Goal: Task Accomplishment & Management: Manage account settings

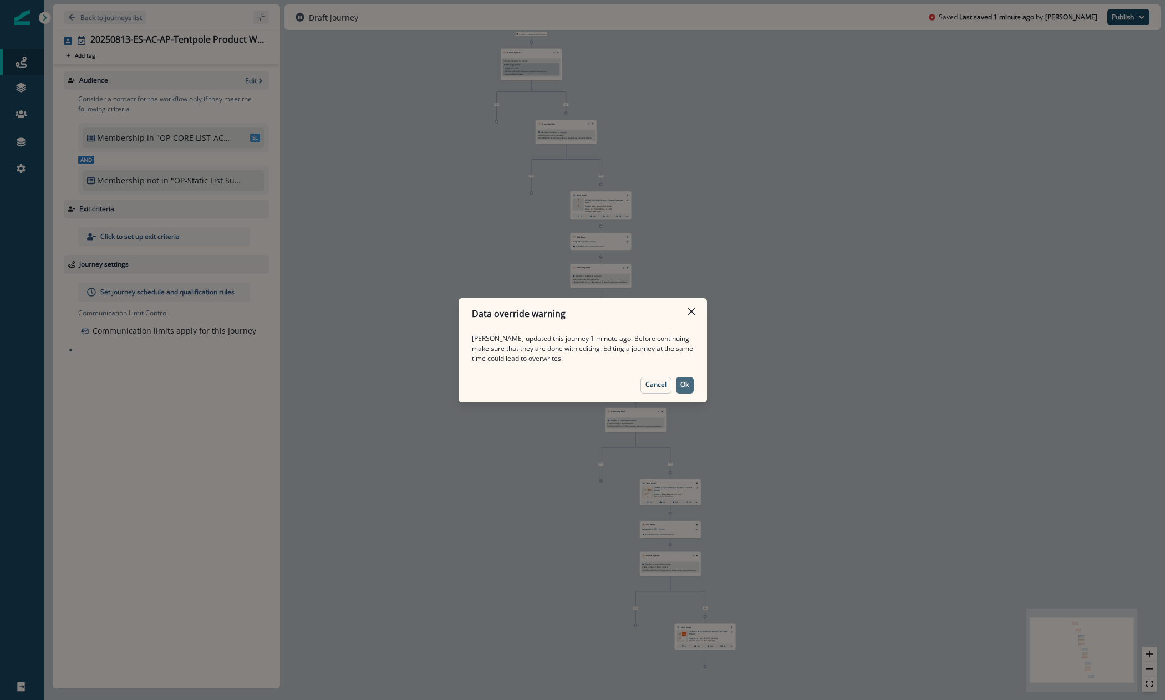
click at [686, 384] on p "Ok" at bounding box center [684, 385] width 8 height 8
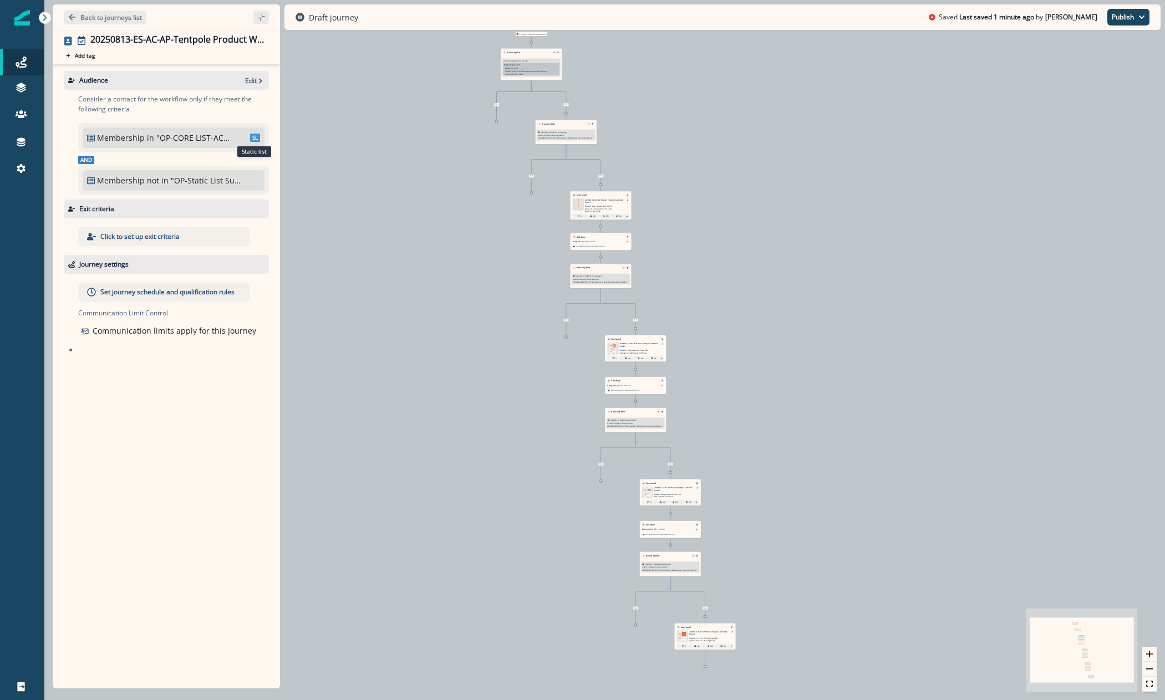
click at [255, 140] on span "SL" at bounding box center [255, 138] width 10 height 8
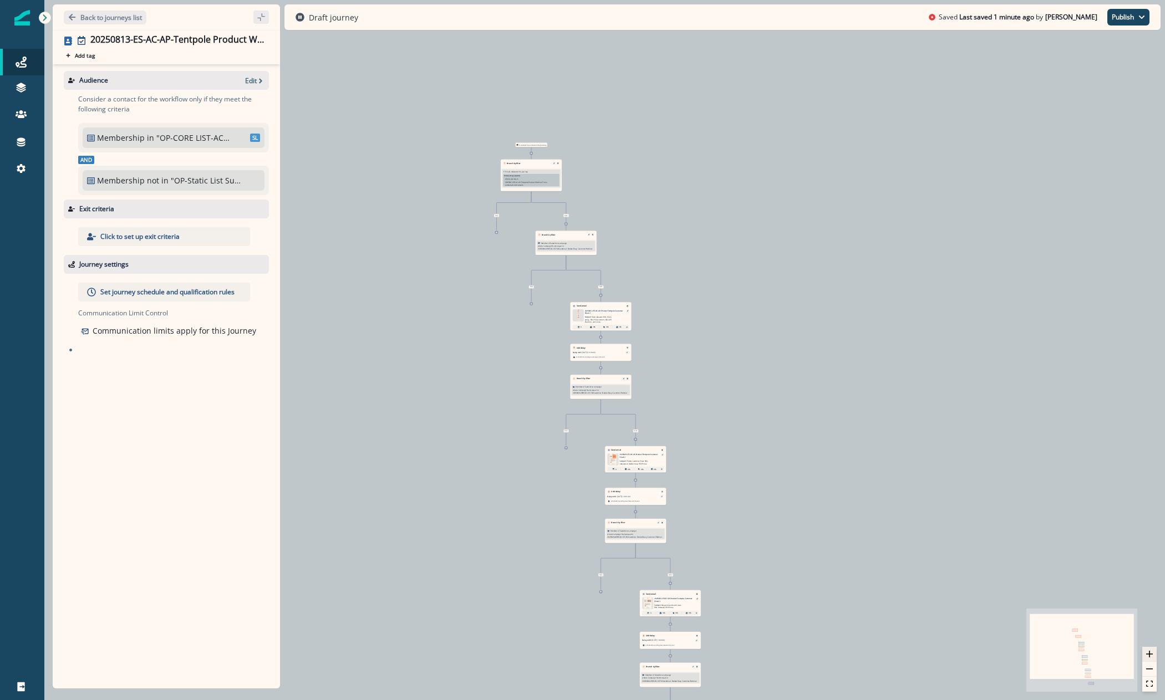
click at [1152, 648] on button "zoom in" at bounding box center [1149, 654] width 14 height 15
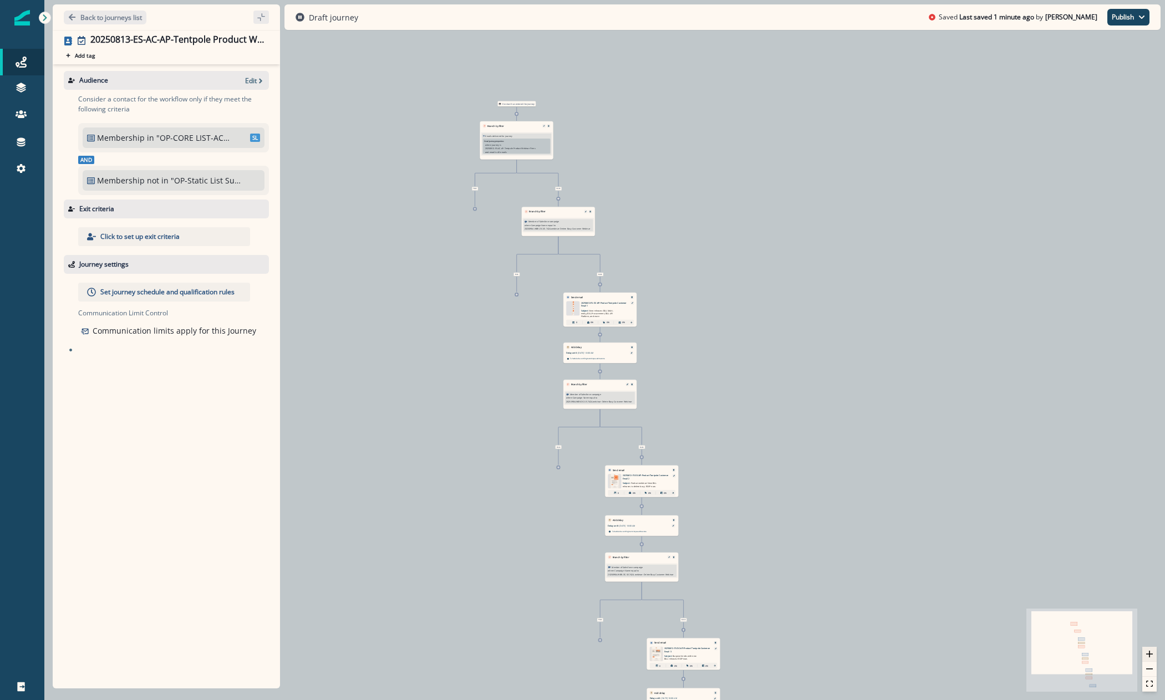
click at [1152, 648] on button "zoom in" at bounding box center [1149, 654] width 14 height 15
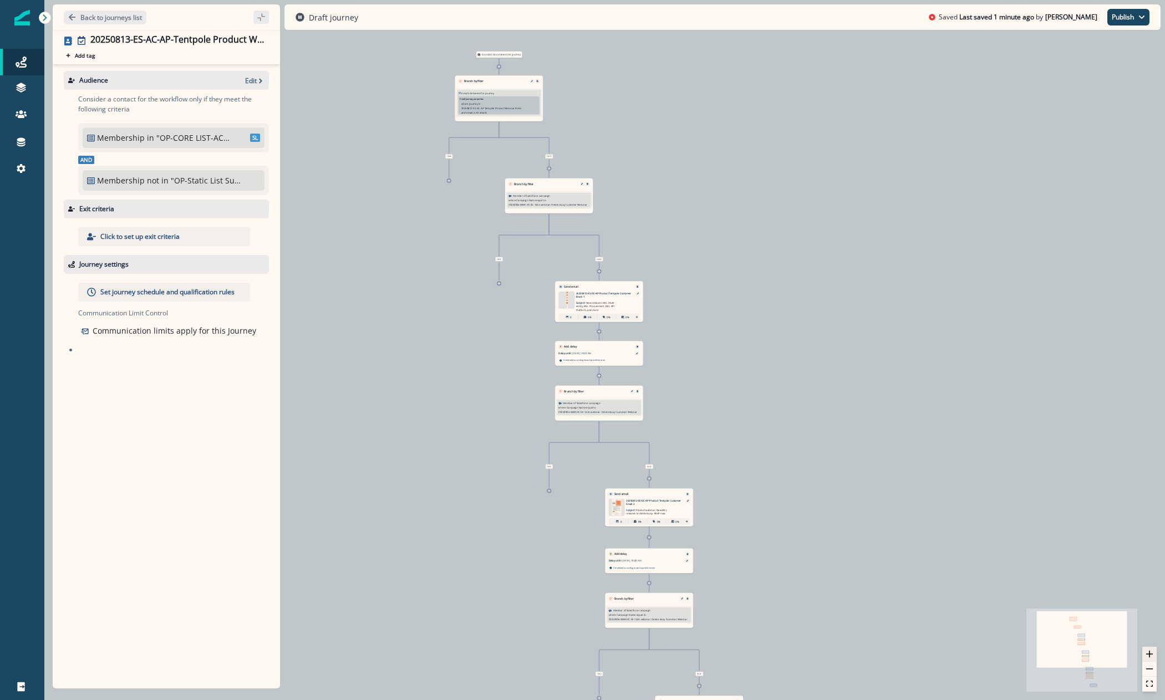
click at [1152, 648] on button "zoom in" at bounding box center [1149, 654] width 14 height 15
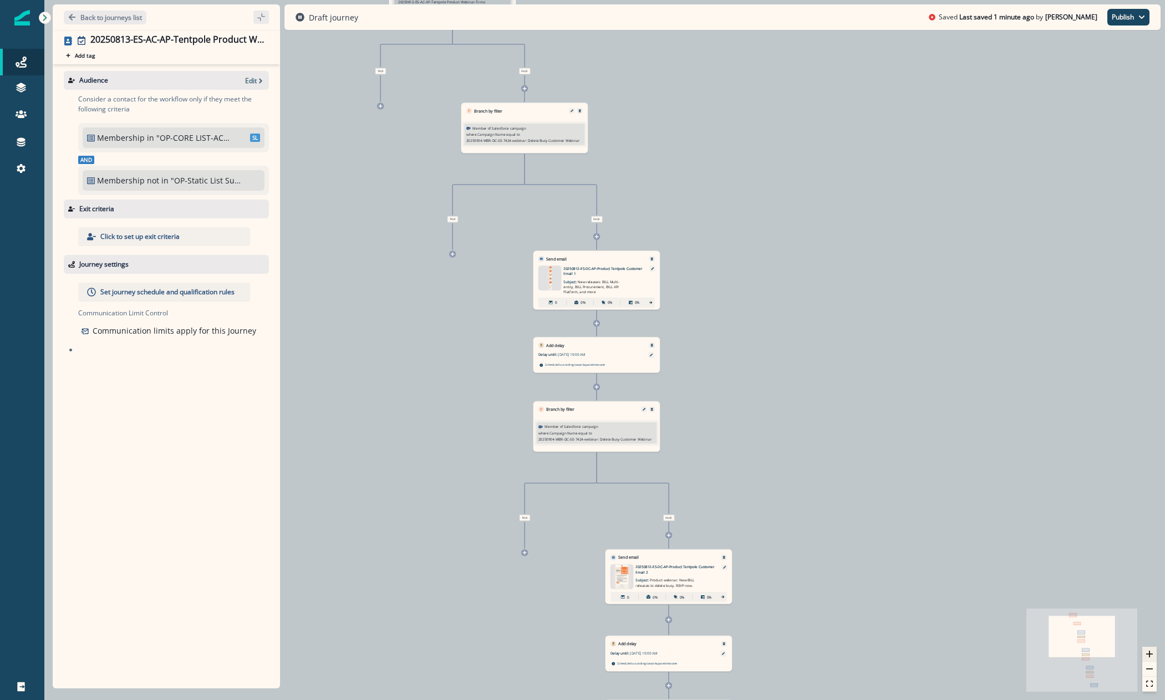
click at [1152, 648] on button "zoom in" at bounding box center [1149, 654] width 14 height 15
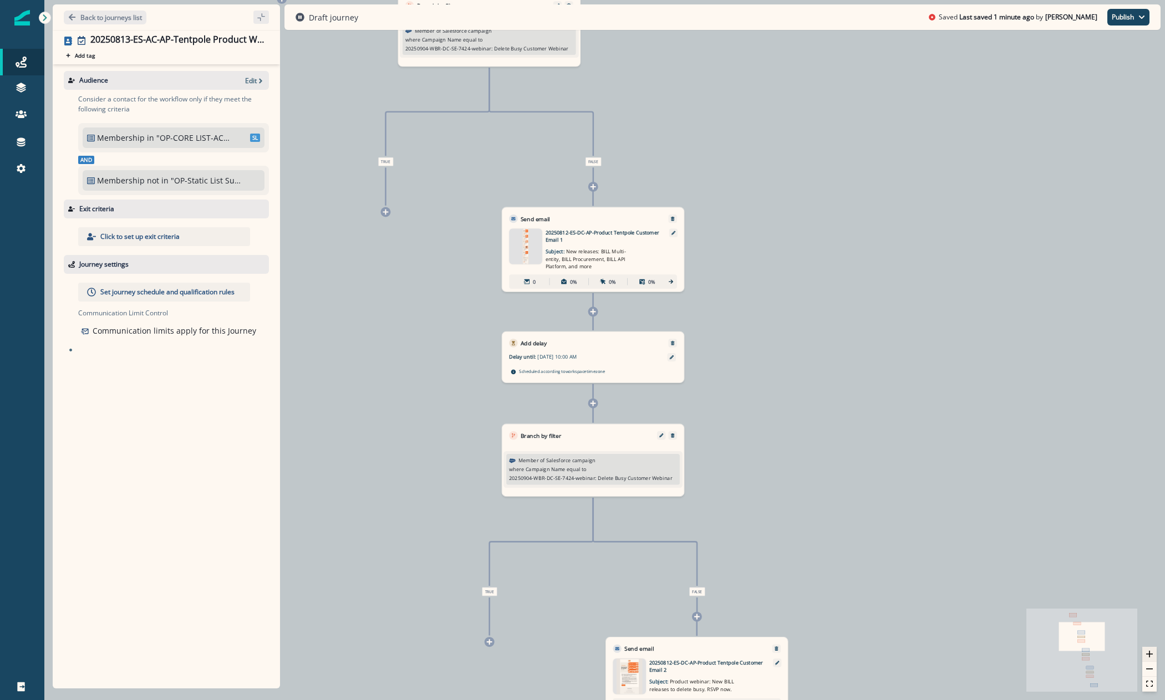
click at [1152, 648] on button "zoom in" at bounding box center [1149, 654] width 14 height 15
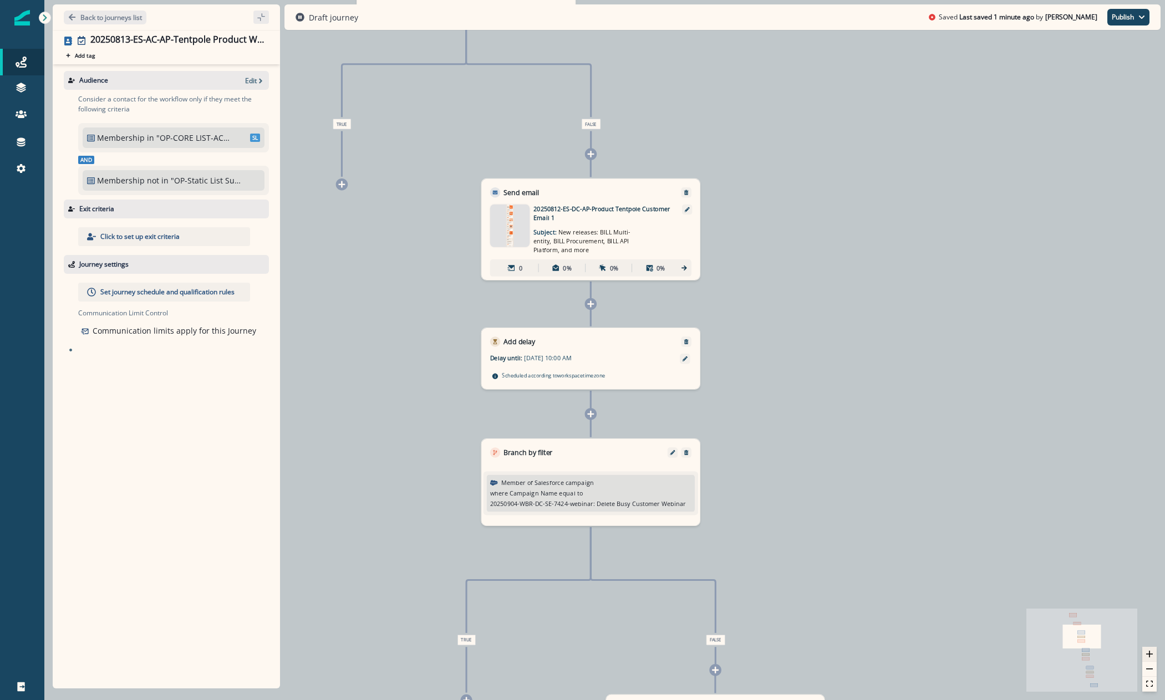
drag, startPoint x: 1152, startPoint y: 648, endPoint x: 1013, endPoint y: 299, distance: 375.9
click at [1152, 648] on button "zoom in" at bounding box center [1149, 654] width 14 height 15
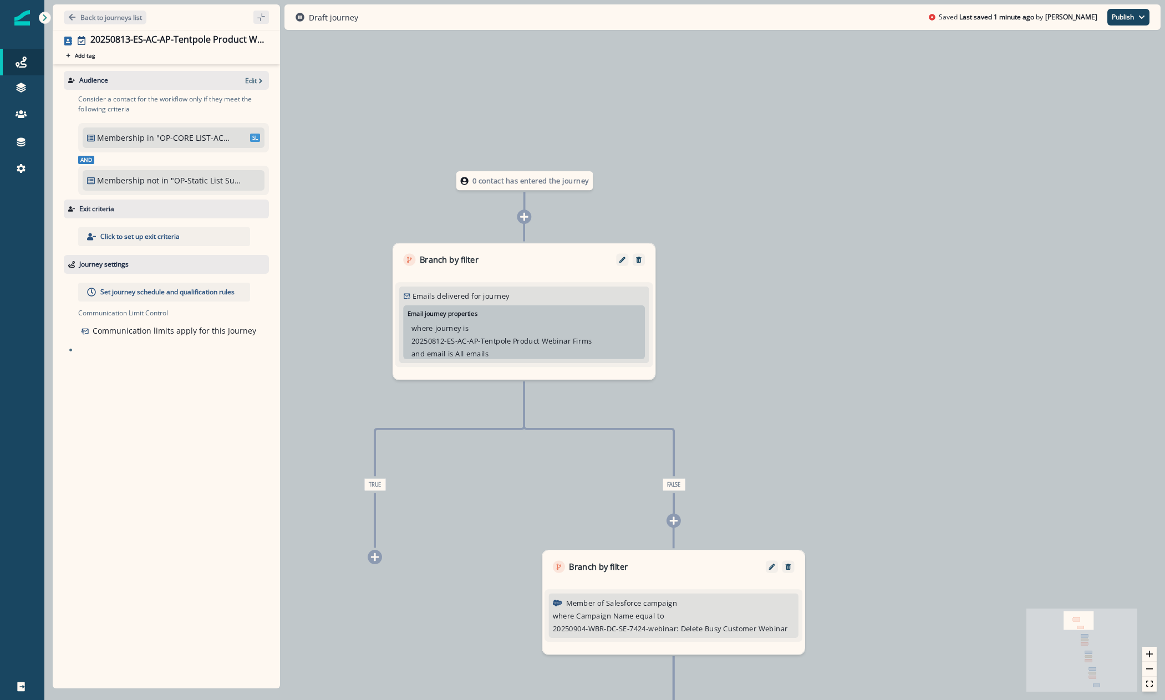
drag, startPoint x: 684, startPoint y: 231, endPoint x: 1018, endPoint y: 378, distance: 364.5
click at [1018, 378] on div "0 contact has entered the journey Branch by filter Emails delivered for journey…" at bounding box center [604, 350] width 1121 height 700
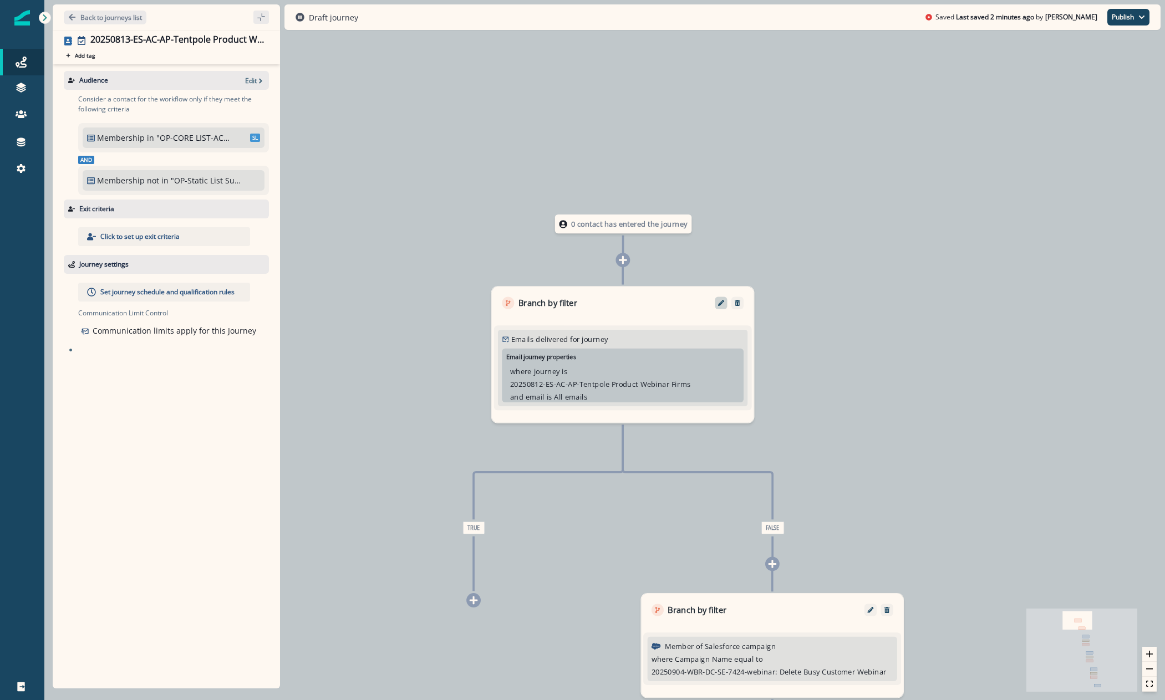
click at [715, 302] on button "Edit" at bounding box center [721, 303] width 17 height 6
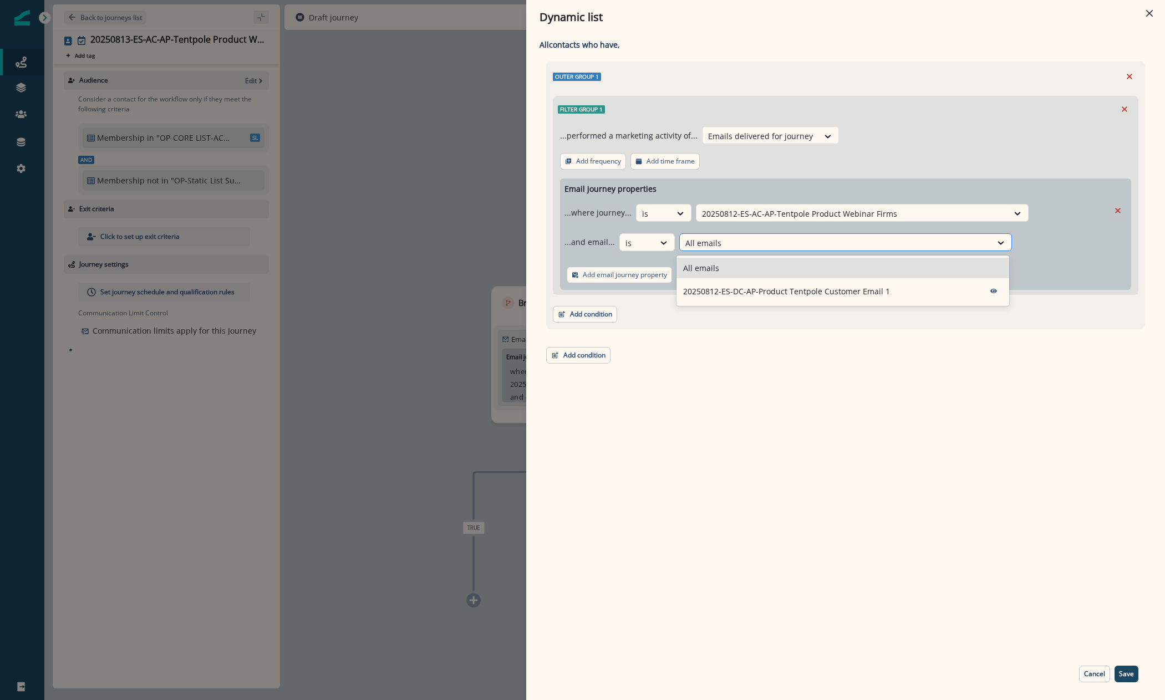
click at [689, 242] on div at bounding box center [835, 243] width 301 height 14
click at [439, 322] on div "Dynamic list All contact s who have, Outer group 1 Filter group 1 ...performed …" at bounding box center [582, 350] width 1165 height 700
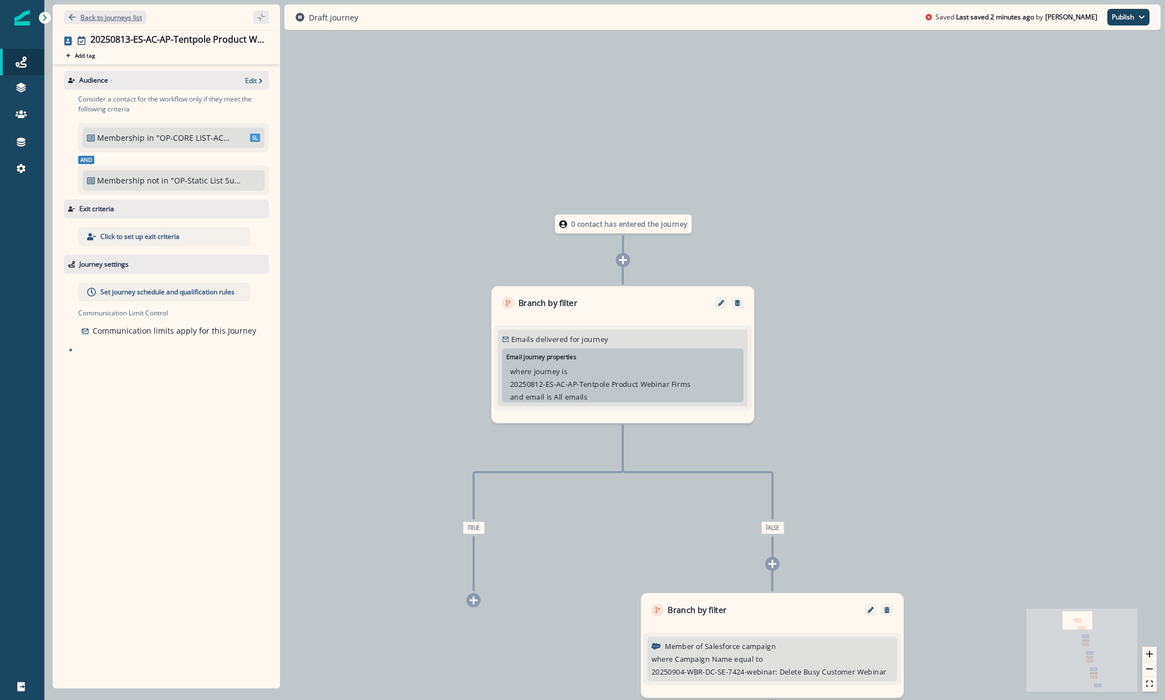
click at [115, 21] on p "Back to journeys list" at bounding box center [111, 17] width 62 height 9
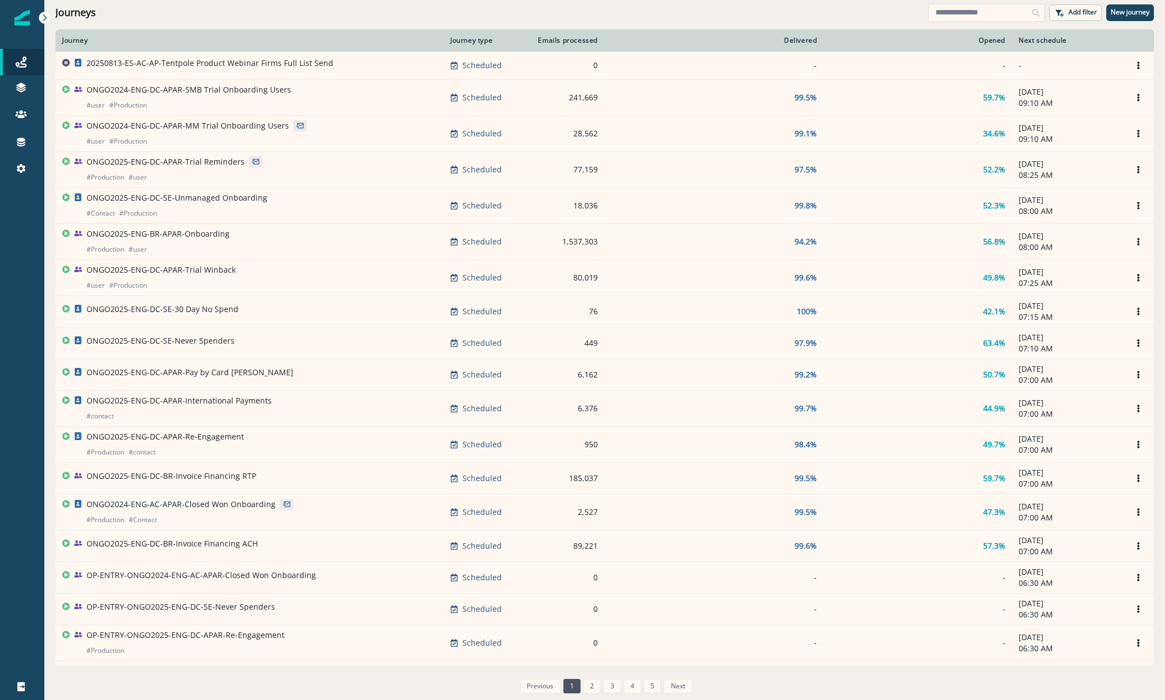
click at [950, 23] on div "Journeys Add filter New journey" at bounding box center [604, 12] width 1121 height 25
click at [956, 16] on input at bounding box center [986, 13] width 116 height 18
type input "********"
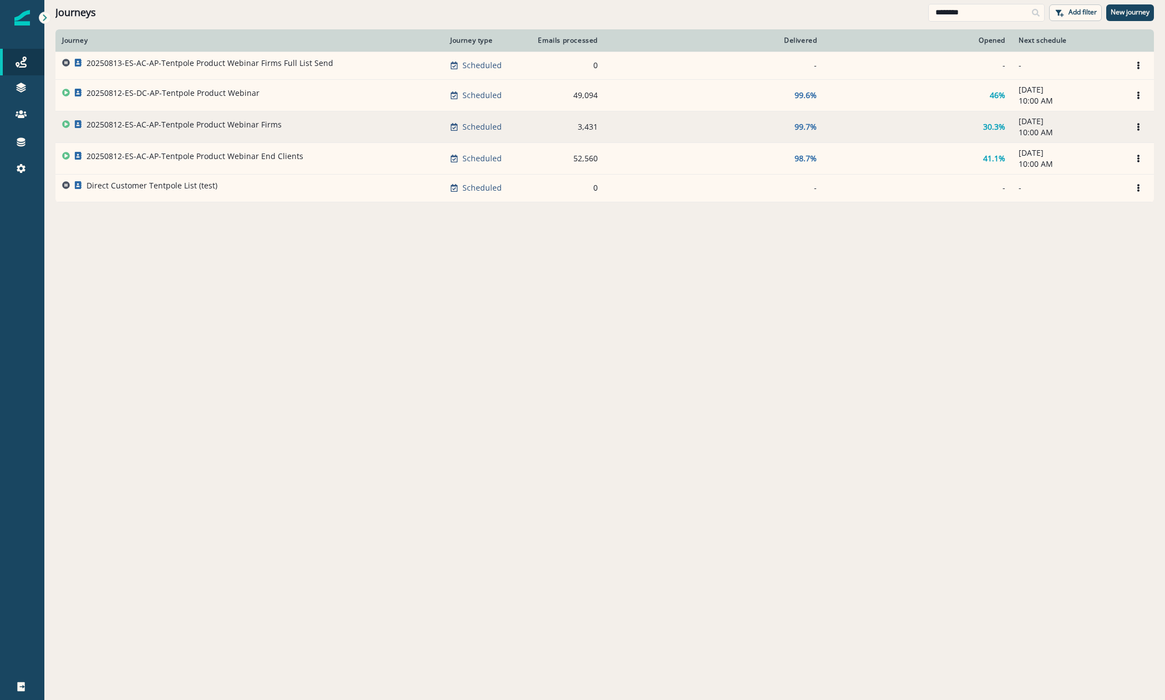
click at [226, 124] on p "20250812-ES-AC-AP-Tentpole Product Webinar Firms" at bounding box center [184, 124] width 195 height 11
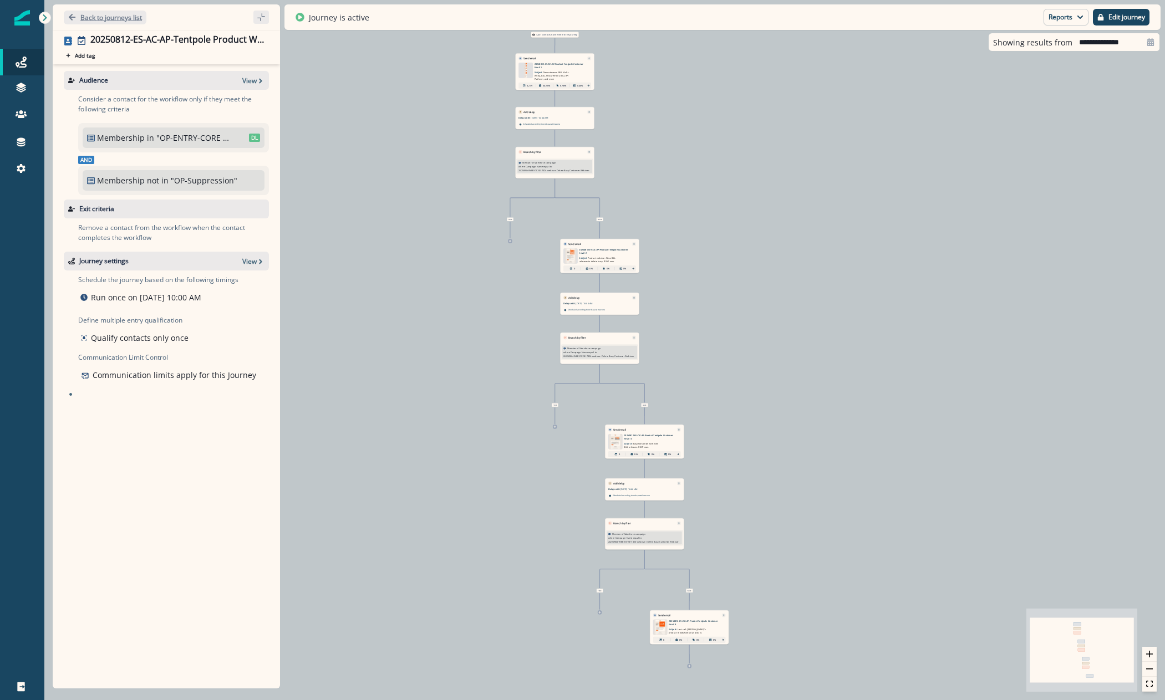
click at [86, 15] on p "Back to journeys list" at bounding box center [111, 17] width 62 height 9
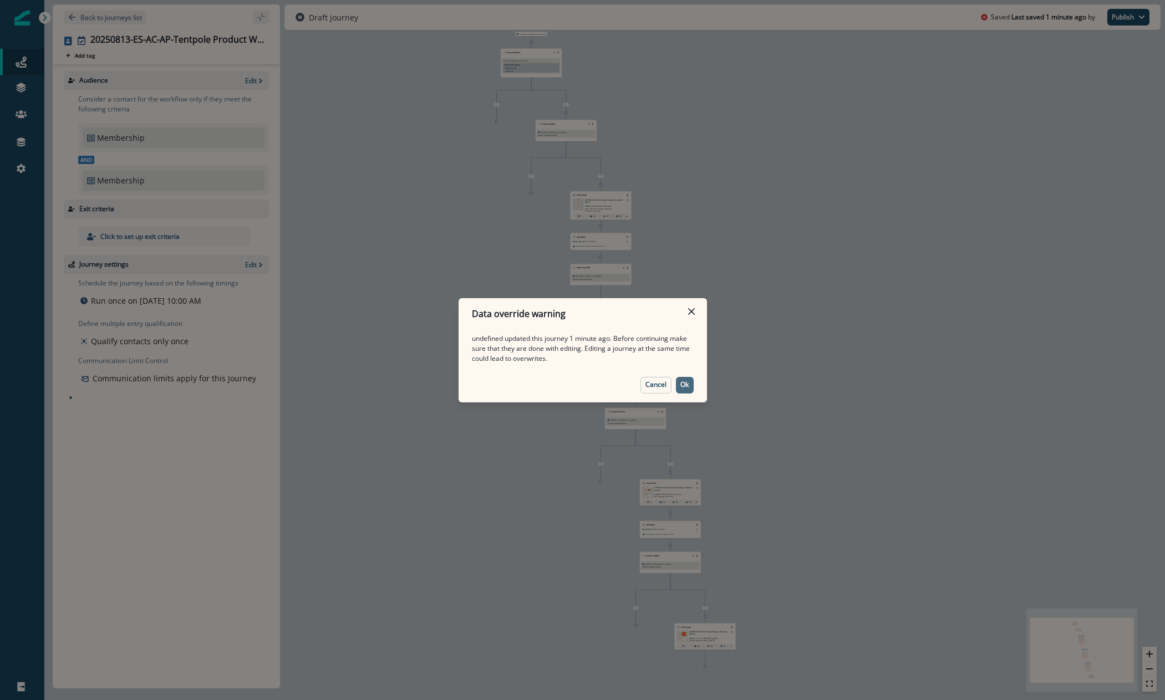
click at [677, 390] on button "Ok" at bounding box center [685, 385] width 18 height 17
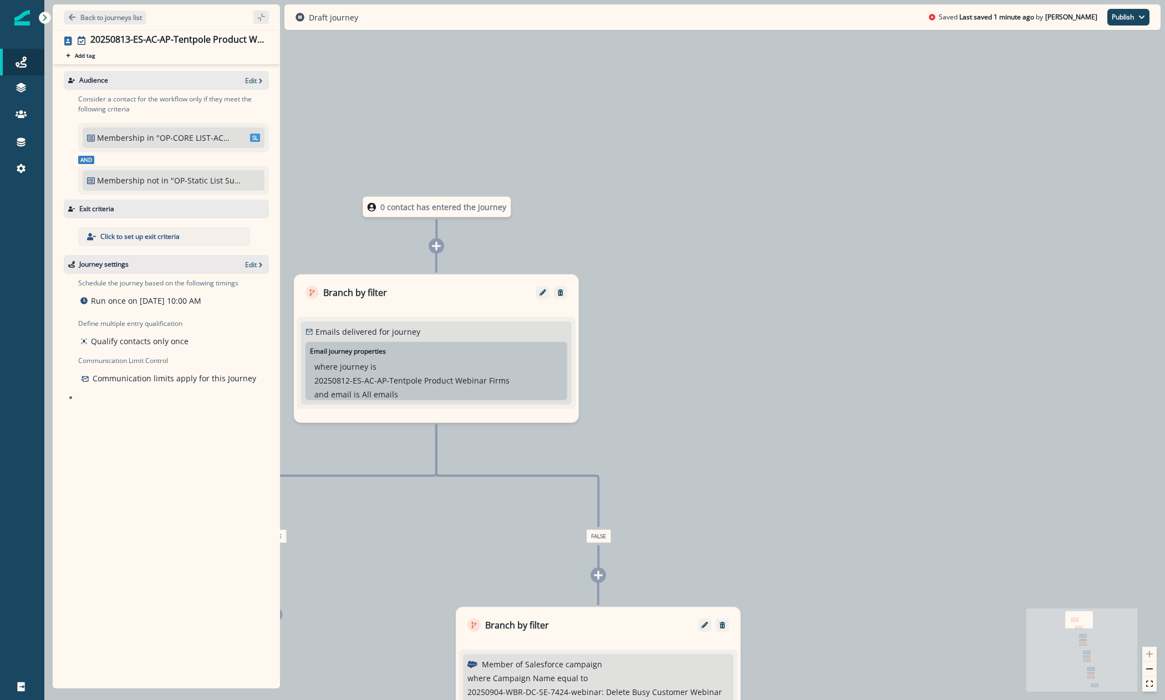
drag, startPoint x: 736, startPoint y: 353, endPoint x: 888, endPoint y: 731, distance: 407.8
click at [888, 700] on html "A newer version of Inflection.io is available. Refresh your page to load the la…" at bounding box center [582, 350] width 1165 height 700
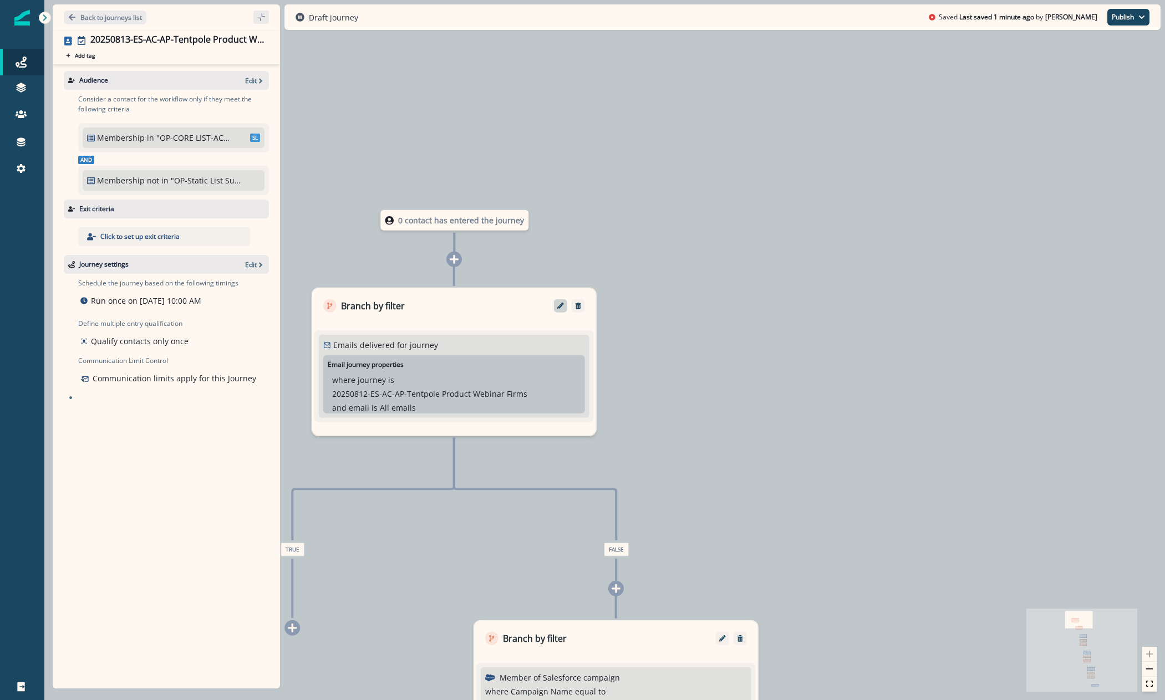
click at [558, 301] on div at bounding box center [560, 305] width 13 height 13
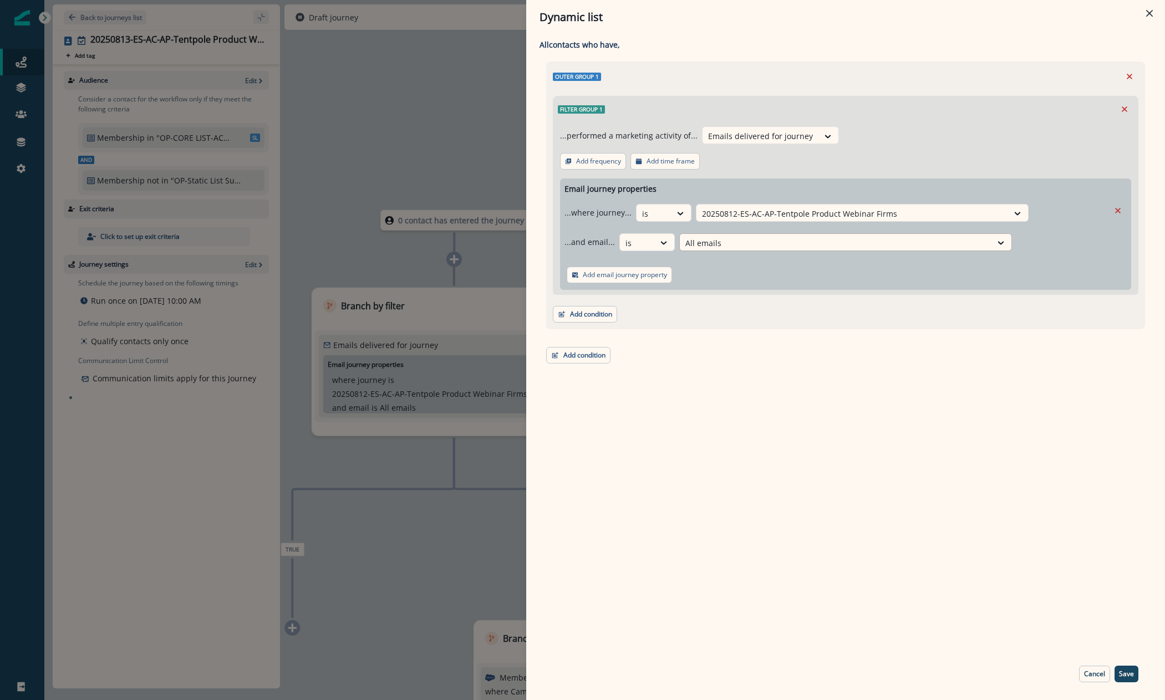
click at [734, 221] on div at bounding box center [852, 214] width 301 height 14
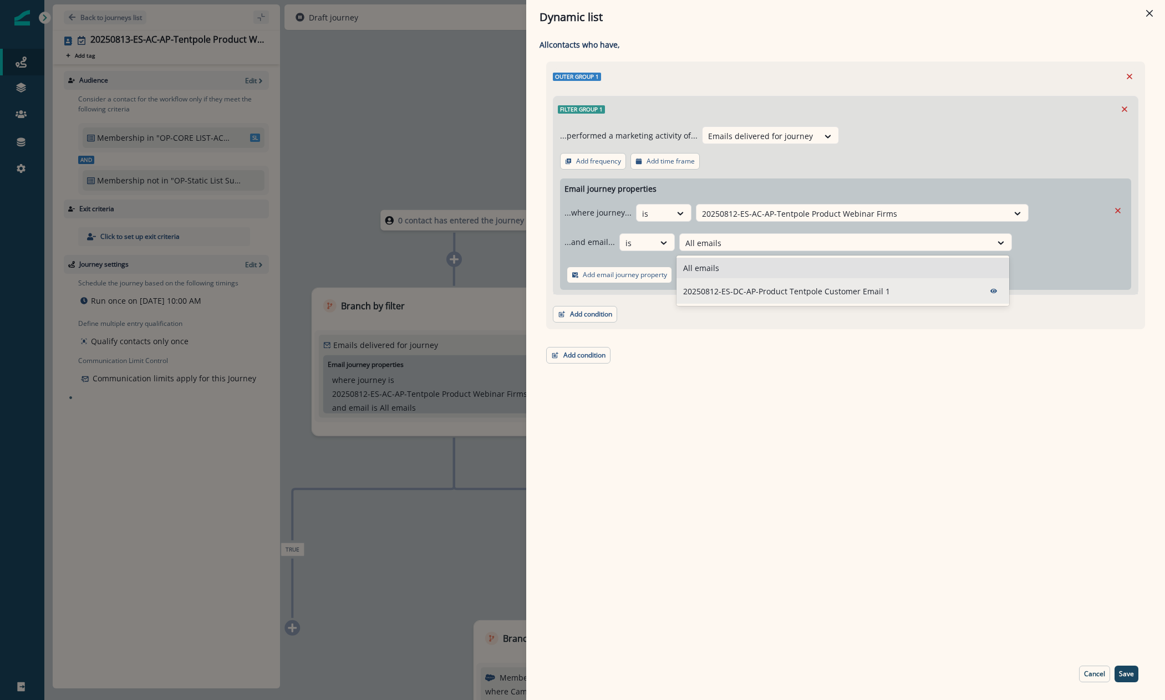
click at [727, 293] on p "20250812-ES-DC-AP-Product Tentpole Customer Email 1" at bounding box center [786, 292] width 207 height 12
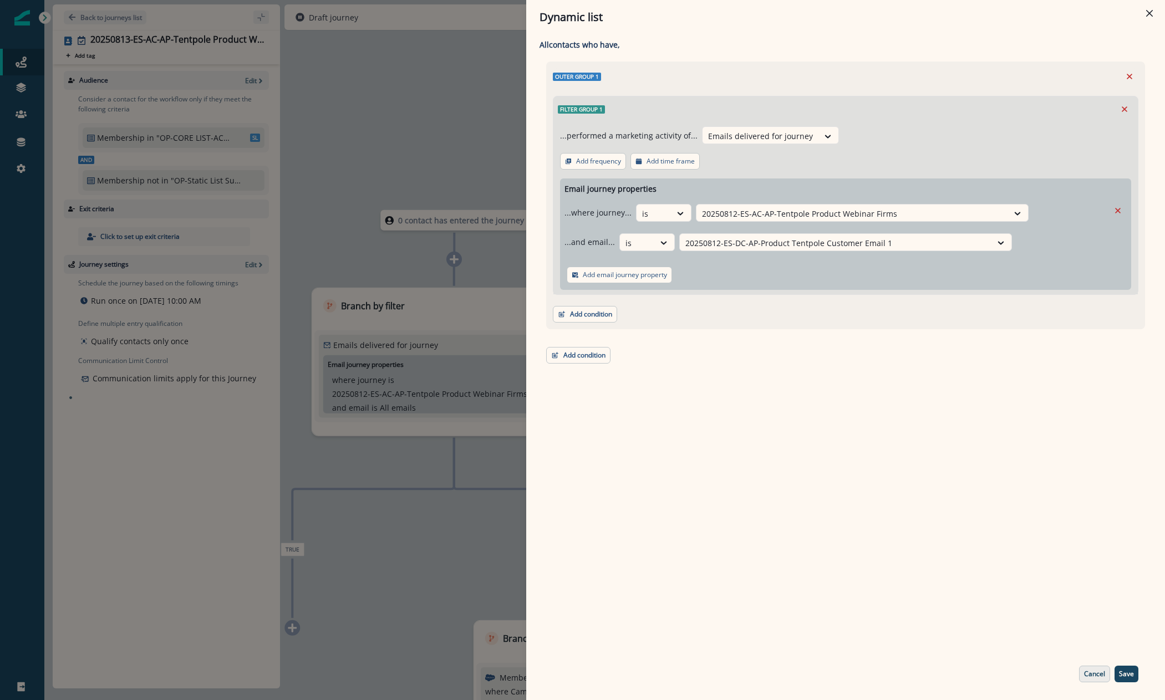
click at [1094, 668] on button "Cancel" at bounding box center [1094, 674] width 31 height 17
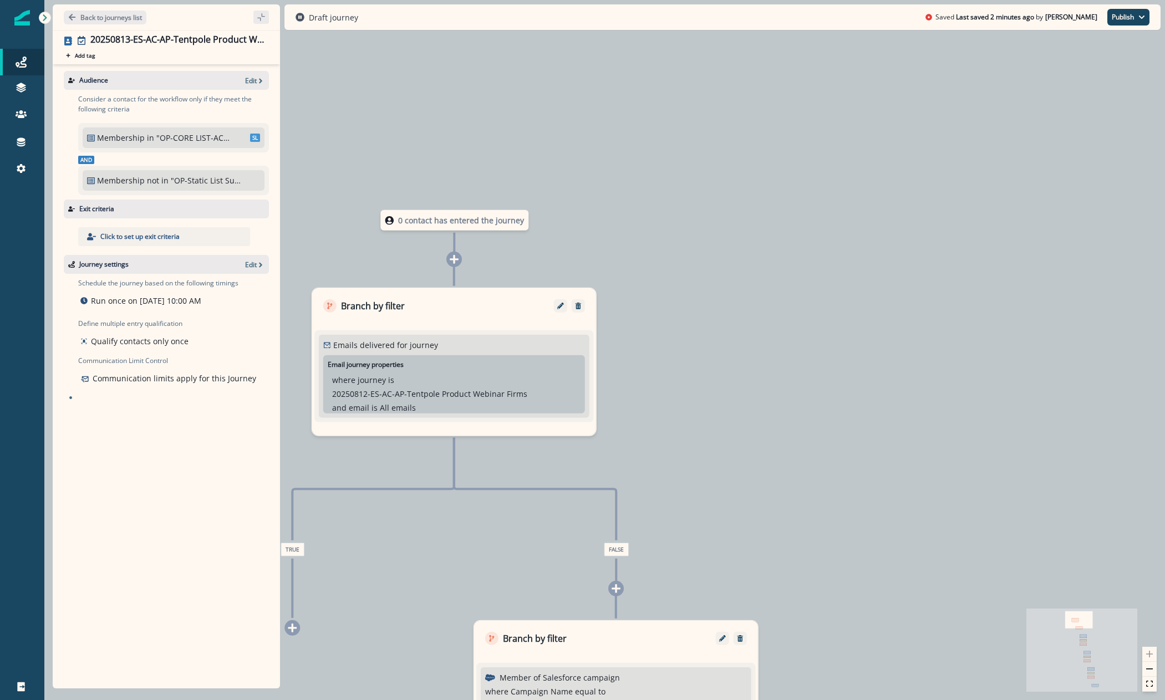
click at [253, 86] on div "Audience Edit" at bounding box center [166, 80] width 205 height 19
click at [253, 80] on p "Edit" at bounding box center [251, 80] width 12 height 9
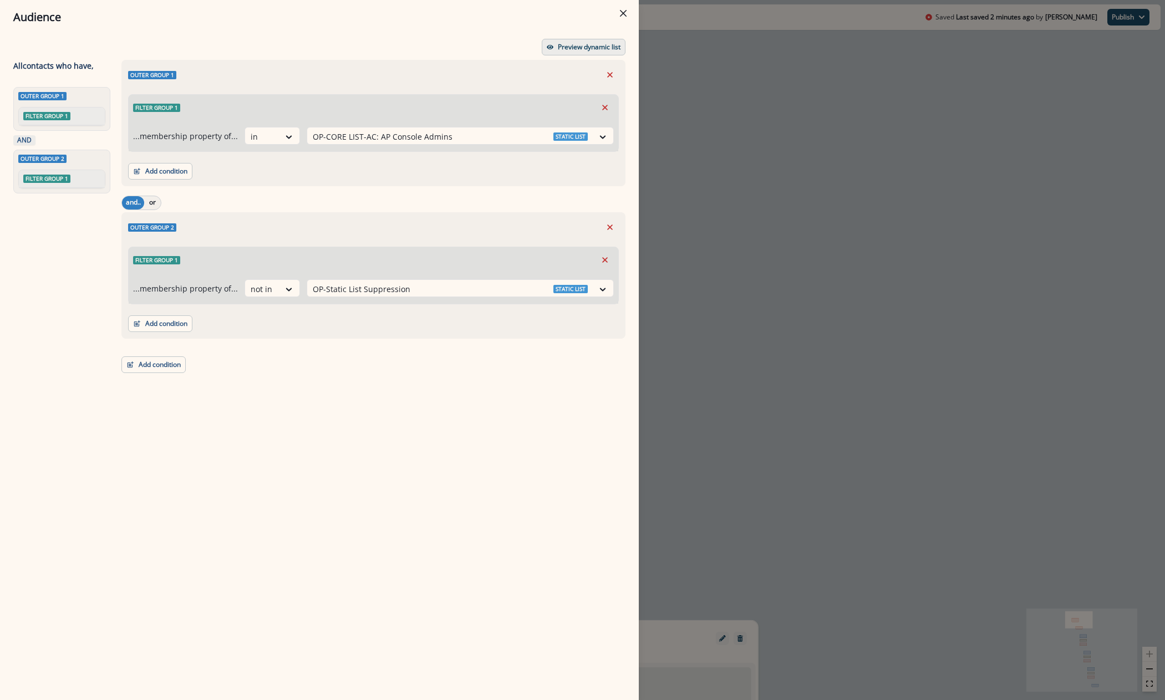
click at [563, 49] on p "Preview dynamic list" at bounding box center [589, 47] width 63 height 8
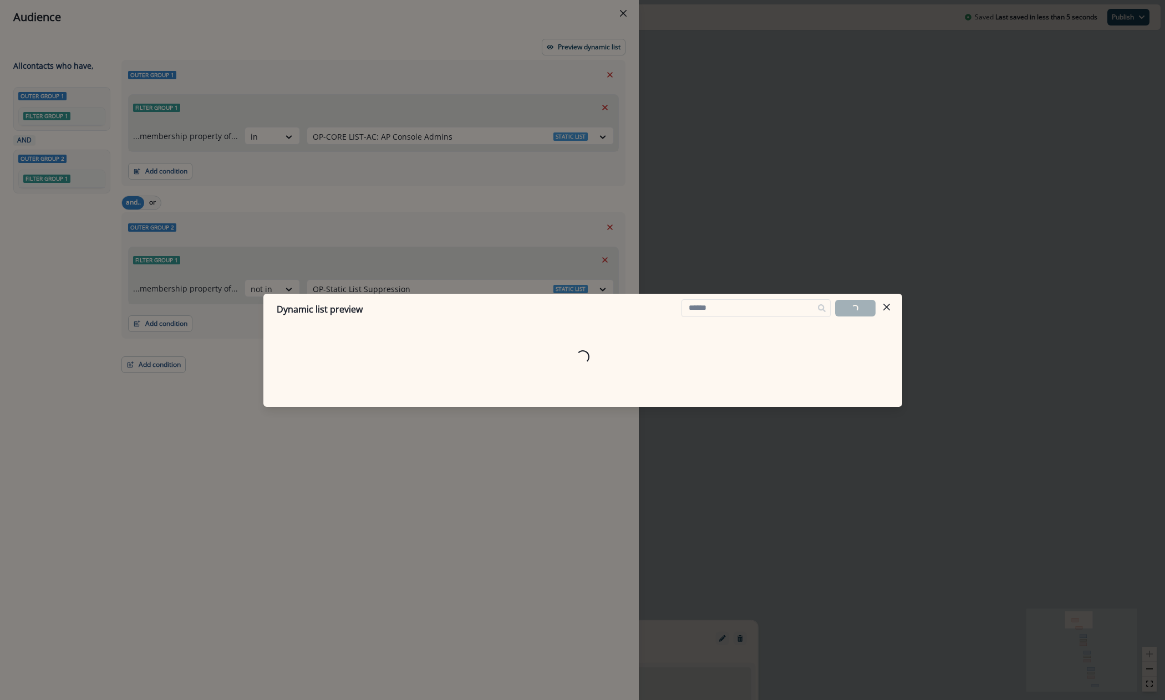
click at [711, 187] on div "Dynamic list preview Loading... Export list Loading..." at bounding box center [582, 350] width 1165 height 700
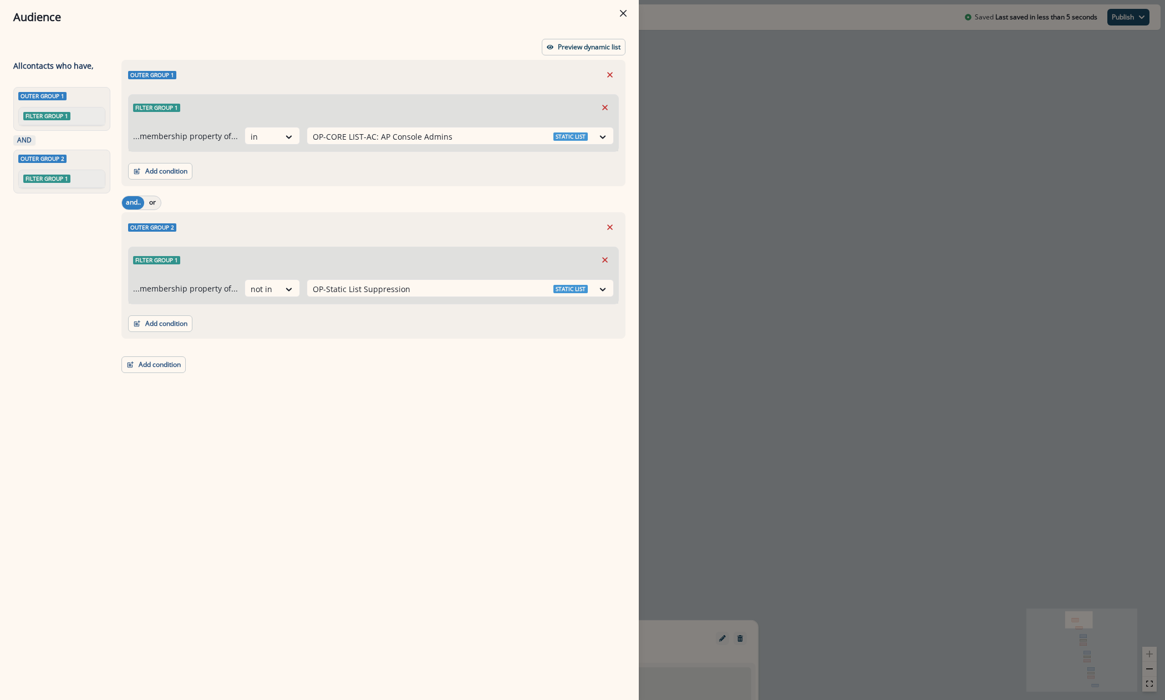
click at [758, 252] on div "Audience Preview dynamic list All contact s who have, Outer group 1 Filter grou…" at bounding box center [582, 350] width 1165 height 700
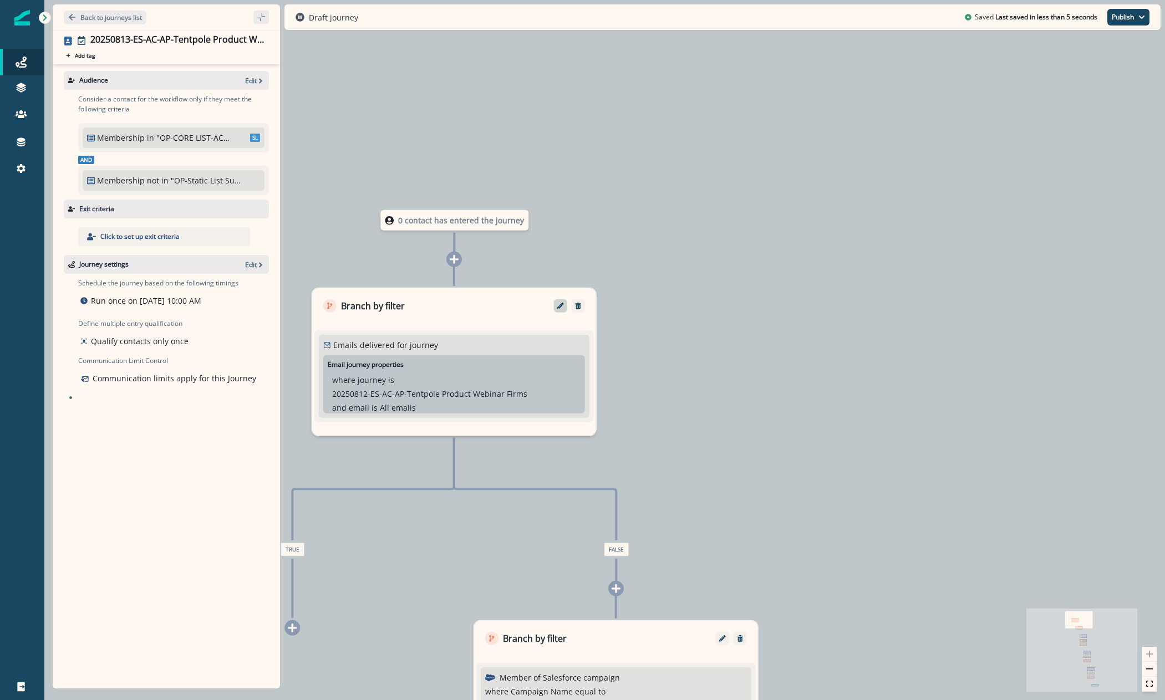
click at [554, 309] on button "Edit" at bounding box center [561, 306] width 18 height 7
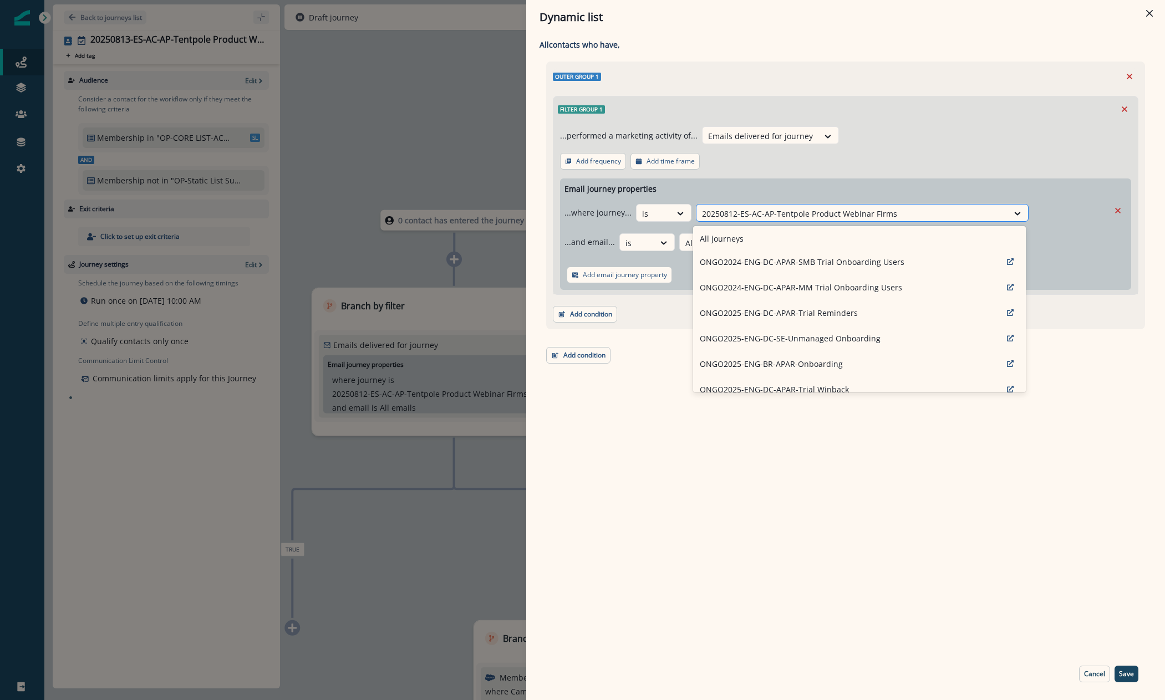
click at [893, 207] on div at bounding box center [852, 214] width 301 height 14
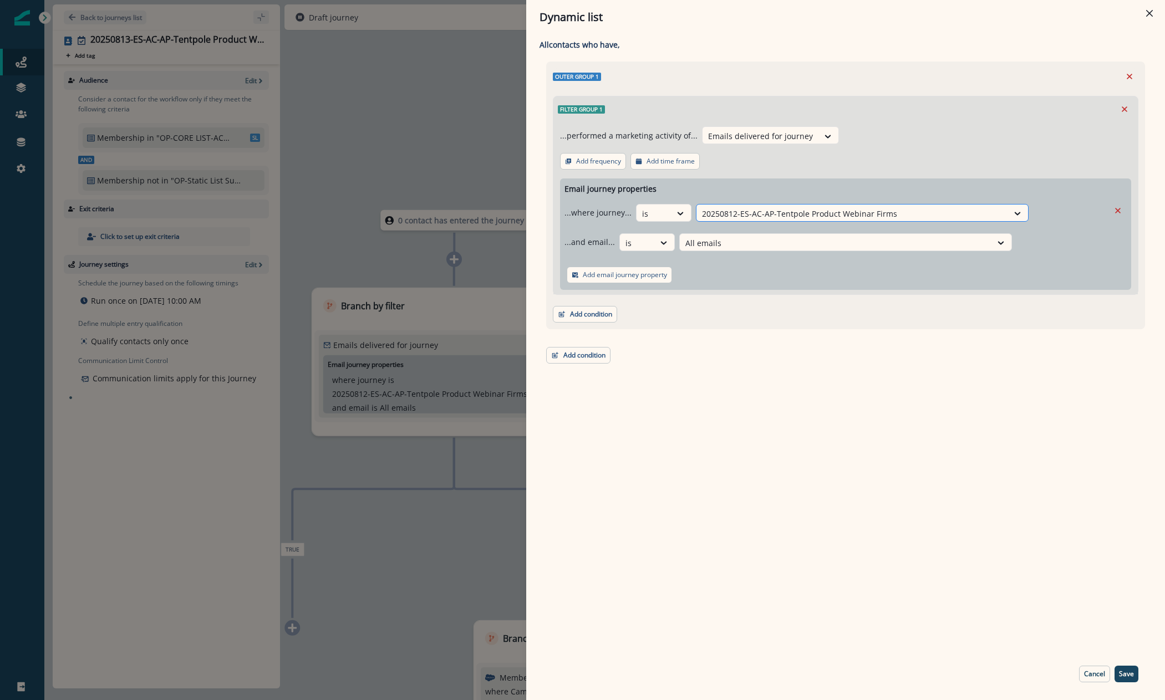
drag, startPoint x: 904, startPoint y: 209, endPoint x: 730, endPoint y: 216, distance: 174.3
click at [730, 216] on div at bounding box center [852, 214] width 301 height 14
click at [147, 35] on div "Dynamic list All contact s who have, Outer group 1 Filter group 1 ...performed …" at bounding box center [582, 350] width 1165 height 700
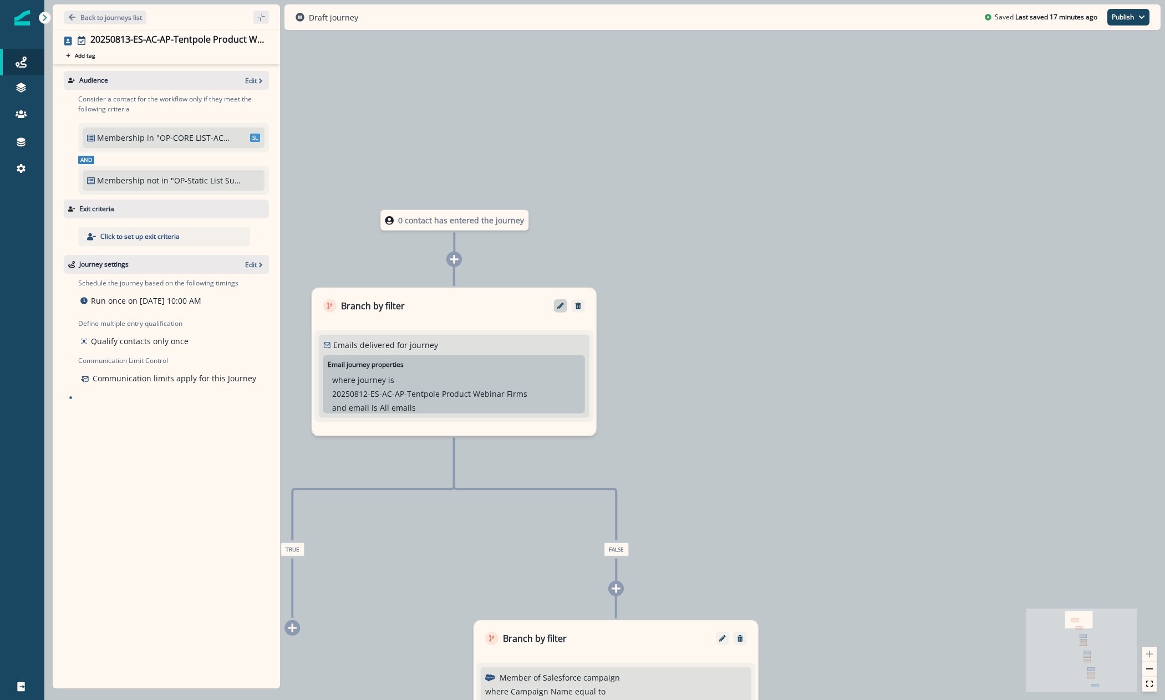
click at [557, 308] on icon "Edit" at bounding box center [560, 306] width 7 height 7
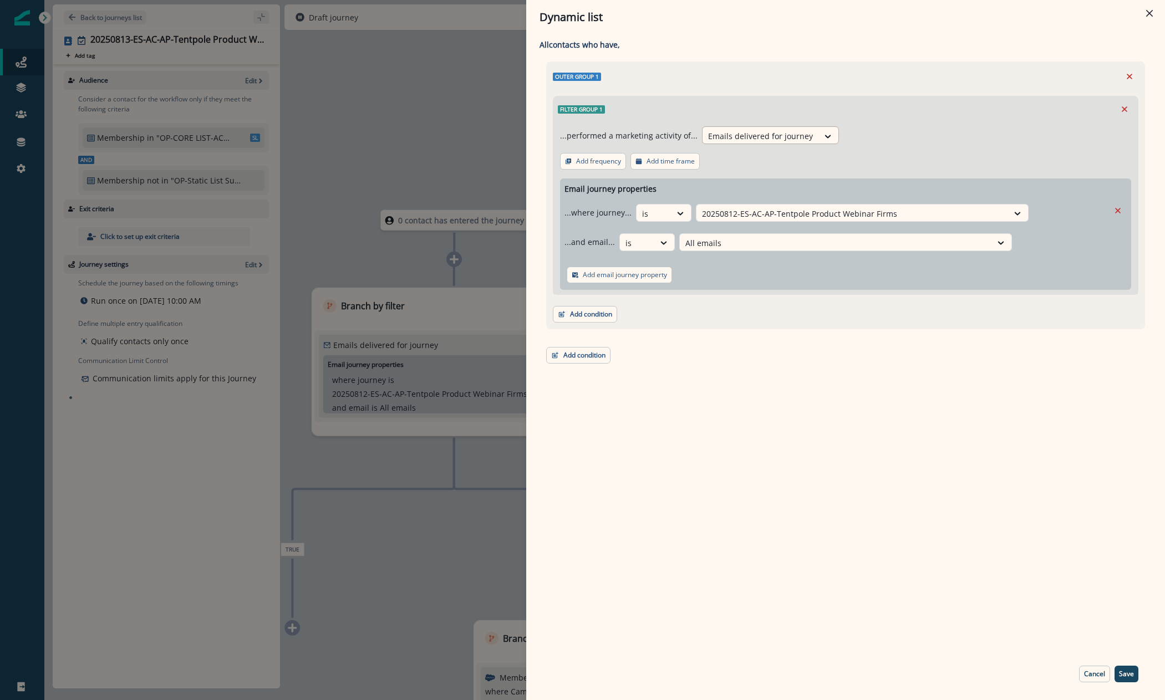
click at [770, 133] on div at bounding box center [760, 136] width 105 height 14
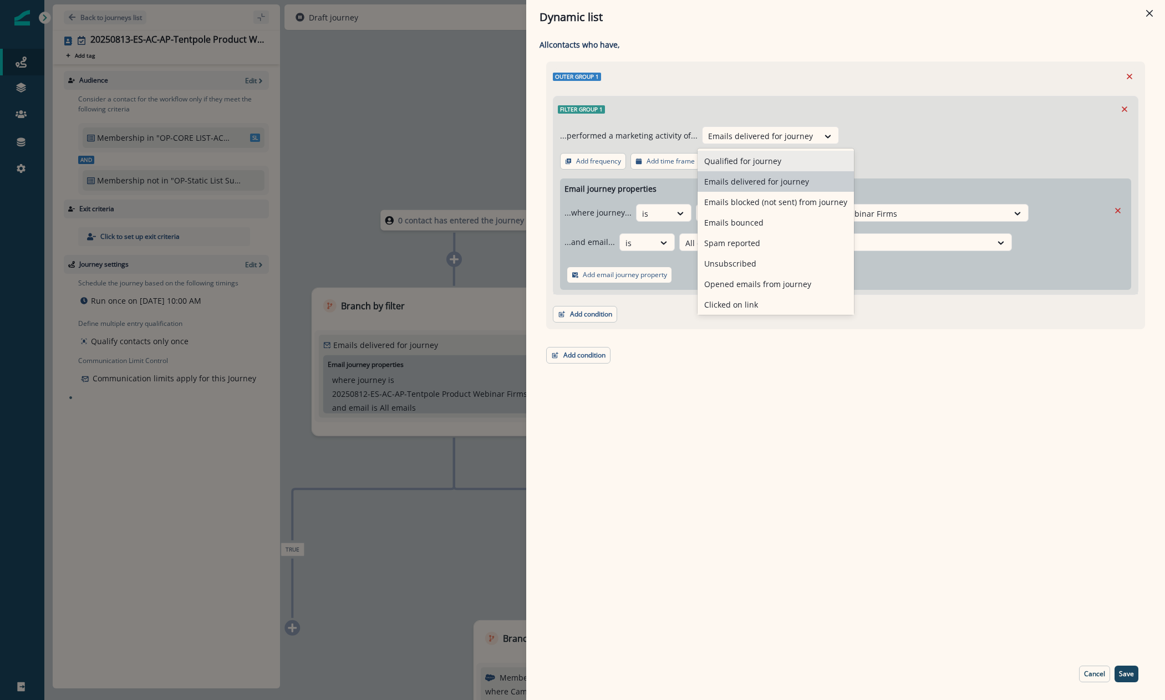
click at [771, 157] on div "Qualified for journey" at bounding box center [776, 161] width 156 height 21
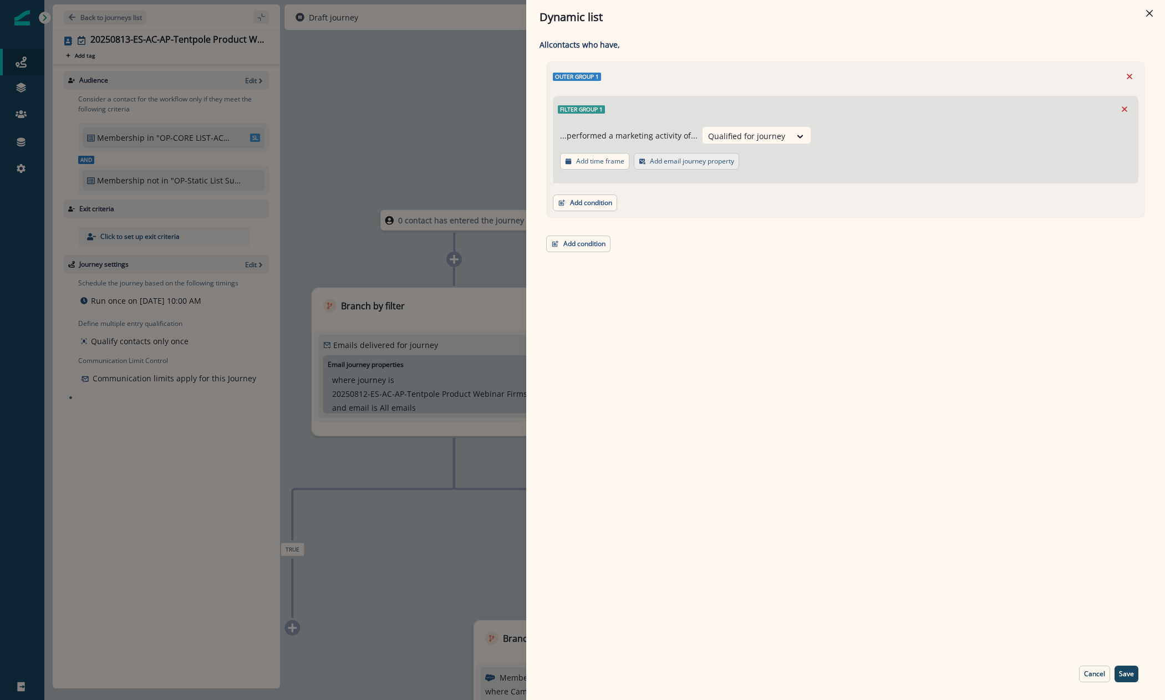
click at [701, 157] on p "Add email journey property" at bounding box center [692, 161] width 84 height 8
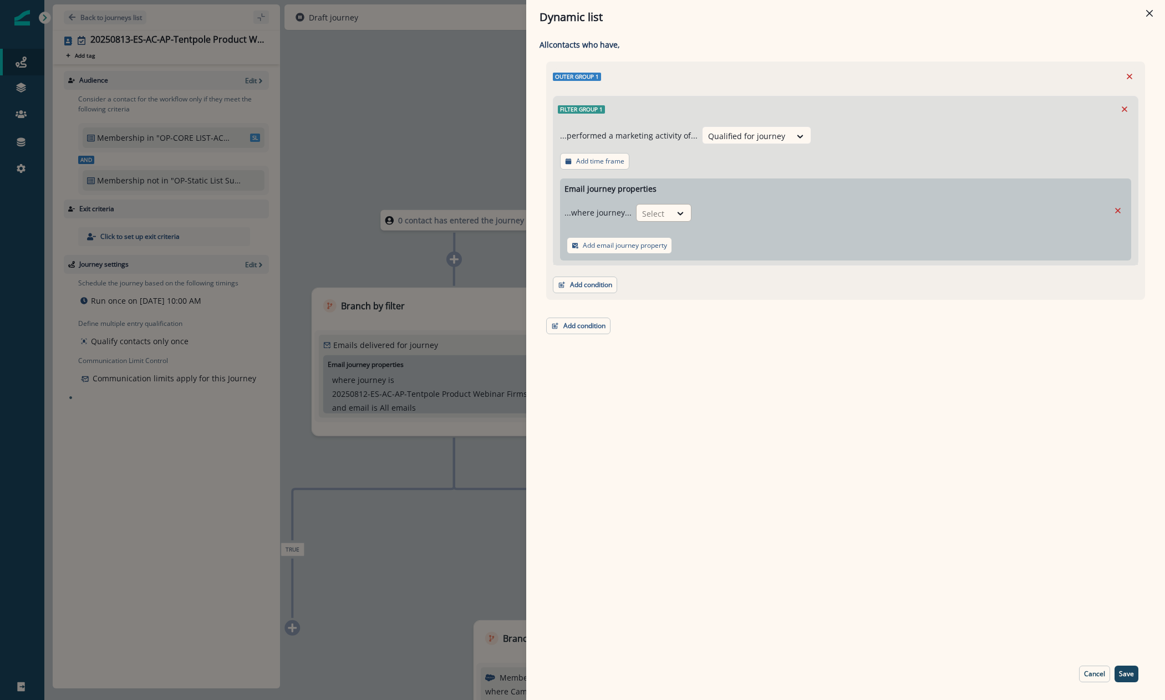
click at [661, 216] on div at bounding box center [653, 214] width 23 height 14
click at [658, 293] on div "Add condition Contact properties A person property Performed a product event Pe…" at bounding box center [846, 280] width 586 height 28
click at [671, 209] on div at bounding box center [680, 213] width 19 height 11
click at [655, 278] on div "is" at bounding box center [685, 280] width 104 height 21
click at [754, 211] on div at bounding box center [852, 214] width 301 height 14
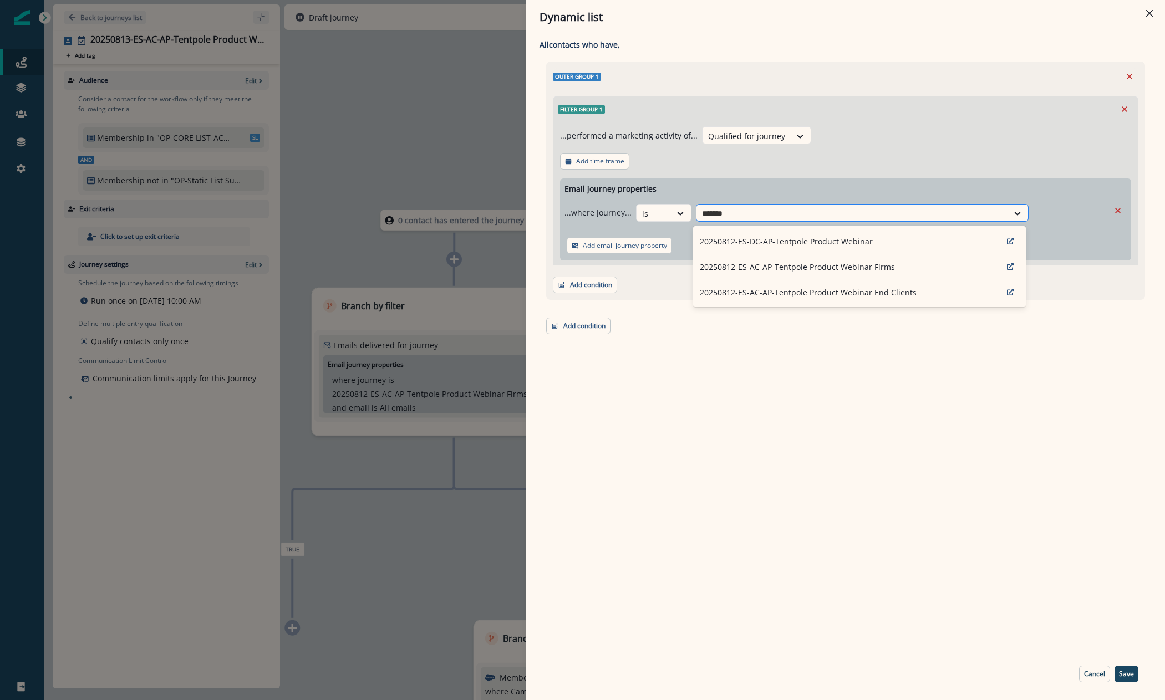
type input "********"
click at [784, 270] on p "20250812-ES-AC-AP-Tentpole Product Webinar Firms" at bounding box center [797, 267] width 195 height 12
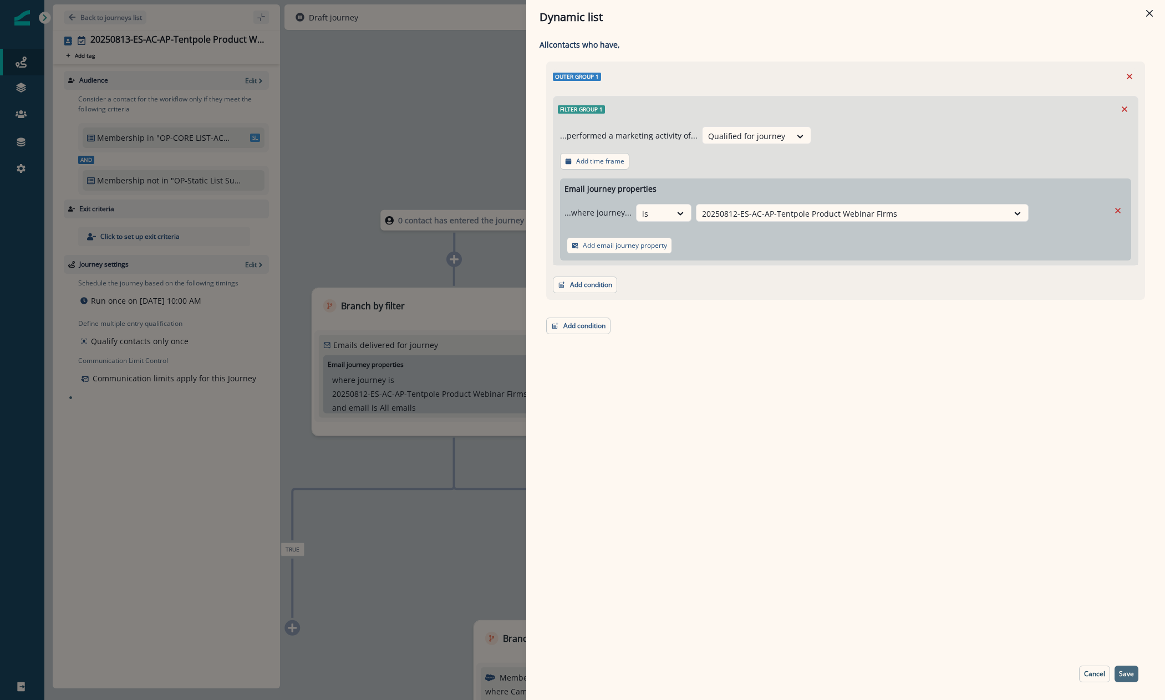
click at [1130, 677] on p "Save" at bounding box center [1126, 674] width 15 height 8
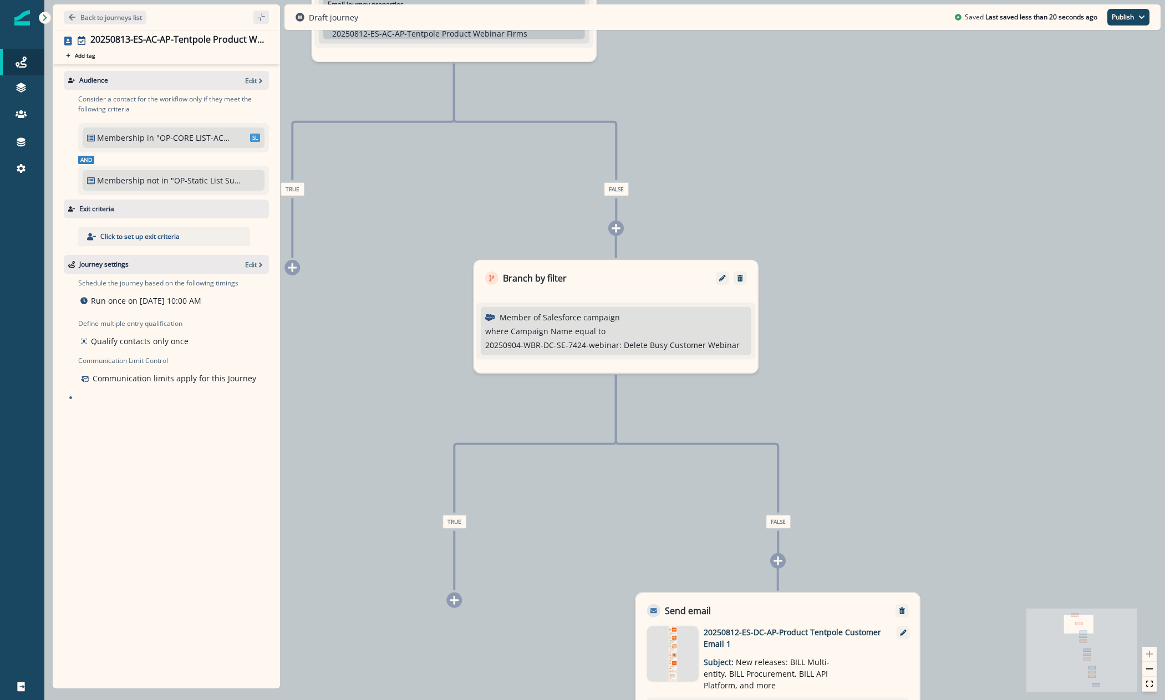
click at [587, 331] on p "equal to" at bounding box center [590, 332] width 30 height 12
click at [719, 280] on icon "Edit" at bounding box center [722, 278] width 7 height 7
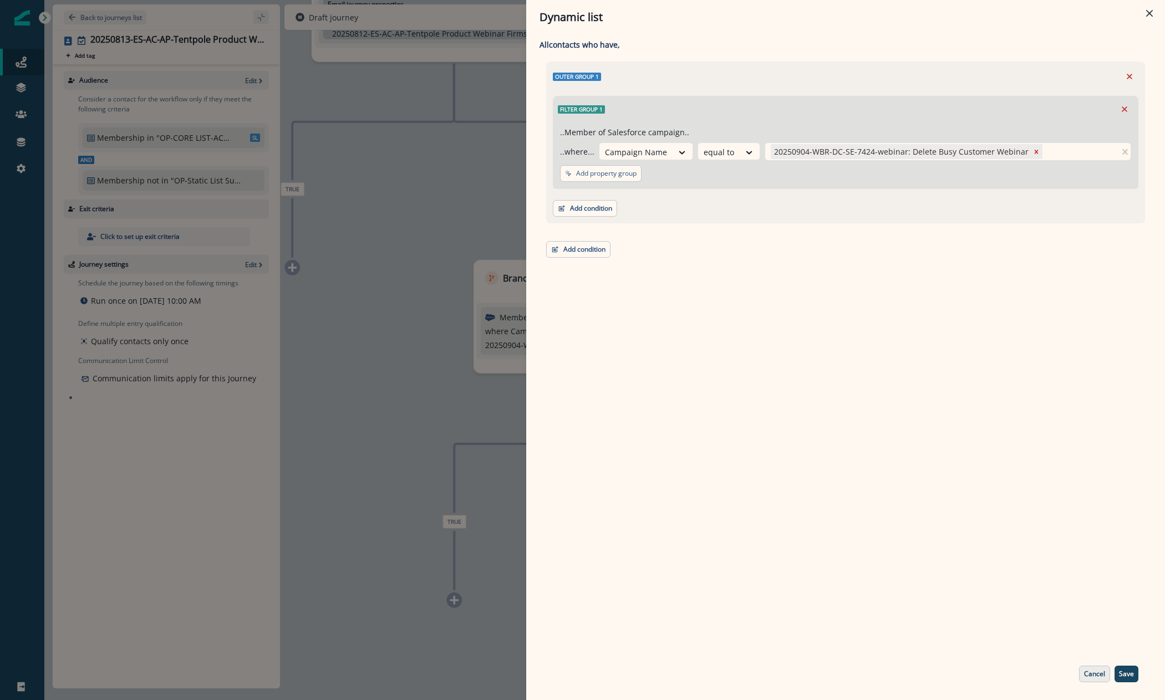
click at [1083, 678] on button "Cancel" at bounding box center [1094, 674] width 31 height 17
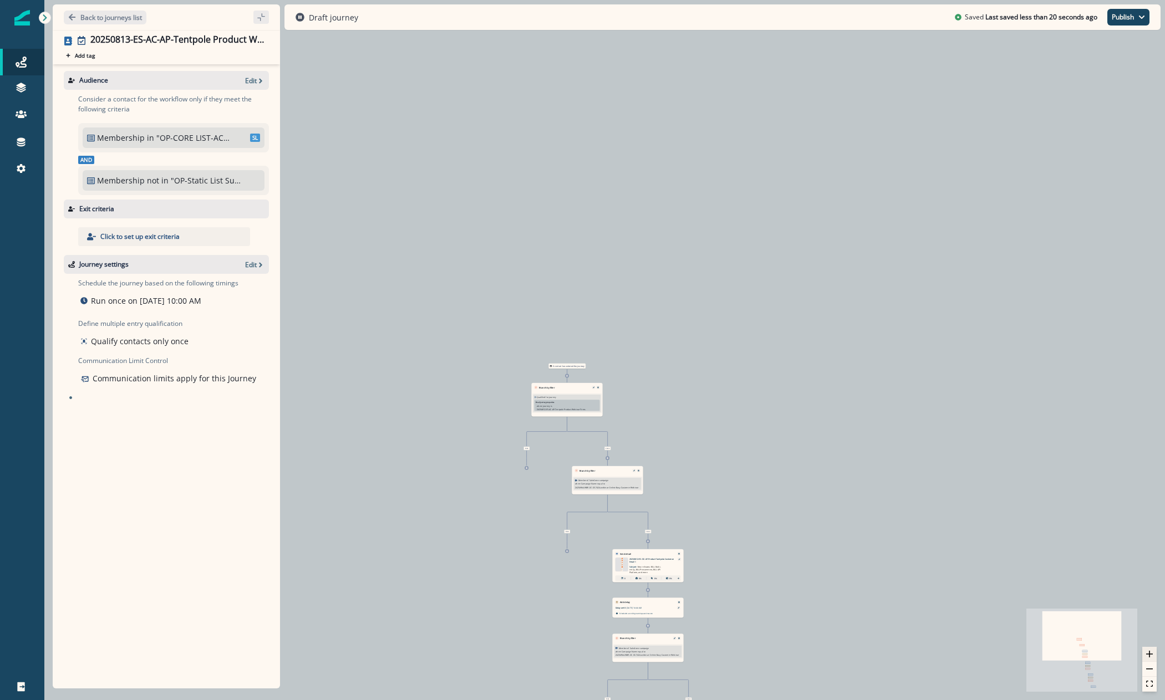
click at [1150, 655] on icon "zoom in" at bounding box center [1149, 654] width 7 height 7
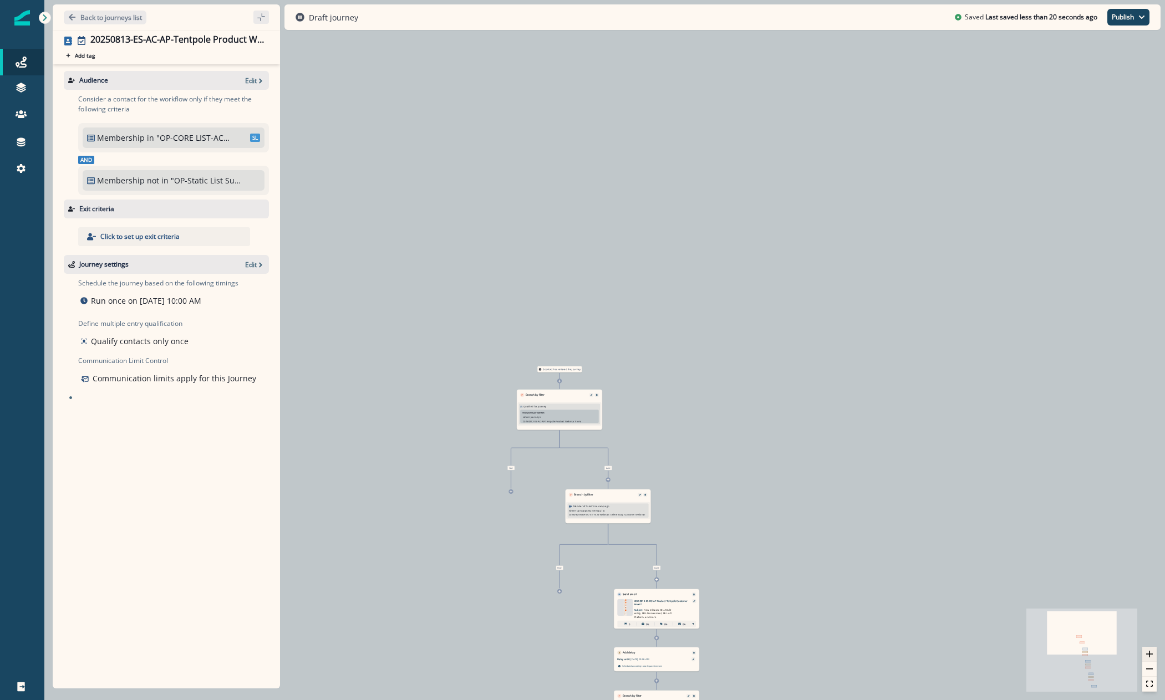
click at [1150, 655] on icon "zoom in" at bounding box center [1149, 654] width 7 height 7
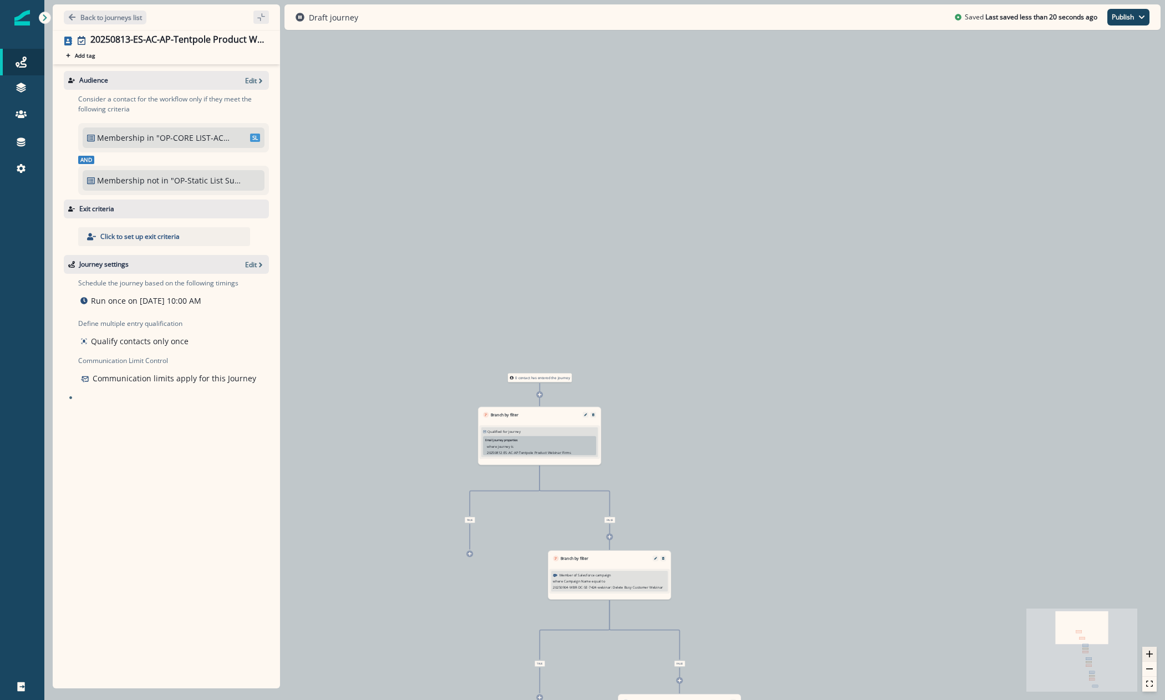
click at [1150, 655] on icon "zoom in" at bounding box center [1149, 654] width 7 height 7
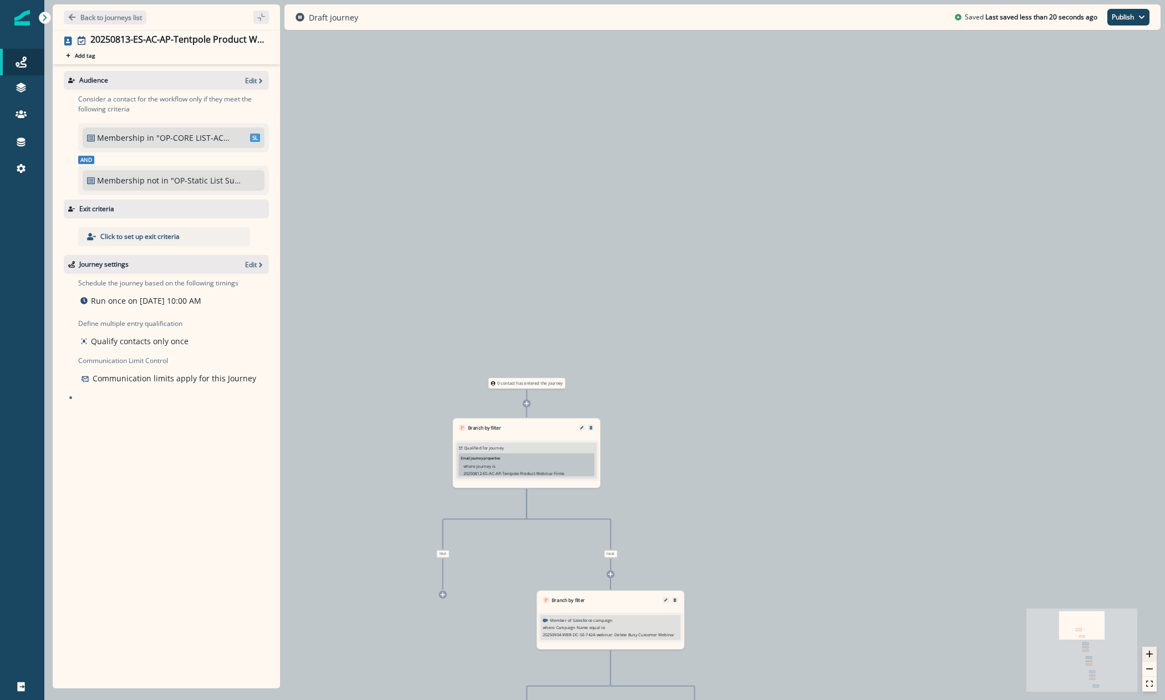
click at [1150, 655] on icon "zoom in" at bounding box center [1149, 654] width 7 height 7
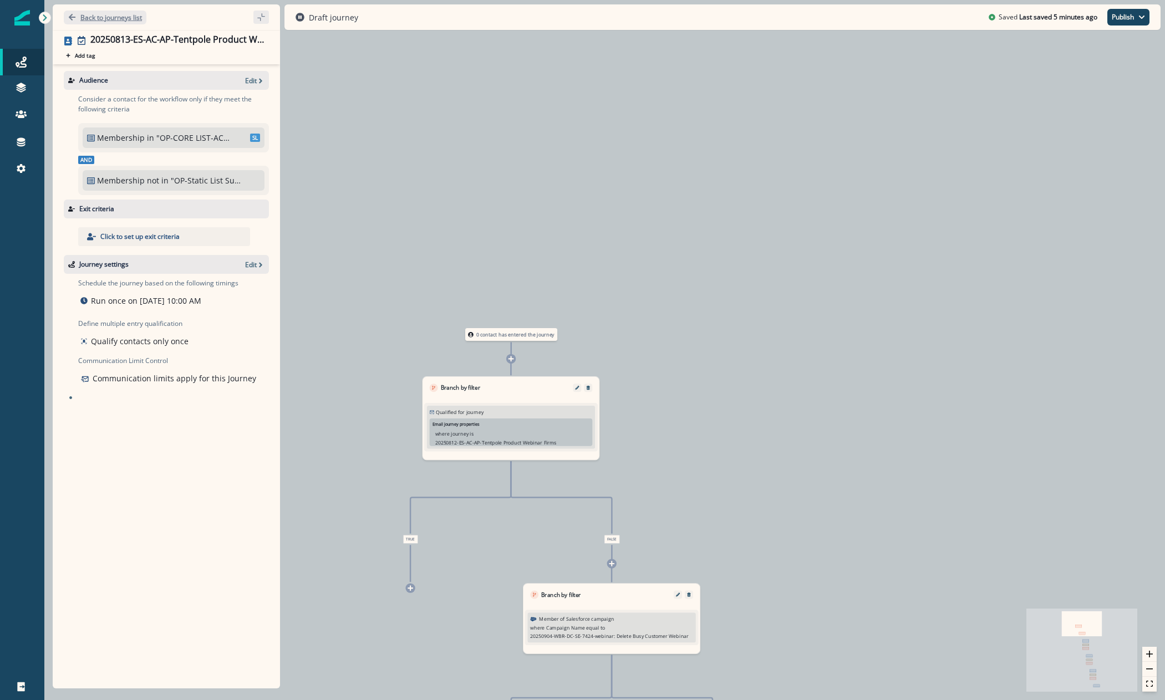
click at [119, 12] on button "Back to journeys list" at bounding box center [105, 18] width 83 height 14
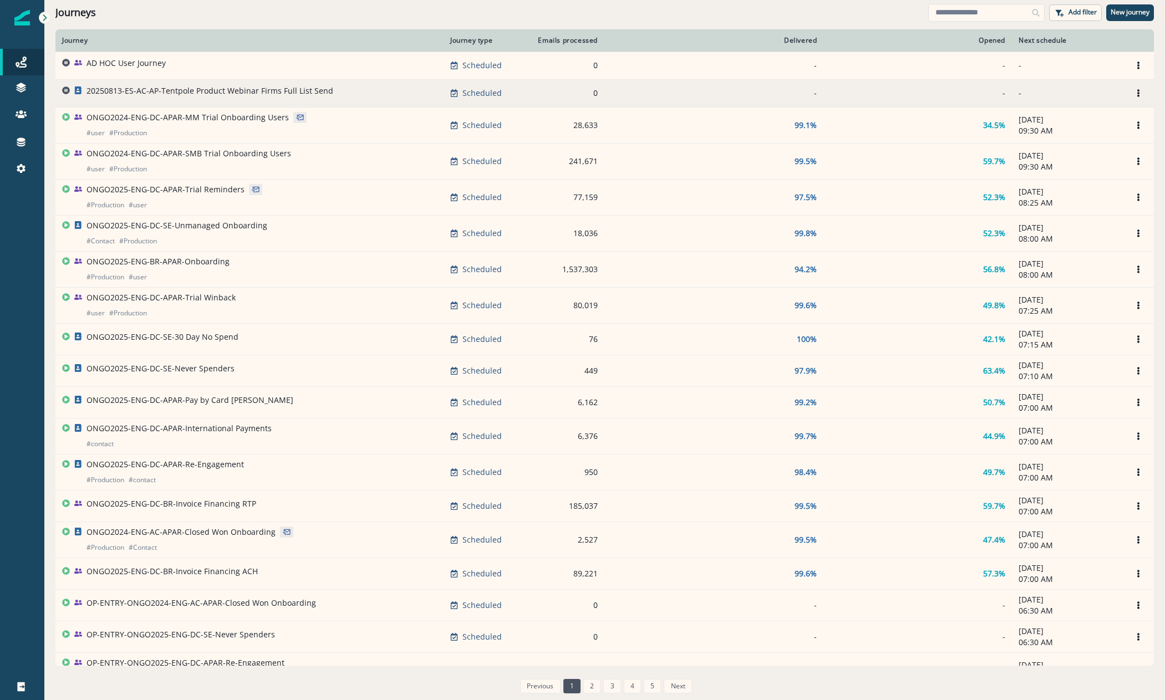
click at [303, 90] on p "20250813-ES-AC-AP-Tentpole Product Webinar Firms Full List Send" at bounding box center [210, 90] width 247 height 11
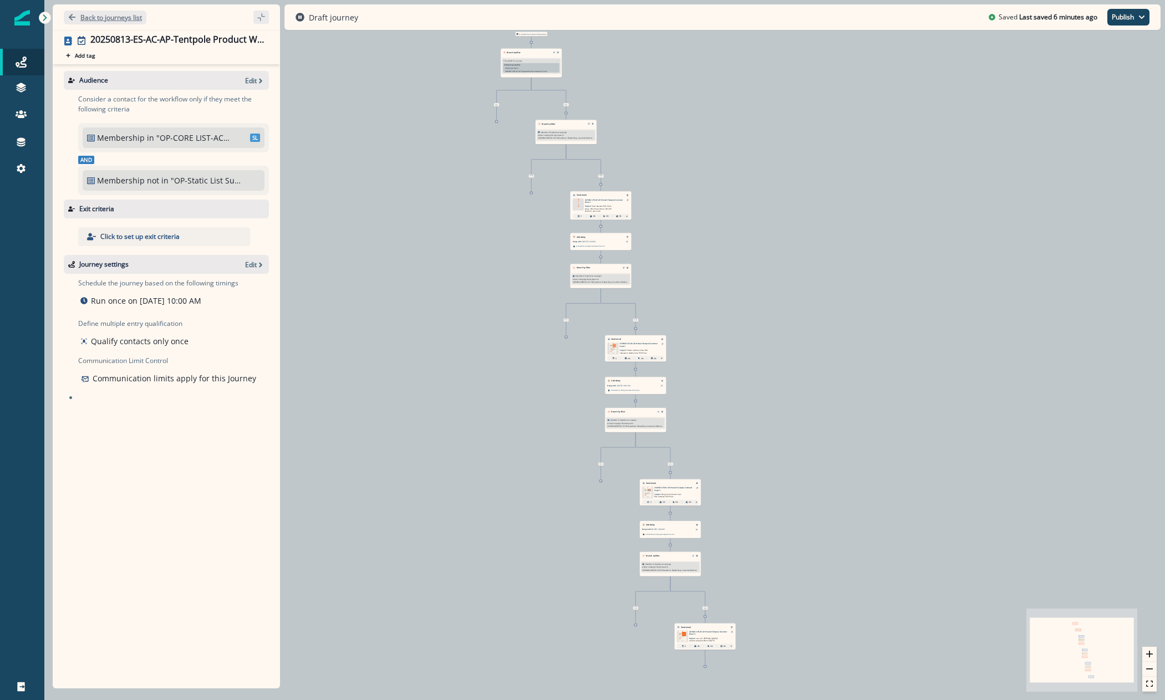
click at [126, 13] on p "Back to journeys list" at bounding box center [111, 17] width 62 height 9
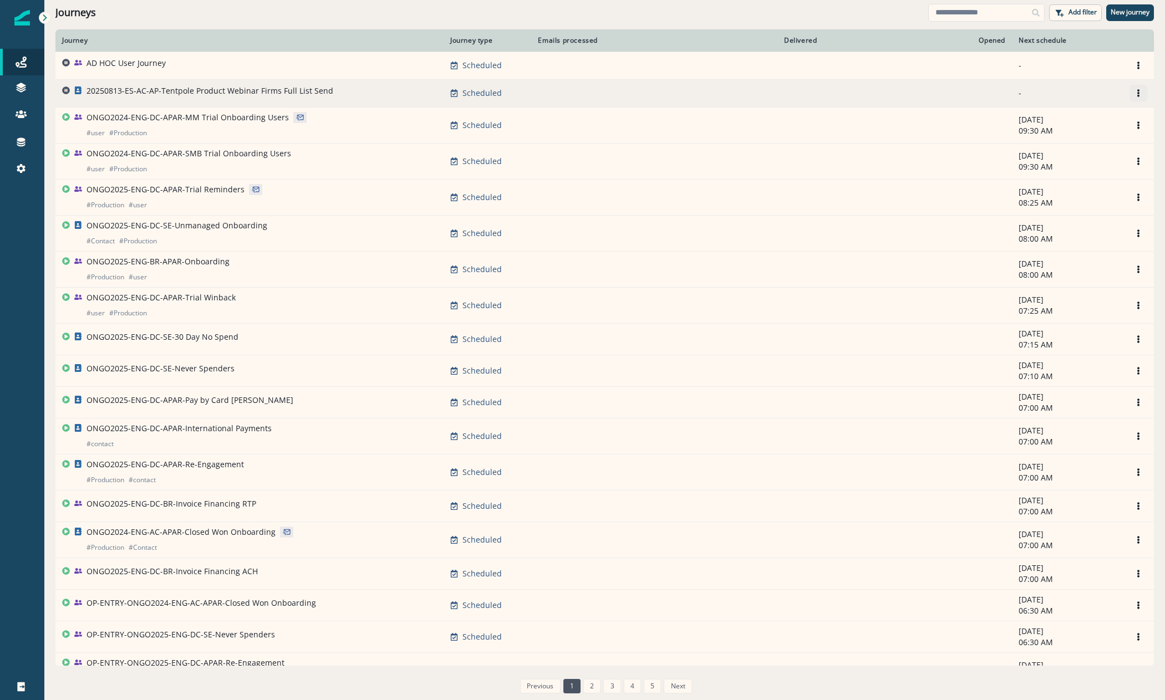
click at [1135, 90] on icon "Options" at bounding box center [1139, 93] width 8 height 8
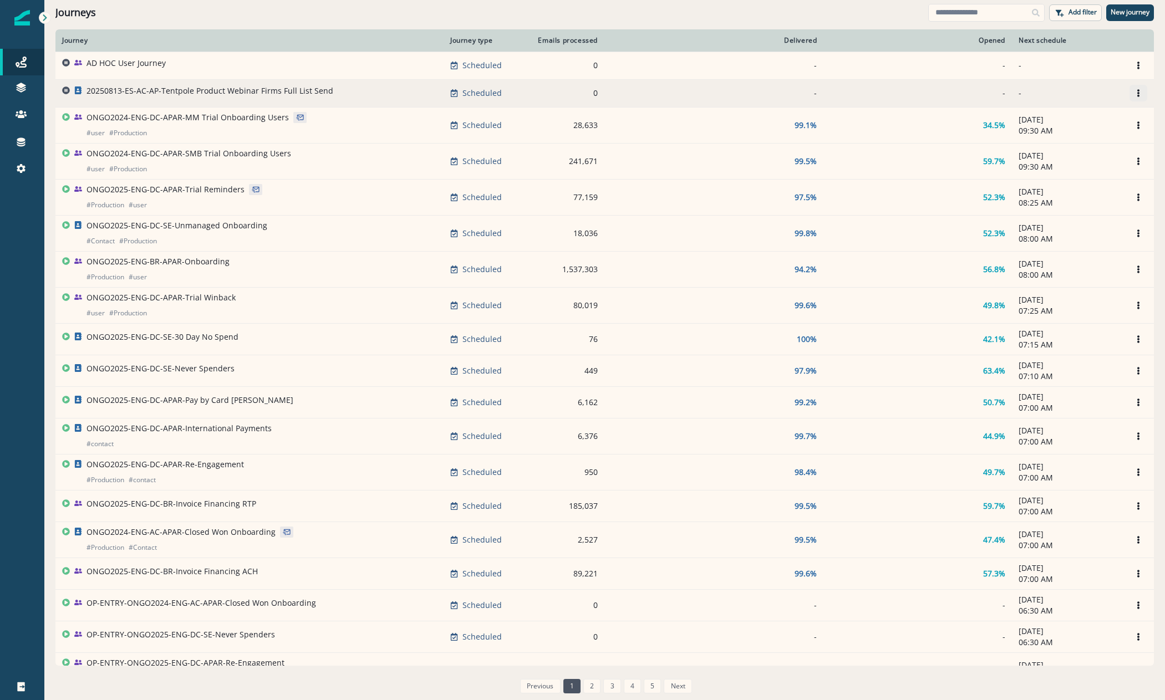
click at [1135, 94] on icon "Options" at bounding box center [1139, 93] width 8 height 8
click at [1055, 123] on button "Clone" at bounding box center [1076, 120] width 123 height 18
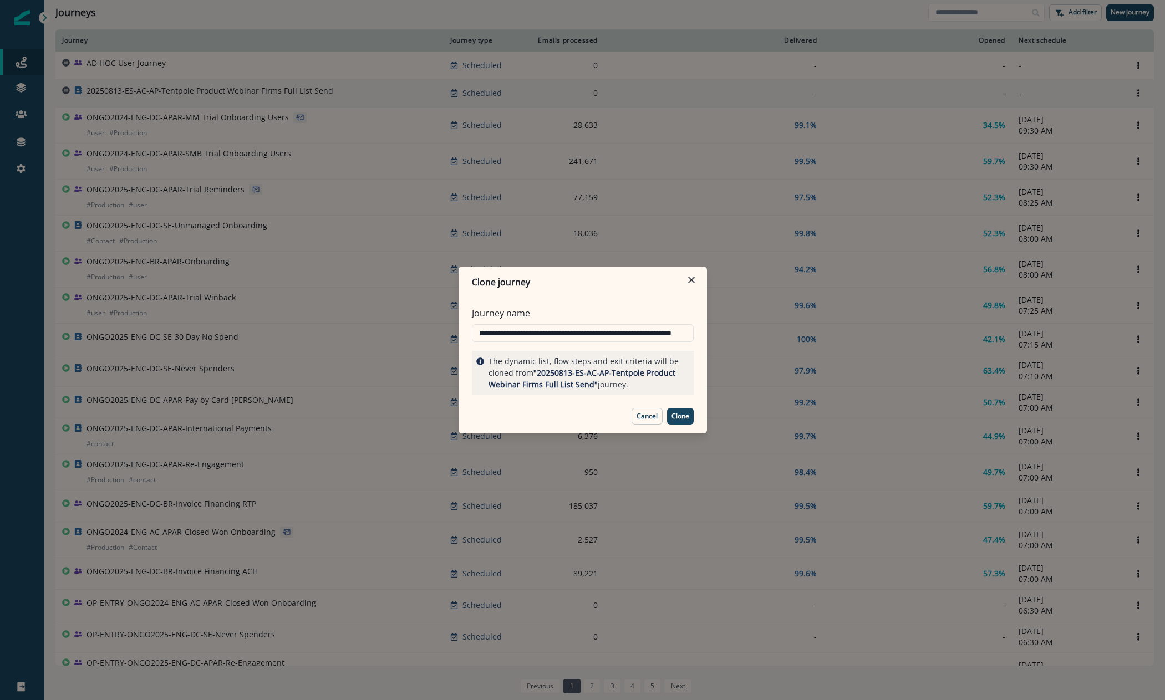
drag, startPoint x: 488, startPoint y: 338, endPoint x: 433, endPoint y: 337, distance: 54.9
click at [433, 337] on div "**********" at bounding box center [582, 350] width 1165 height 700
type input "**********"
click at [677, 415] on p "Clone" at bounding box center [681, 417] width 18 height 8
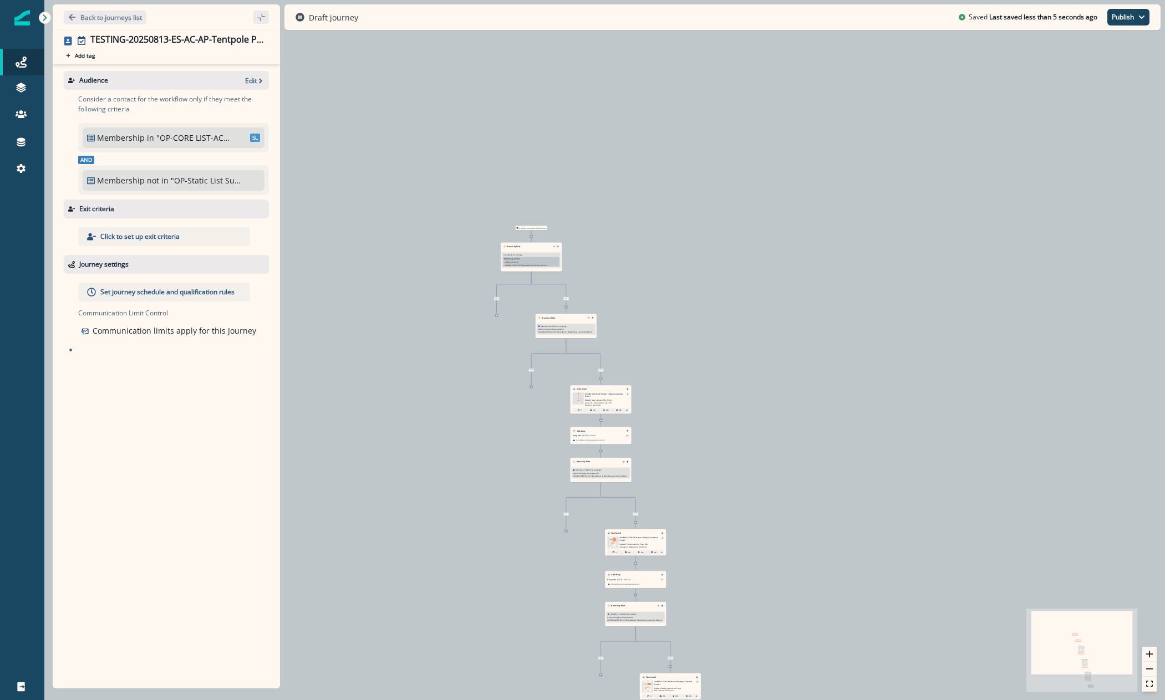
click at [1157, 652] on div "0 contact has entered the journey Branch by filter Qualified for journey Email …" at bounding box center [604, 350] width 1121 height 700
click at [1151, 658] on button "zoom in" at bounding box center [1149, 654] width 14 height 15
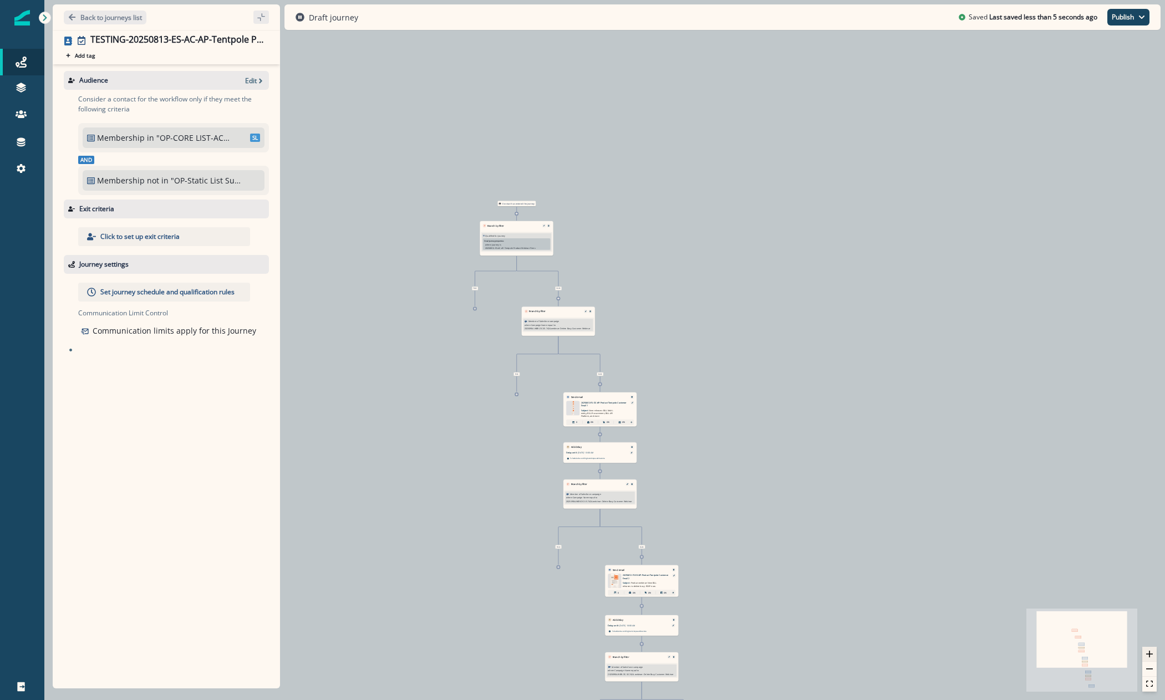
click at [1151, 658] on button "zoom in" at bounding box center [1149, 654] width 14 height 15
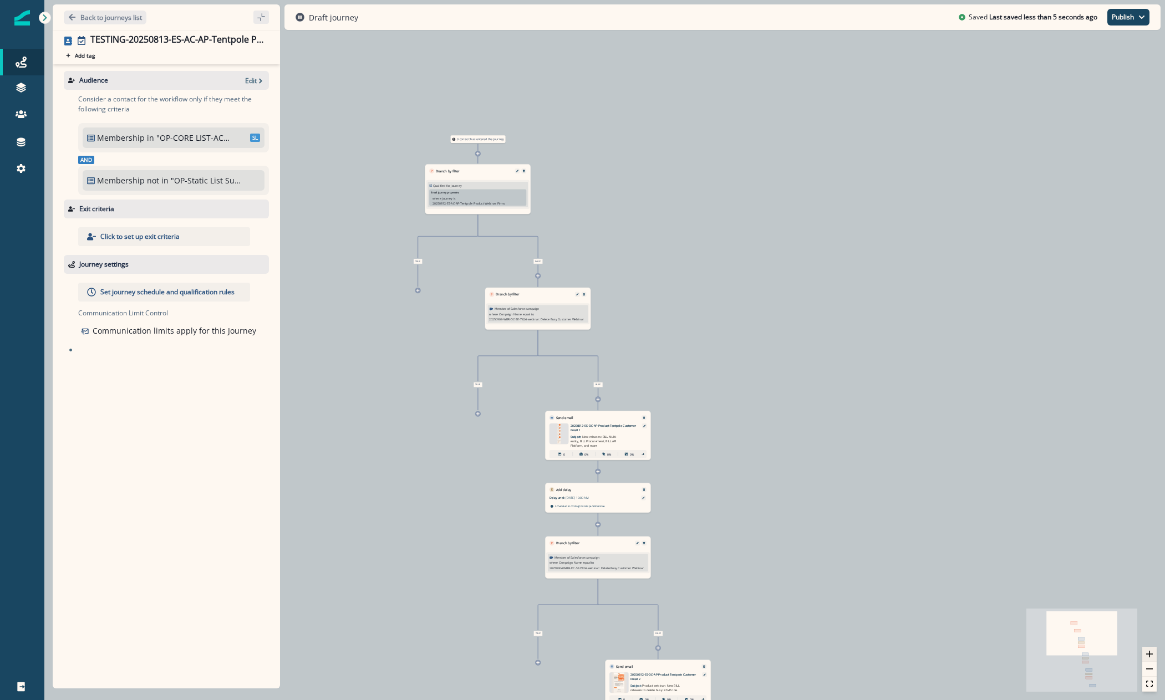
click at [1151, 658] on button "zoom in" at bounding box center [1149, 654] width 14 height 15
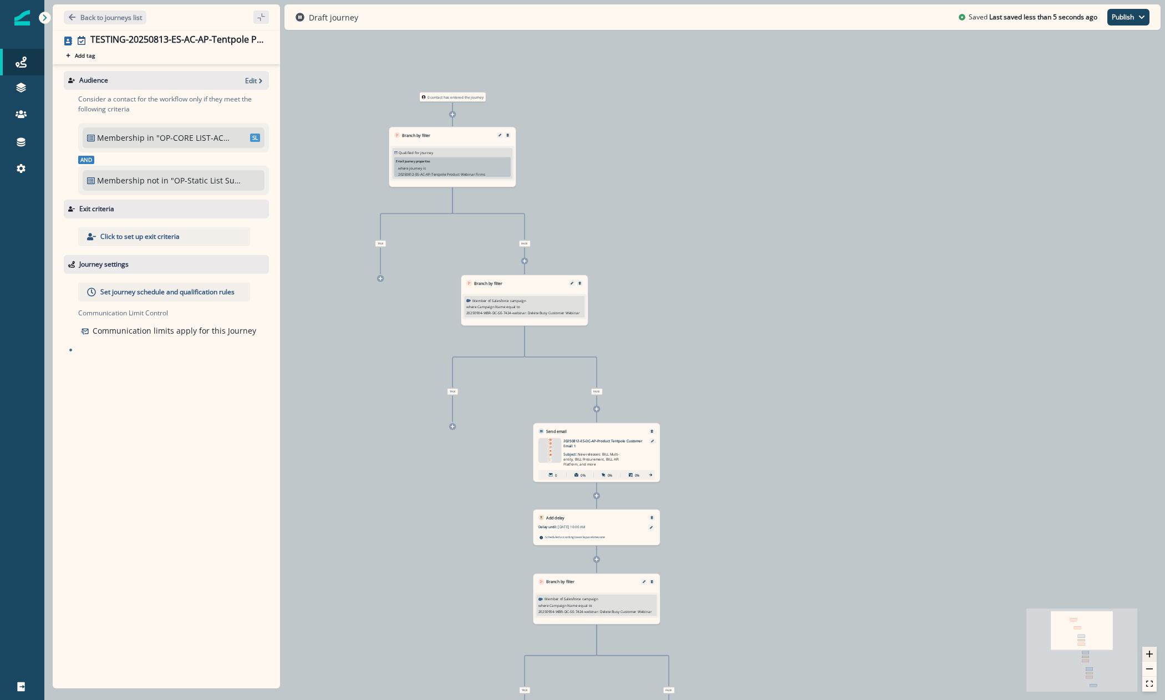
click at [1151, 658] on button "zoom in" at bounding box center [1149, 654] width 14 height 15
click at [1151, 659] on button "zoom in" at bounding box center [1149, 654] width 14 height 15
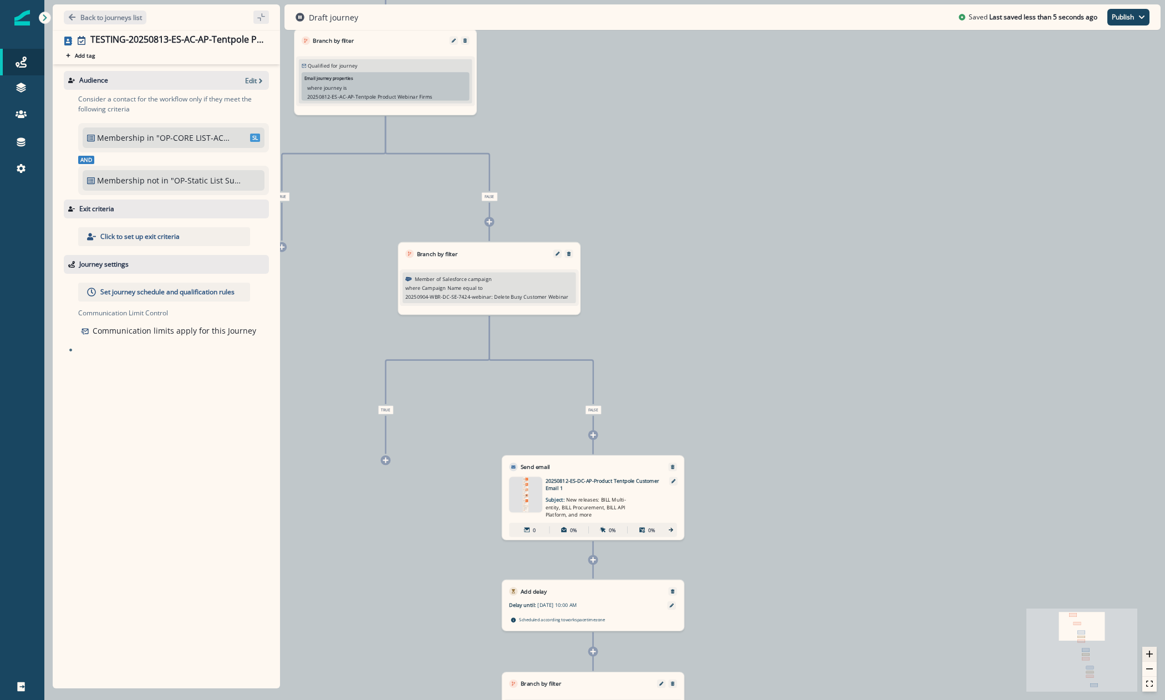
click at [1151, 659] on button "zoom in" at bounding box center [1149, 654] width 14 height 15
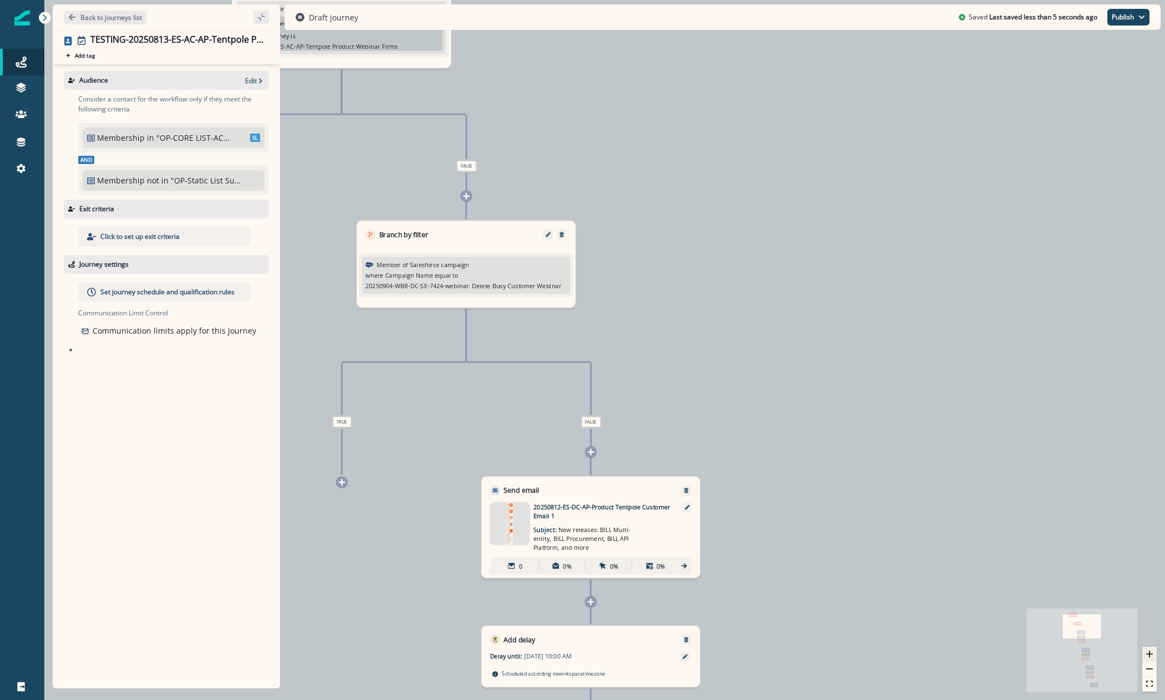
click at [1150, 659] on button "zoom in" at bounding box center [1149, 654] width 14 height 15
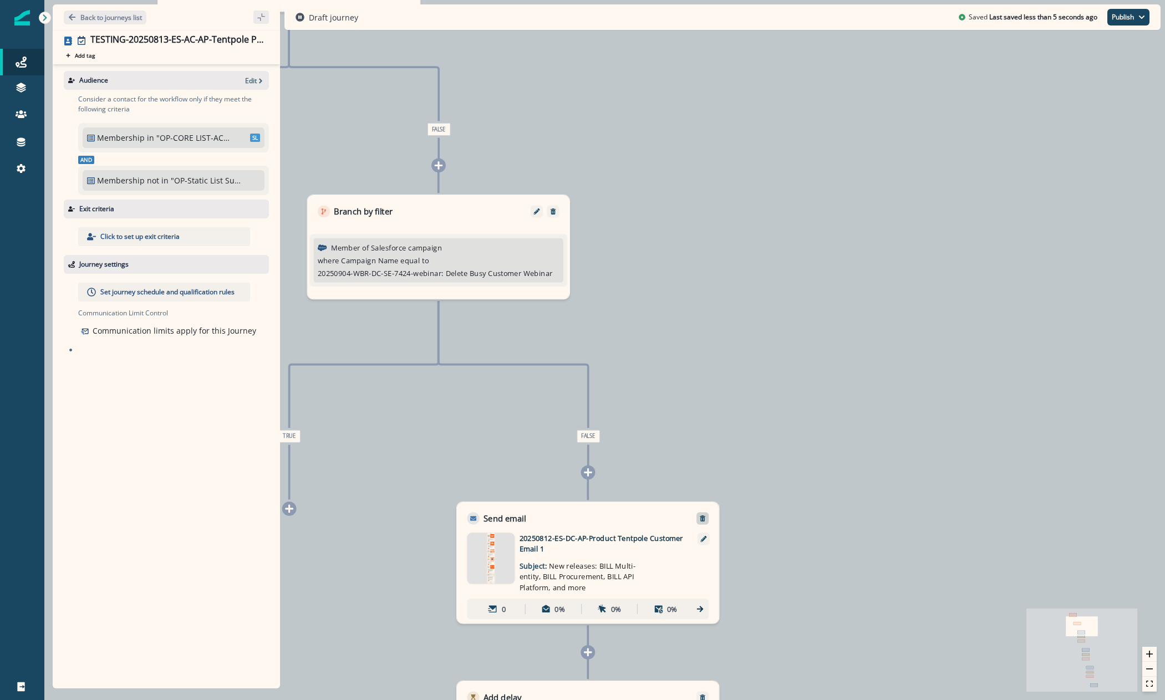
click at [700, 522] on div at bounding box center [703, 518] width 12 height 12
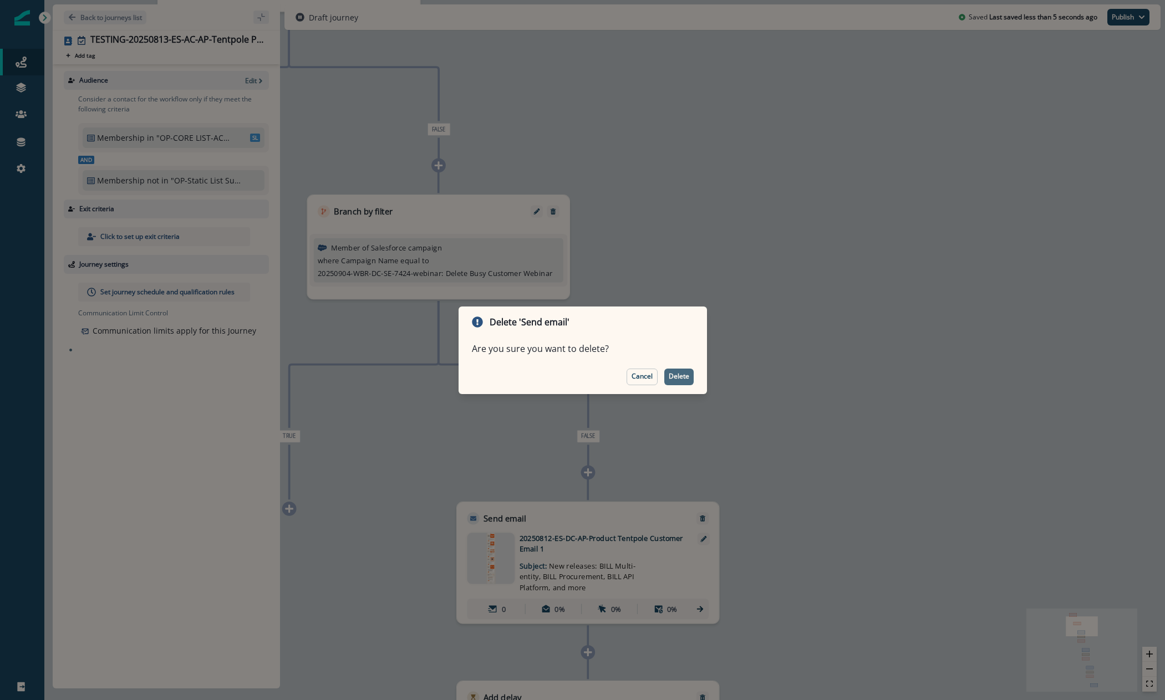
click at [680, 380] on p "Delete" at bounding box center [679, 377] width 21 height 8
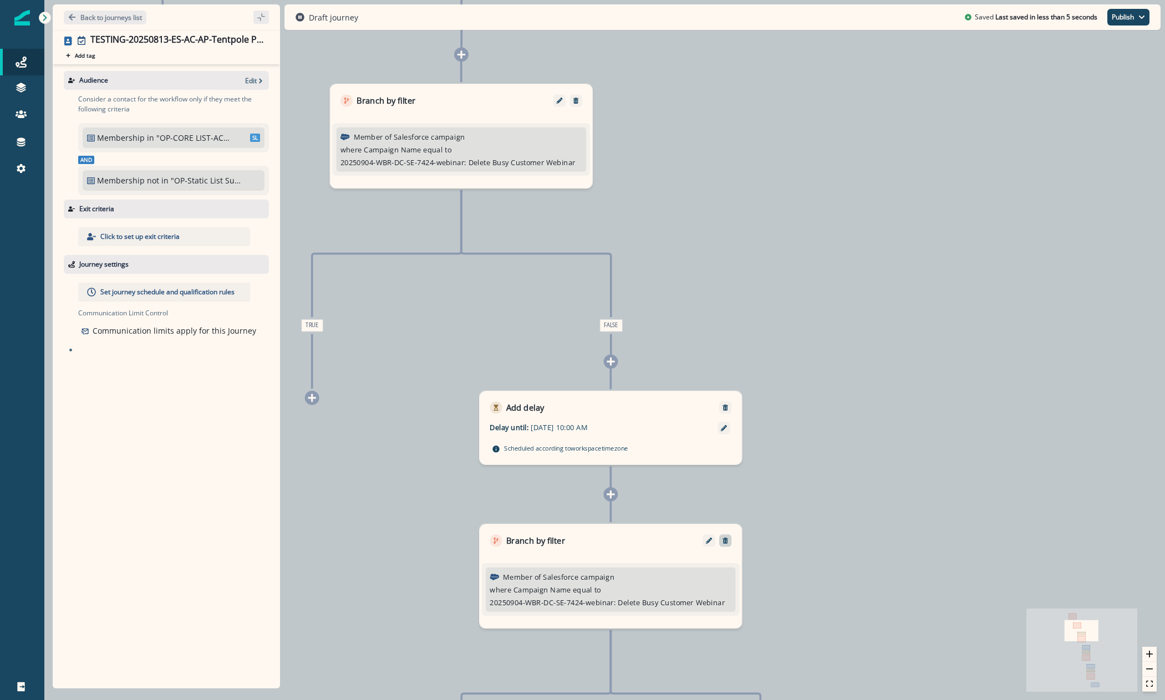
click at [731, 543] on button "Remove" at bounding box center [725, 540] width 17 height 7
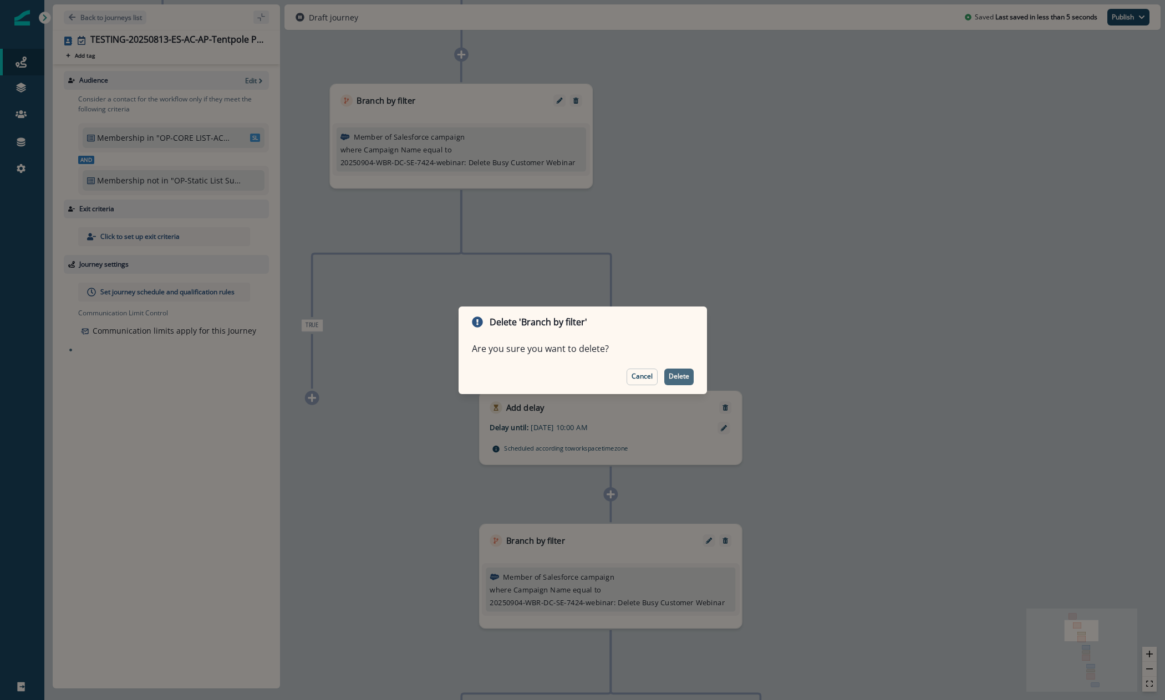
click at [690, 380] on button "Delete" at bounding box center [678, 377] width 29 height 17
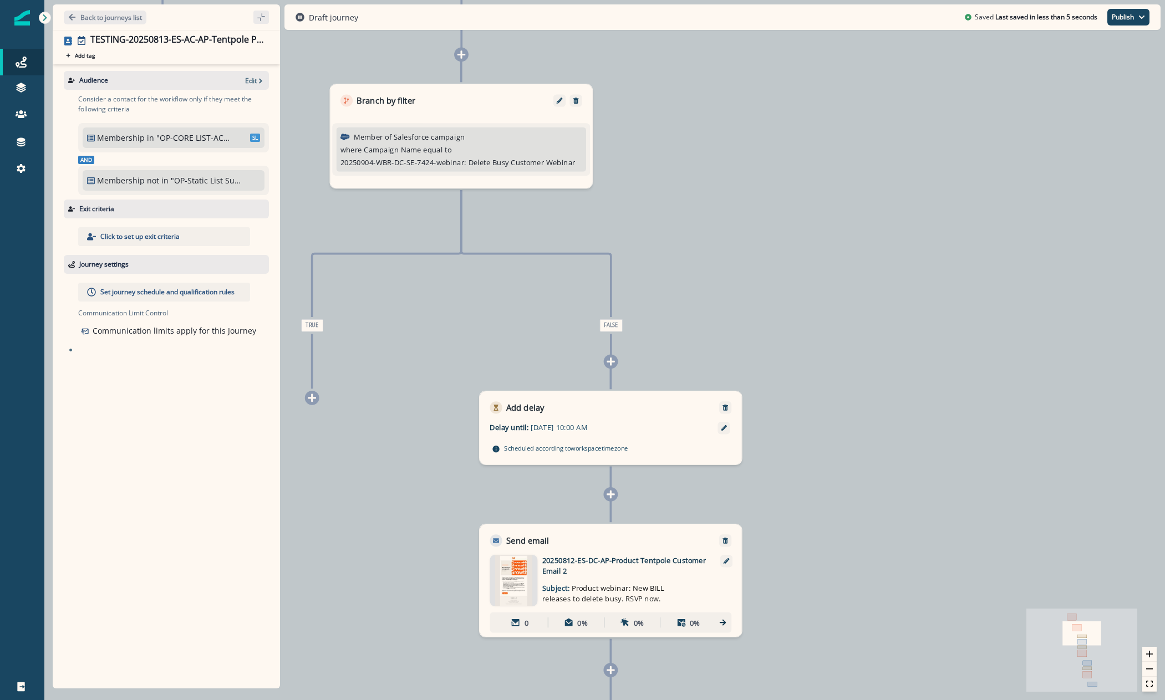
click at [727, 548] on div "Email asset changed, journey reports will be subject to change This asset has o…" at bounding box center [611, 592] width 262 height 90
click at [726, 546] on div at bounding box center [725, 541] width 12 height 12
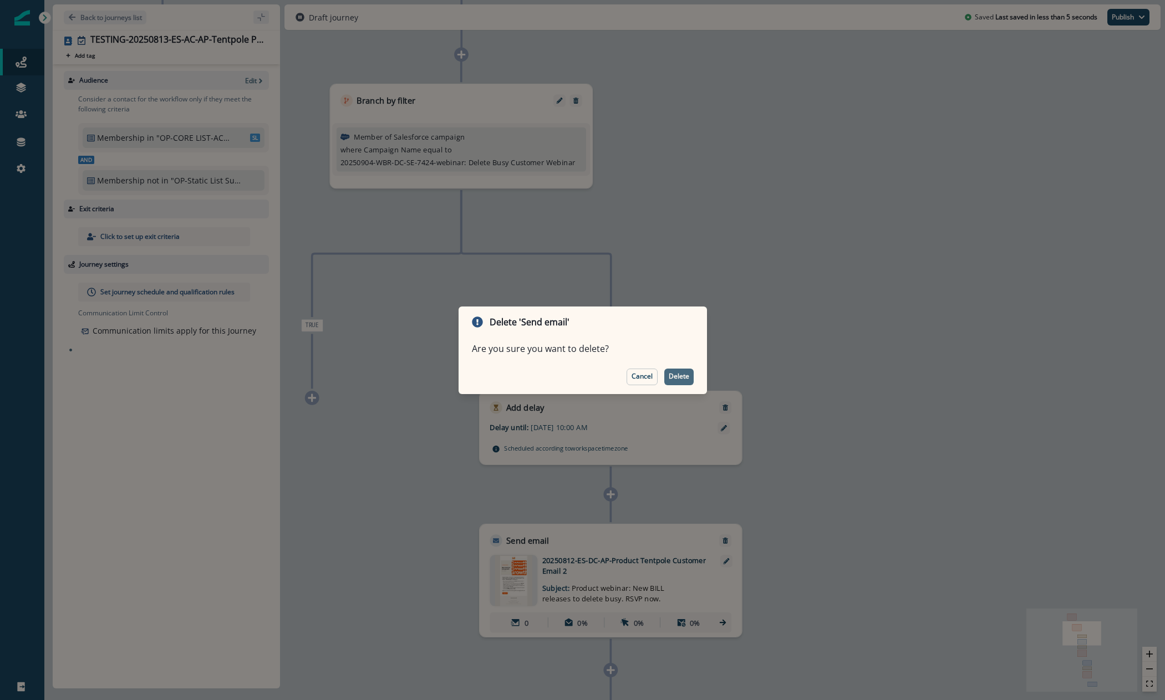
click at [675, 373] on p "Delete" at bounding box center [679, 377] width 21 height 8
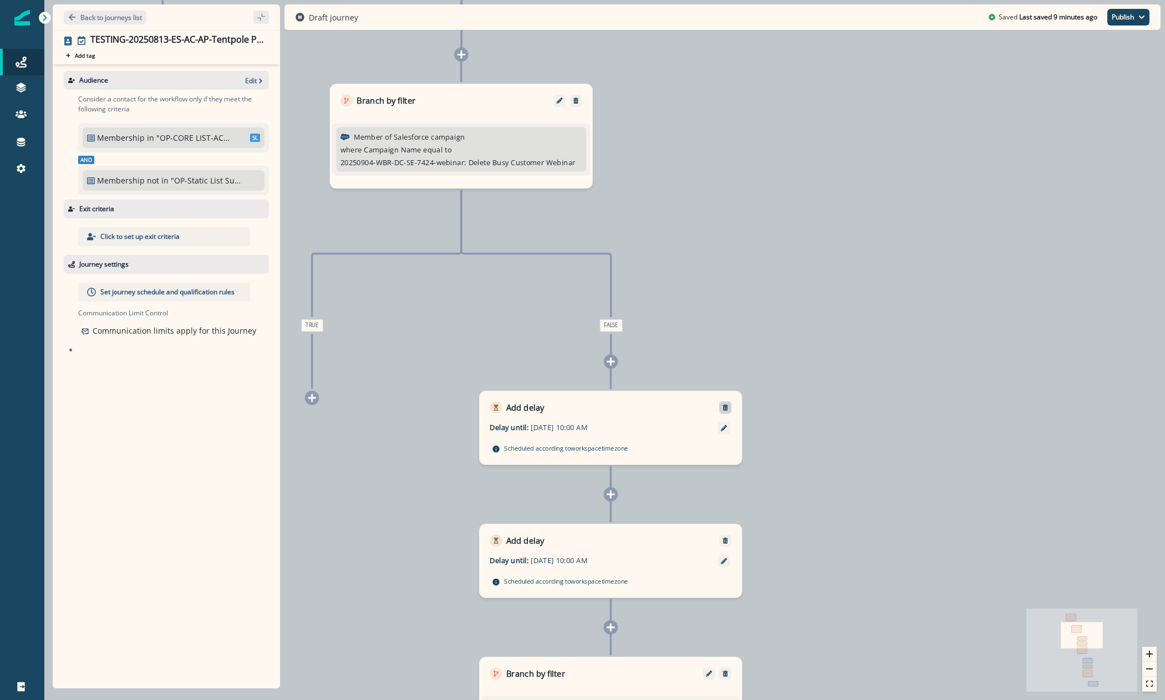
click at [725, 403] on div at bounding box center [725, 407] width 12 height 12
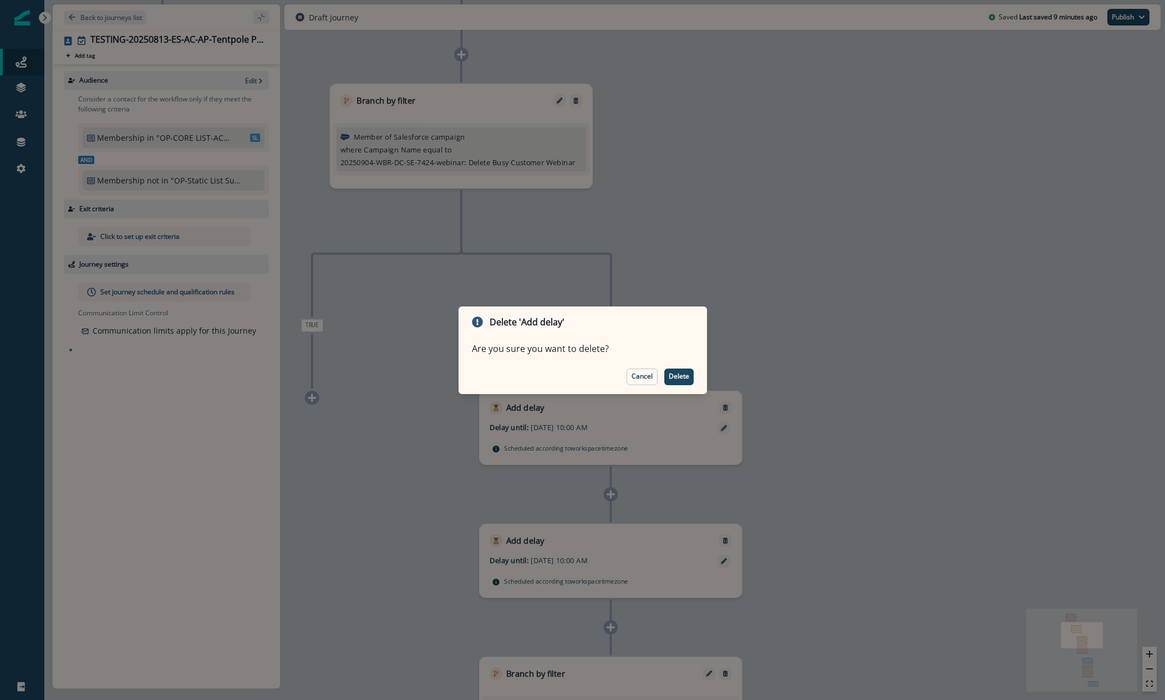
click at [677, 366] on footer "Cancel Delete" at bounding box center [583, 377] width 248 height 34
click at [678, 375] on p "Delete" at bounding box center [679, 377] width 21 height 8
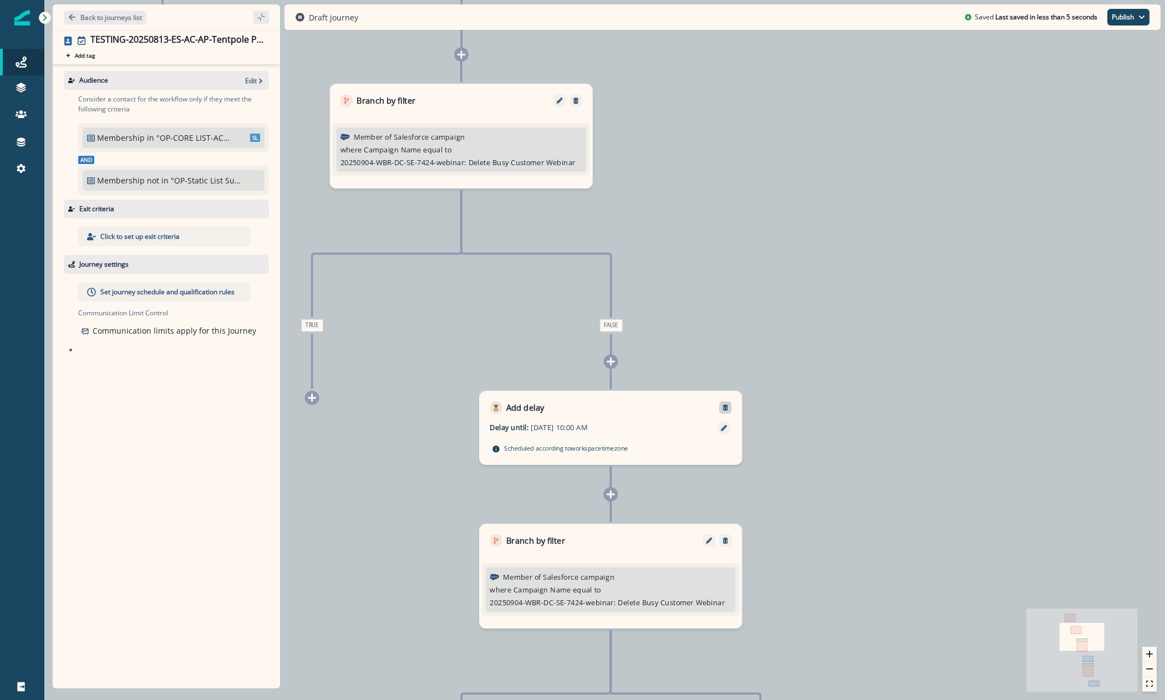
click at [724, 406] on icon "Remove" at bounding box center [726, 408] width 6 height 6
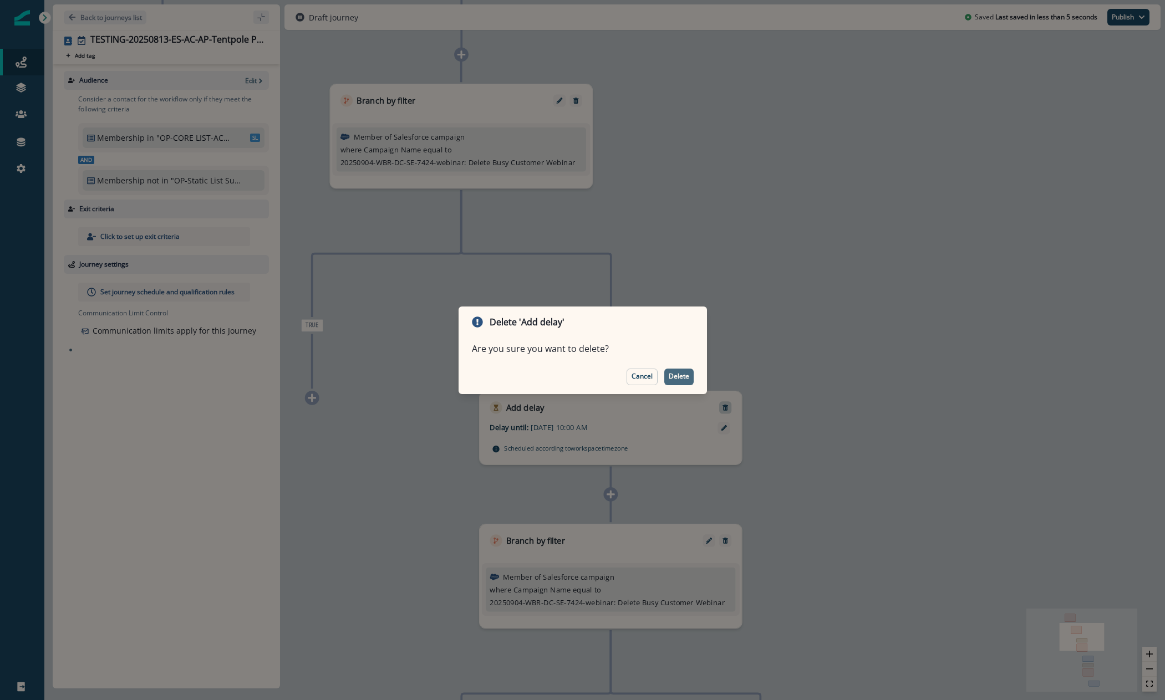
click at [680, 383] on button "Delete" at bounding box center [678, 377] width 29 height 17
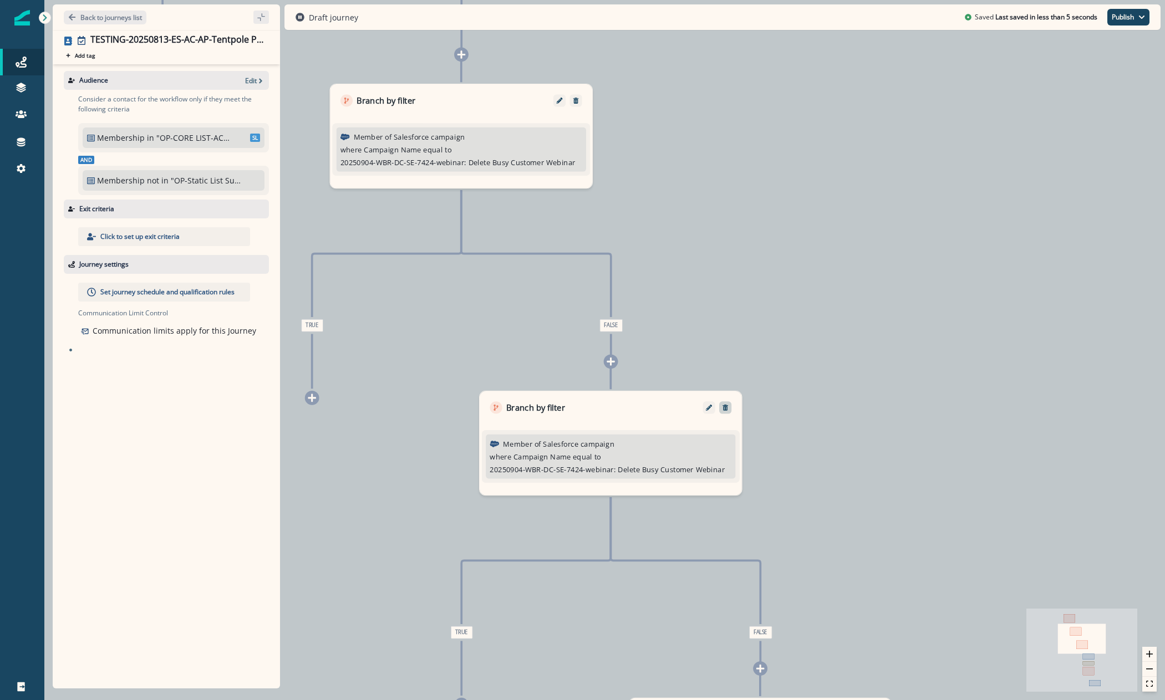
click at [723, 403] on div at bounding box center [725, 407] width 12 height 12
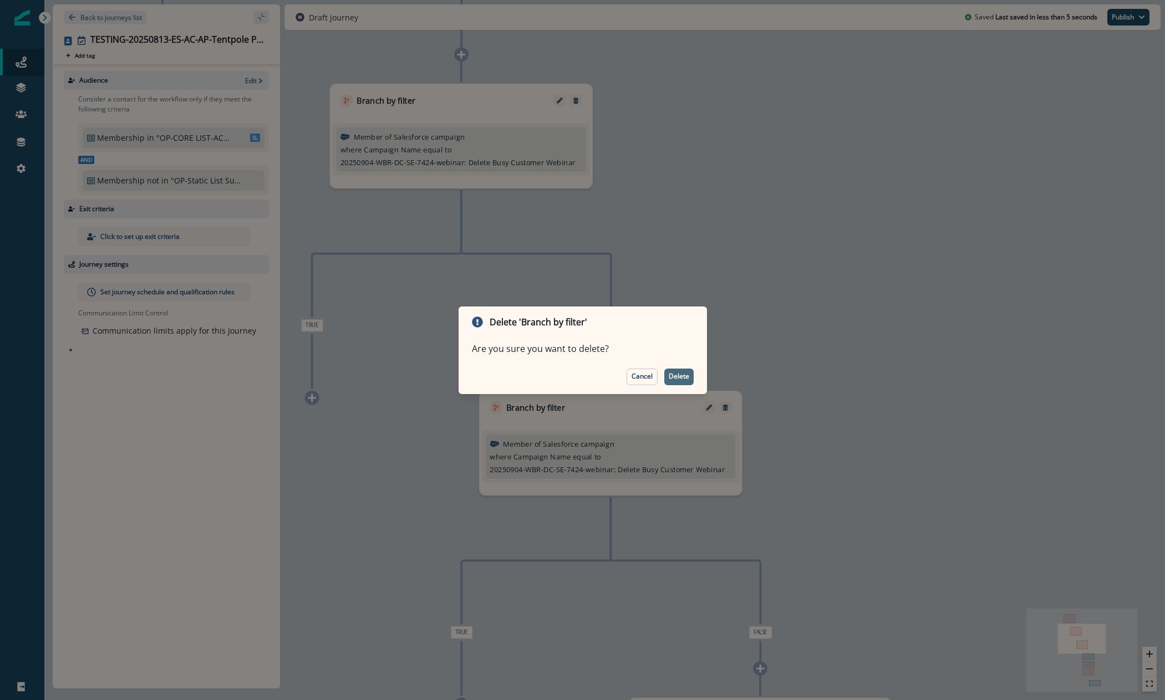
click at [689, 382] on button "Delete" at bounding box center [678, 377] width 29 height 17
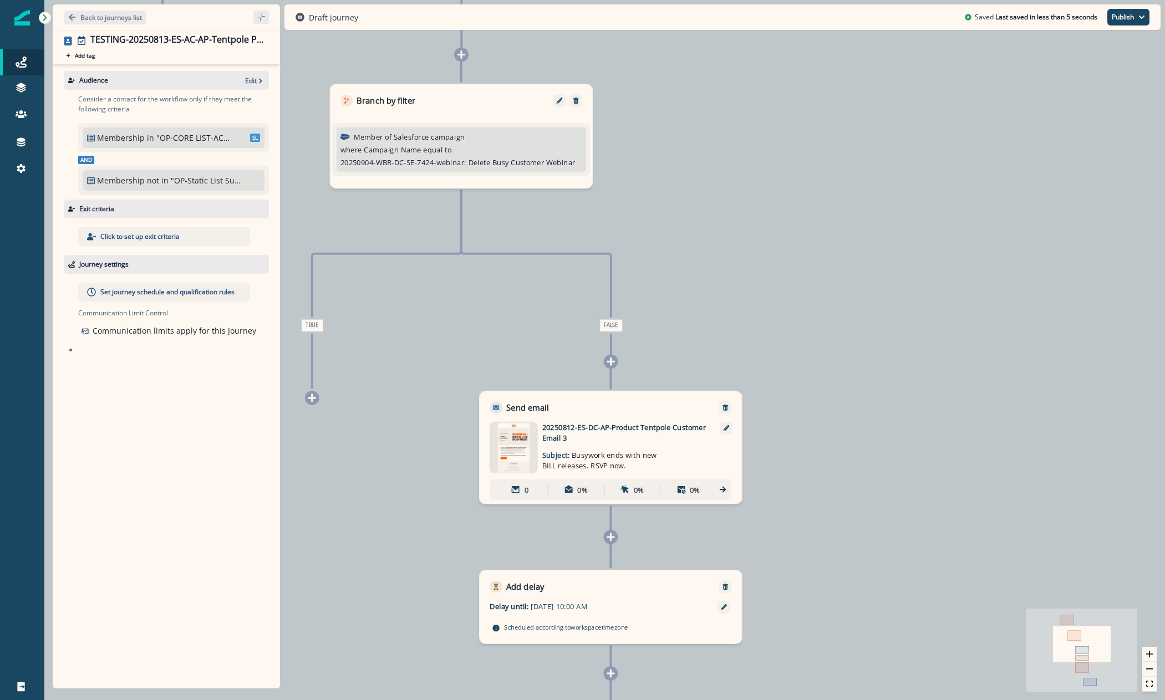
click at [714, 408] on div "Send email" at bounding box center [611, 403] width 262 height 23
click at [728, 405] on icon "Remove" at bounding box center [725, 407] width 7 height 7
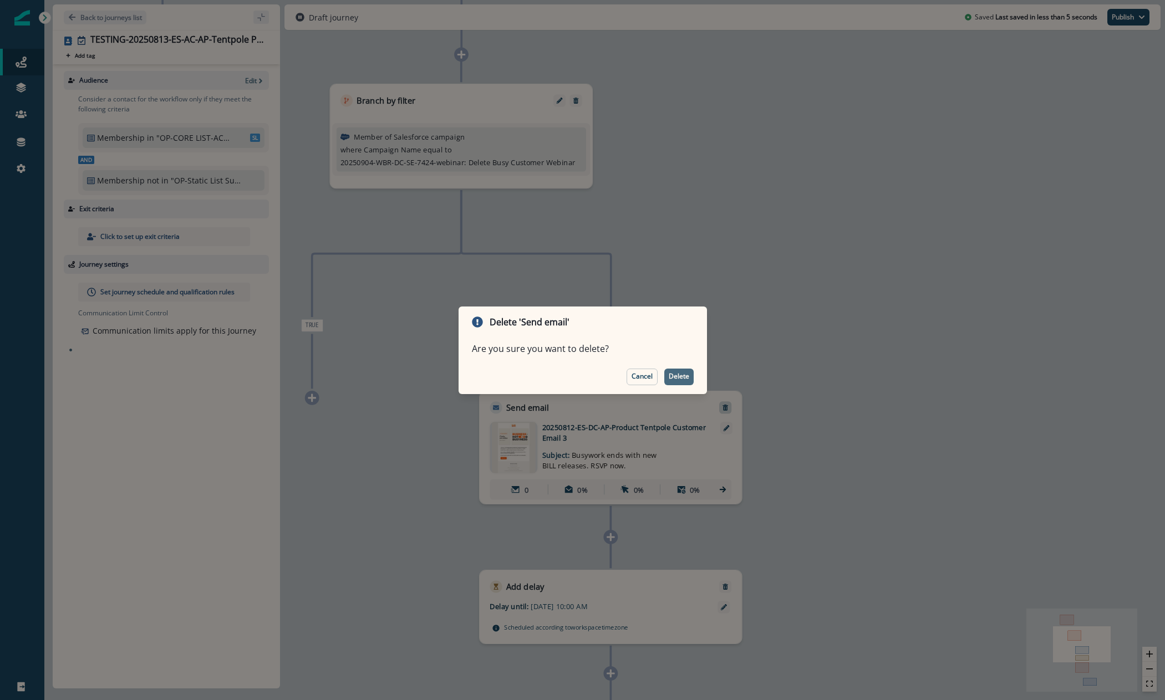
click at [670, 382] on button "Delete" at bounding box center [678, 377] width 29 height 17
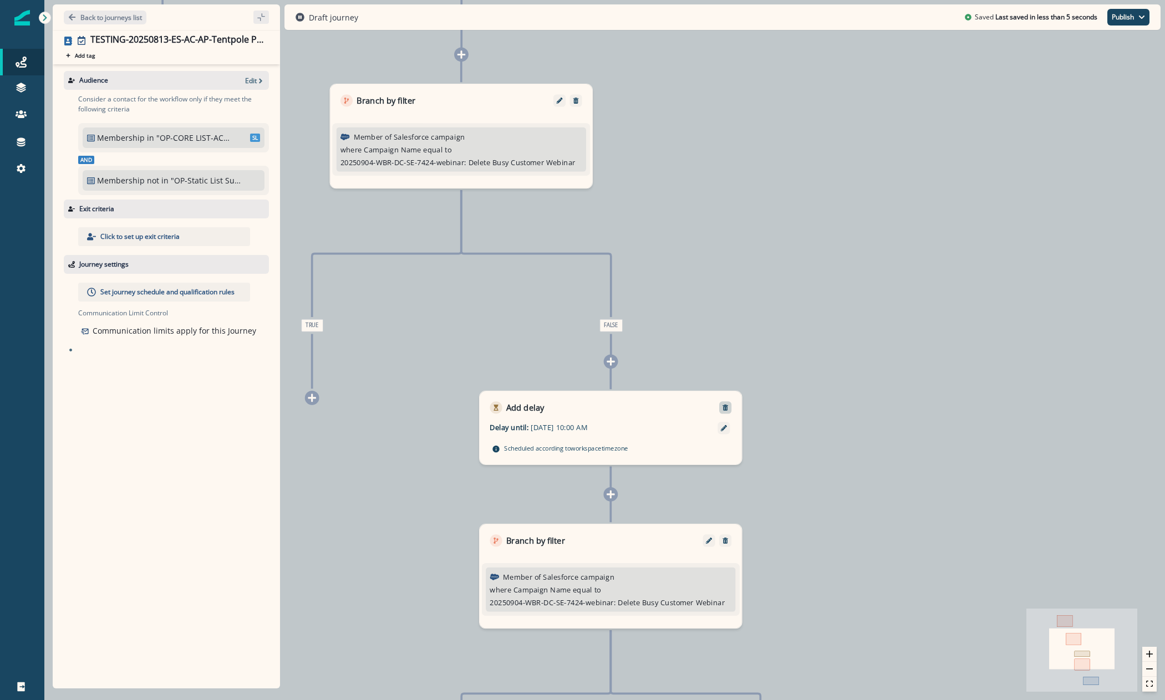
click at [725, 402] on div at bounding box center [725, 407] width 12 height 12
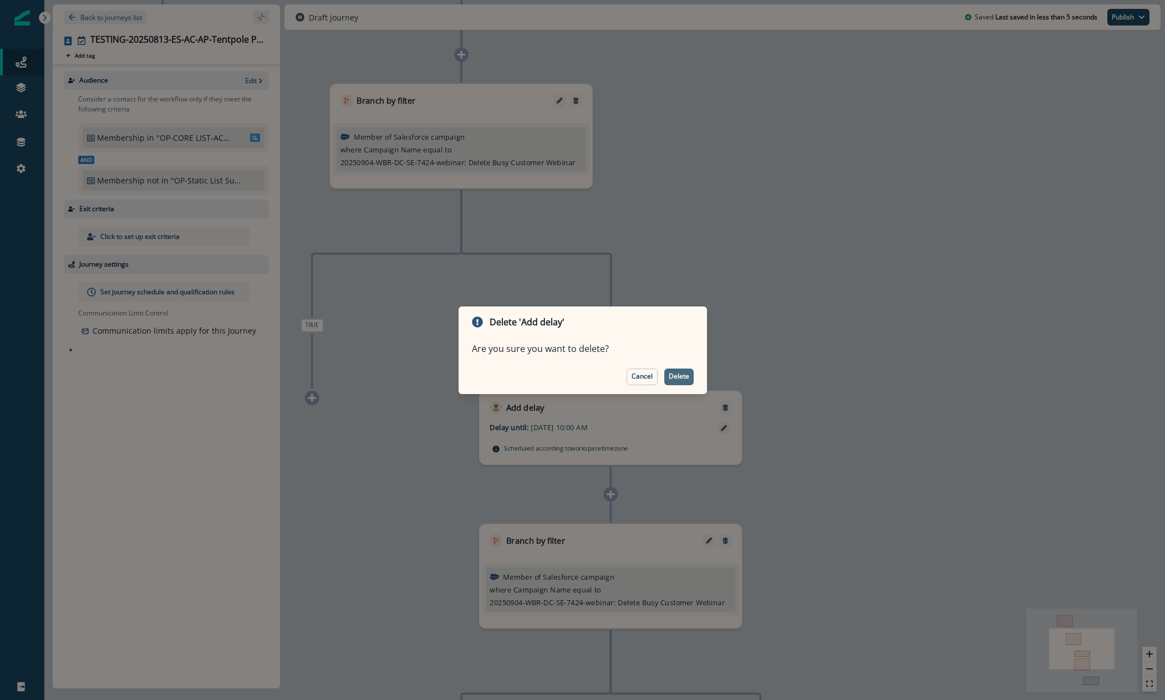
click at [685, 375] on p "Delete" at bounding box center [679, 377] width 21 height 8
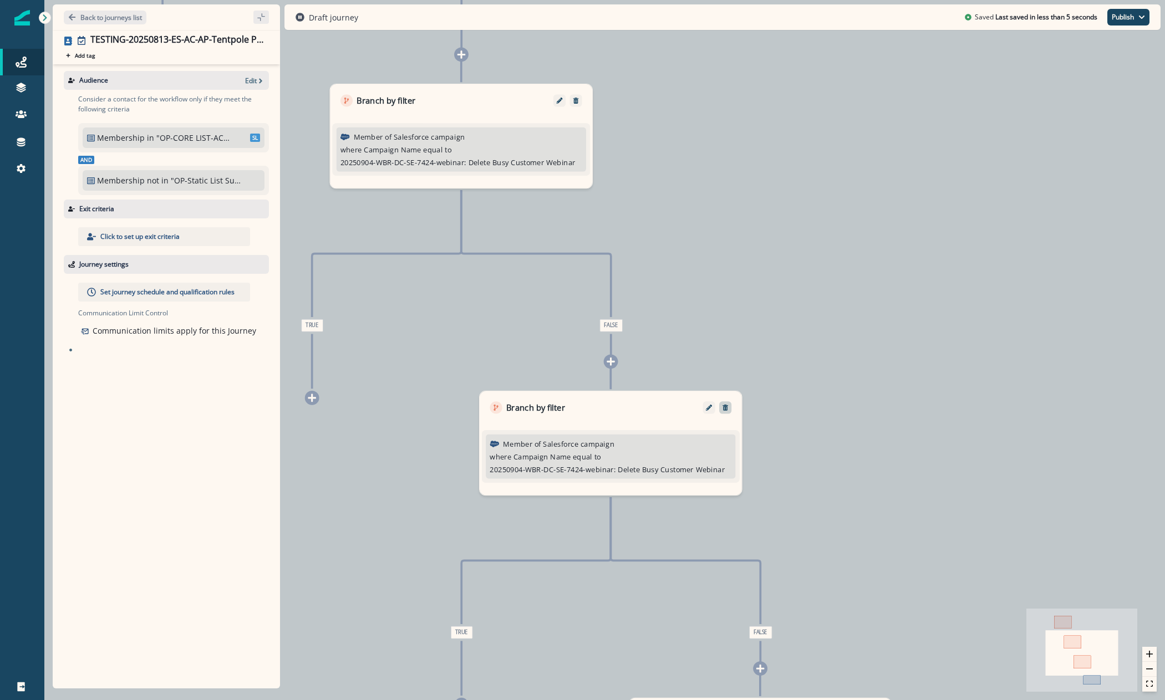
click at [731, 405] on button "Remove" at bounding box center [725, 407] width 17 height 7
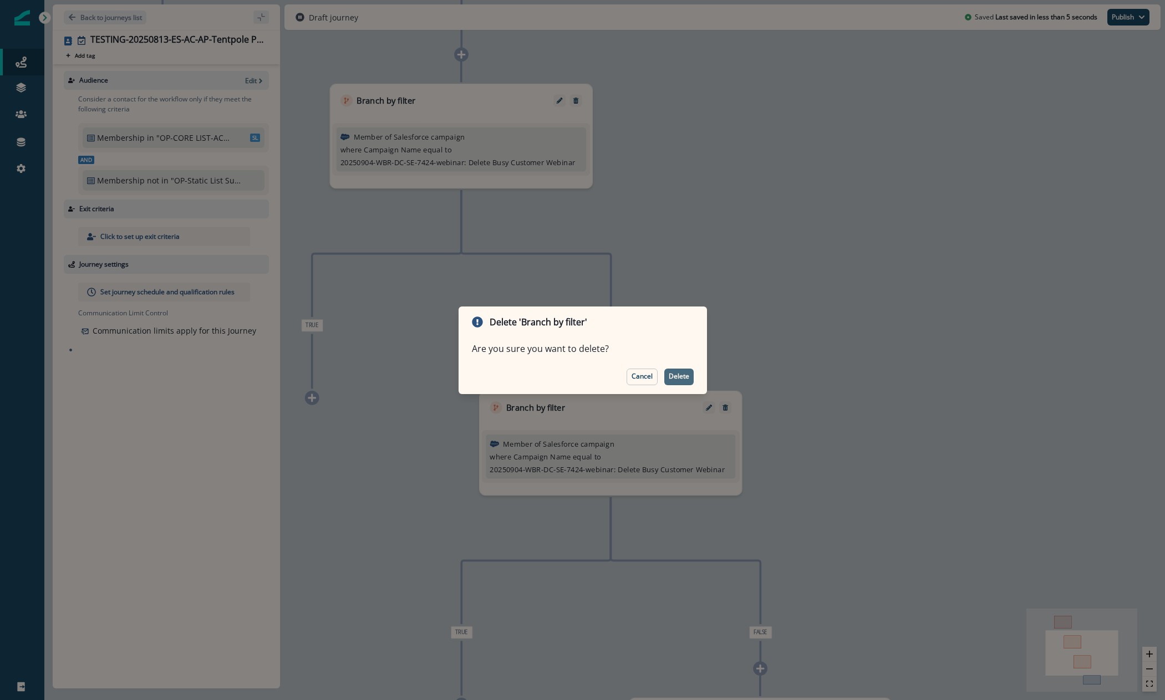
click at [684, 378] on p "Delete" at bounding box center [679, 377] width 21 height 8
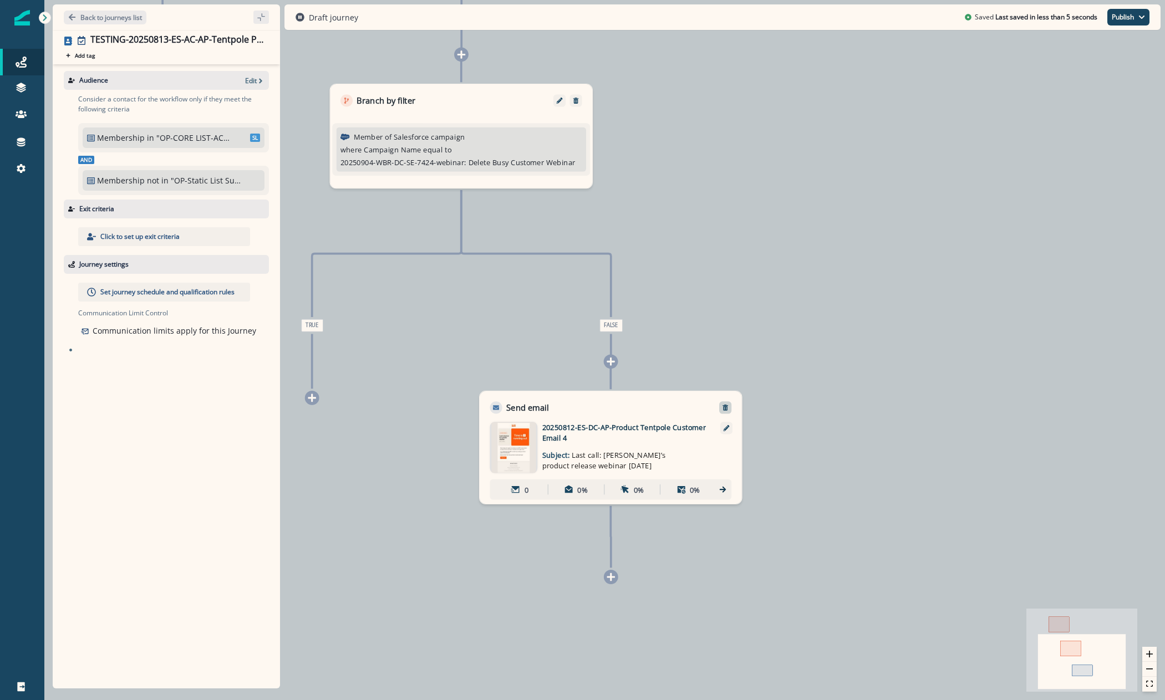
click at [726, 407] on icon "Remove" at bounding box center [726, 408] width 6 height 6
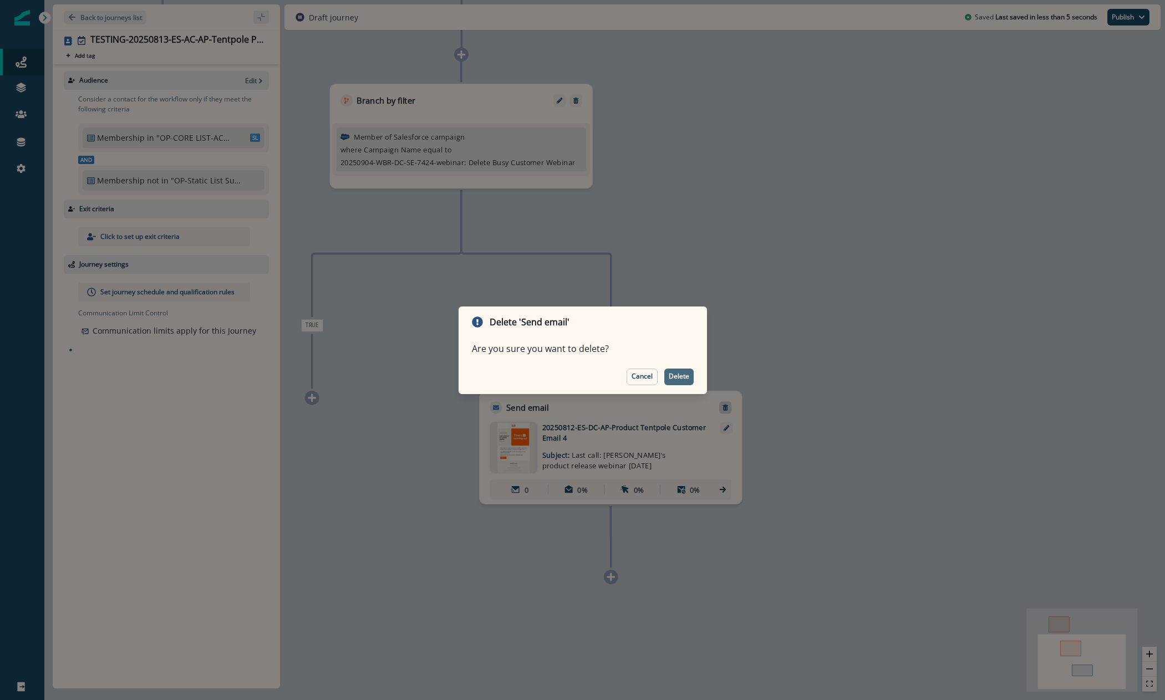
click at [685, 381] on button "Delete" at bounding box center [678, 377] width 29 height 17
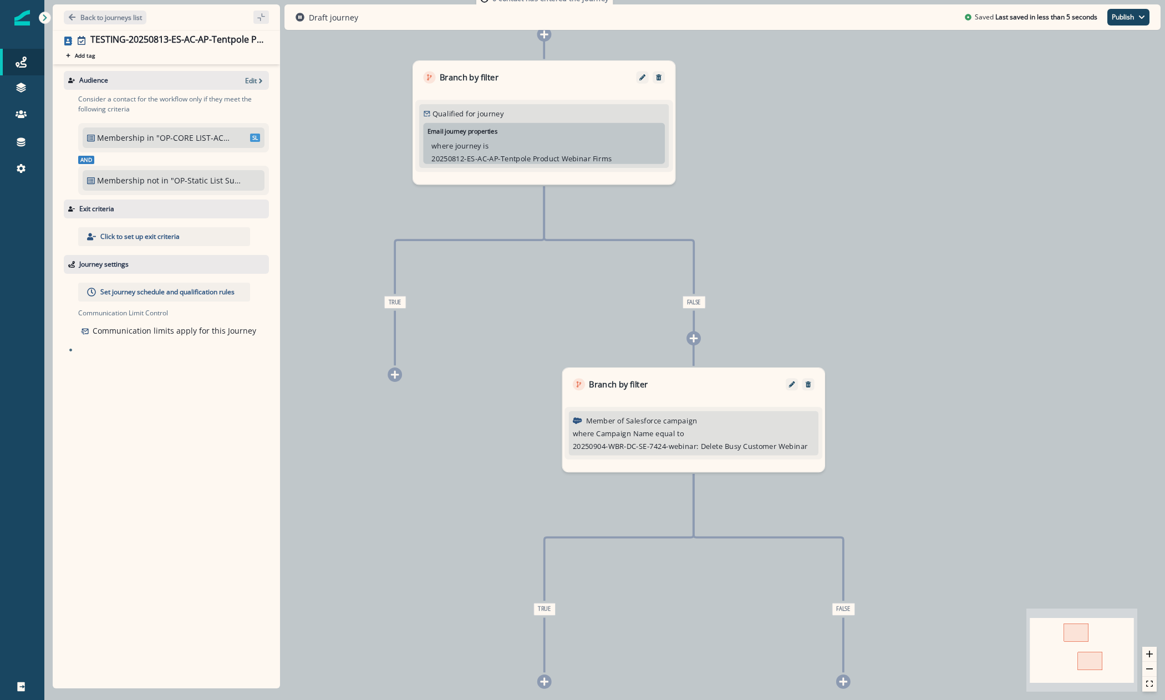
drag, startPoint x: 686, startPoint y: 228, endPoint x: 918, endPoint y: 345, distance: 260.4
click at [918, 345] on div "0 contact has entered the journey Branch by filter Qualified for journey Email …" at bounding box center [604, 350] width 1121 height 700
click at [394, 374] on icon at bounding box center [395, 375] width 8 height 8
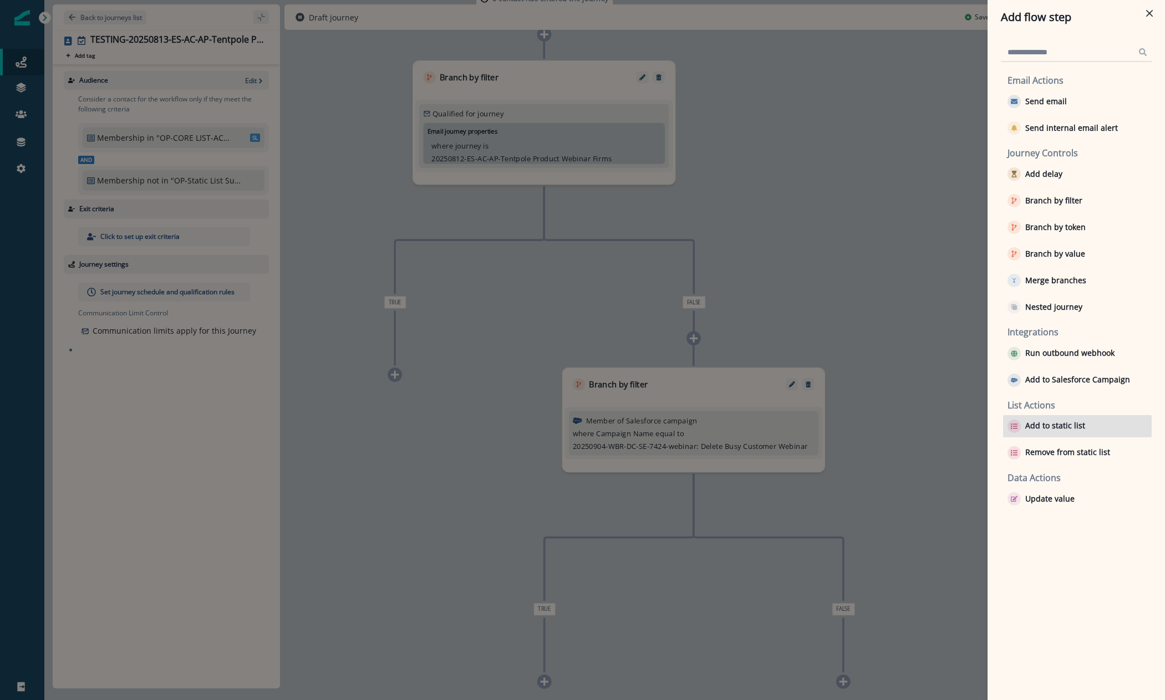
click at [1047, 431] on p "Add to static list" at bounding box center [1055, 425] width 60 height 9
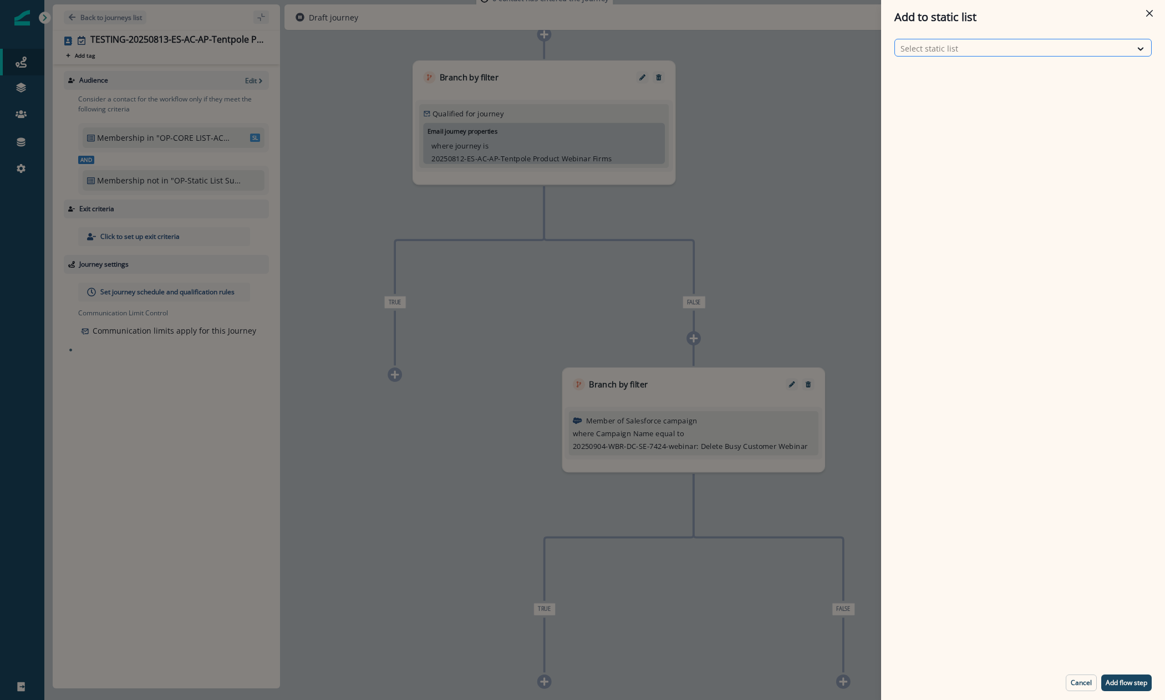
click at [970, 45] on div at bounding box center [1013, 49] width 225 height 14
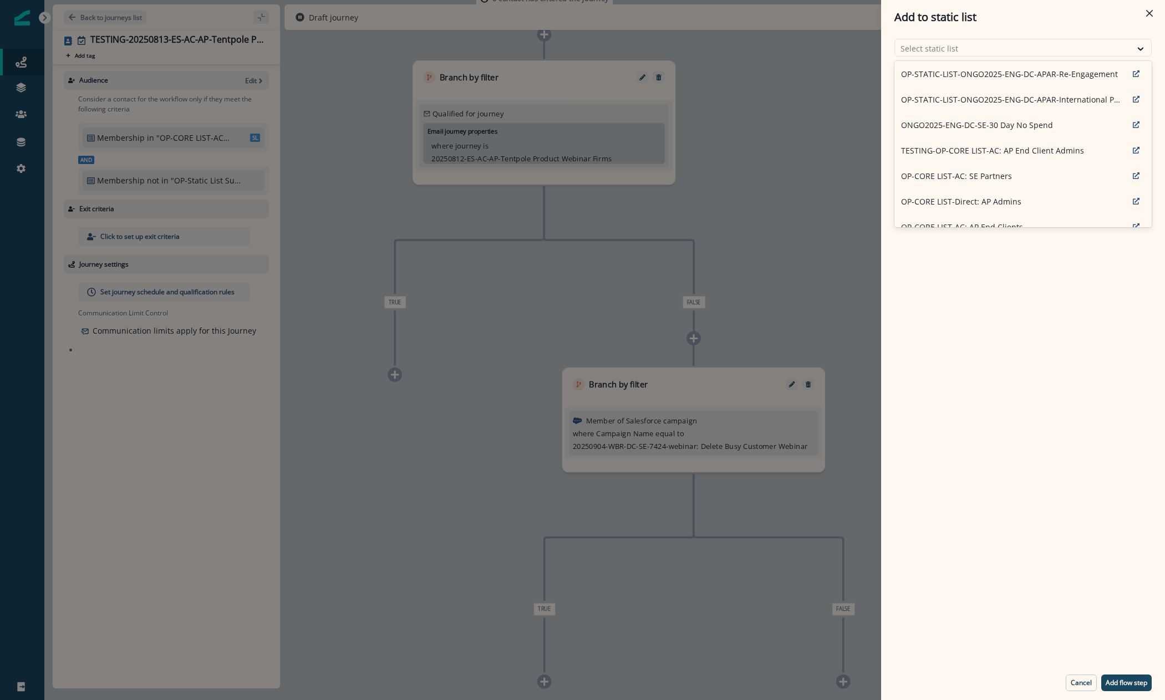
scroll to position [887, 0]
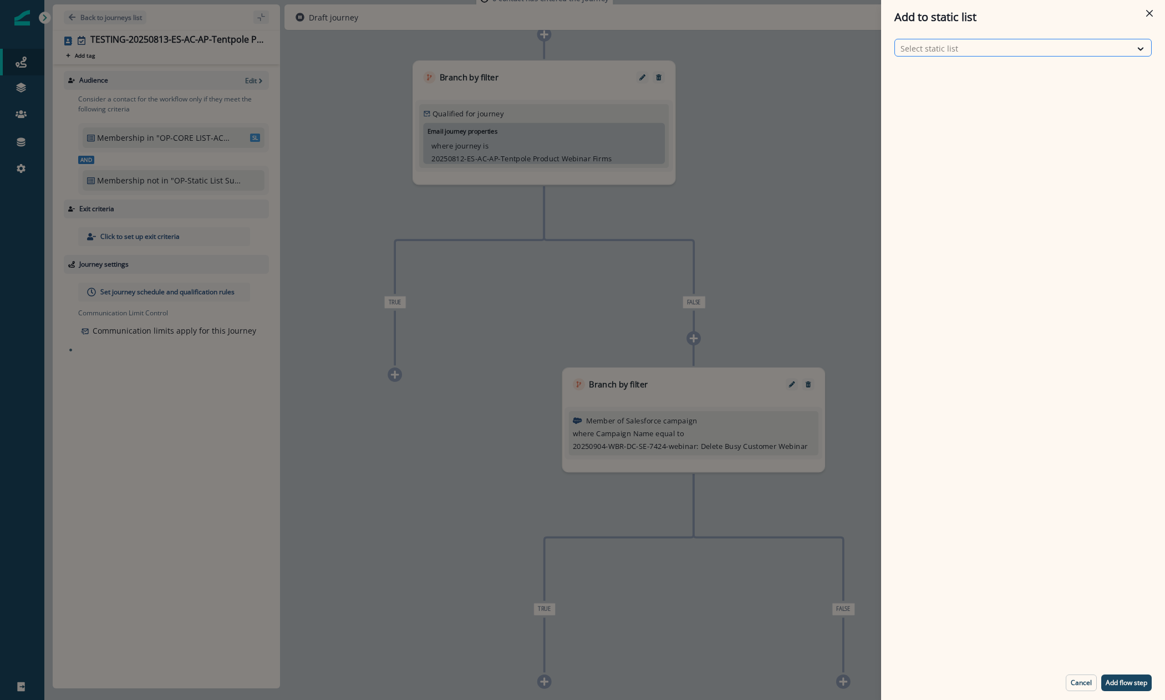
click at [1070, 50] on div at bounding box center [1013, 49] width 225 height 14
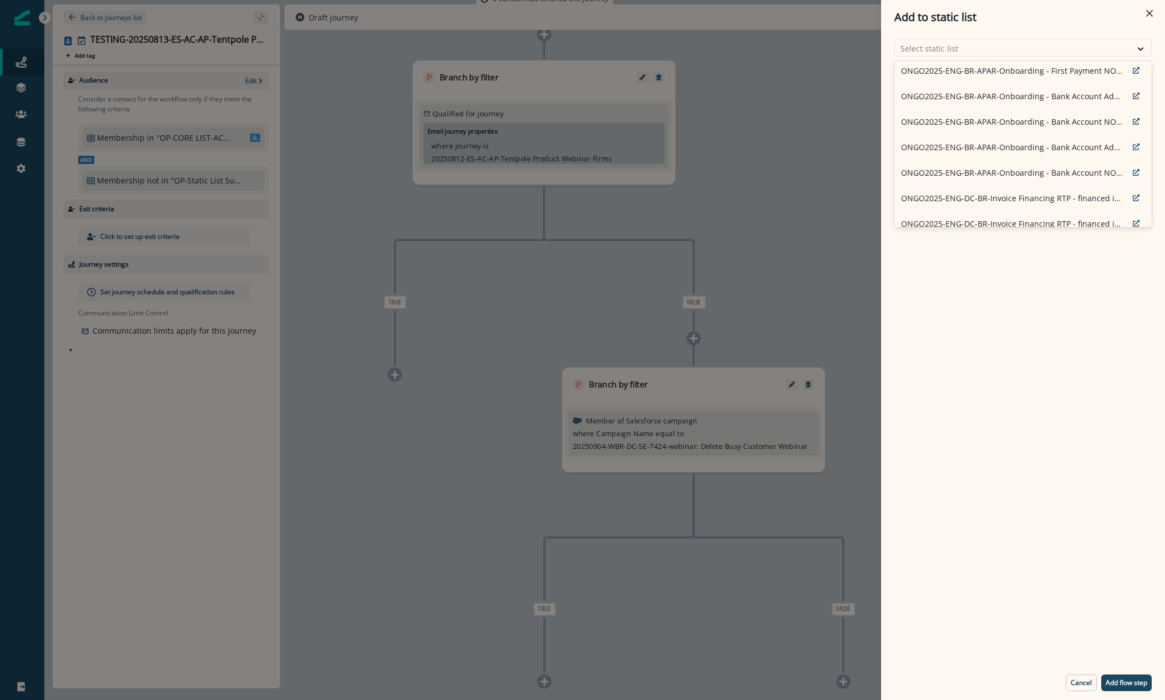
scroll to position [776, 0]
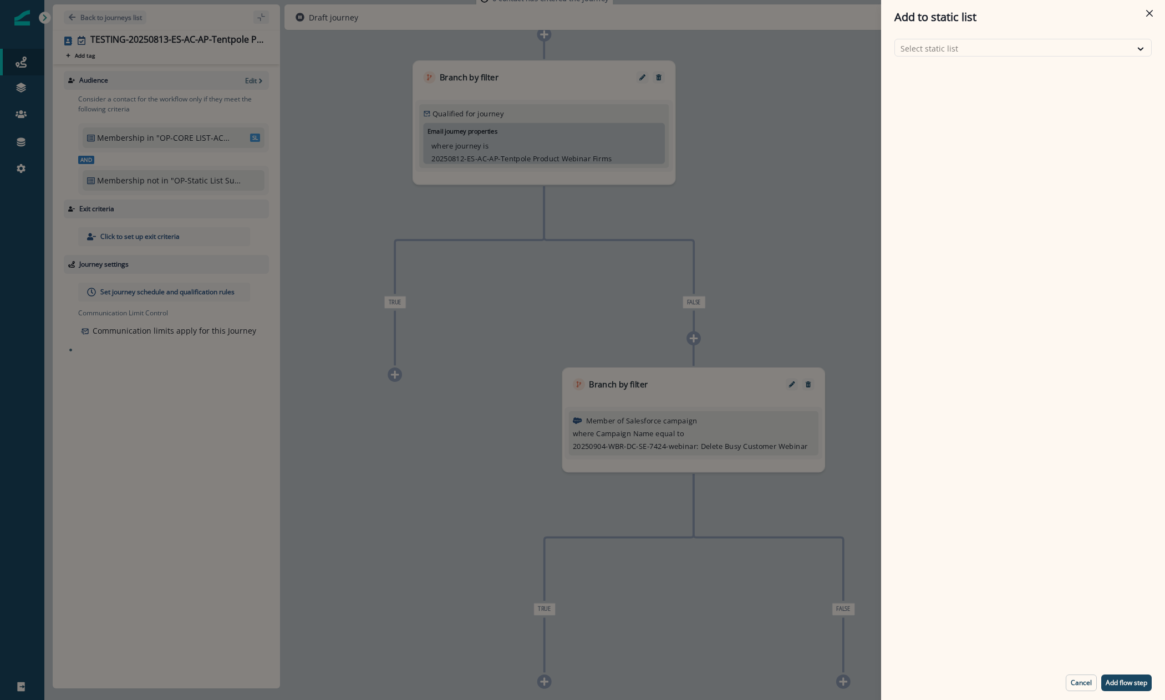
click at [841, 241] on div "Add to static list Select static list Cancel Add flow step" at bounding box center [582, 350] width 1165 height 700
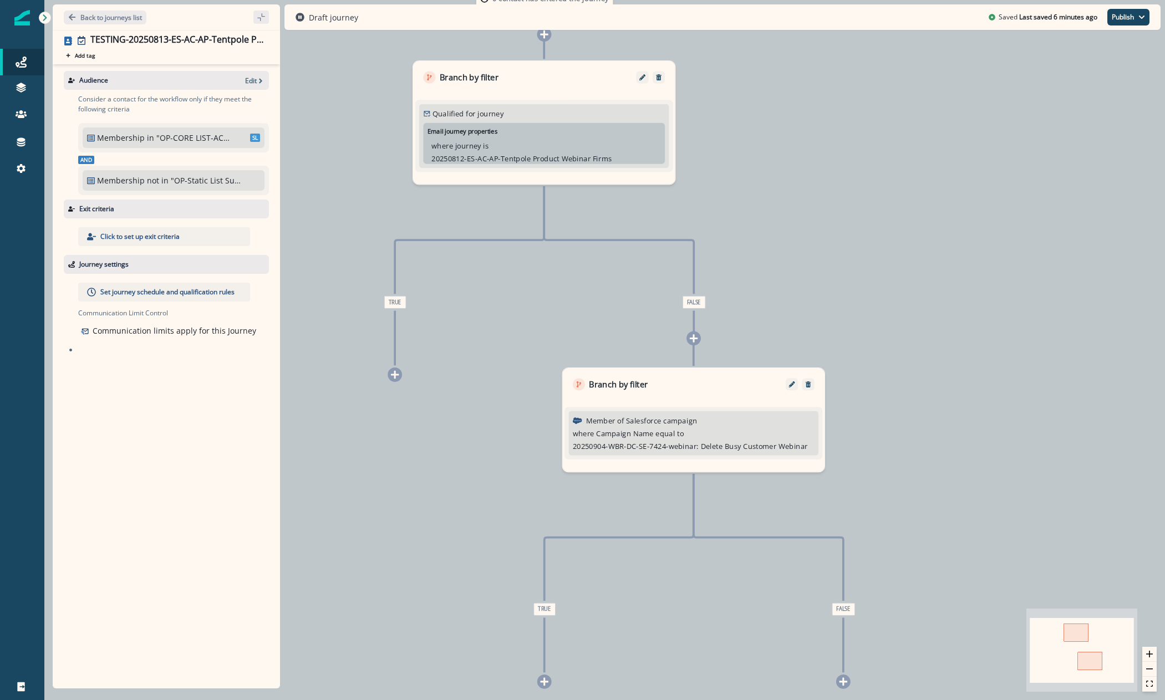
click at [395, 375] on icon at bounding box center [395, 375] width 8 height 8
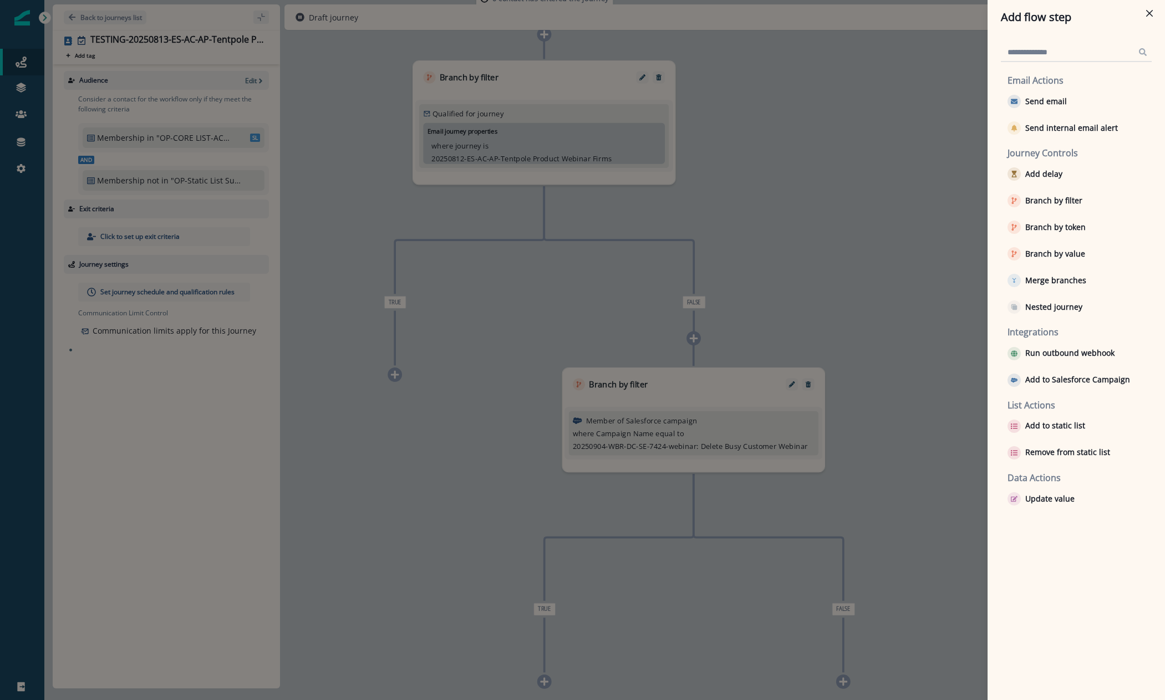
click at [1018, 441] on div "List Actions Add to static list Remove from static list" at bounding box center [1077, 432] width 149 height 64
click at [1020, 428] on div "button" at bounding box center [1014, 426] width 13 height 13
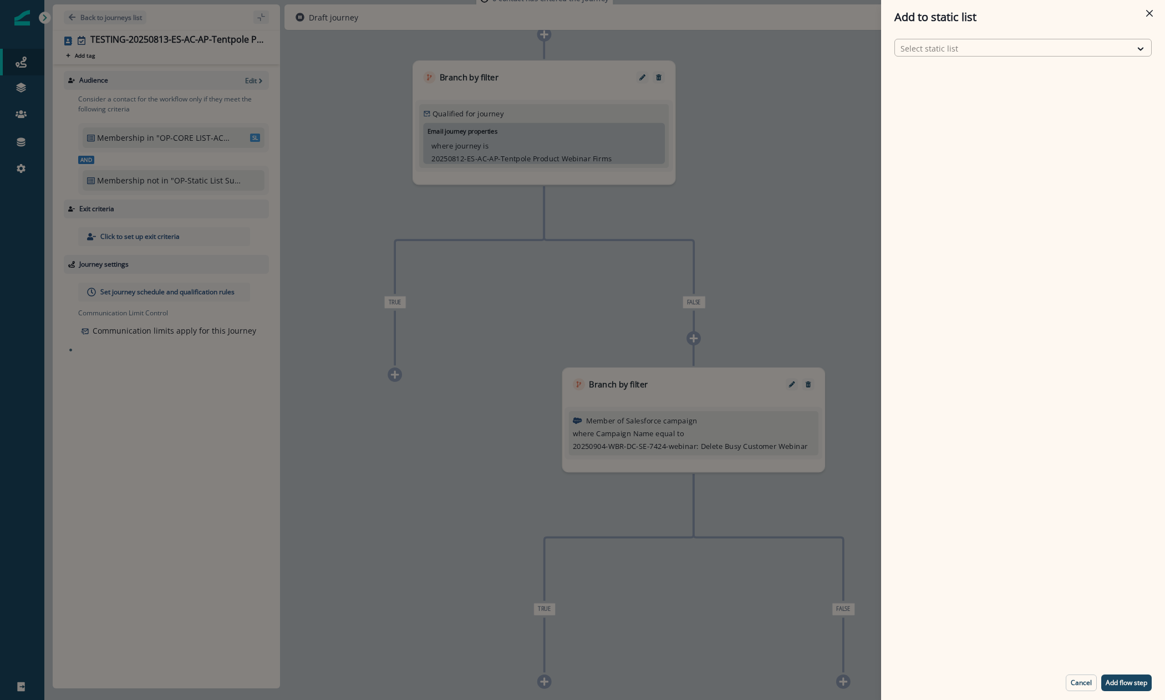
click at [953, 40] on div "Select static list" at bounding box center [1013, 48] width 236 height 18
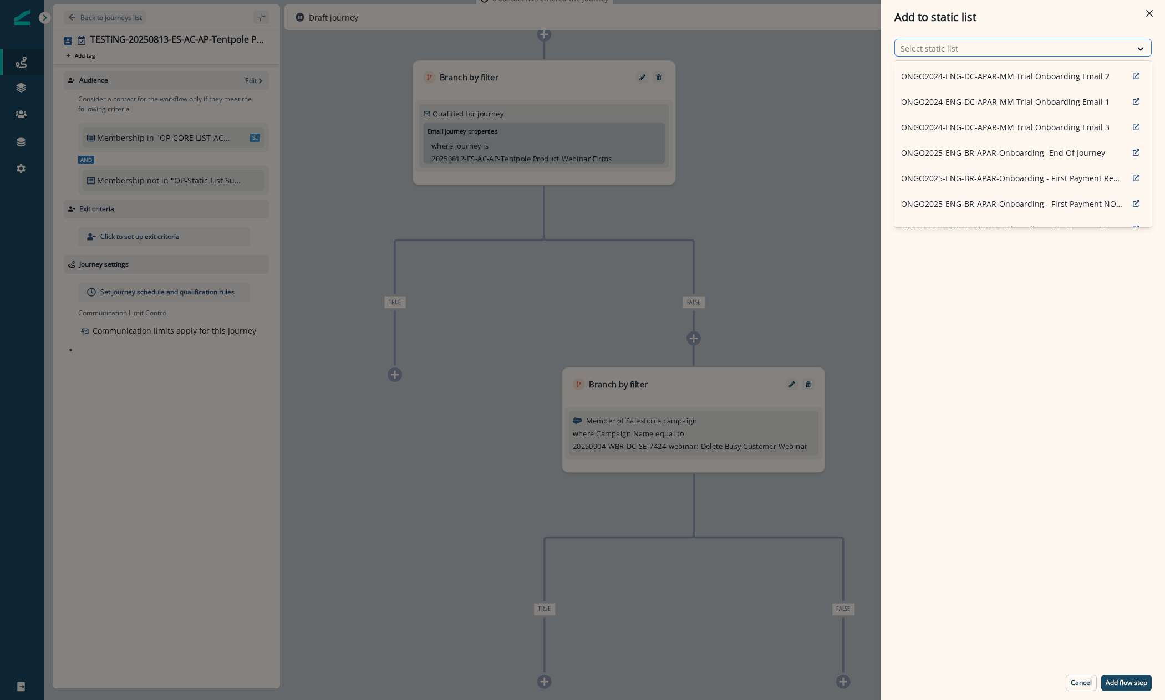
type input "*"
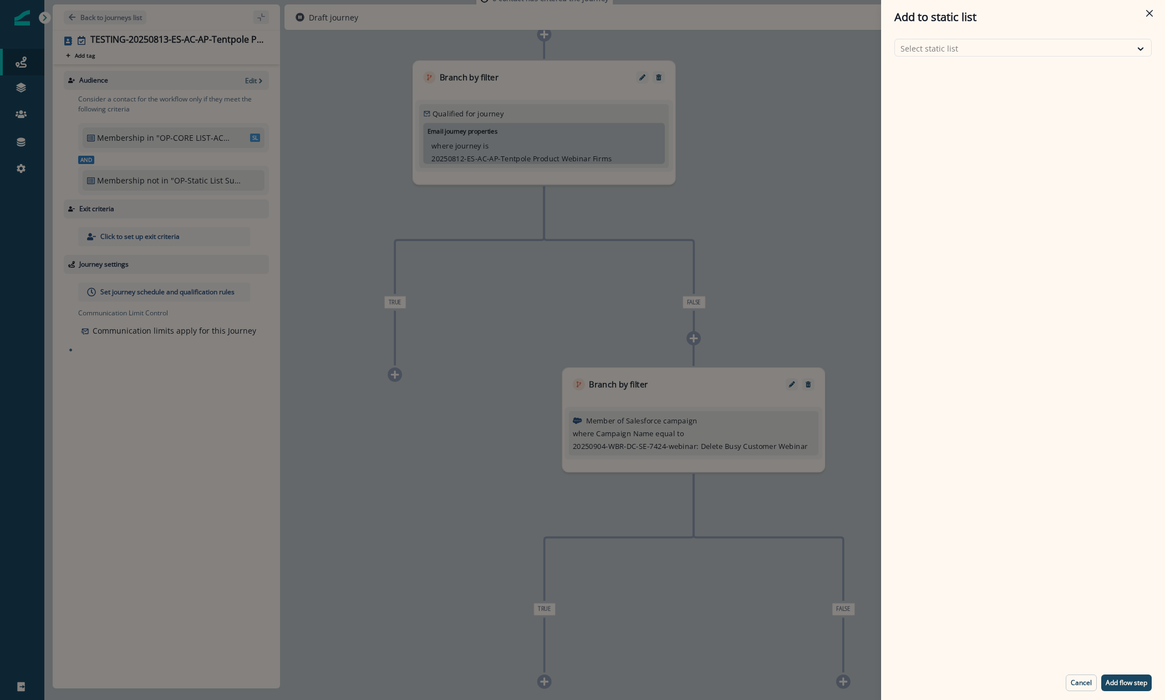
click at [373, 189] on div "Add to static list Select static list Cancel Add flow step" at bounding box center [582, 350] width 1165 height 700
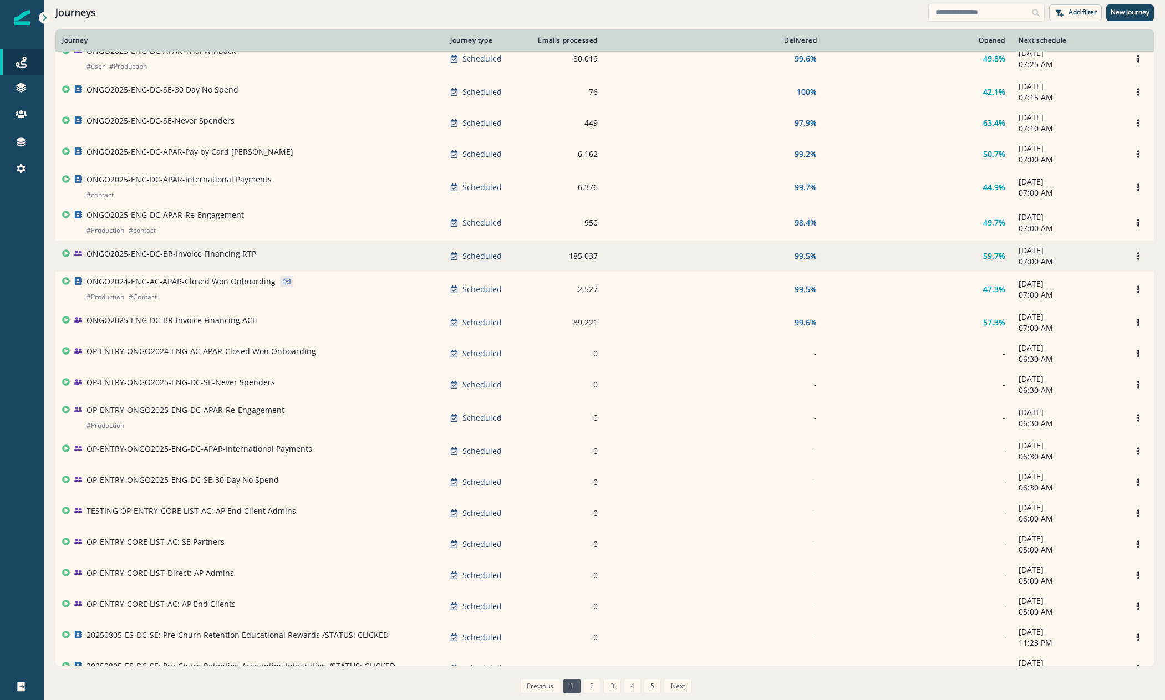
scroll to position [222, 0]
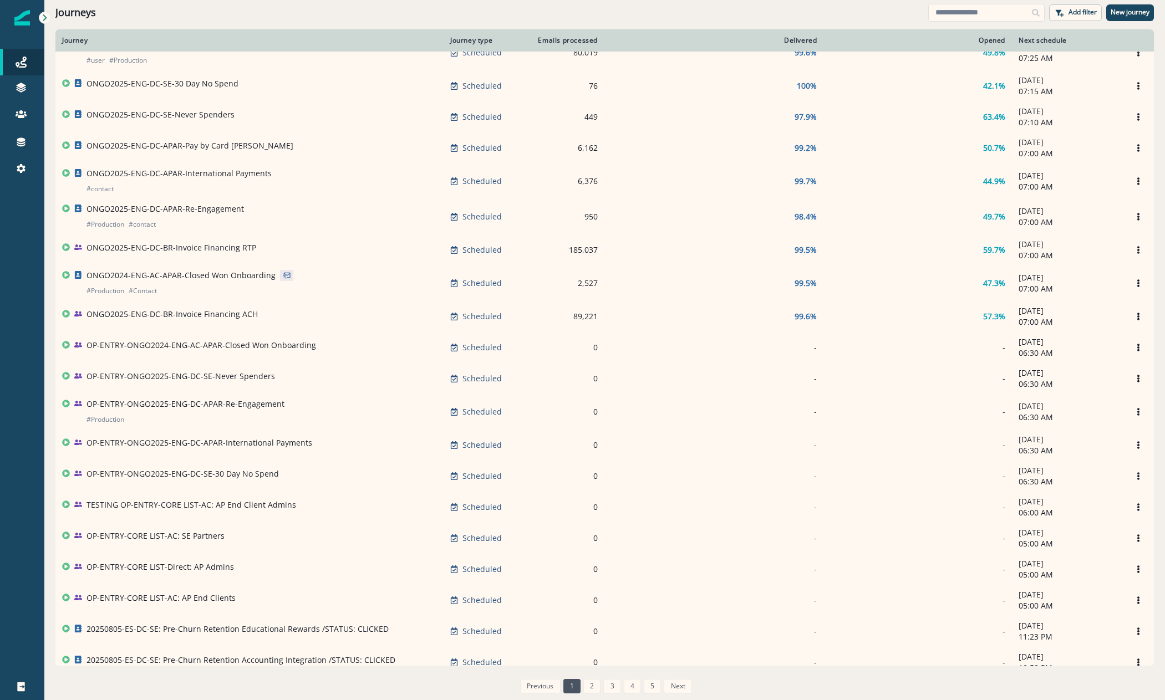
click at [617, 16] on div "Journeys" at bounding box center [491, 13] width 873 height 12
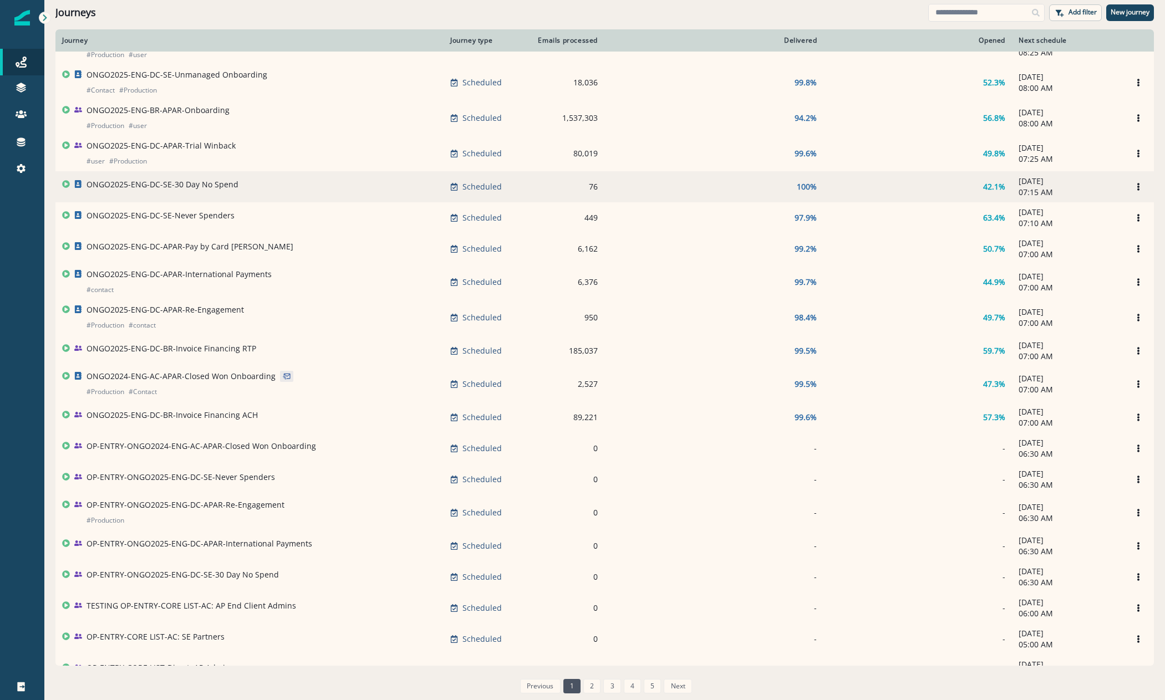
scroll to position [0, 0]
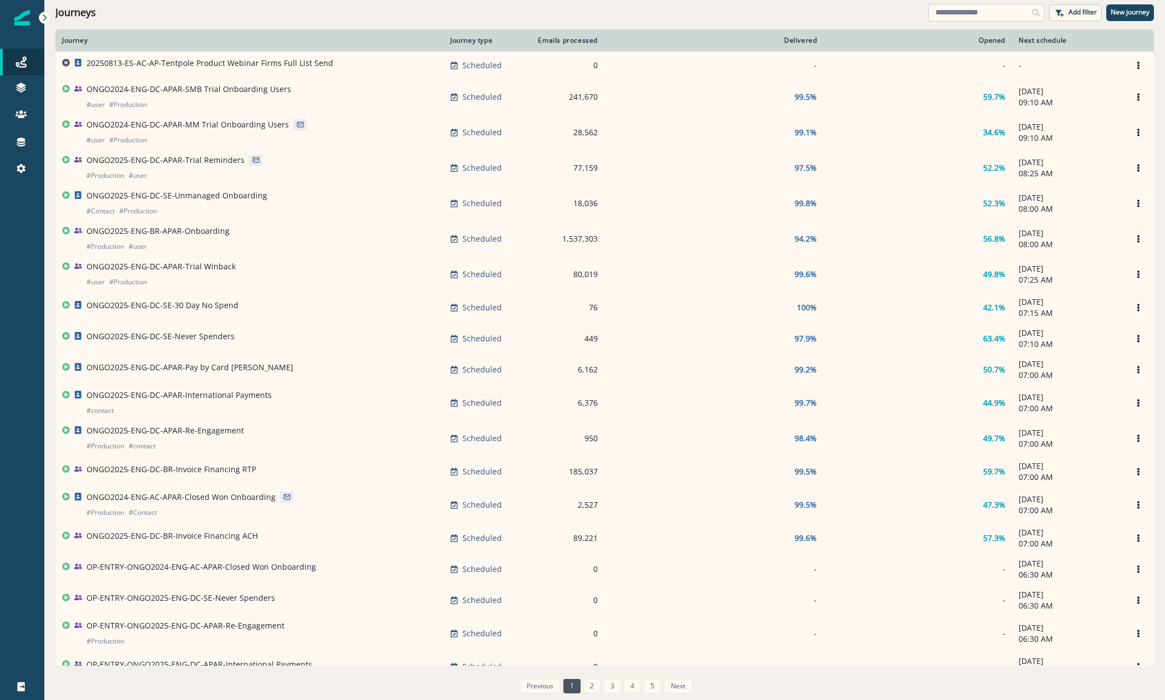
click at [936, 12] on input at bounding box center [986, 13] width 116 height 18
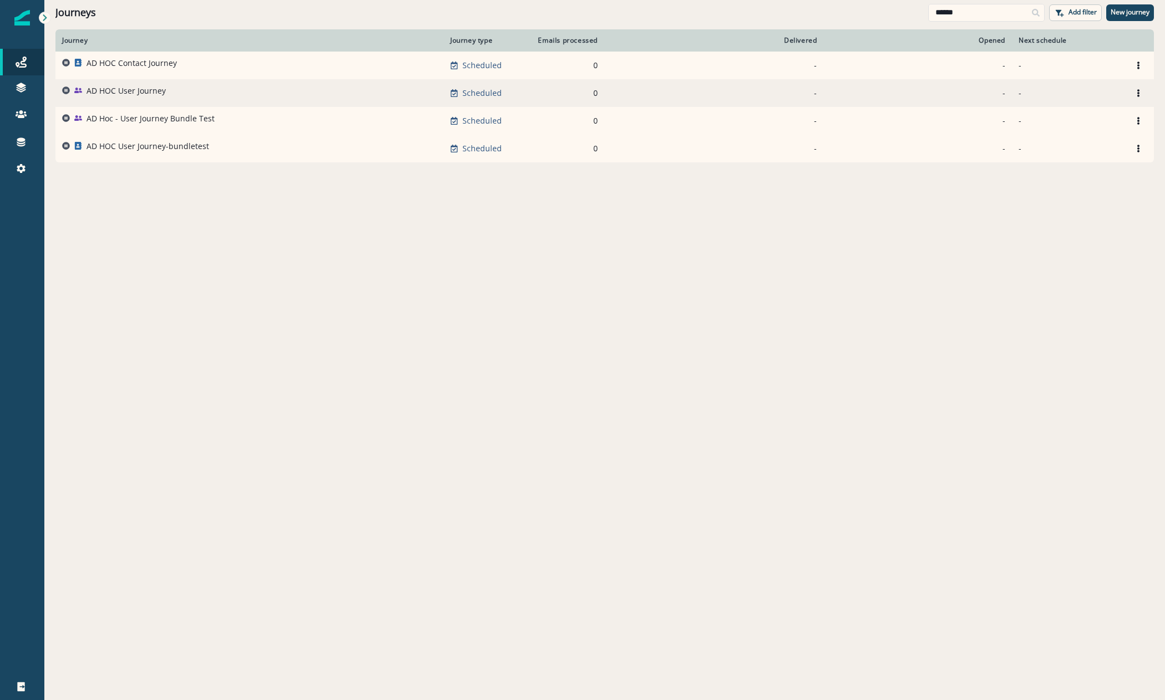
type input "******"
click at [154, 89] on p "AD HOC User Journey" at bounding box center [126, 90] width 79 height 11
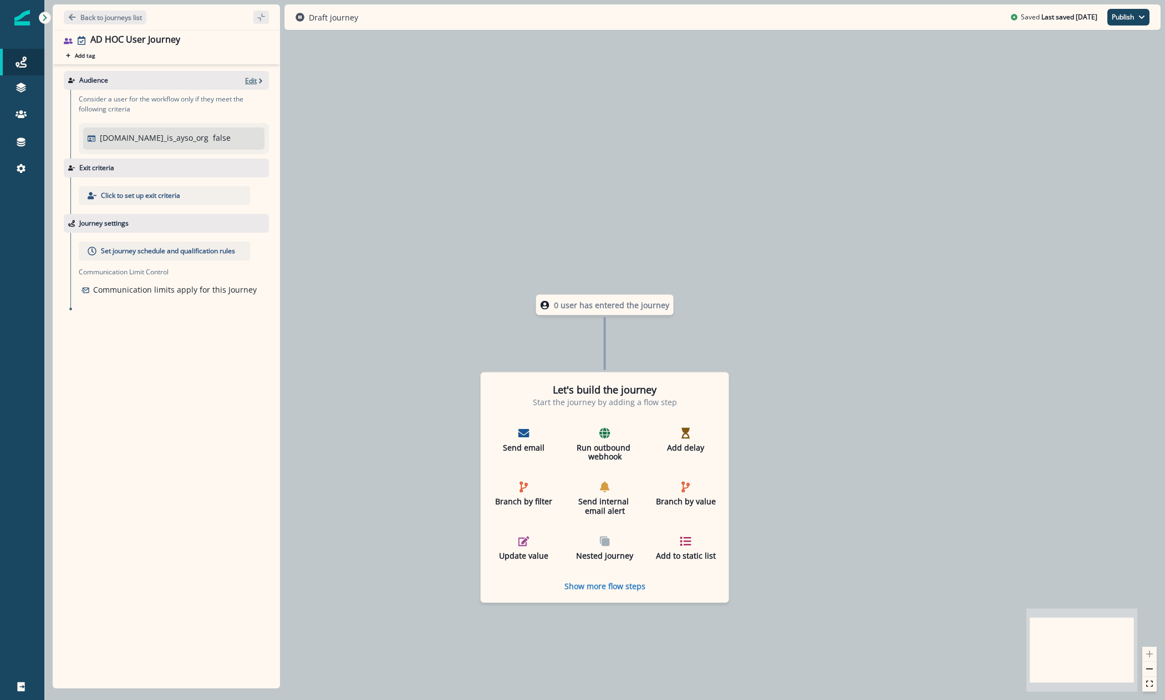
click at [251, 77] on p "Edit" at bounding box center [251, 80] width 12 height 9
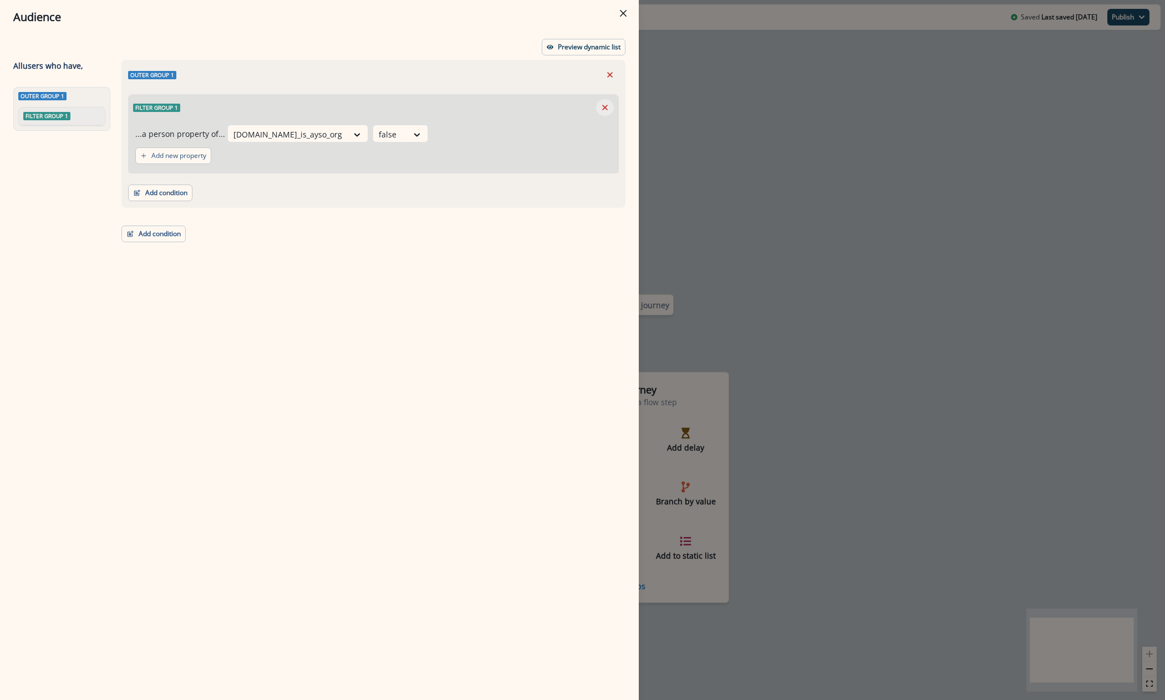
click at [606, 103] on icon "Remove" at bounding box center [605, 108] width 10 height 10
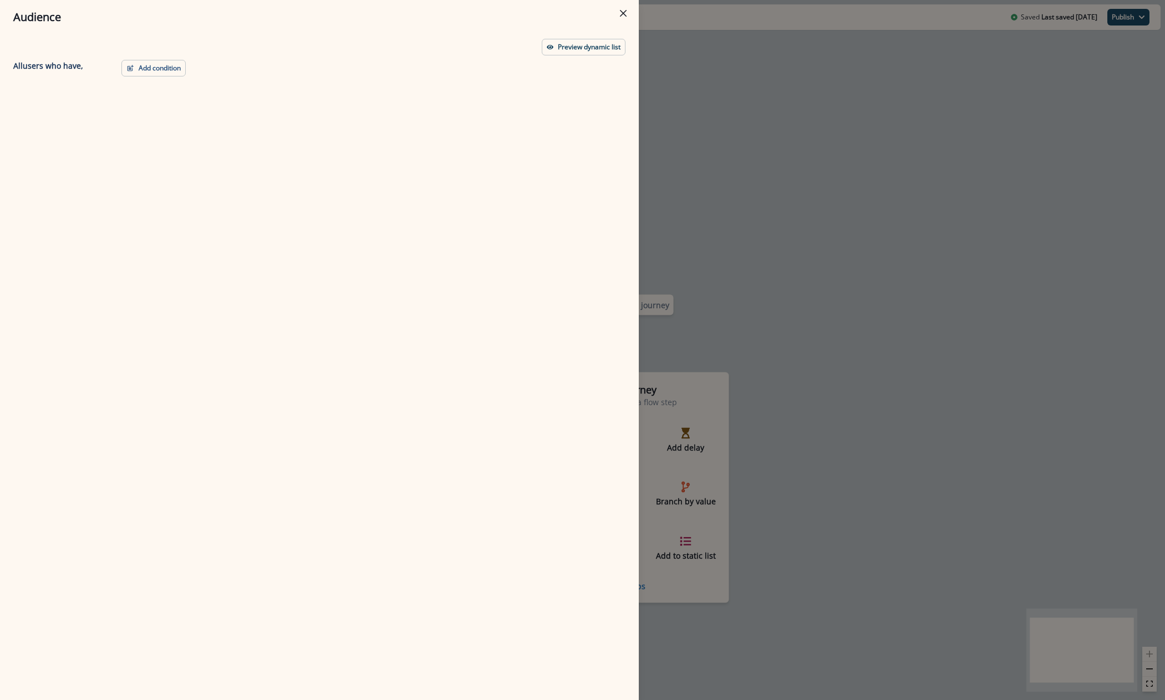
click at [163, 53] on div "Preview dynamic list" at bounding box center [319, 47] width 612 height 17
click at [157, 65] on button "Add condition" at bounding box center [153, 68] width 64 height 17
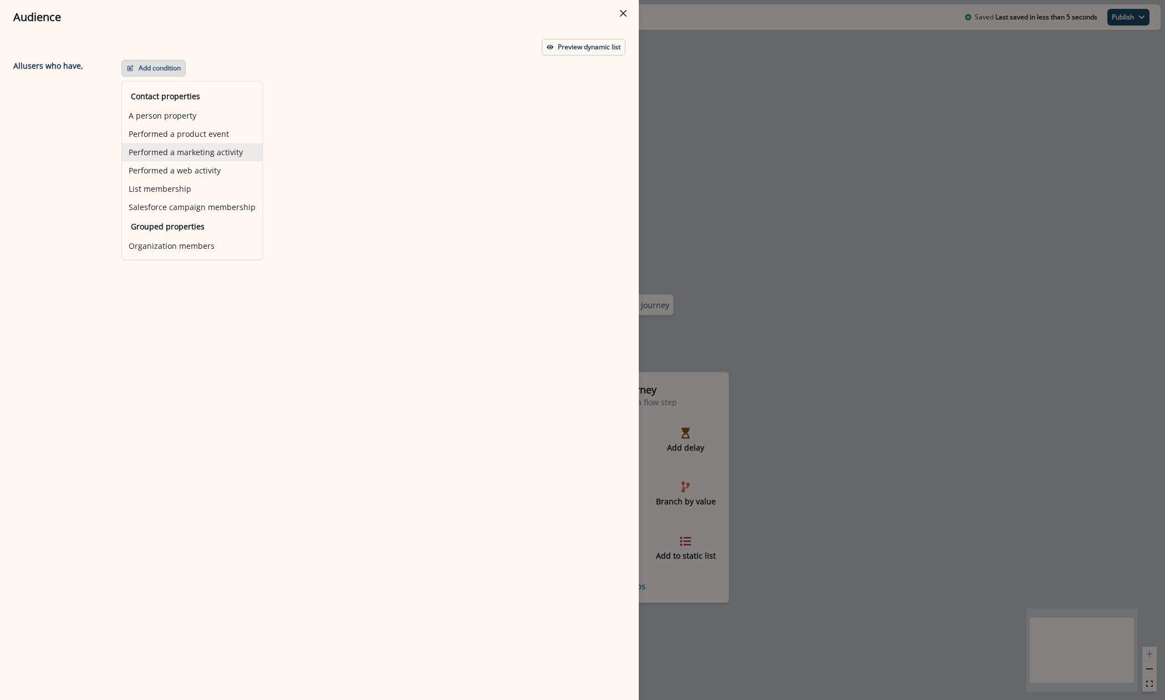
click at [185, 150] on button "Performed a marketing activity" at bounding box center [192, 152] width 140 height 18
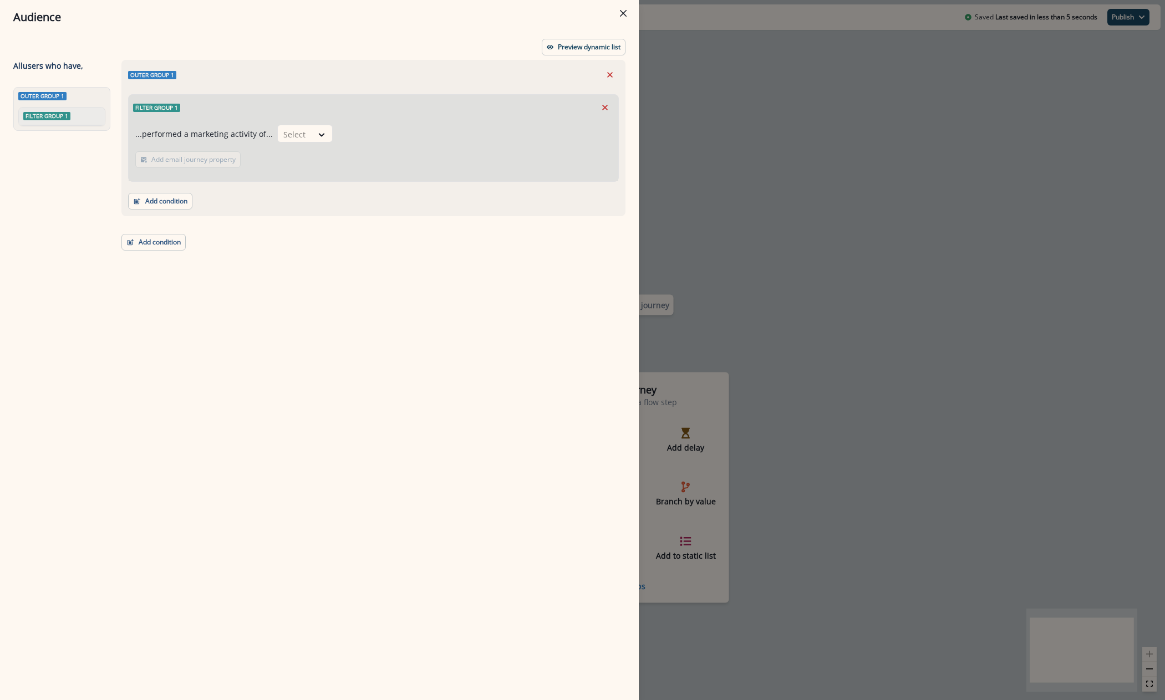
click at [334, 132] on div "...performed a marketing activity of... Select Add email journey property Email…" at bounding box center [374, 150] width 490 height 61
click at [321, 139] on icon at bounding box center [322, 134] width 10 height 11
click at [330, 156] on div "Qualified for journey" at bounding box center [351, 159] width 156 height 21
click at [278, 157] on p "Add email journey property" at bounding box center [267, 160] width 84 height 8
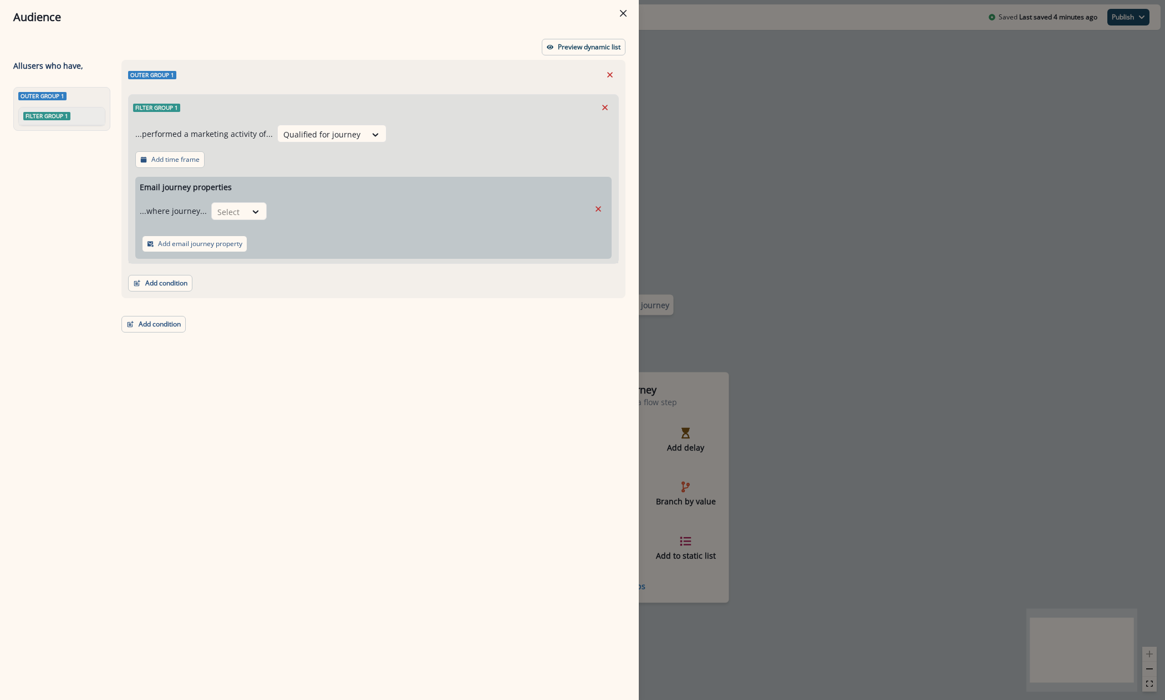
click at [242, 200] on div "...where journey... Select" at bounding box center [365, 210] width 450 height 27
click at [240, 215] on div "Select" at bounding box center [229, 212] width 34 height 18
click at [242, 259] on div "is" at bounding box center [261, 257] width 104 height 21
click at [848, 256] on div "Audience Preview dynamic list All user s who have, Outer group 1 Filter group 1…" at bounding box center [582, 350] width 1165 height 700
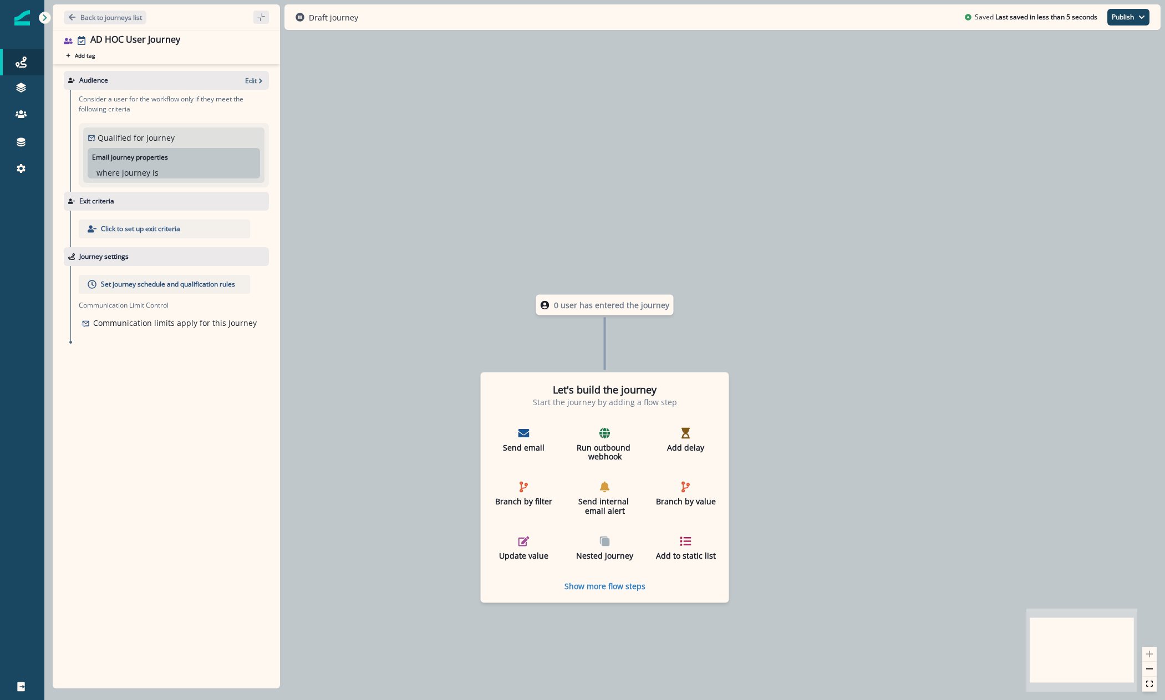
click at [152, 171] on p "is" at bounding box center [155, 173] width 6 height 12
click at [253, 83] on p "Edit" at bounding box center [251, 80] width 12 height 9
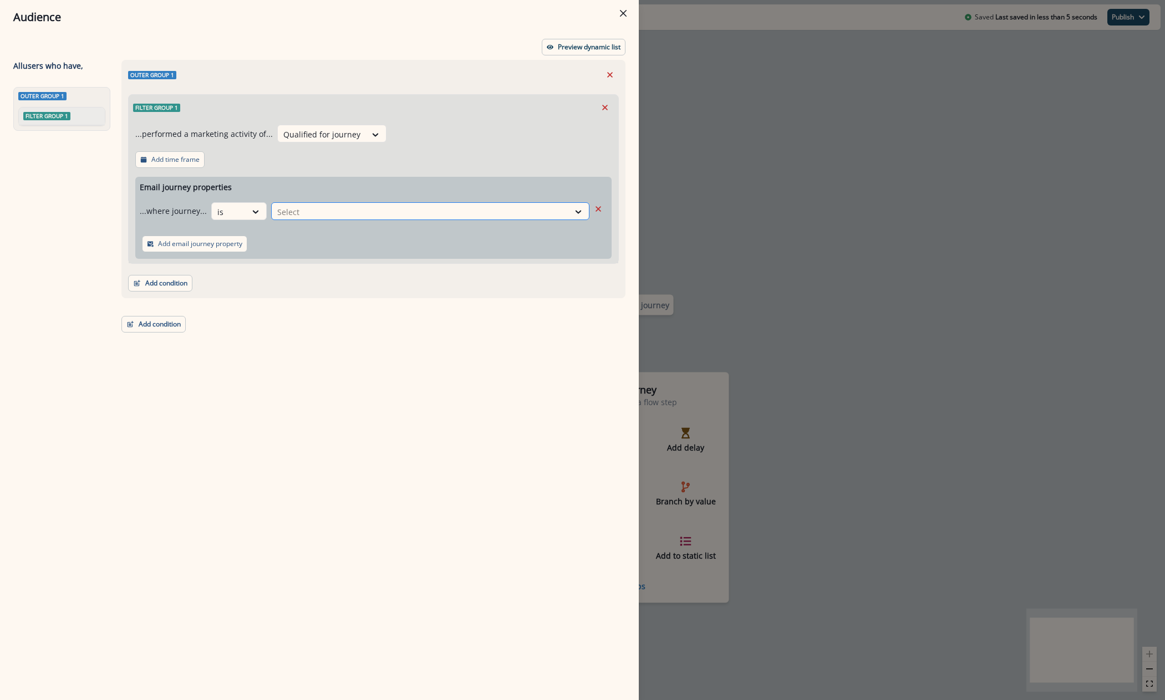
click at [358, 217] on div at bounding box center [420, 212] width 286 height 14
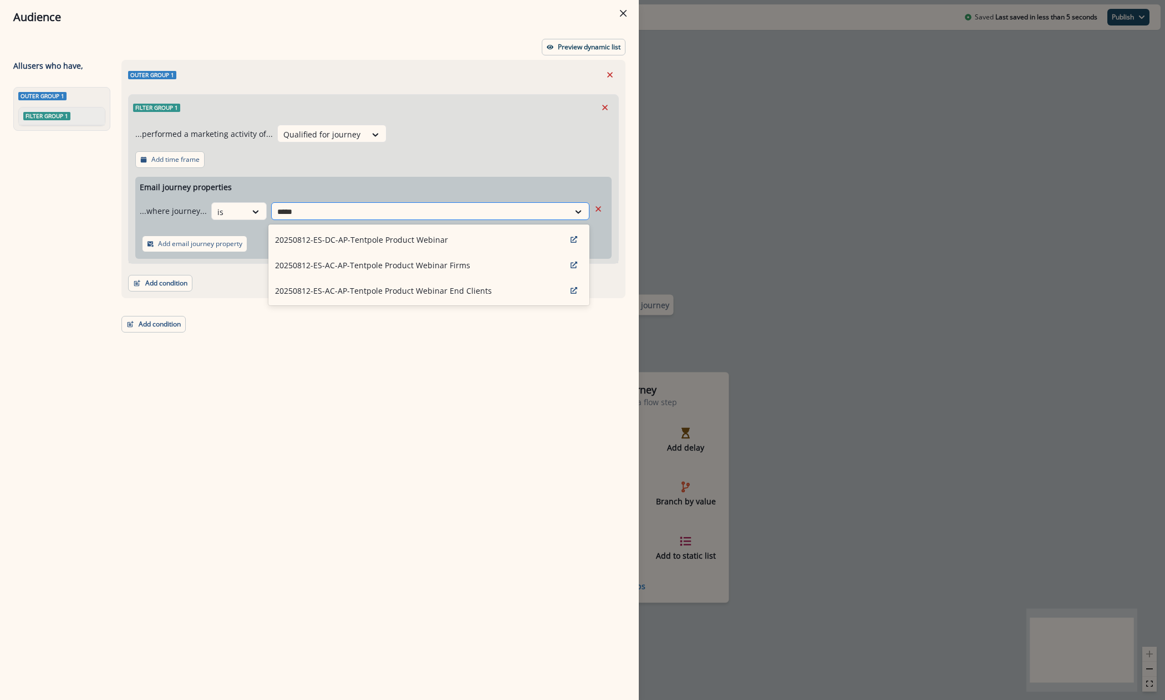
type input "******"
click at [420, 256] on div "20250812-ES-AC-AP-Tentpole Product Webinar Firms" at bounding box center [428, 265] width 321 height 26
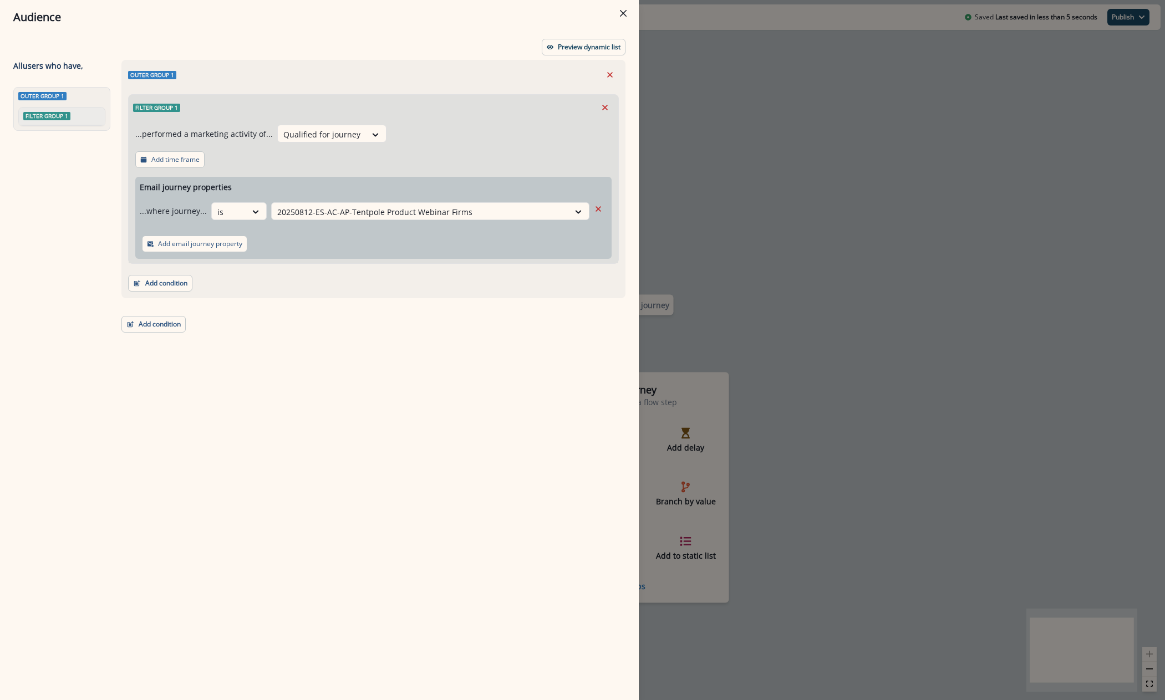
click at [505, 152] on div "...performed a marketing activity of... Qualified for journey Add time frame Em…" at bounding box center [374, 191] width 490 height 143
click at [584, 44] on p "Preview dynamic list" at bounding box center [589, 47] width 63 height 8
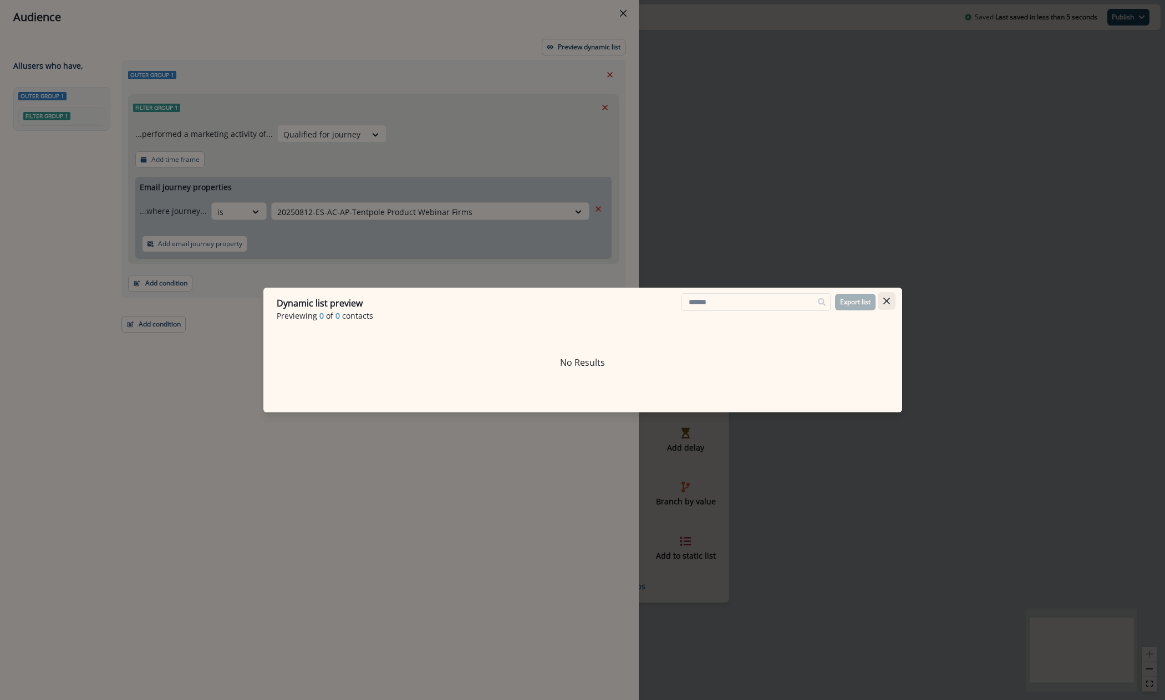
click at [888, 307] on button "Close" at bounding box center [887, 301] width 18 height 18
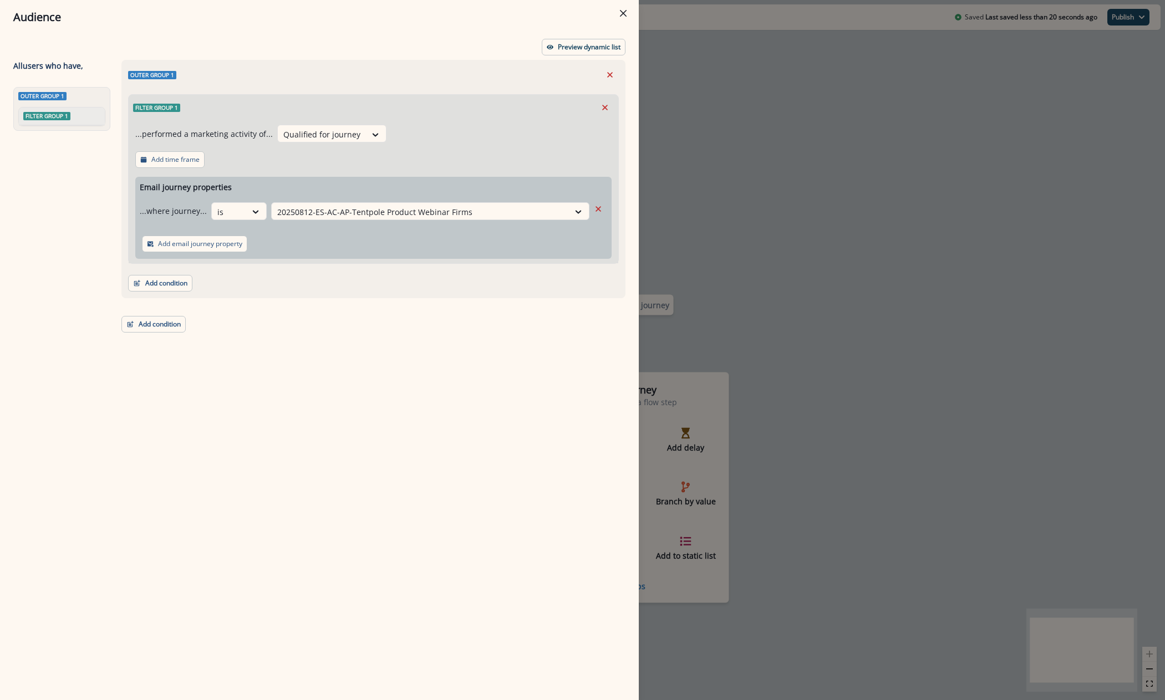
click at [737, 146] on div "Audience Preview dynamic list All user s who have, Outer group 1 Filter group 1…" at bounding box center [582, 350] width 1165 height 700
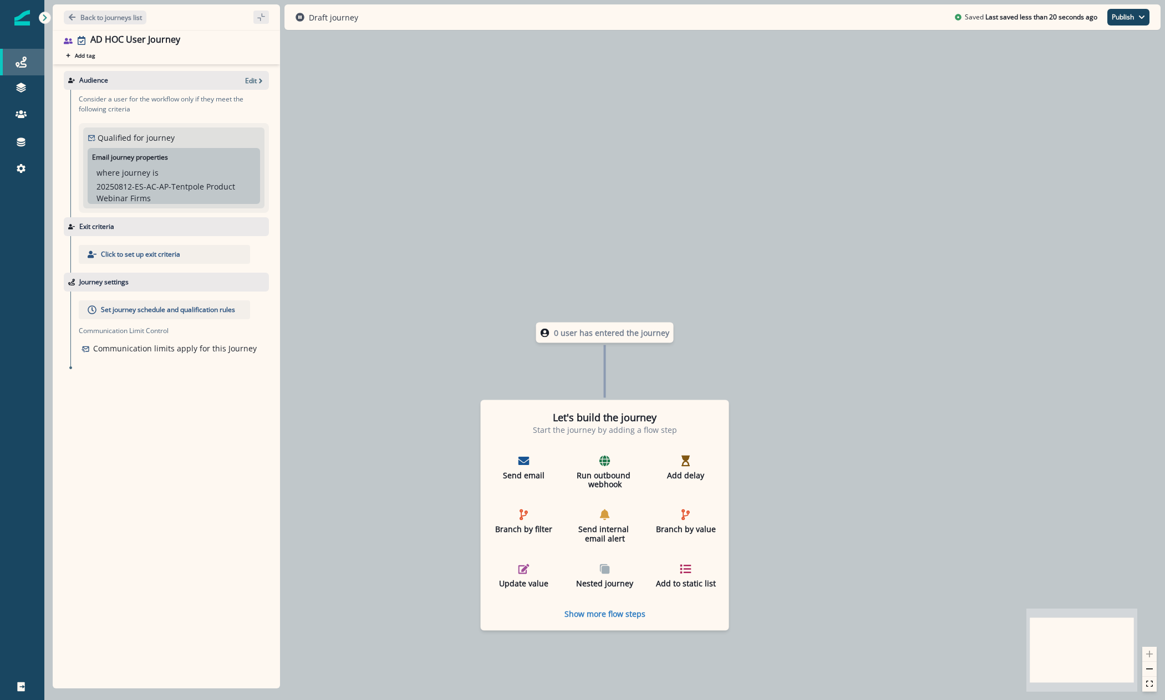
drag, startPoint x: 114, startPoint y: 8, endPoint x: 22, endPoint y: 68, distance: 109.5
click at [251, 85] on div "Audience Edit" at bounding box center [166, 80] width 205 height 19
click at [258, 79] on icon "button" at bounding box center [261, 81] width 8 height 8
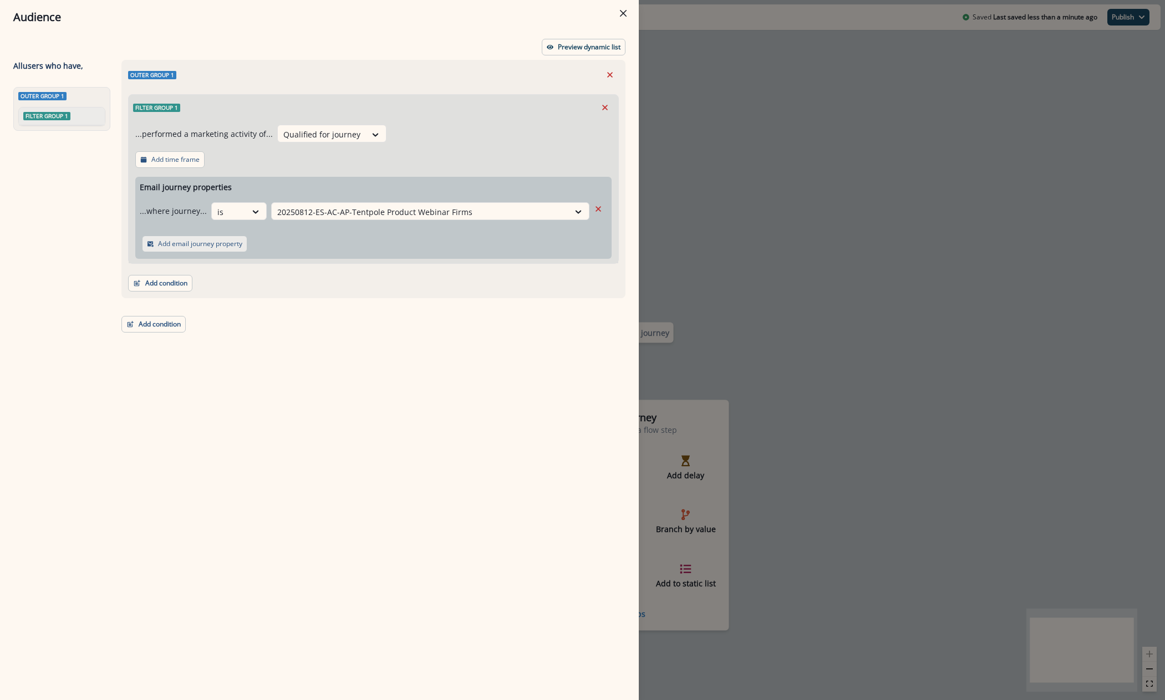
click at [210, 246] on p "Add email journey property" at bounding box center [200, 244] width 84 height 8
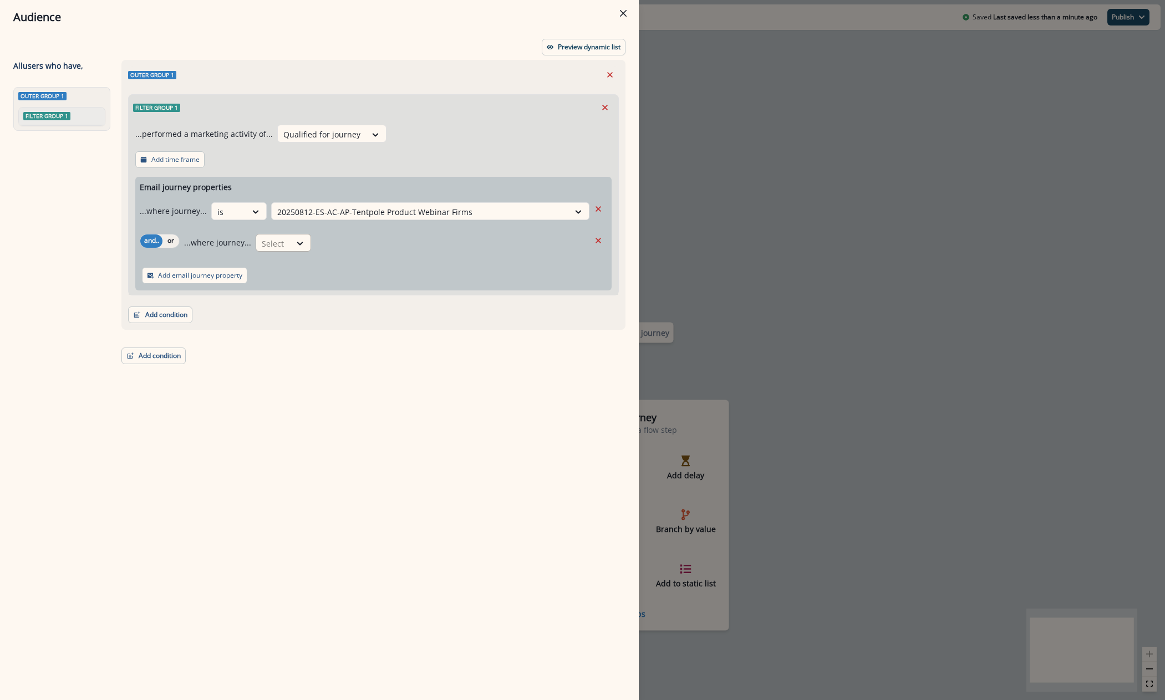
click at [266, 221] on div at bounding box center [256, 212] width 20 height 18
click at [591, 236] on button "Remove" at bounding box center [598, 240] width 18 height 17
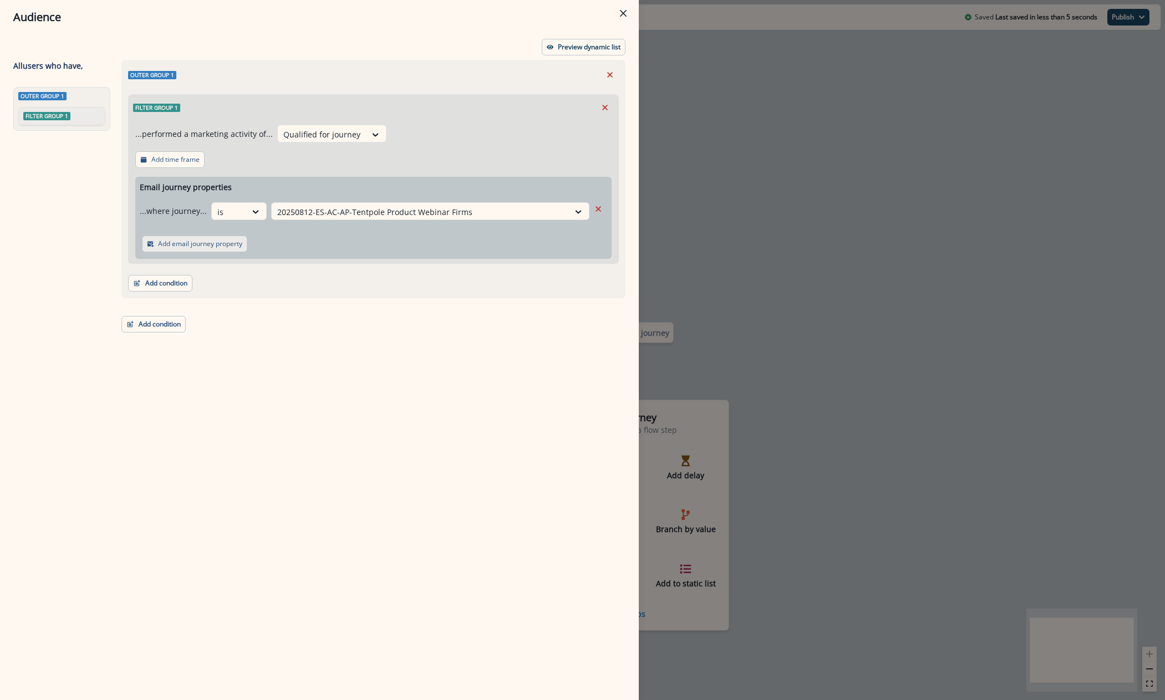
click at [205, 242] on p "Add email journey property" at bounding box center [200, 244] width 84 height 8
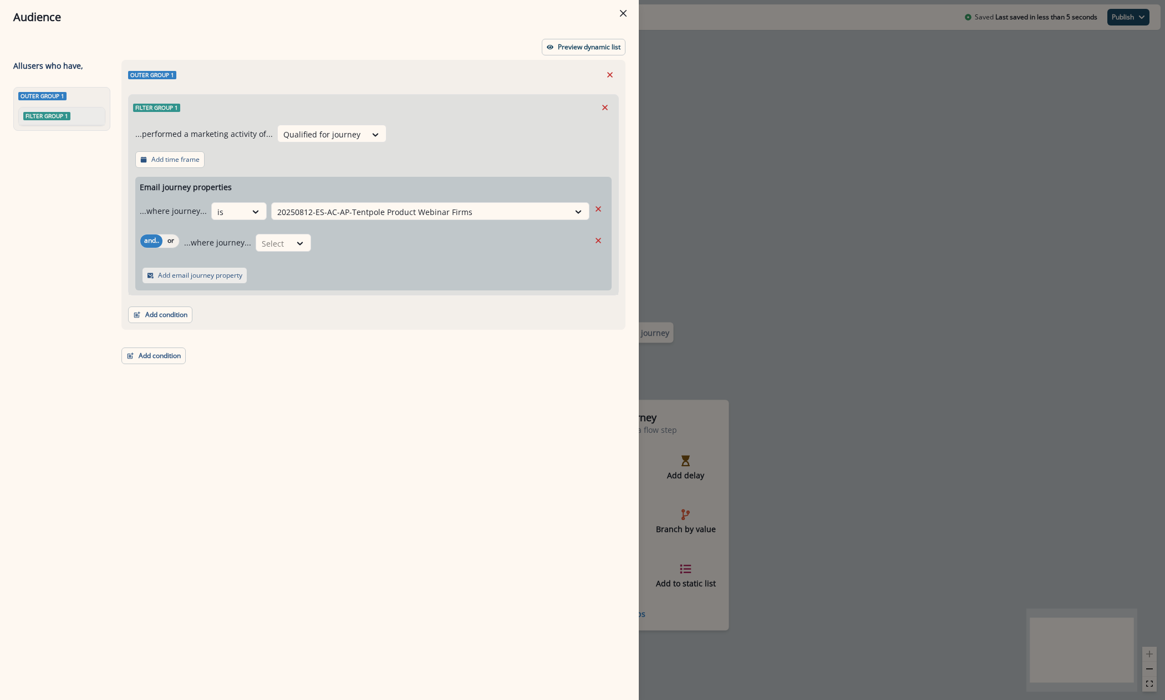
click at [201, 277] on p "Add email journey property" at bounding box center [200, 276] width 84 height 8
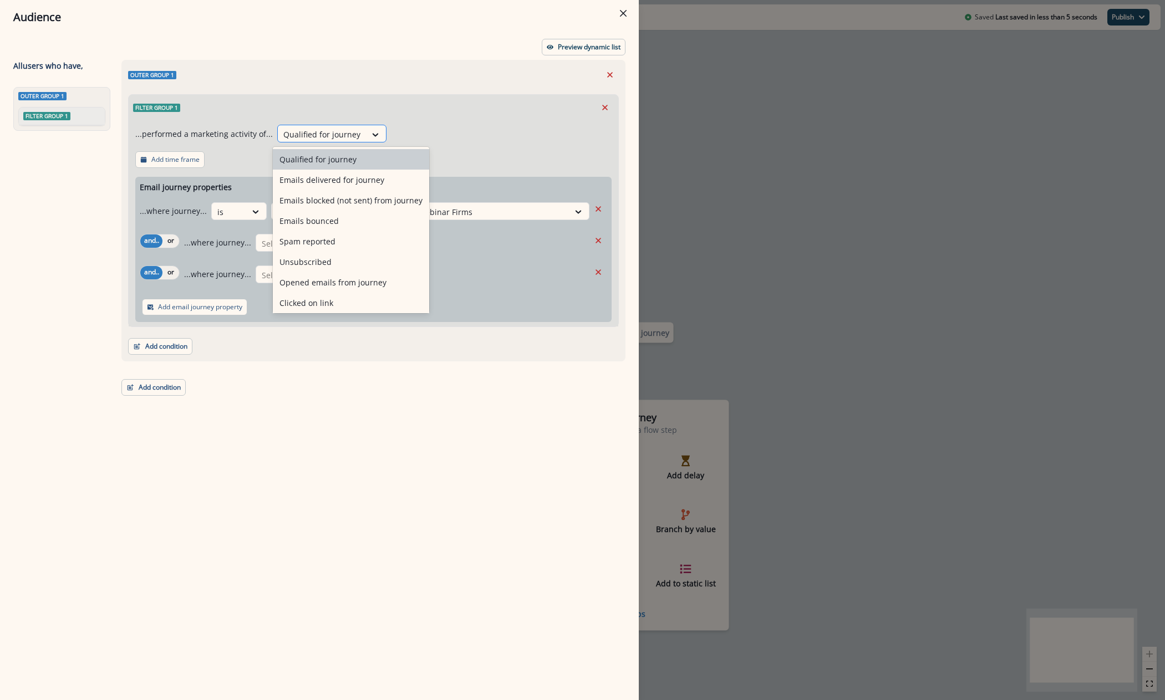
click at [352, 139] on div at bounding box center [321, 135] width 77 height 14
click at [347, 181] on div "Emails delivered for journey" at bounding box center [351, 180] width 156 height 21
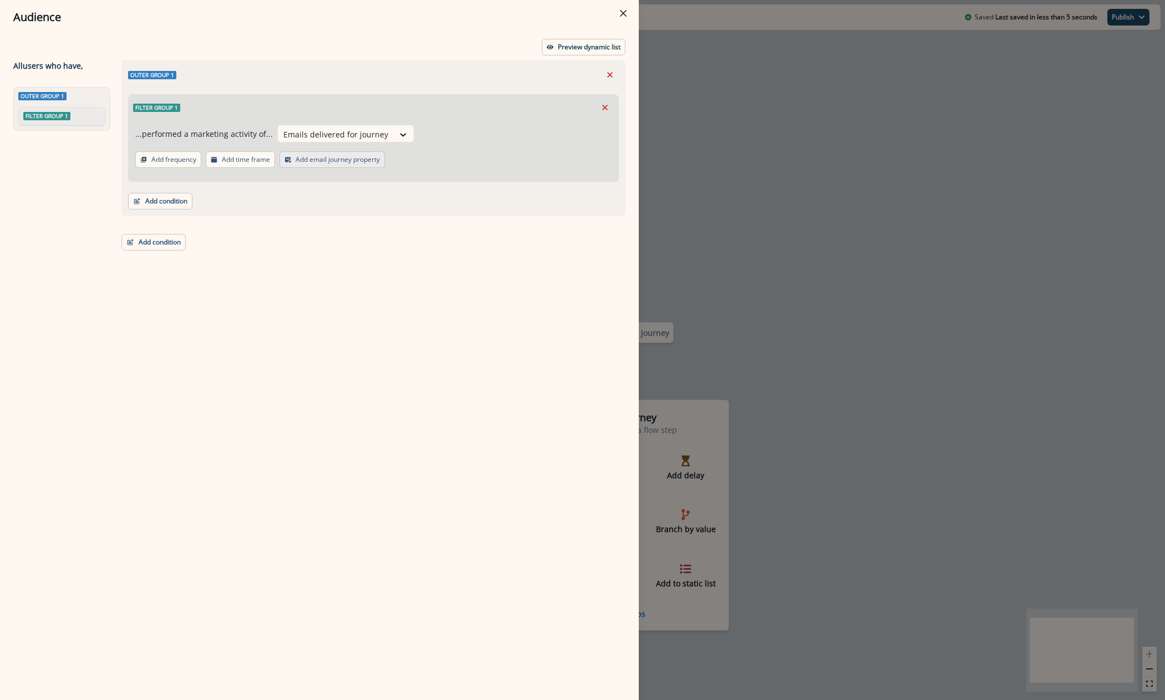
click at [334, 158] on p "Add email journey property" at bounding box center [338, 160] width 84 height 8
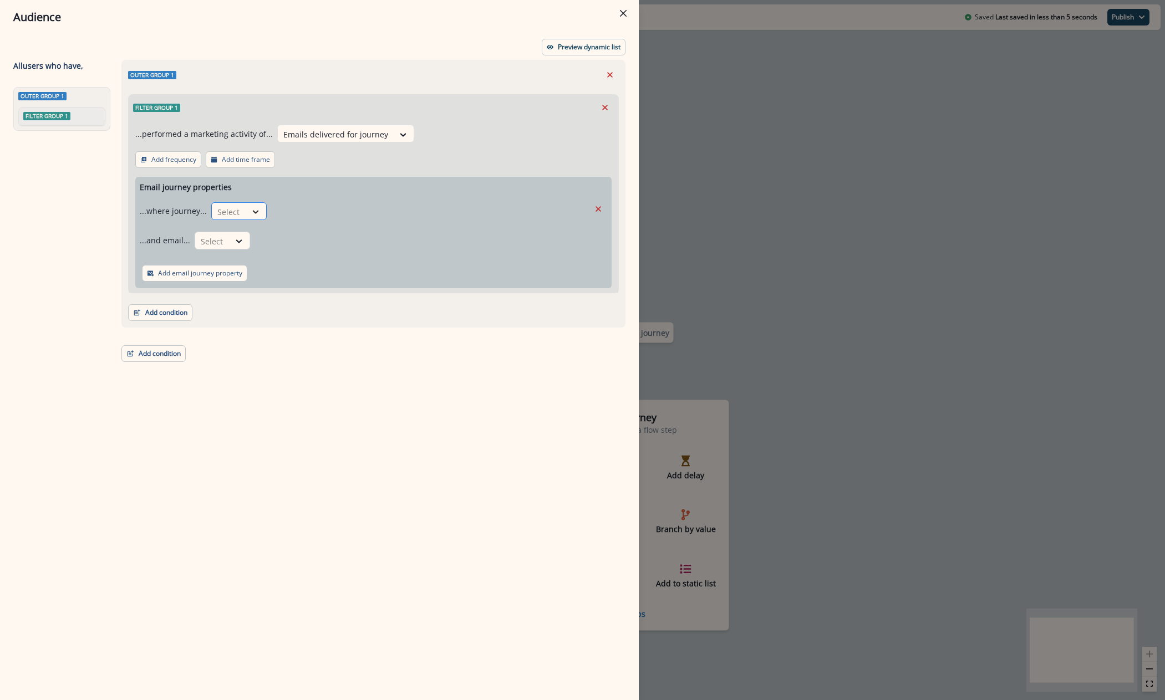
click at [256, 209] on icon at bounding box center [256, 211] width 10 height 11
click at [232, 251] on div "is" at bounding box center [261, 257] width 104 height 21
click at [339, 210] on div at bounding box center [420, 212] width 286 height 14
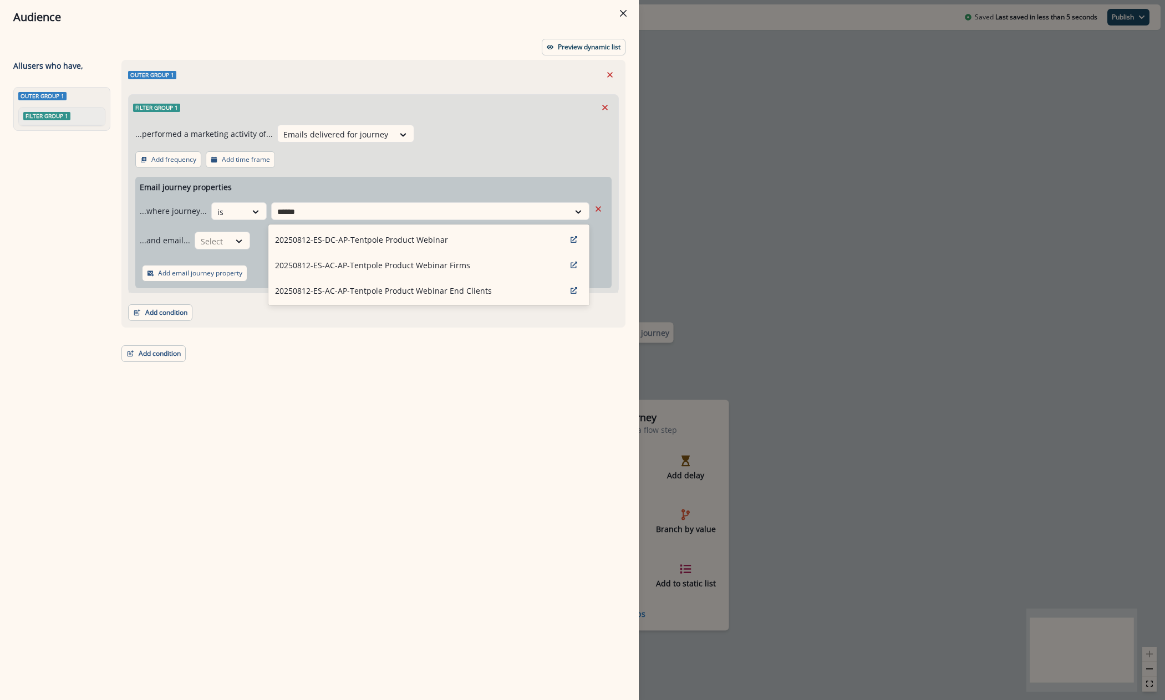
type input "*******"
drag, startPoint x: 339, startPoint y: 277, endPoint x: 345, endPoint y: 270, distance: 9.5
click at [345, 270] on div "20250812-ES-DC-AP-Tentpole Product Webinar 20250812-ES-AC-AP-Tentpole Product W…" at bounding box center [428, 265] width 321 height 81
click at [345, 270] on p "20250812-ES-AC-AP-Tentpole Product Webinar Firms" at bounding box center [372, 266] width 195 height 12
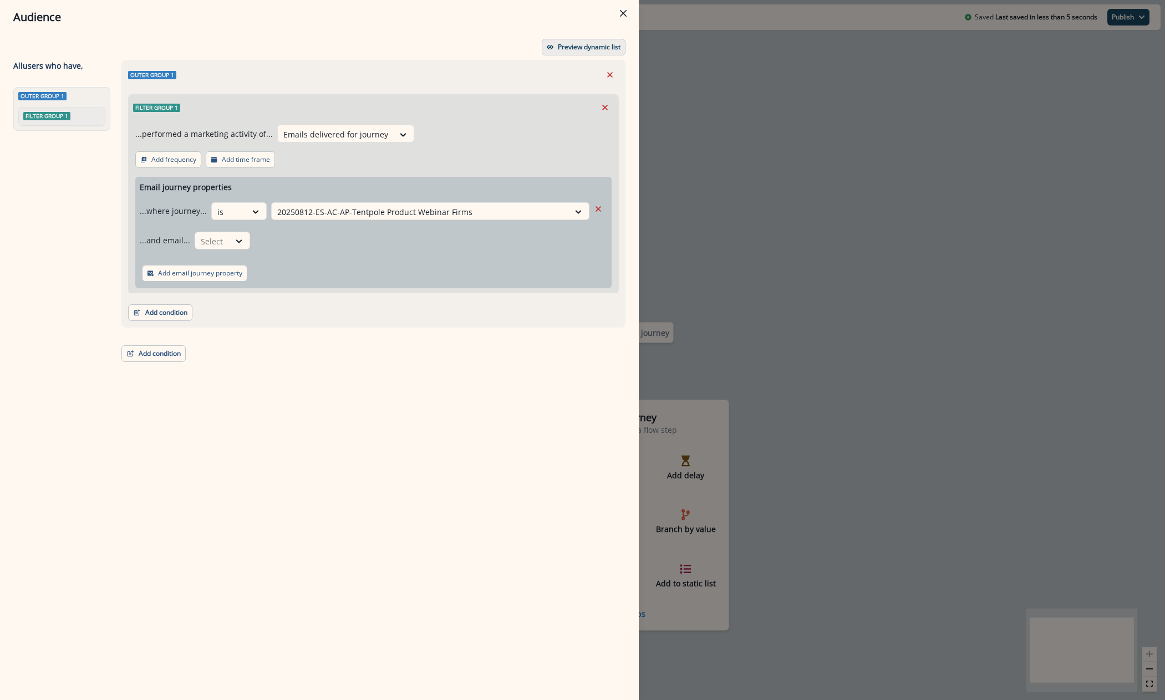
click at [560, 50] on p "Preview dynamic list" at bounding box center [589, 47] width 63 height 8
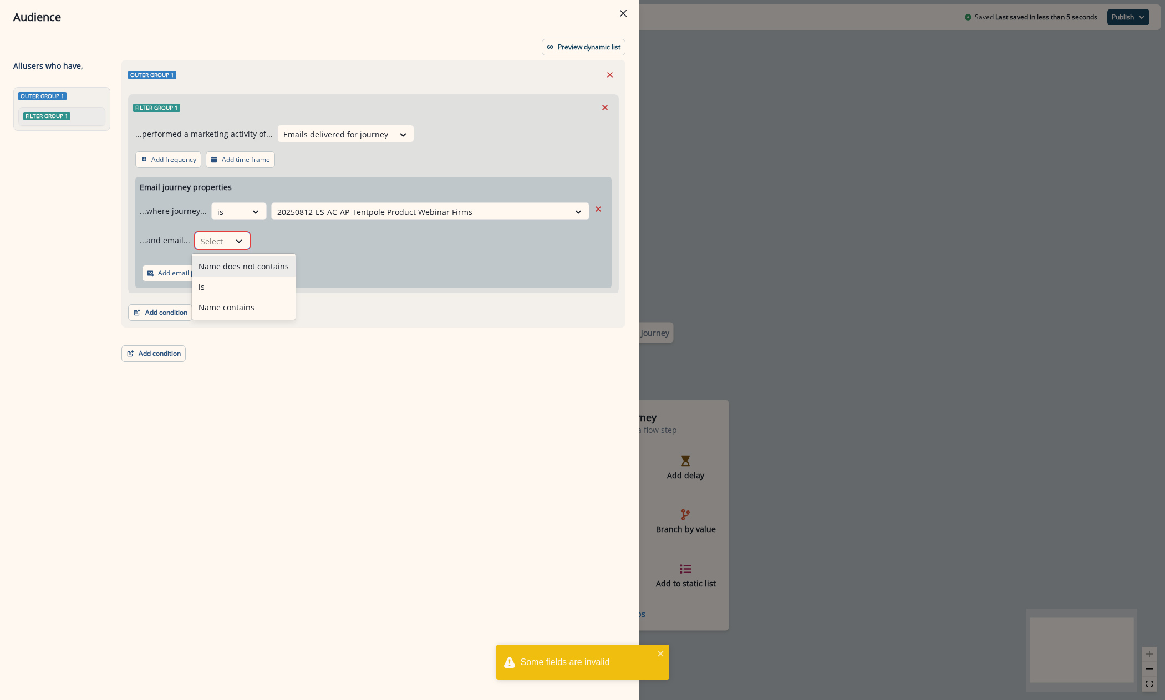
click at [209, 238] on div at bounding box center [212, 242] width 23 height 14
click at [217, 286] on div "is" at bounding box center [244, 287] width 104 height 21
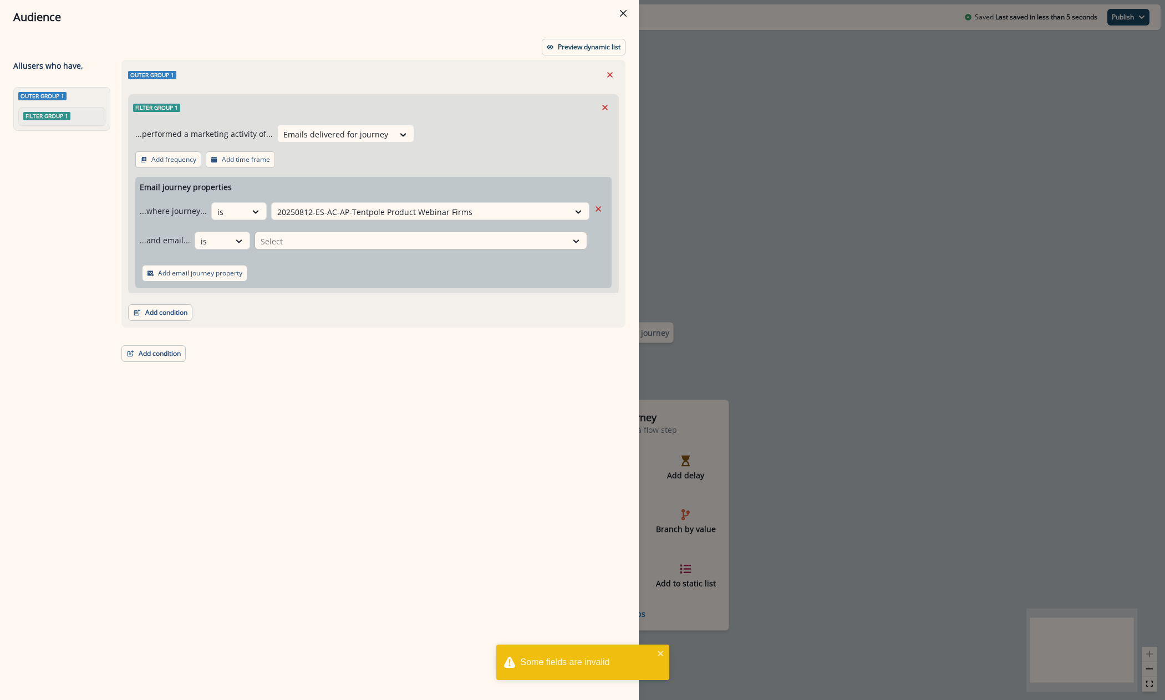
click at [323, 219] on div at bounding box center [420, 212] width 286 height 14
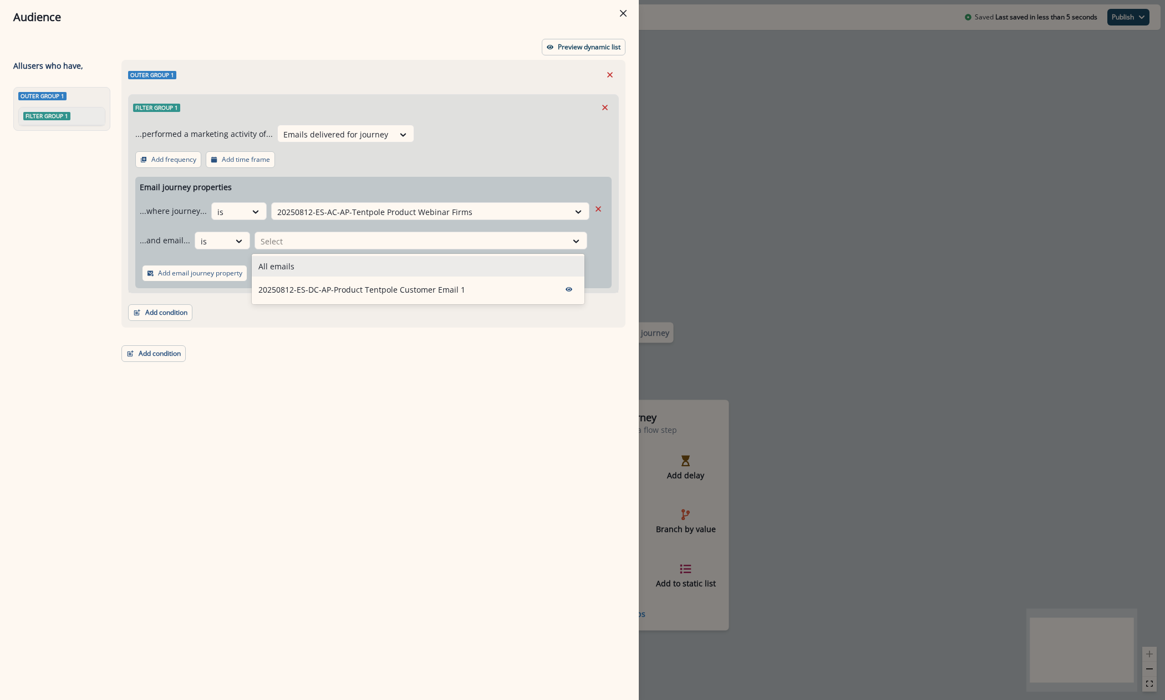
click at [313, 266] on div "All emails" at bounding box center [418, 266] width 333 height 21
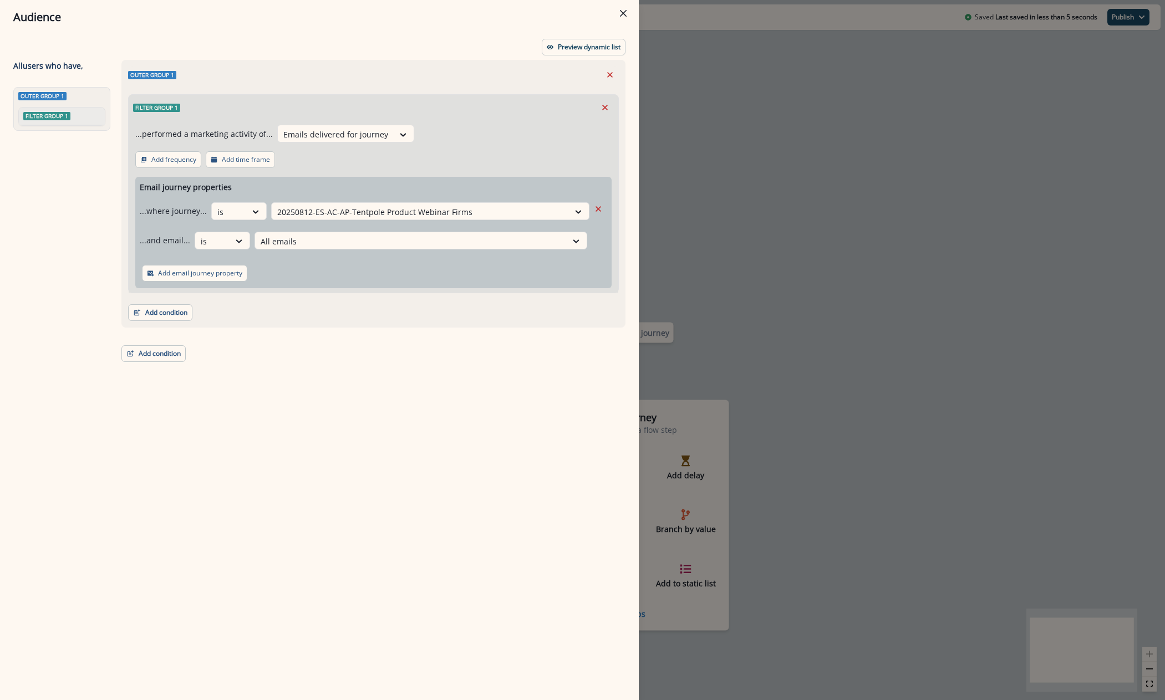
click at [578, 30] on header "Audience" at bounding box center [319, 17] width 639 height 34
click at [564, 47] on p "Preview dynamic list" at bounding box center [589, 47] width 63 height 8
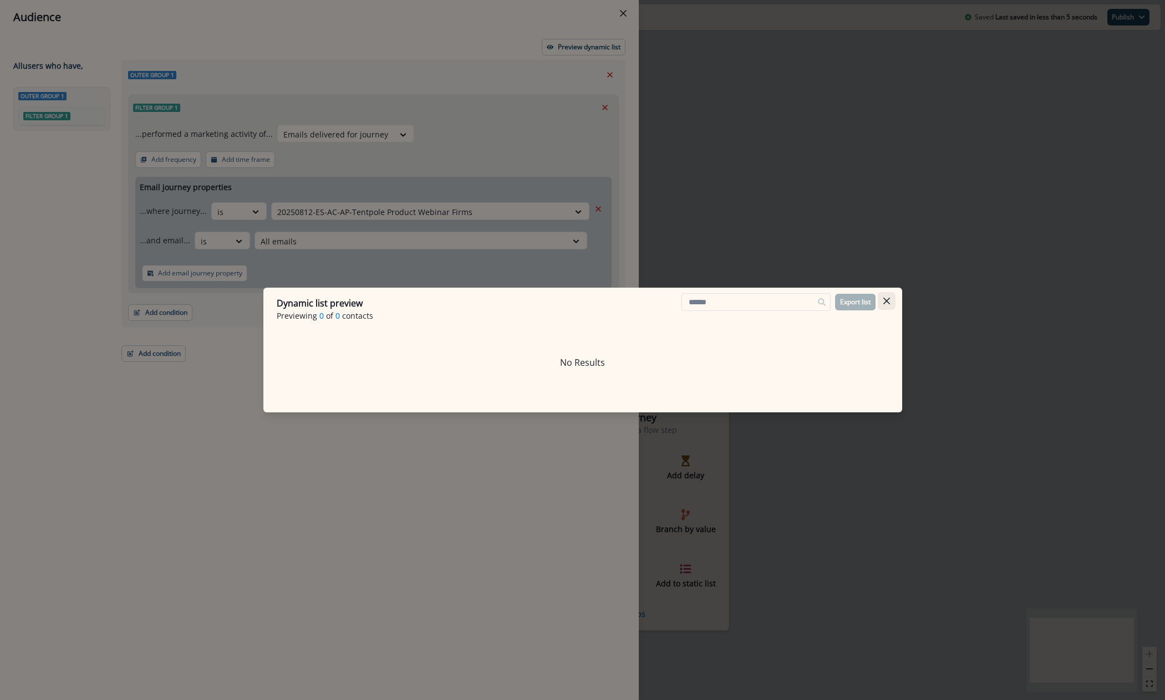
click at [893, 299] on button "Close" at bounding box center [887, 301] width 18 height 18
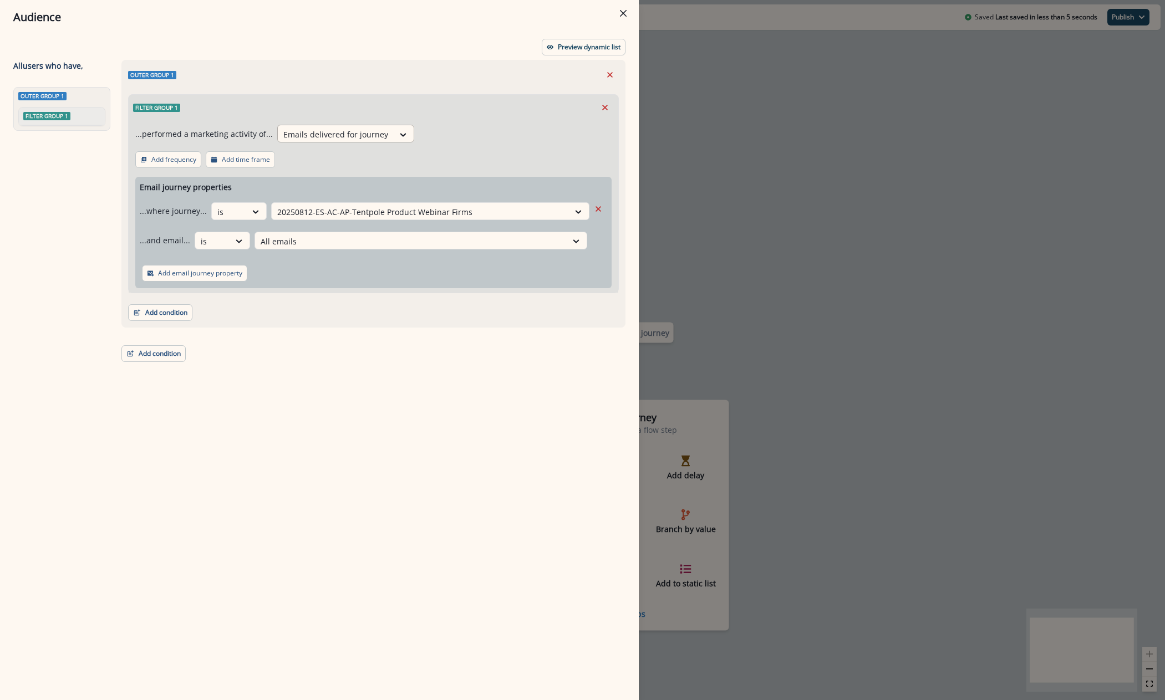
click at [321, 140] on div at bounding box center [335, 135] width 105 height 14
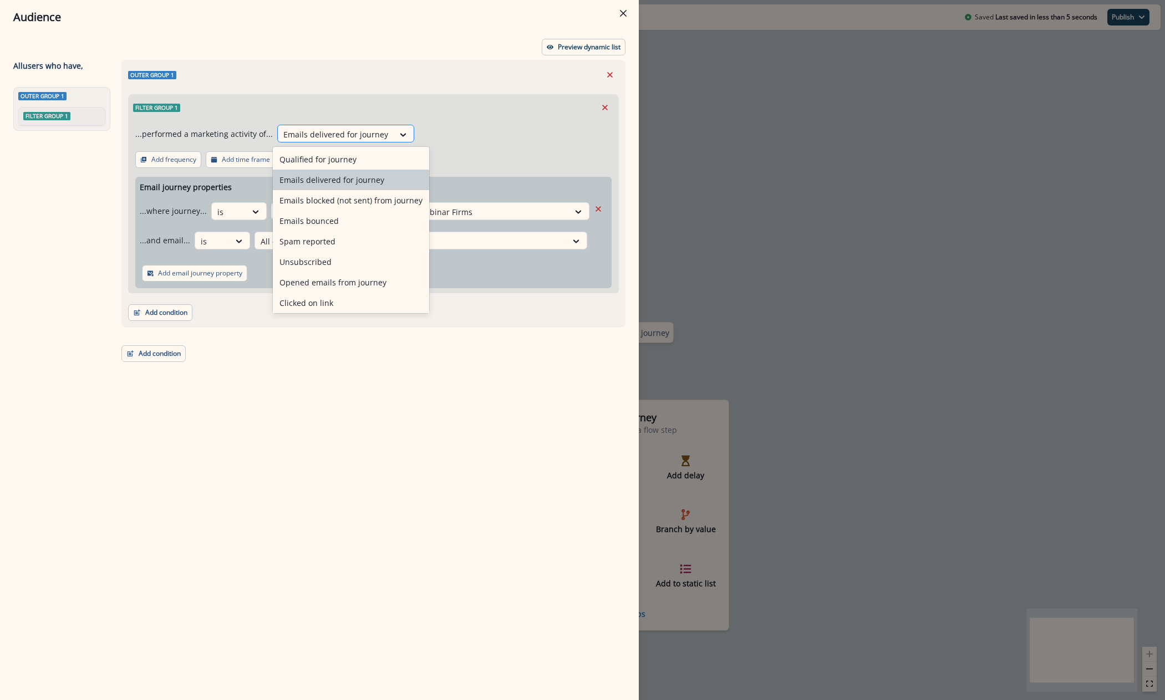
click at [326, 135] on div at bounding box center [335, 135] width 105 height 14
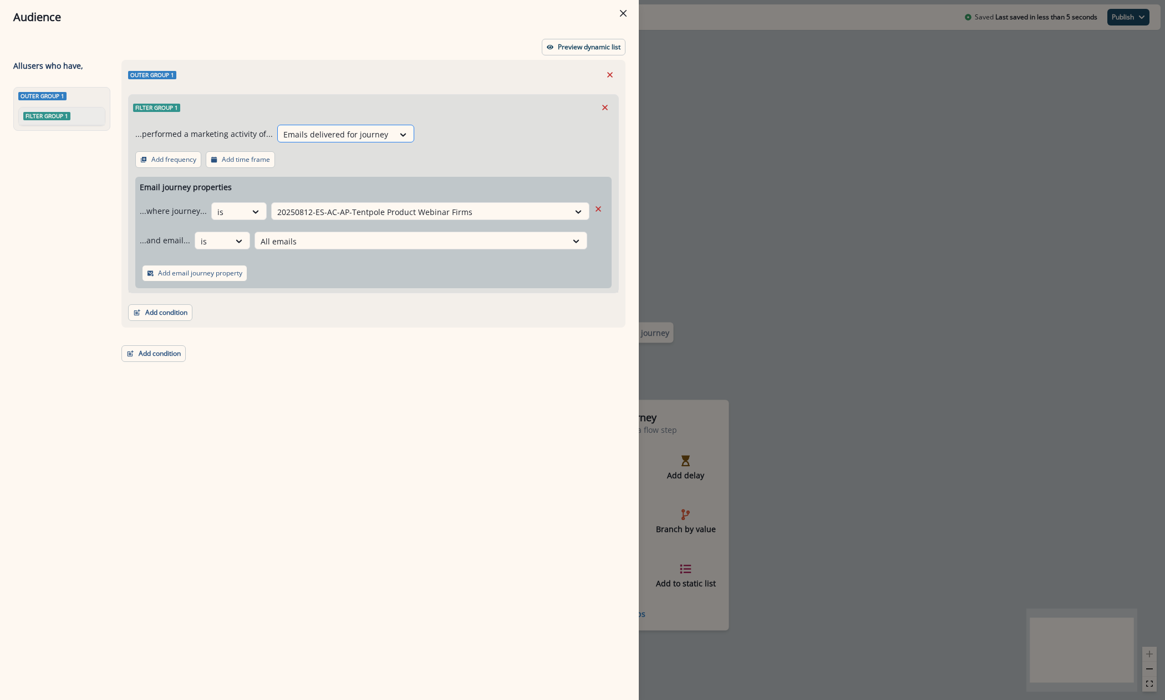
click at [326, 135] on div at bounding box center [335, 135] width 105 height 14
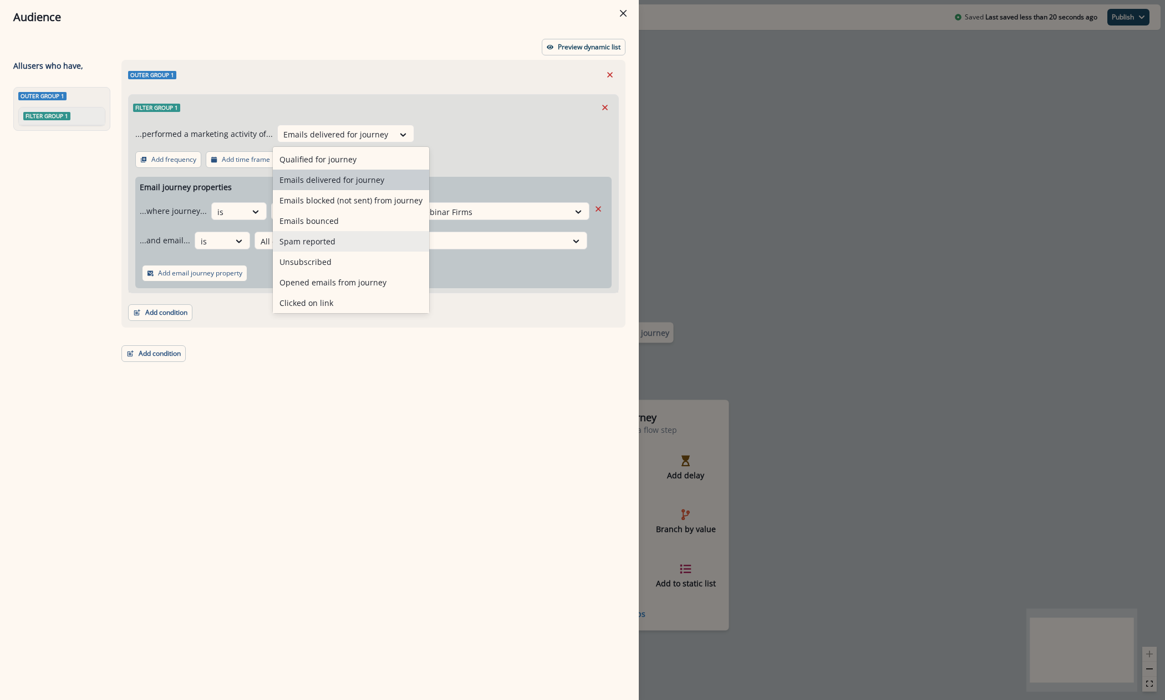
click at [856, 220] on div "Audience Preview dynamic list All user s who have, Outer group 1 Filter group 1…" at bounding box center [582, 350] width 1165 height 700
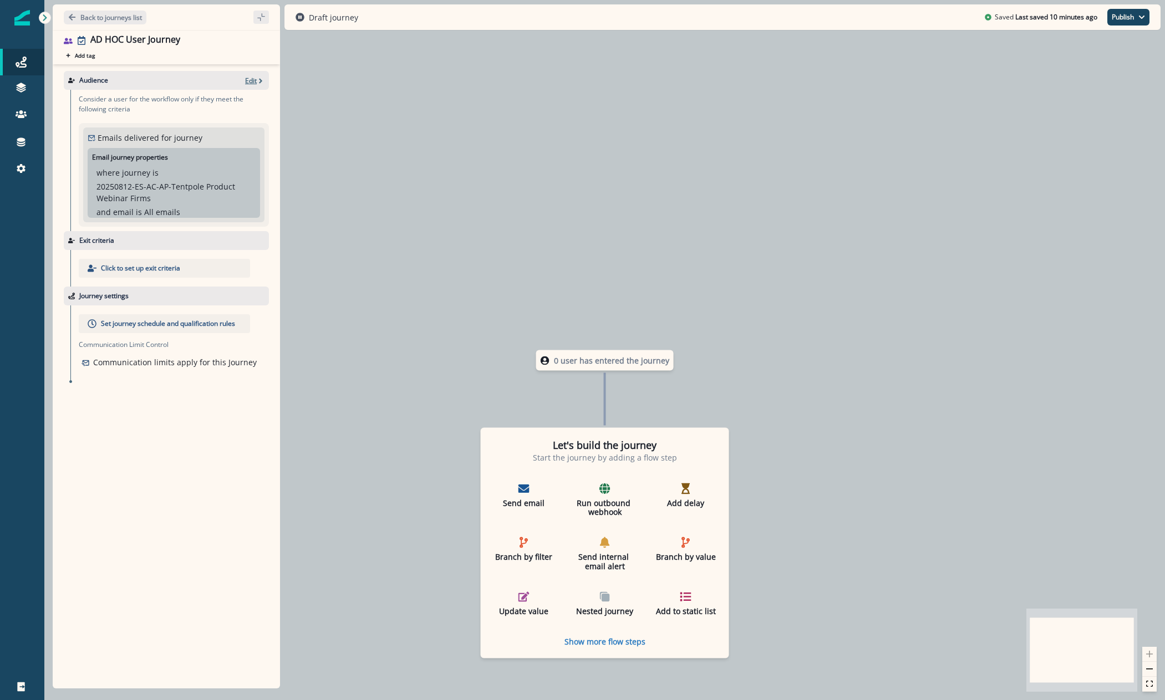
click at [258, 82] on icon "button" at bounding box center [261, 81] width 8 height 8
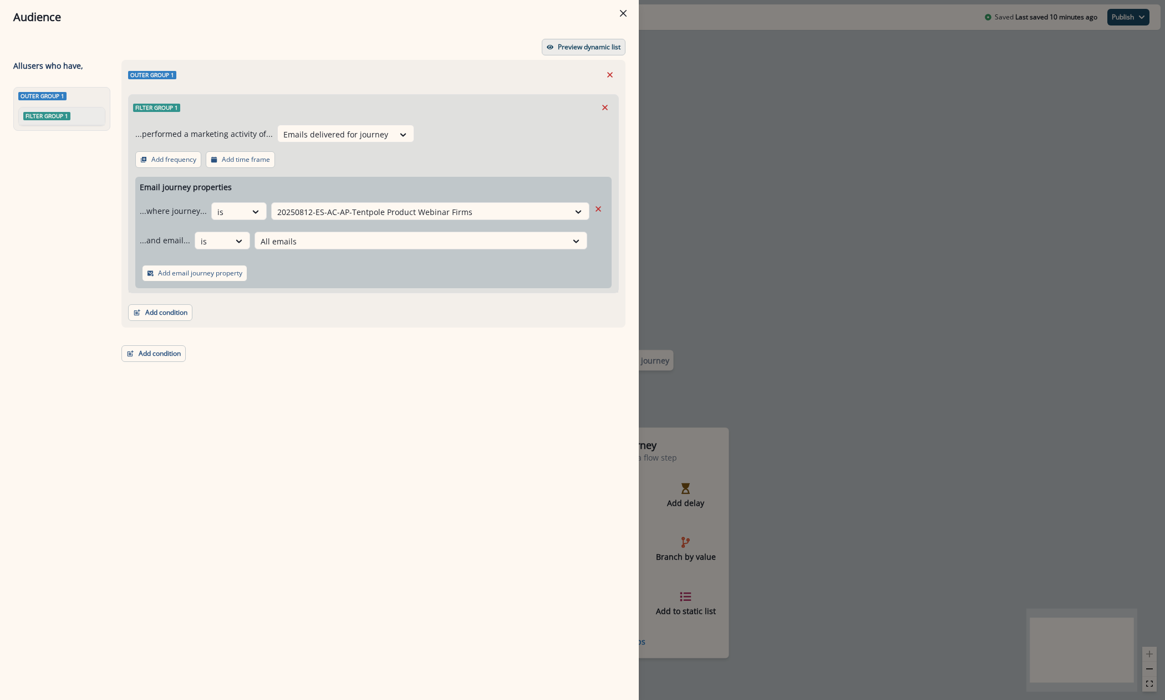
click at [593, 44] on p "Preview dynamic list" at bounding box center [589, 47] width 63 height 8
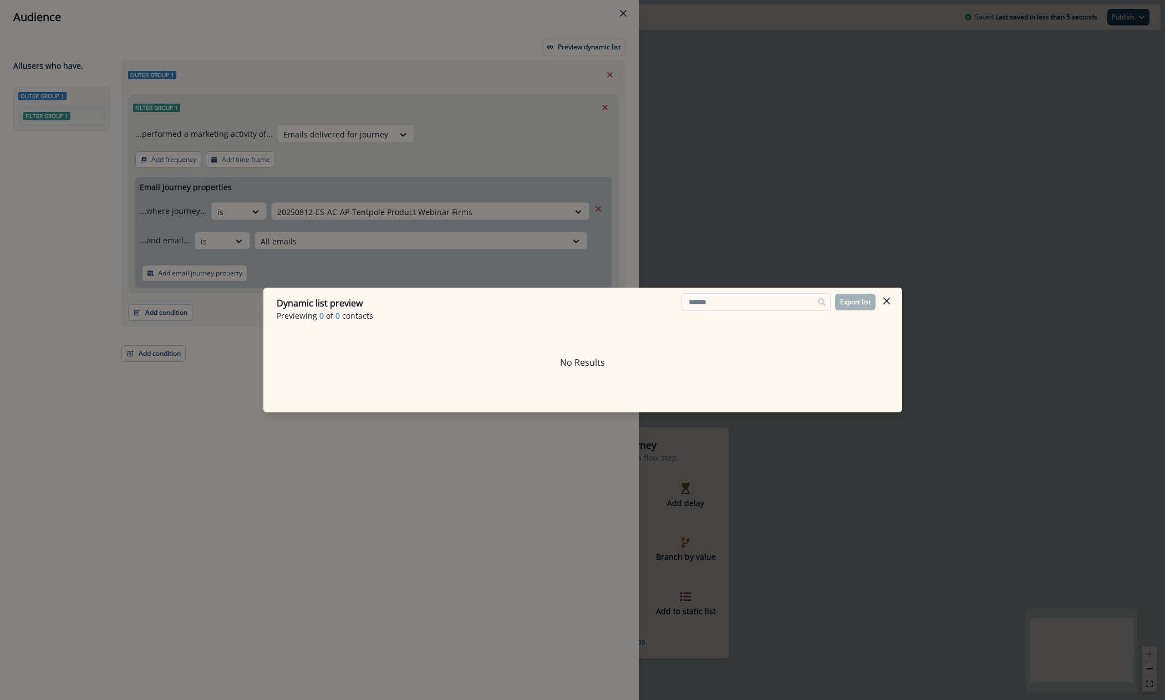
click at [447, 165] on div "Dynamic list preview Previewing 0 of 0 contacts Export list No Results" at bounding box center [582, 350] width 1165 height 700
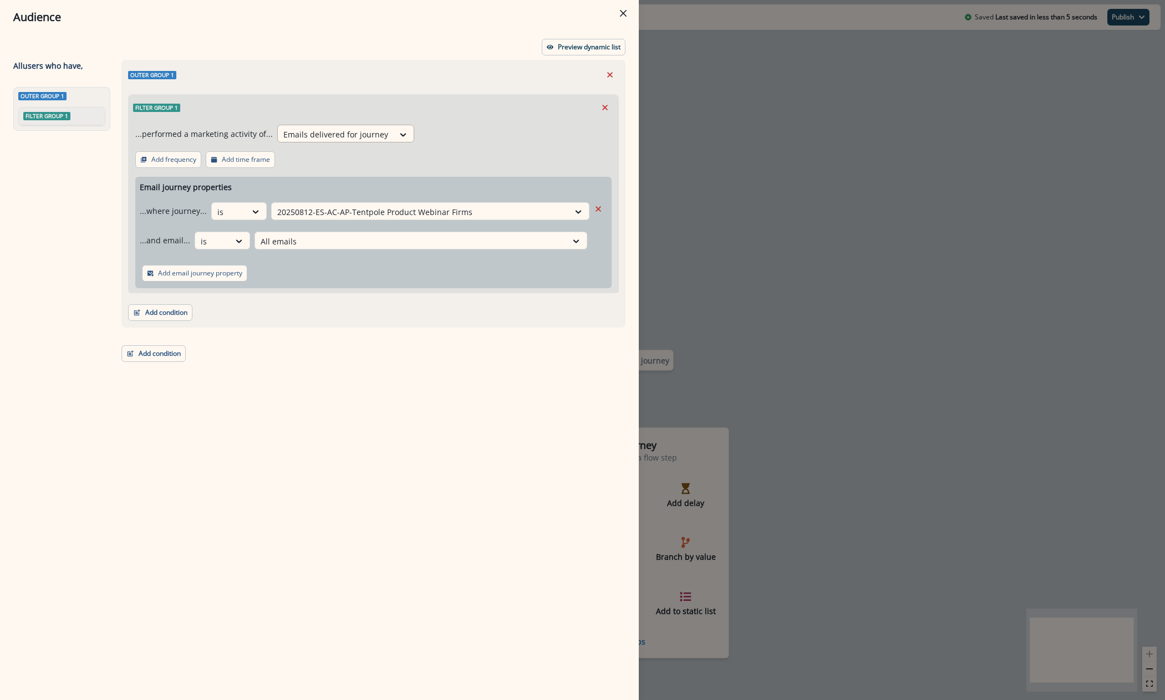
click at [376, 139] on div at bounding box center [335, 135] width 105 height 14
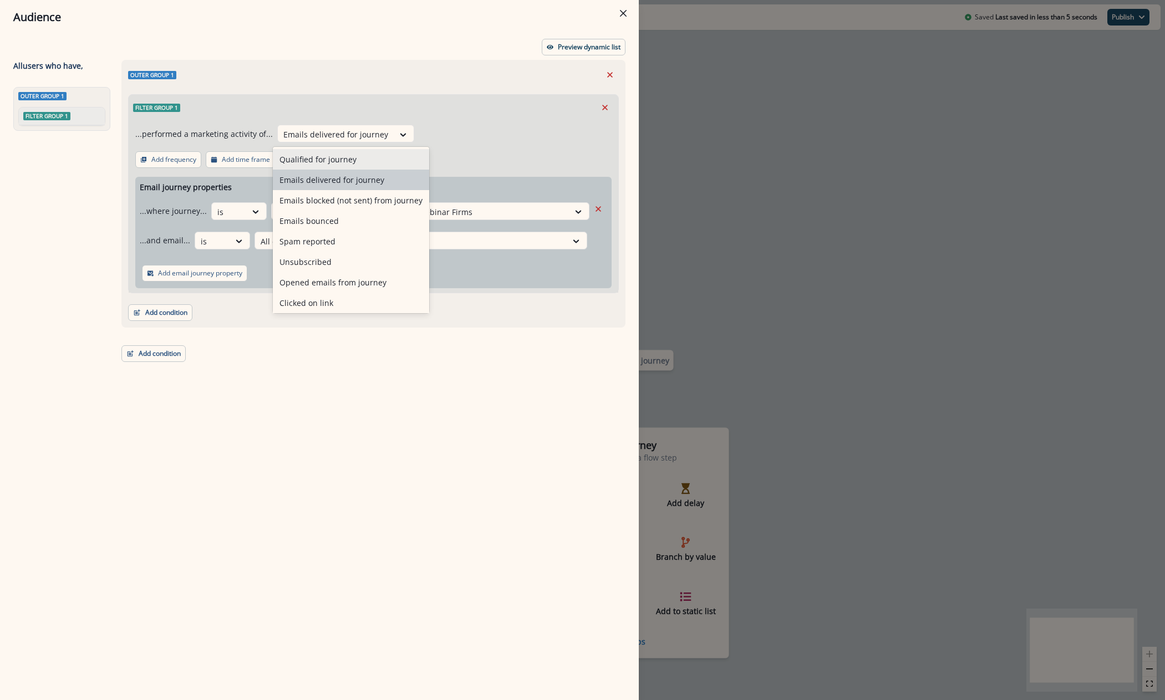
click at [352, 162] on div "Qualified for journey" at bounding box center [351, 159] width 156 height 21
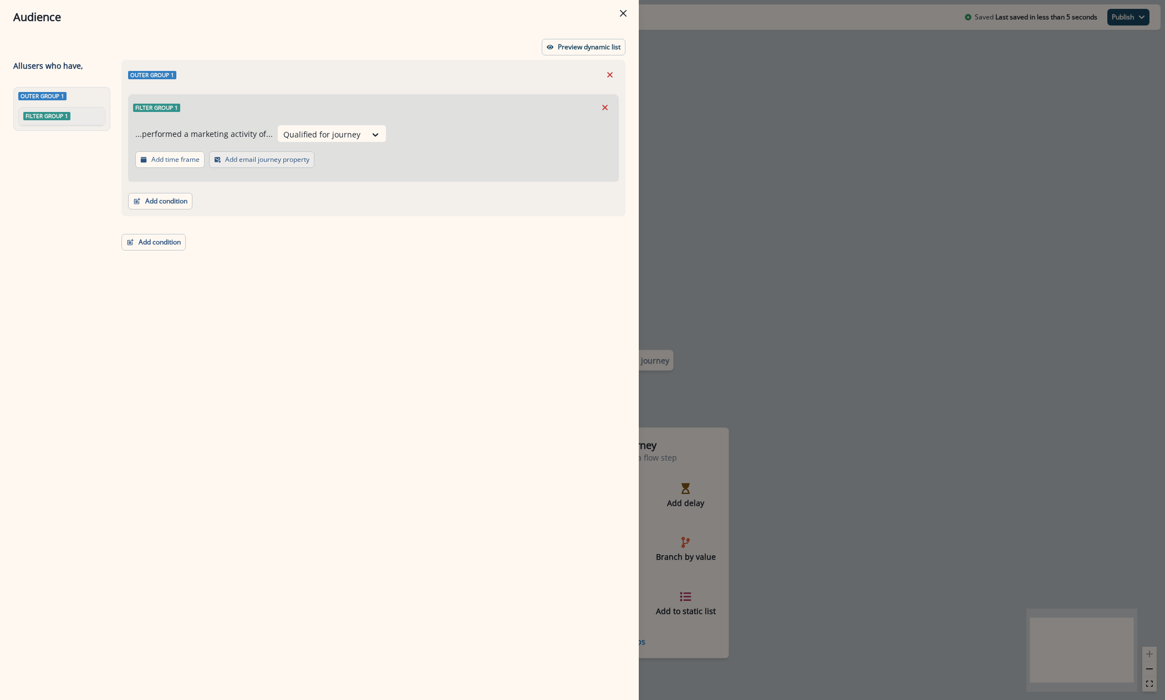
click at [261, 166] on button "Add email journey property" at bounding box center [261, 159] width 105 height 17
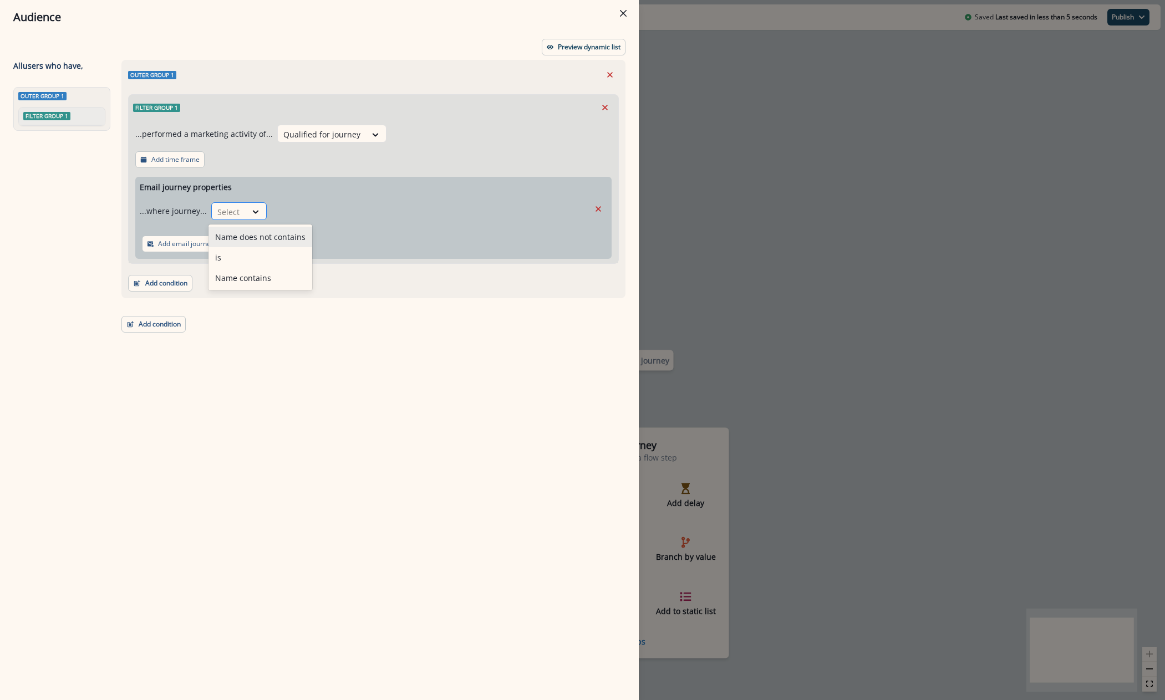
drag, startPoint x: 232, startPoint y: 205, endPoint x: 237, endPoint y: 216, distance: 12.2
click at [232, 205] on div at bounding box center [228, 212] width 23 height 14
click at [236, 258] on div "is" at bounding box center [261, 257] width 104 height 21
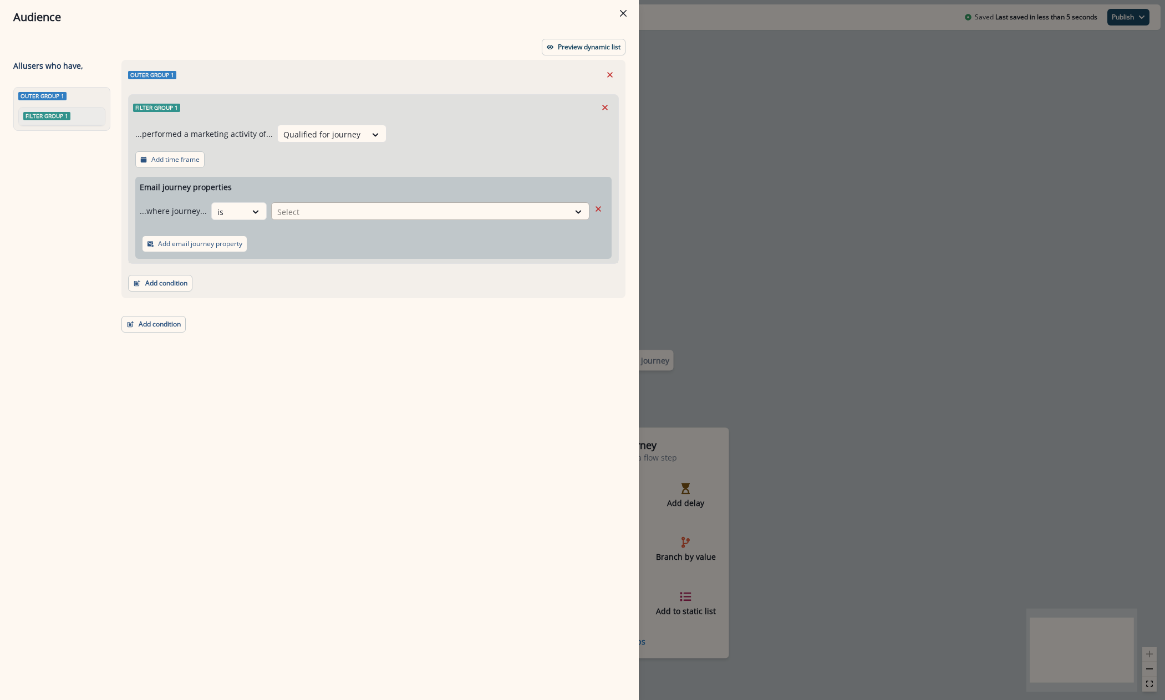
click at [348, 212] on div at bounding box center [420, 212] width 286 height 14
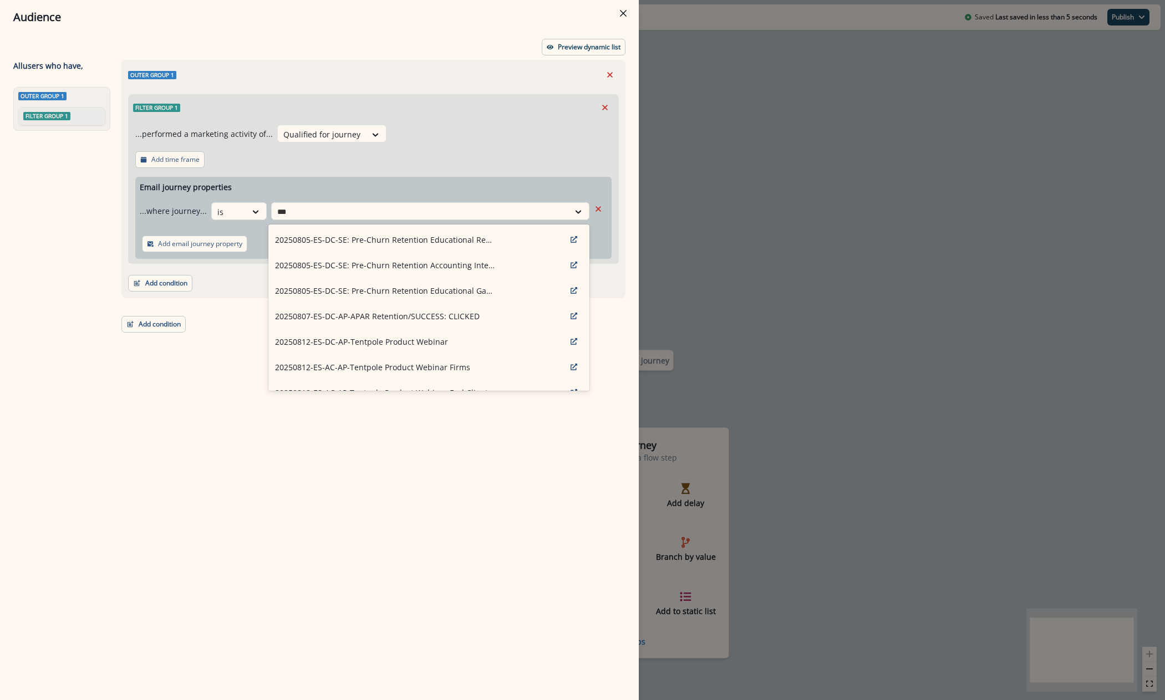
type input "****"
click at [359, 372] on p "20250812-ES-AC-AP-Tentpole Product Webinar Firms" at bounding box center [372, 368] width 195 height 12
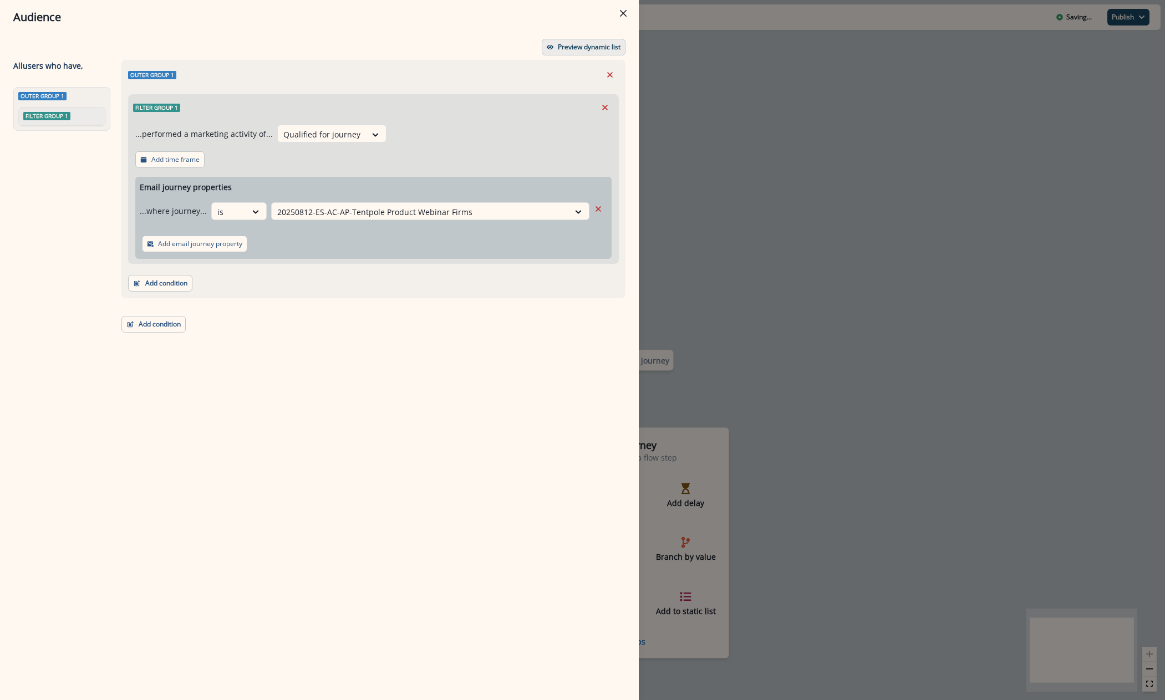
click at [579, 45] on p "Preview dynamic list" at bounding box center [589, 47] width 63 height 8
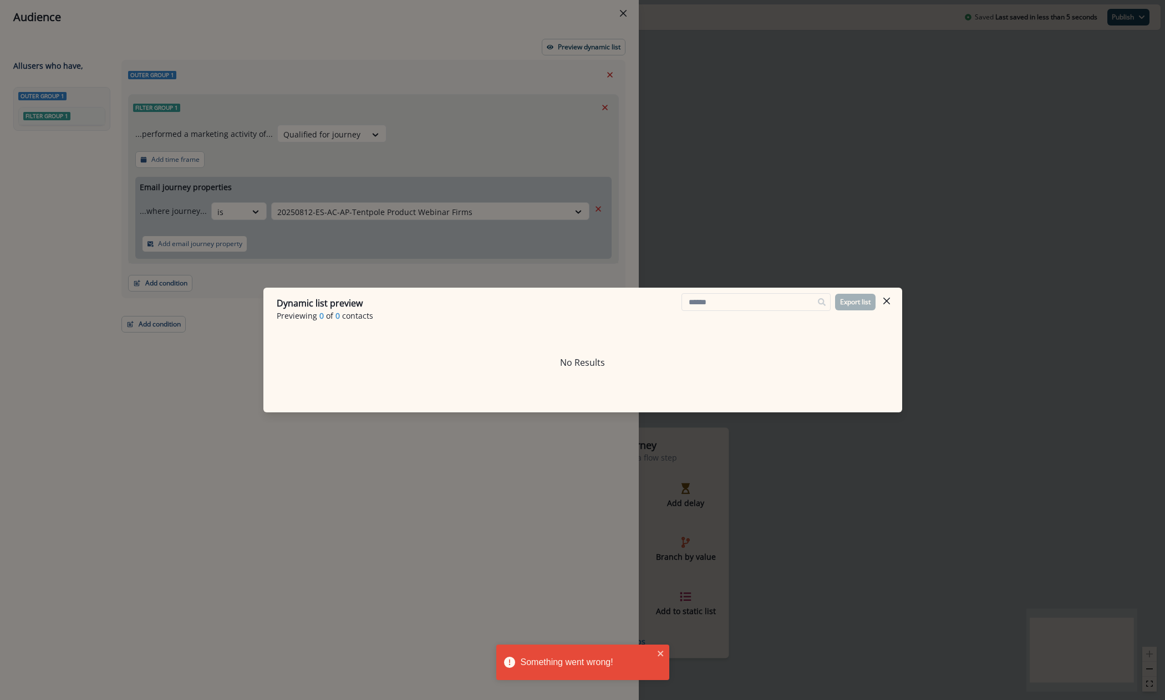
click at [850, 105] on div "Dynamic list preview Previewing 0 of 0 contacts Export list No Results" at bounding box center [582, 350] width 1165 height 700
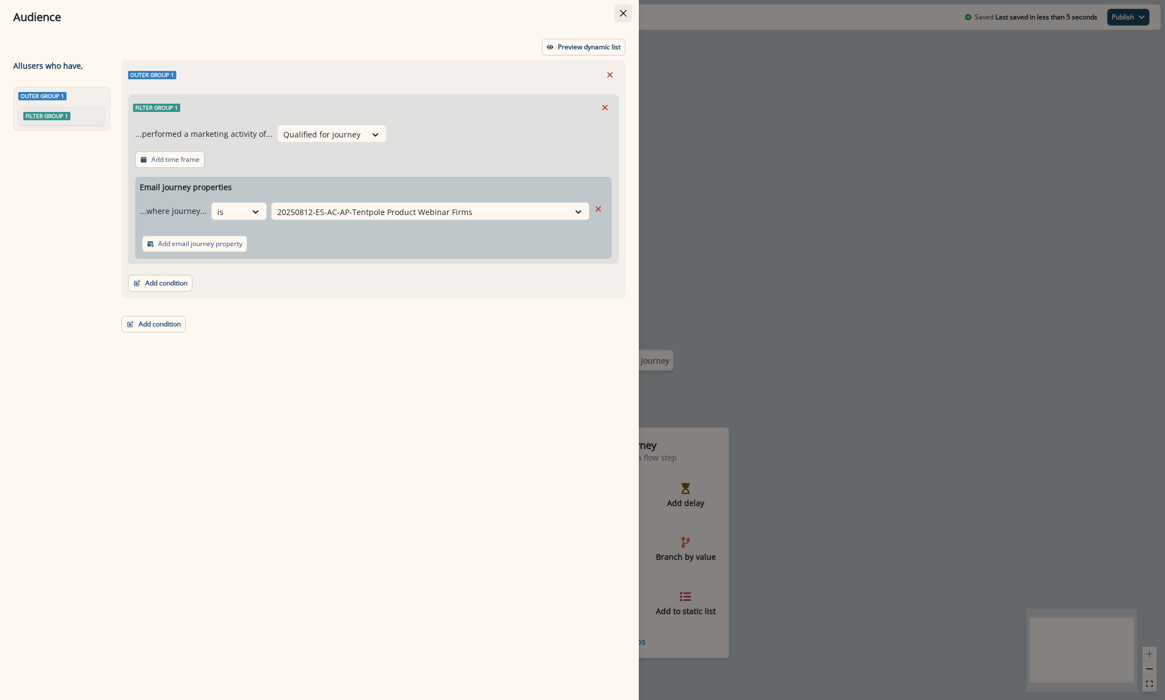
click at [623, 13] on icon "Close" at bounding box center [623, 13] width 7 height 7
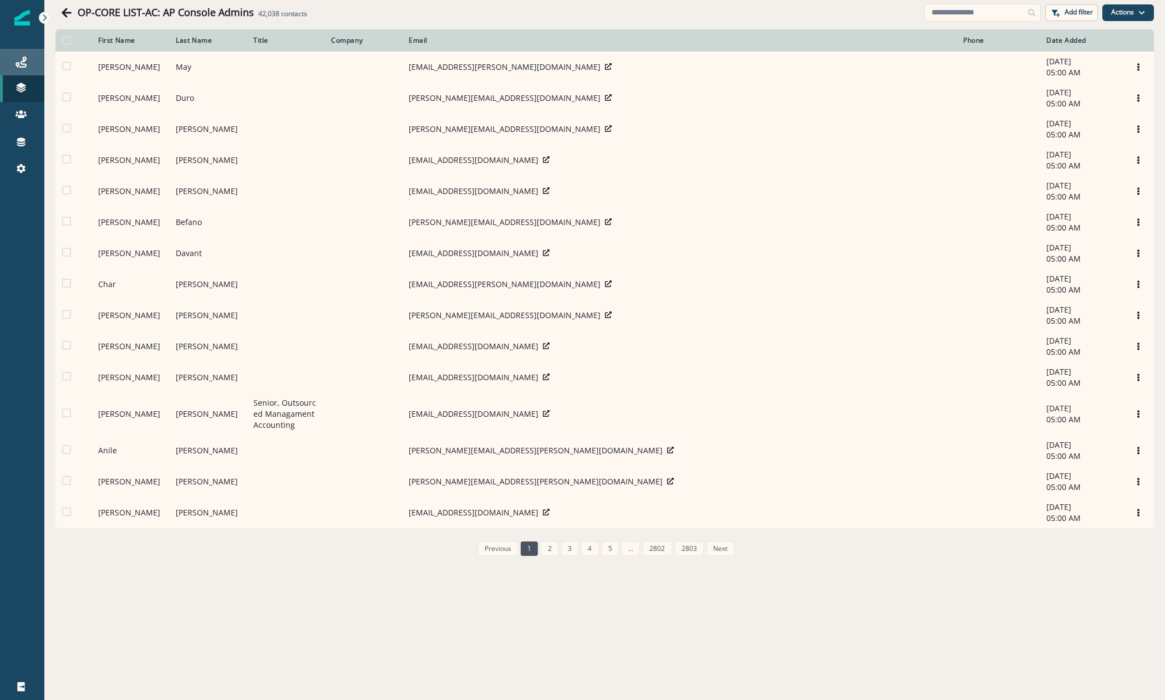
click at [27, 70] on link "Journeys" at bounding box center [22, 62] width 44 height 27
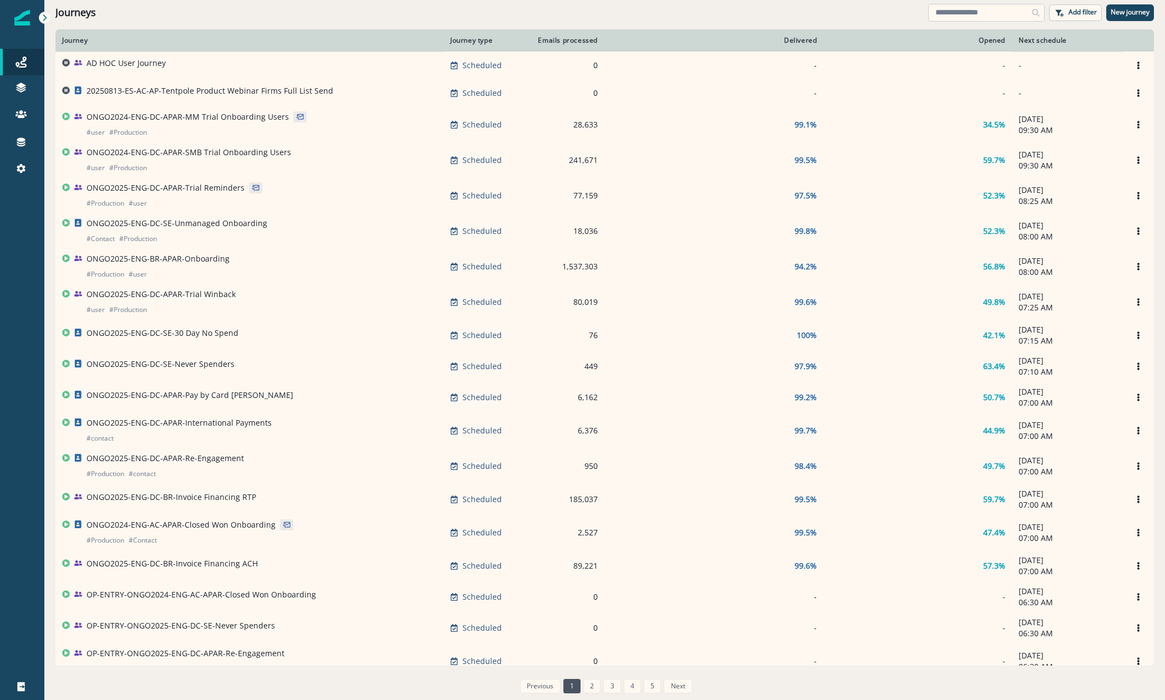
click at [978, 17] on input at bounding box center [986, 13] width 116 height 18
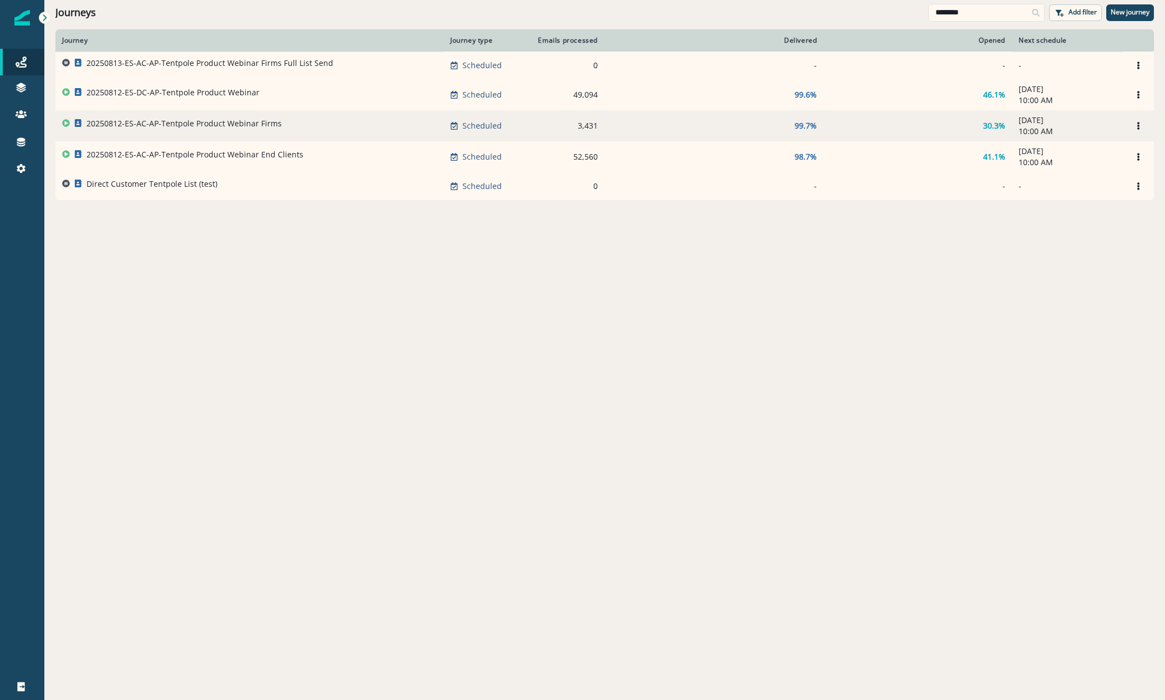
type input "********"
click at [181, 124] on p "20250812-ES-AC-AP-Tentpole Product Webinar Firms" at bounding box center [184, 123] width 195 height 11
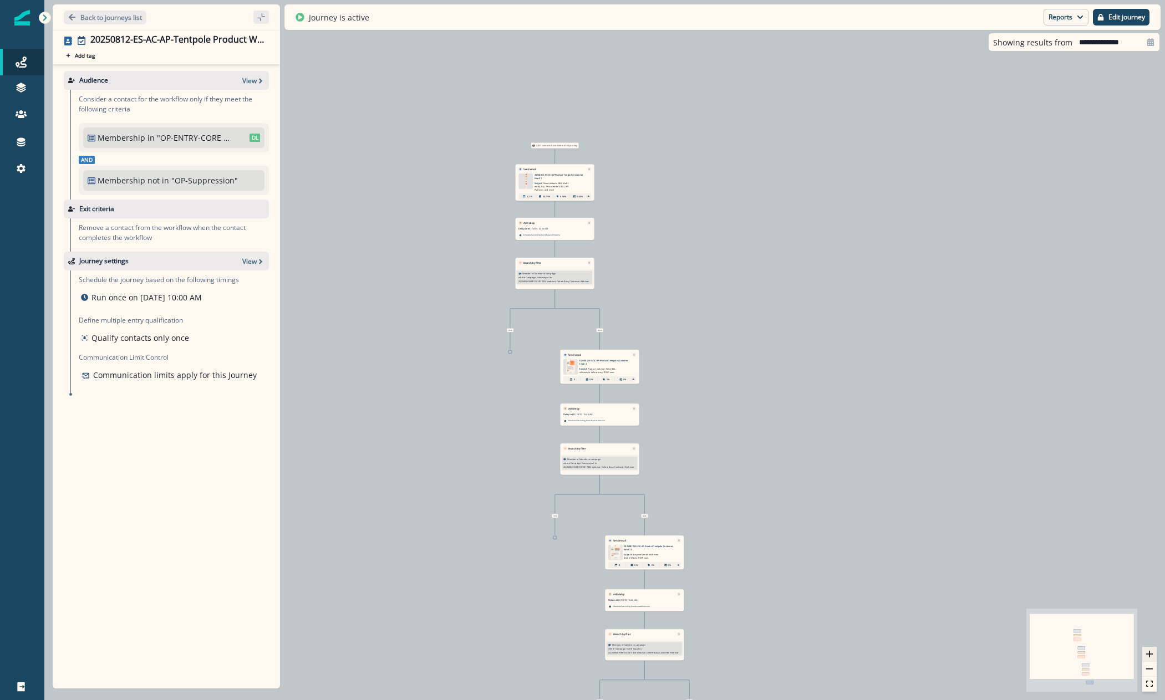
click at [1152, 655] on icon "zoom in" at bounding box center [1149, 654] width 7 height 7
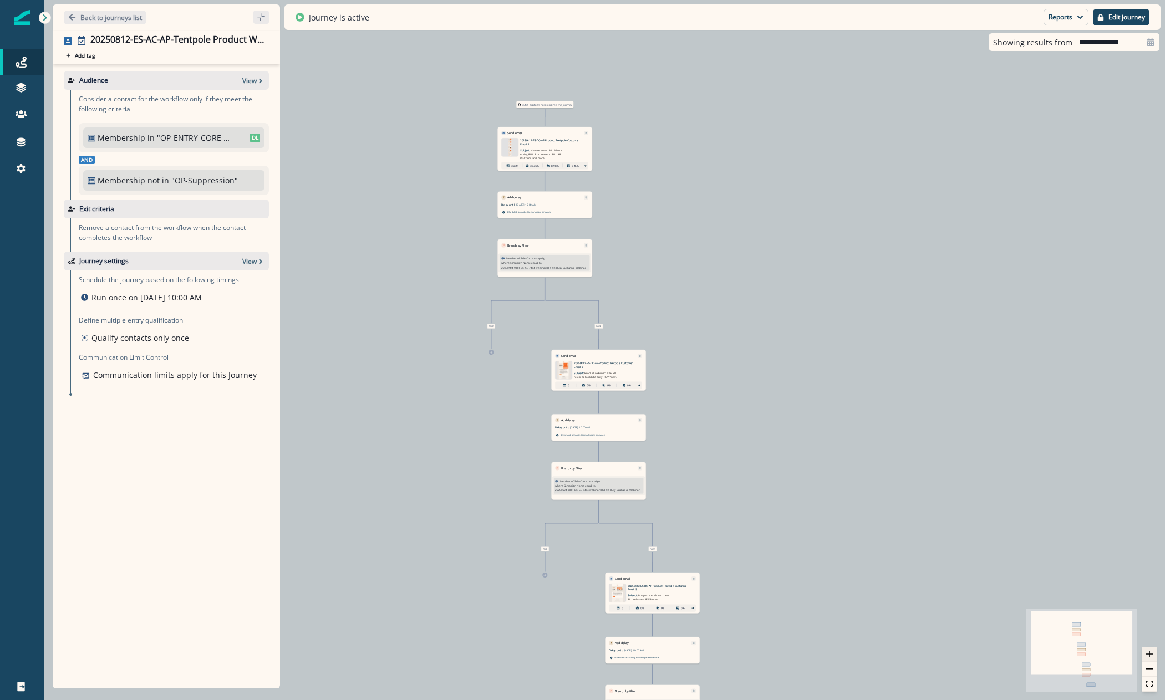
click at [1152, 655] on icon "zoom in" at bounding box center [1149, 654] width 7 height 7
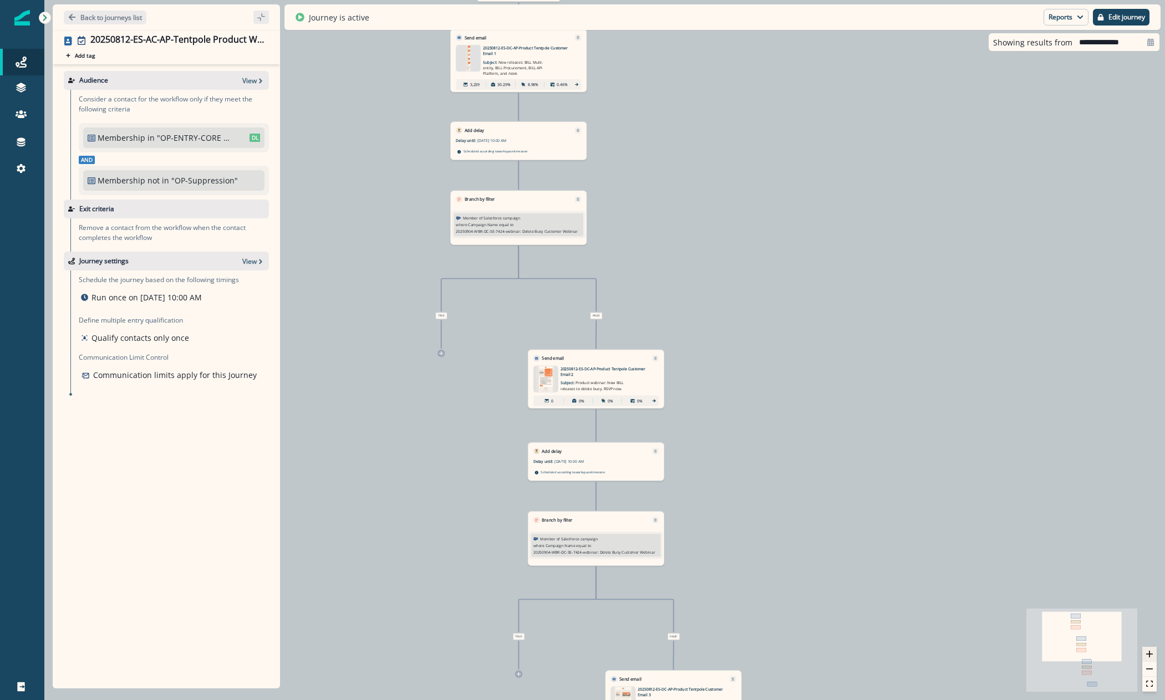
click at [1152, 655] on icon "zoom in" at bounding box center [1149, 654] width 7 height 7
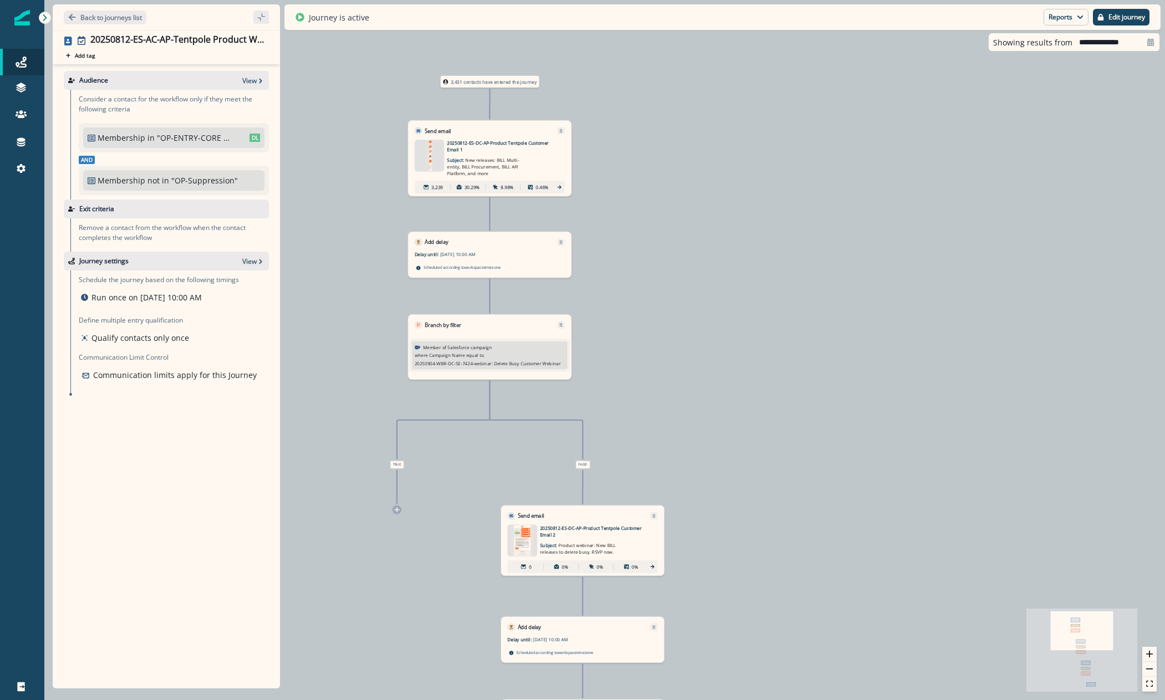
drag, startPoint x: 861, startPoint y: 314, endPoint x: 854, endPoint y: 715, distance: 401.0
click at [854, 700] on html "A newer version of Inflection.io is available. Refresh your page to load the la…" at bounding box center [582, 350] width 1165 height 700
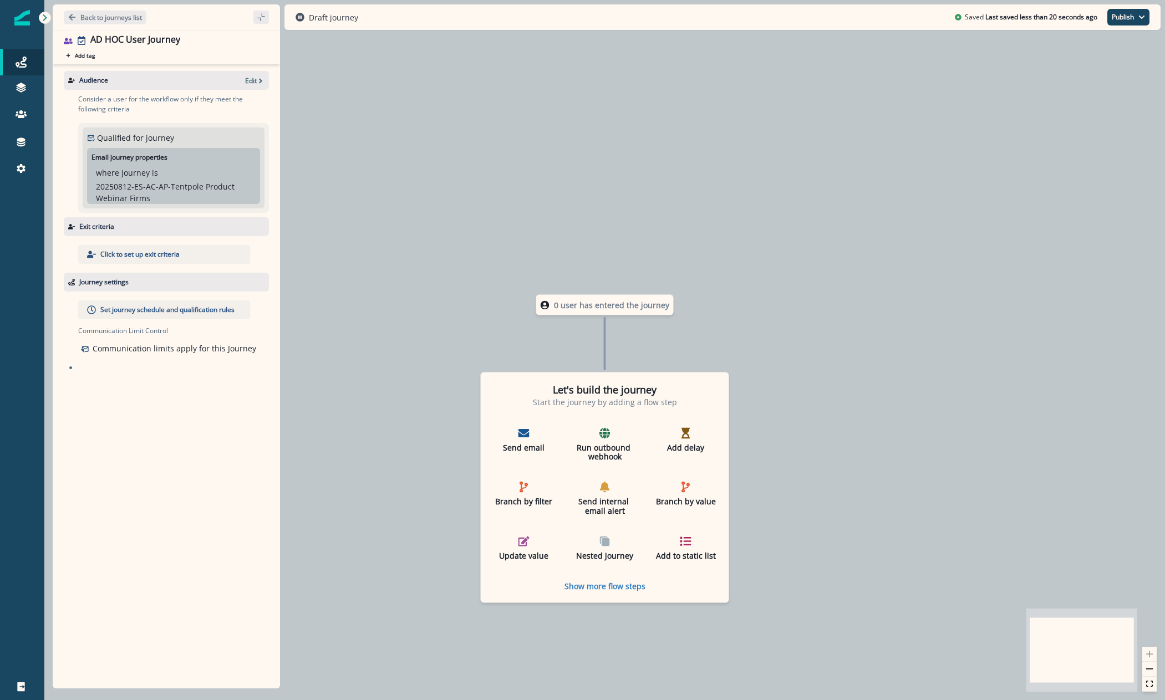
click at [249, 73] on div "Audience Edit" at bounding box center [166, 80] width 205 height 19
click at [249, 76] on p "Edit" at bounding box center [251, 80] width 12 height 9
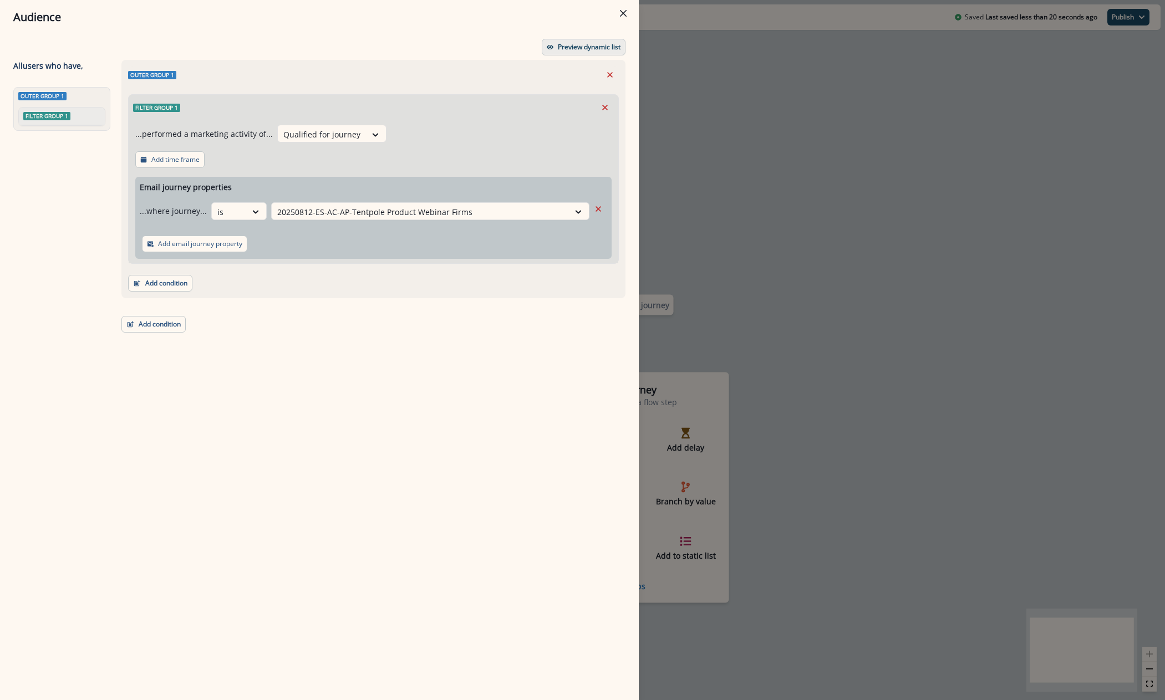
click at [556, 54] on button "Preview dynamic list" at bounding box center [584, 47] width 84 height 17
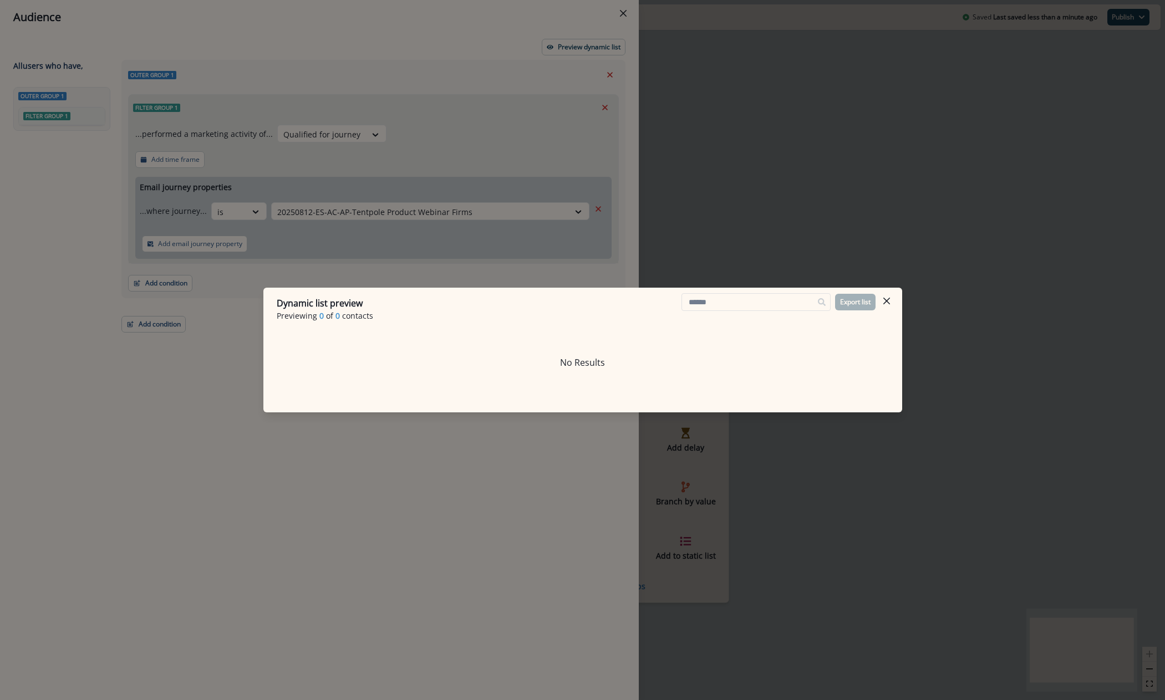
click at [795, 45] on div "Dynamic list preview Previewing 0 of 0 contacts Export list No Results" at bounding box center [582, 350] width 1165 height 700
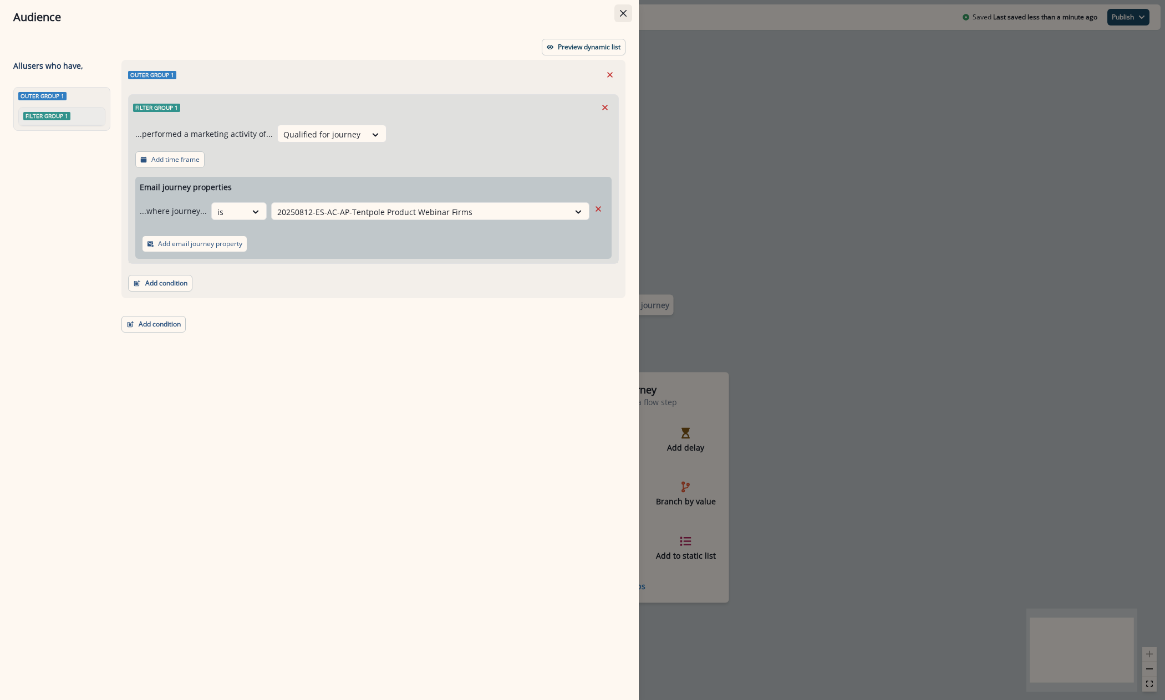
click at [630, 7] on button "Close" at bounding box center [623, 13] width 18 height 18
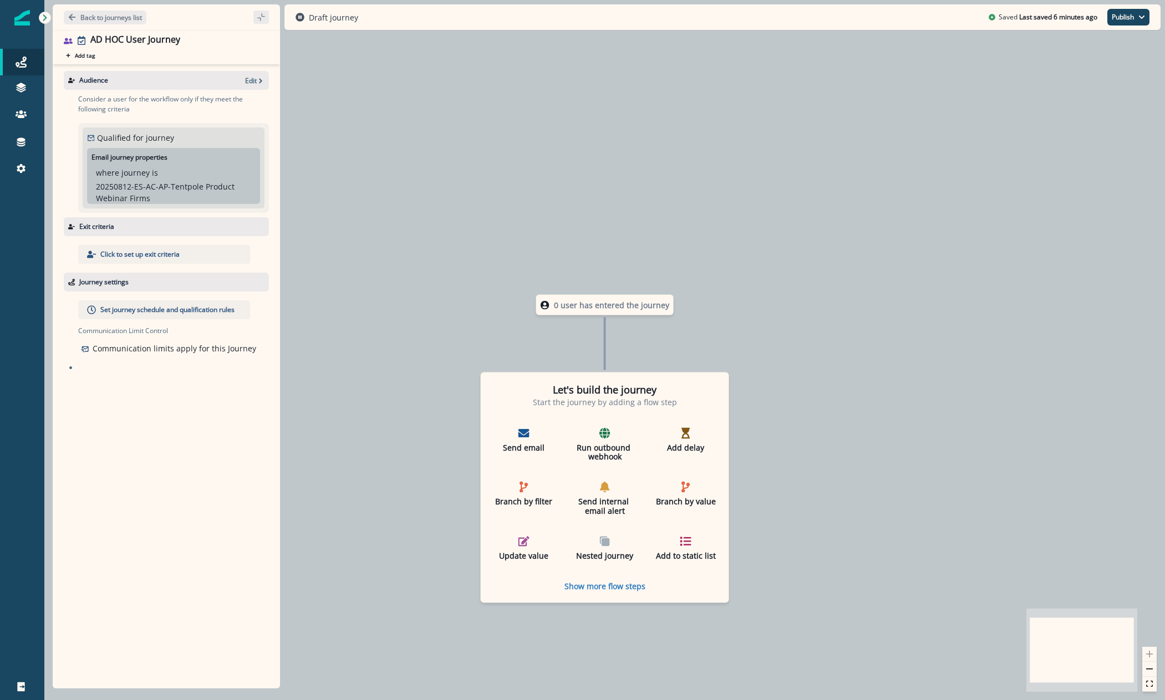
click at [358, 400] on div "0 user has entered the journey Let's build the journey Start the journey by add…" at bounding box center [604, 350] width 1121 height 700
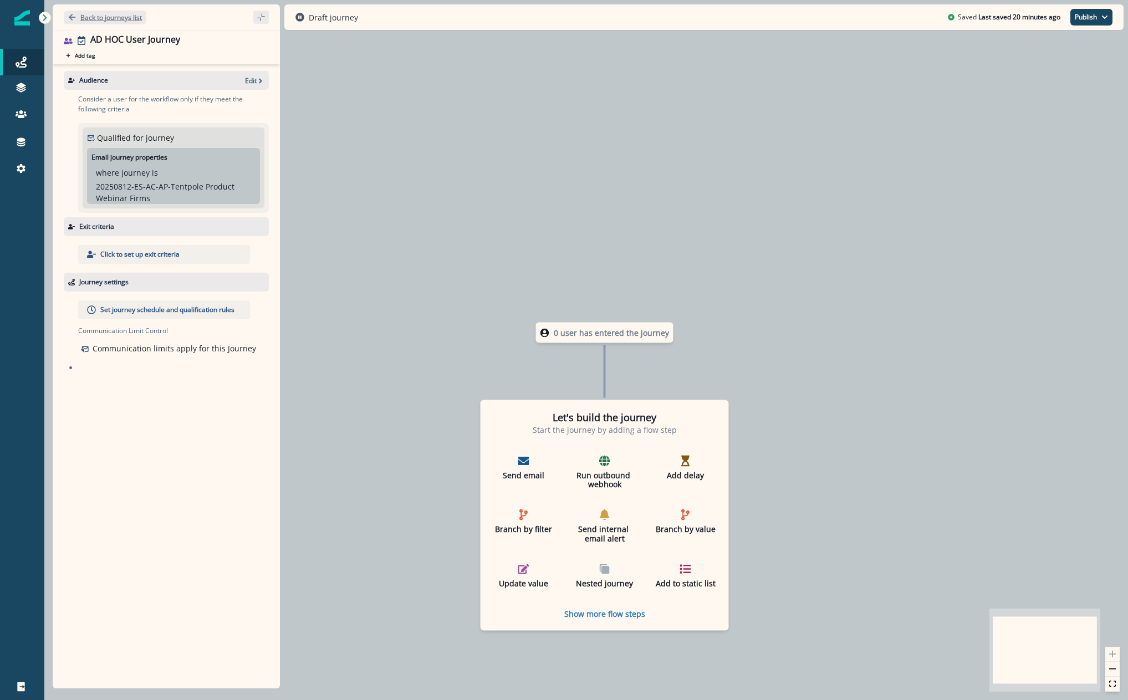
click at [106, 13] on p "Back to journeys list" at bounding box center [111, 17] width 62 height 9
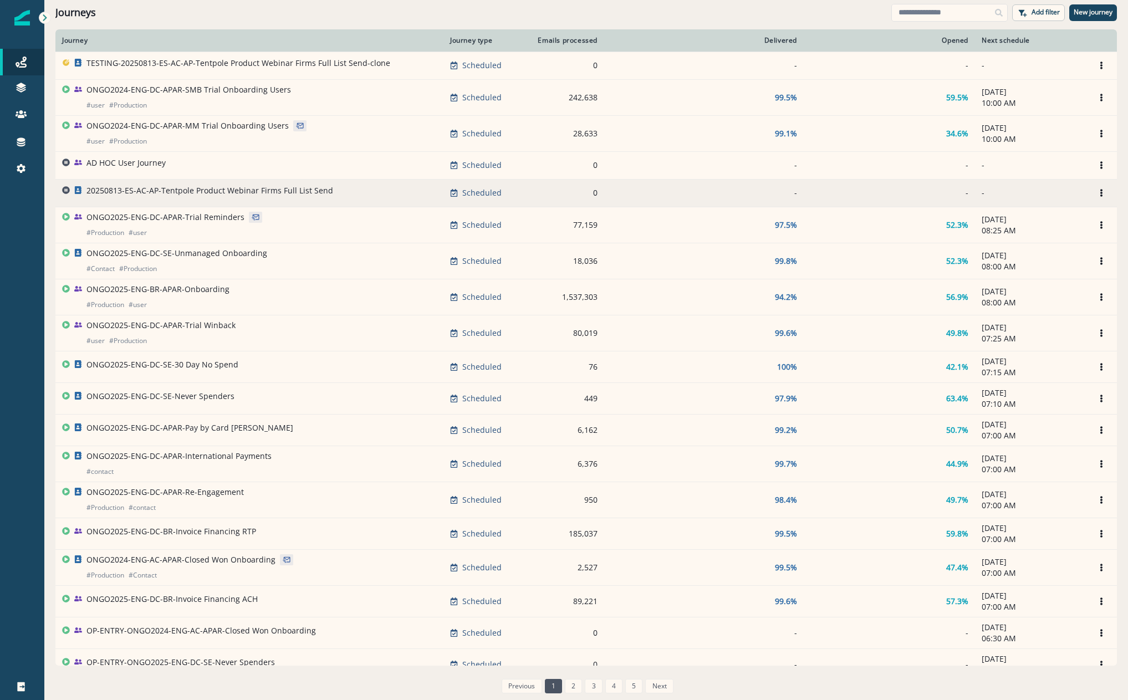
click at [184, 189] on p "20250813-ES-AC-AP-Tentpole Product Webinar Firms Full List Send" at bounding box center [210, 190] width 247 height 11
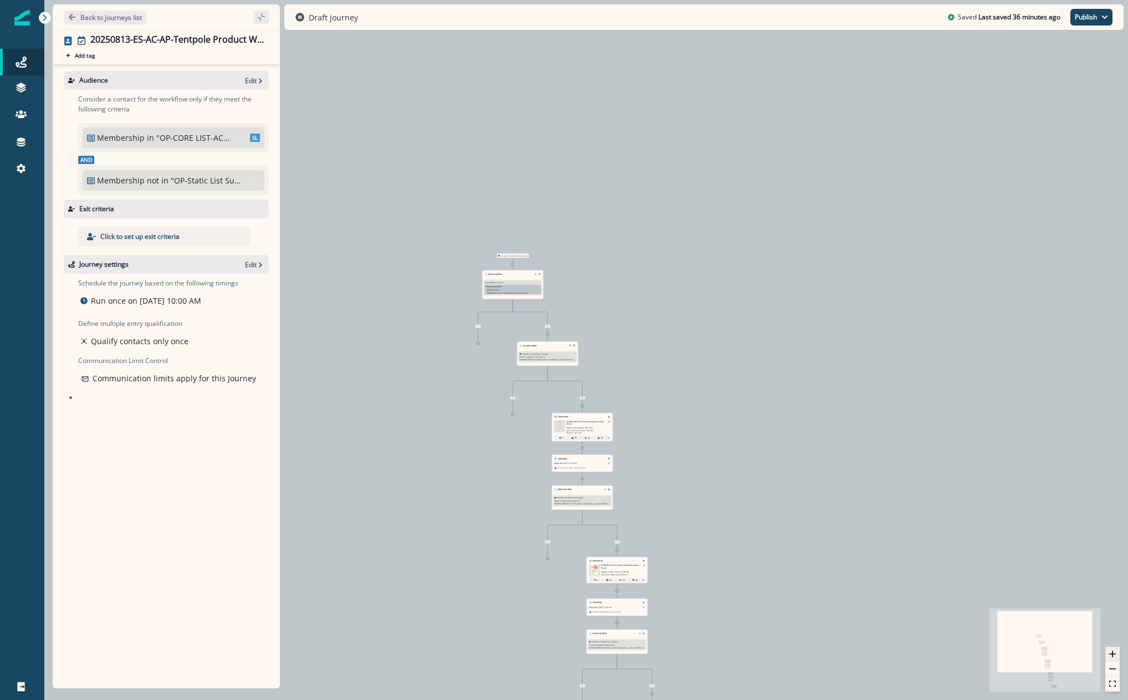
click at [1120, 649] on button "zoom in" at bounding box center [1113, 654] width 14 height 15
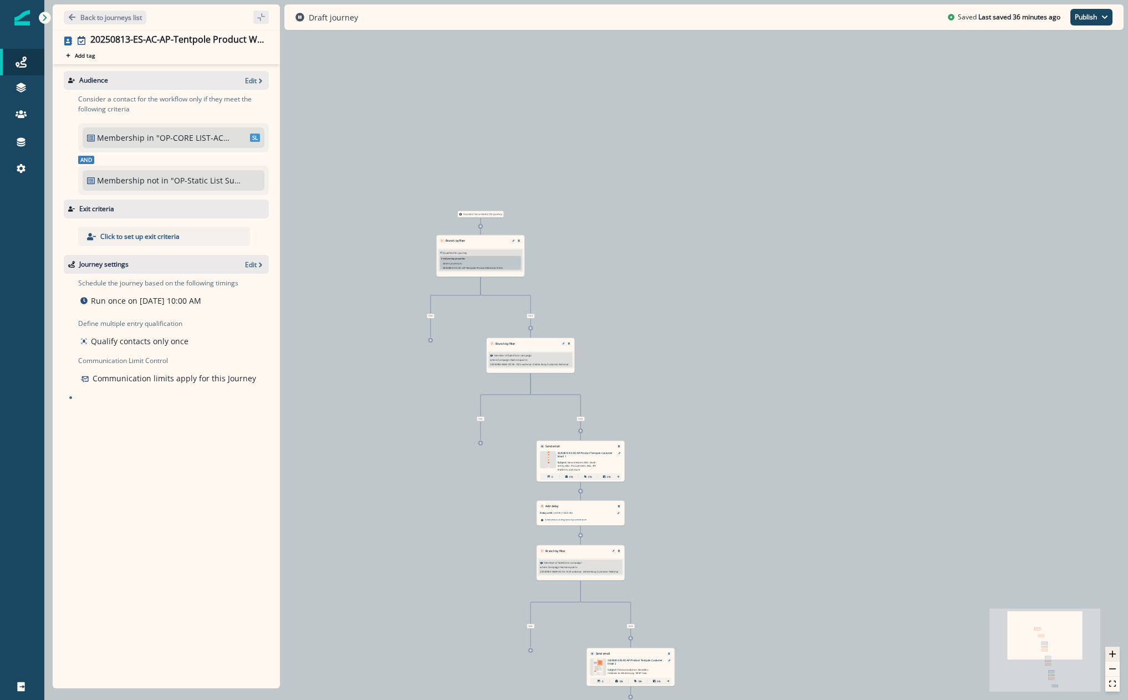
click at [1120, 649] on button "zoom in" at bounding box center [1113, 654] width 14 height 15
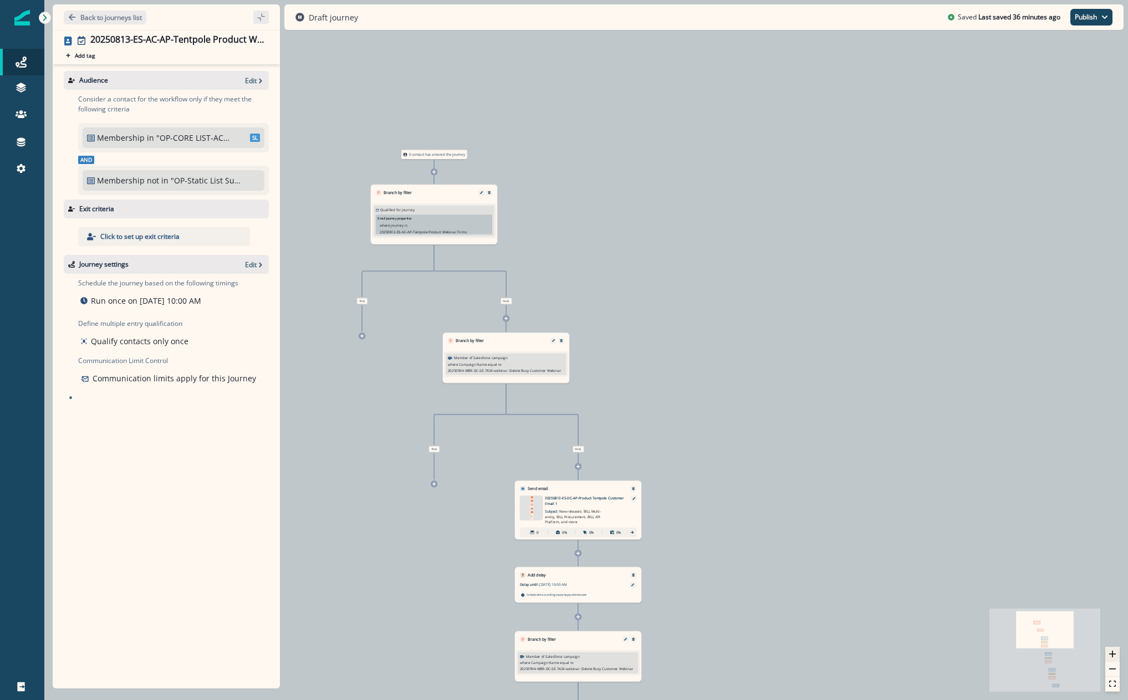
click at [1120, 649] on button "zoom in" at bounding box center [1113, 654] width 14 height 15
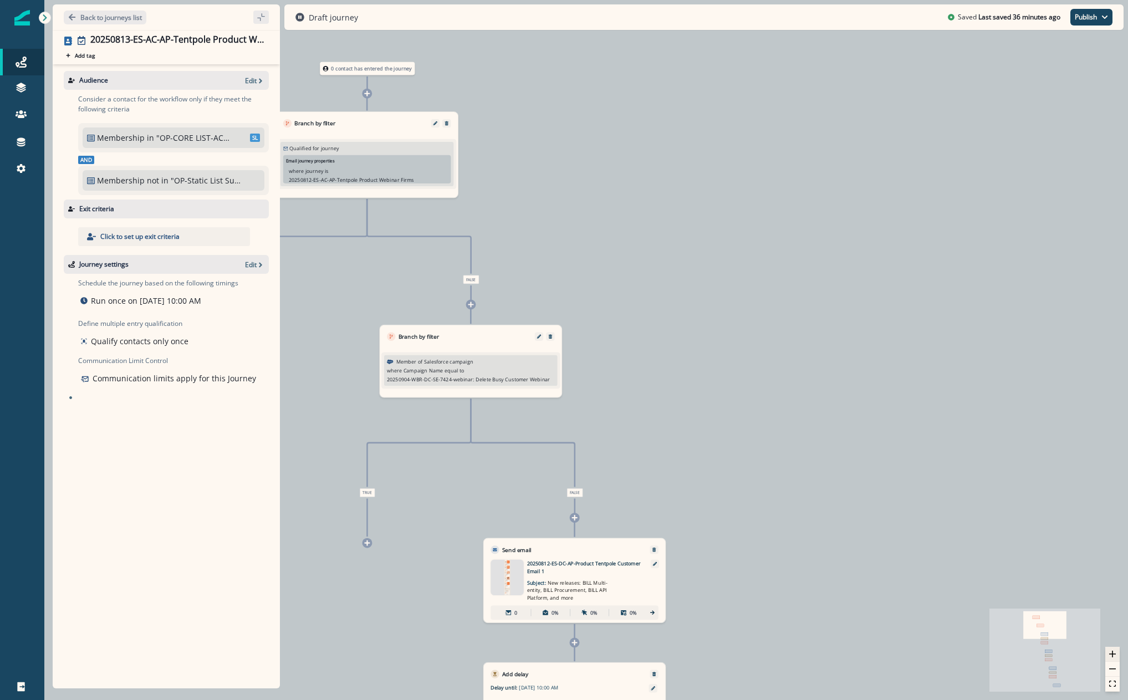
click at [1120, 649] on button "zoom in" at bounding box center [1113, 654] width 14 height 15
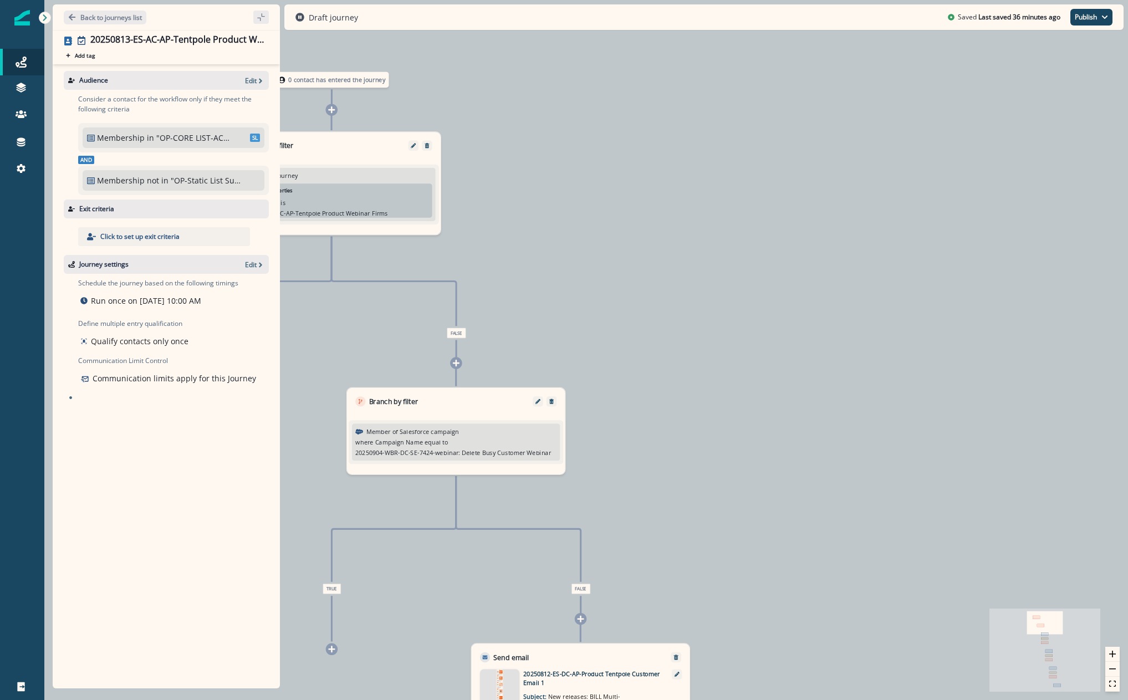
drag, startPoint x: 723, startPoint y: 418, endPoint x: 795, endPoint y: 550, distance: 150.1
click at [794, 550] on div "0 contact has entered the journey Branch by filter Qualified for journey Email …" at bounding box center [586, 350] width 1084 height 700
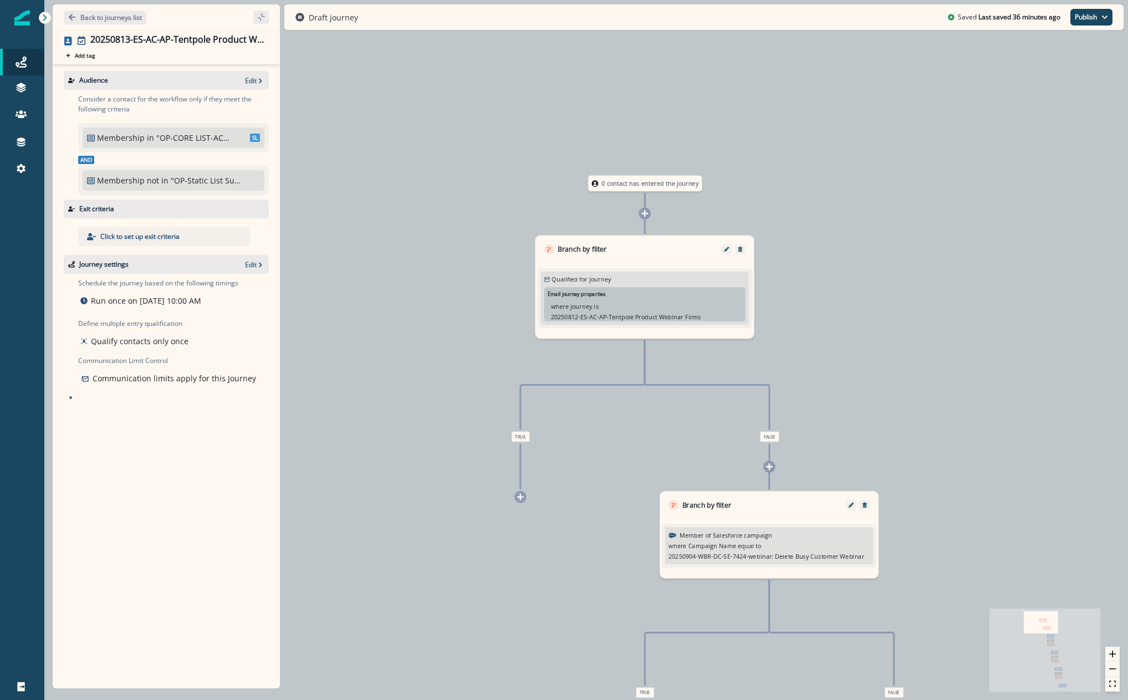
drag, startPoint x: 552, startPoint y: 404, endPoint x: 795, endPoint y: 377, distance: 245.0
click at [795, 377] on div "0 contact has entered the journey Branch by filter Qualified for journey Email …" at bounding box center [586, 350] width 1084 height 700
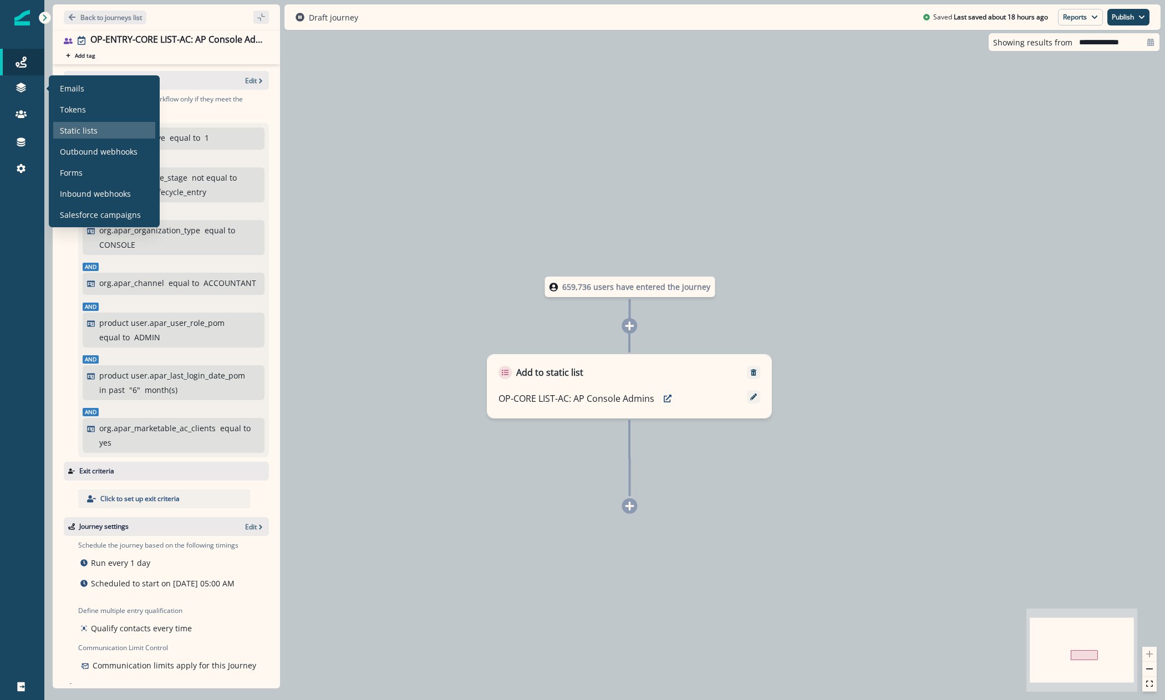
click at [90, 132] on p "Static lists" at bounding box center [79, 131] width 38 height 12
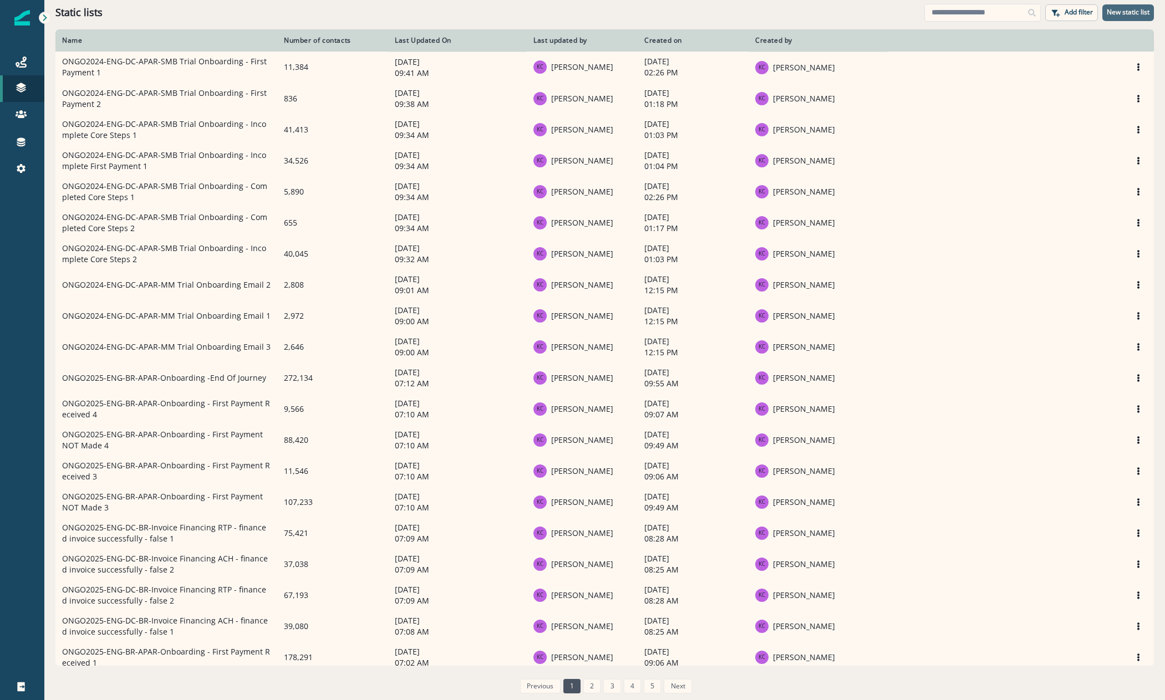
click at [1121, 18] on button "New static list" at bounding box center [1128, 12] width 52 height 17
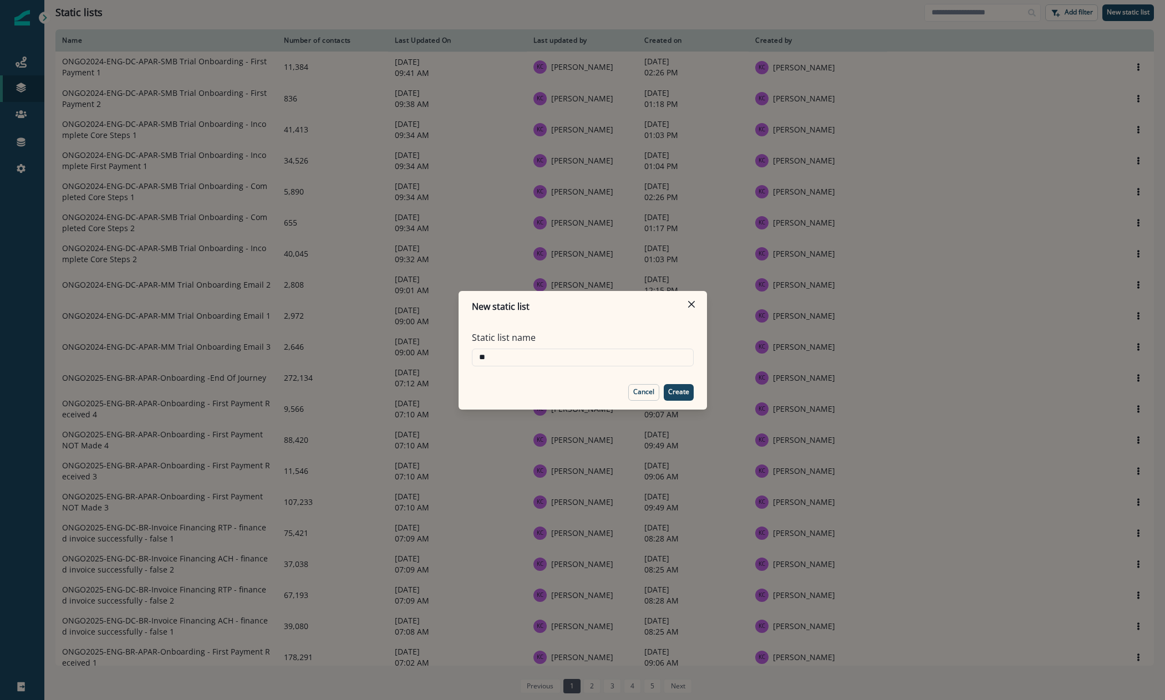
type input "*"
type input "**********"
click at [680, 402] on footer "Cancel Create" at bounding box center [583, 392] width 248 height 34
click at [678, 396] on p "Create" at bounding box center [678, 392] width 21 height 8
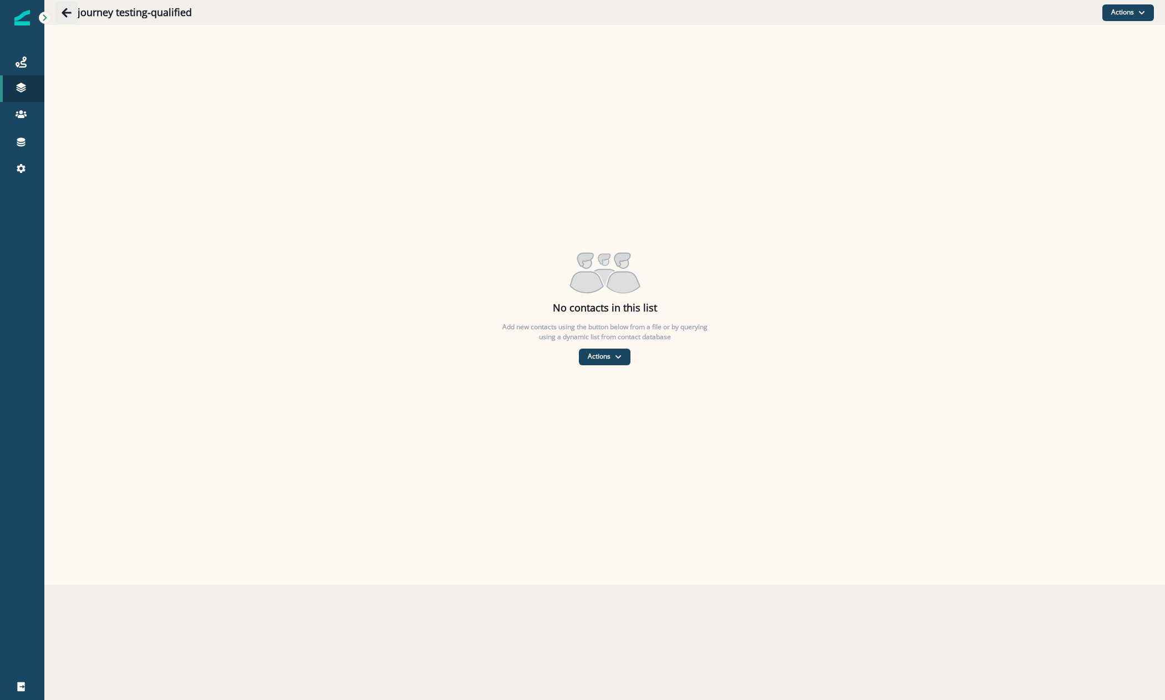
click at [74, 12] on button "Go back" at bounding box center [66, 13] width 22 height 22
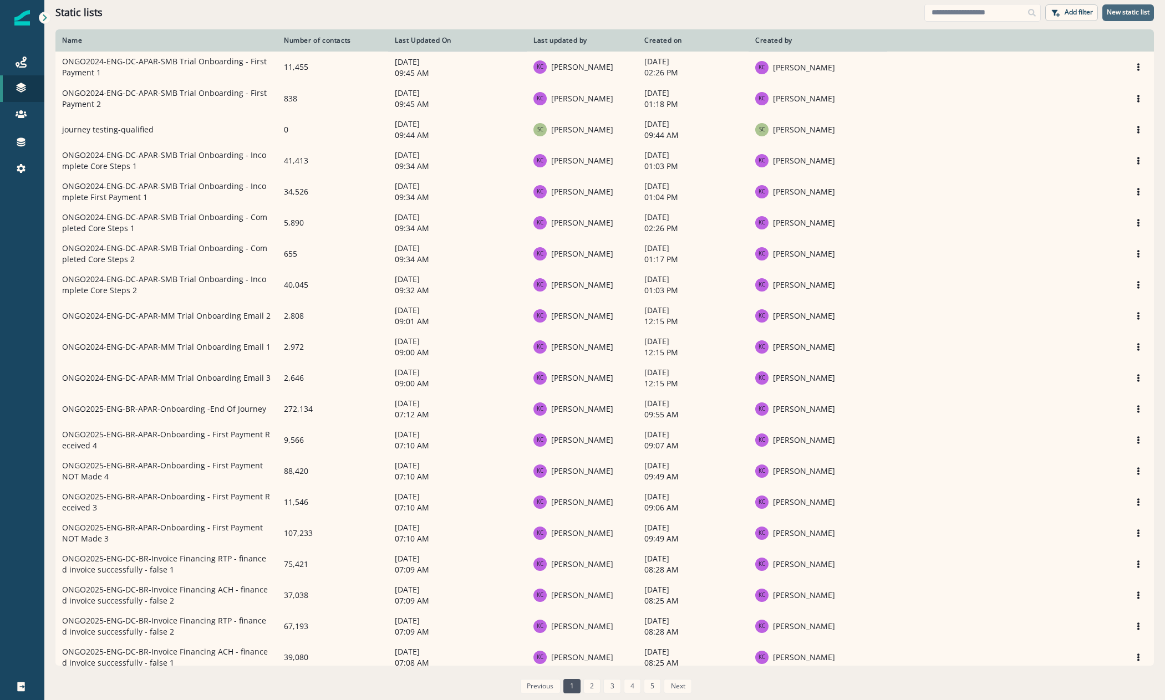
click at [1140, 8] on p "New static list" at bounding box center [1128, 12] width 43 height 8
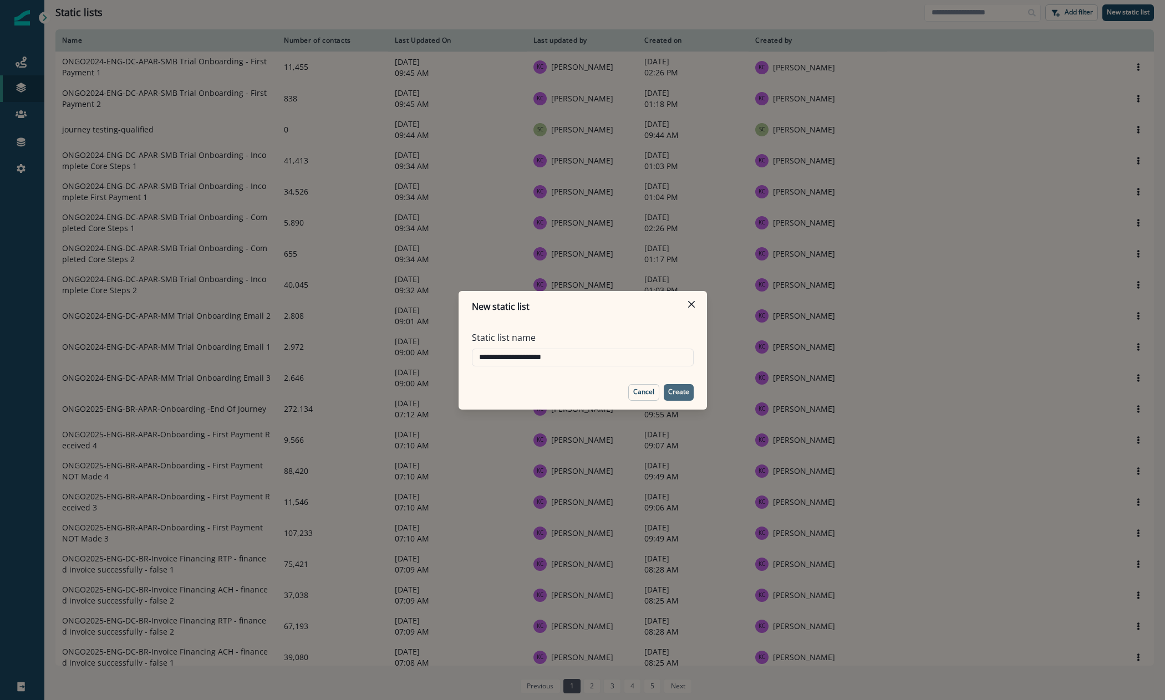
type input "**********"
click at [683, 385] on button "Create" at bounding box center [679, 392] width 30 height 17
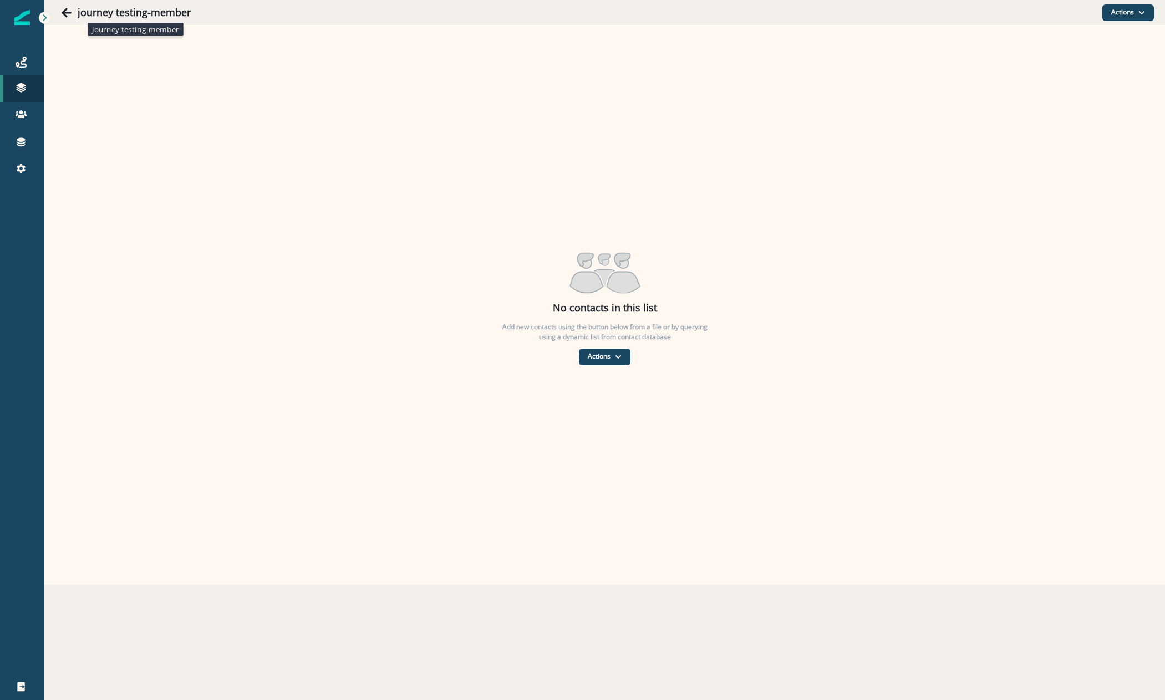
click at [91, 16] on h1 "journey testing-member" at bounding box center [134, 13] width 113 height 12
click at [79, 12] on h1 "journey testing-member" at bounding box center [134, 13] width 113 height 12
click at [65, 9] on icon "Go back" at bounding box center [67, 12] width 10 height 9
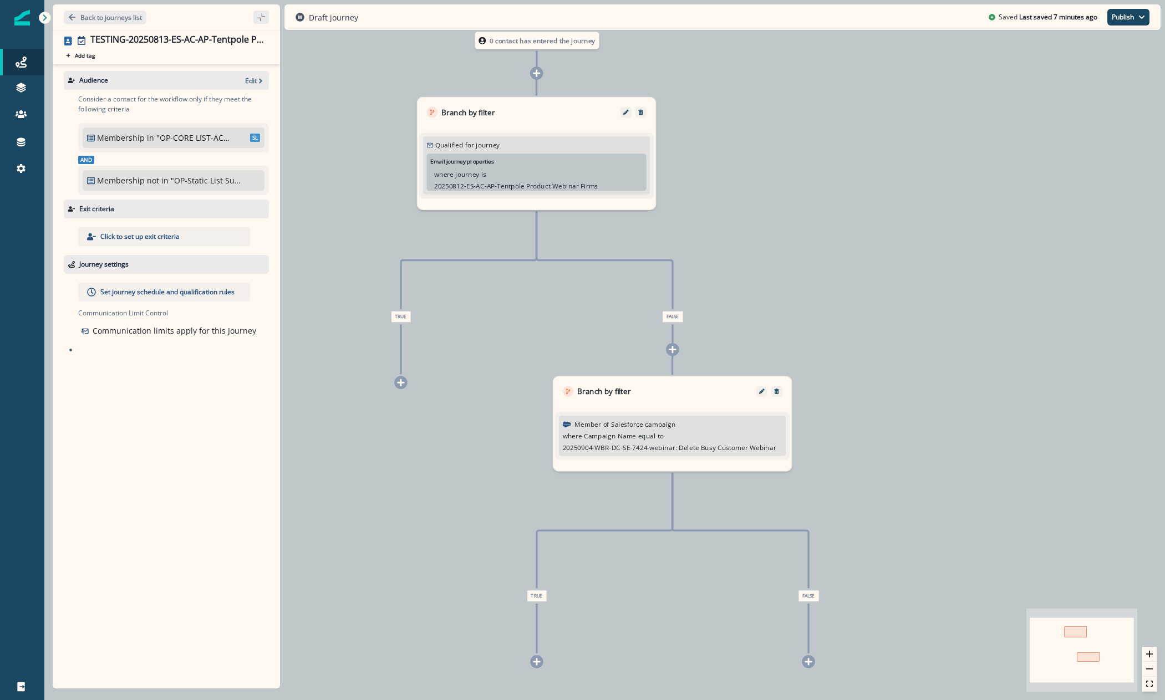
click at [396, 389] on div at bounding box center [400, 383] width 13 height 13
click at [399, 388] on div at bounding box center [400, 383] width 13 height 13
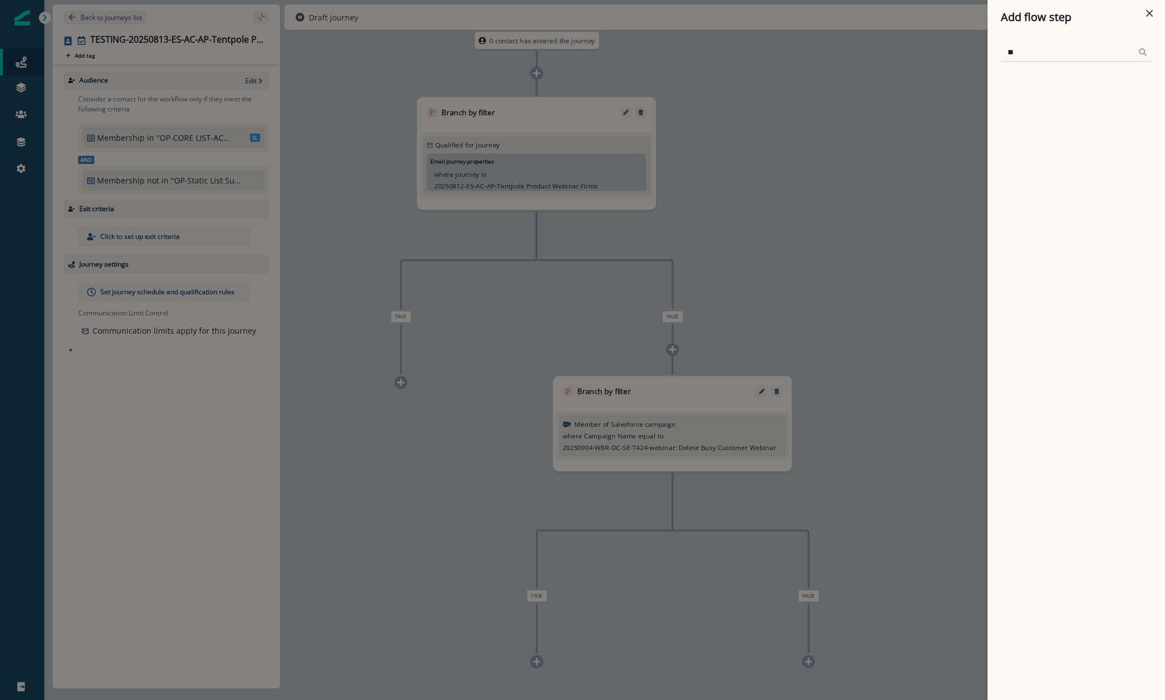
type input "*"
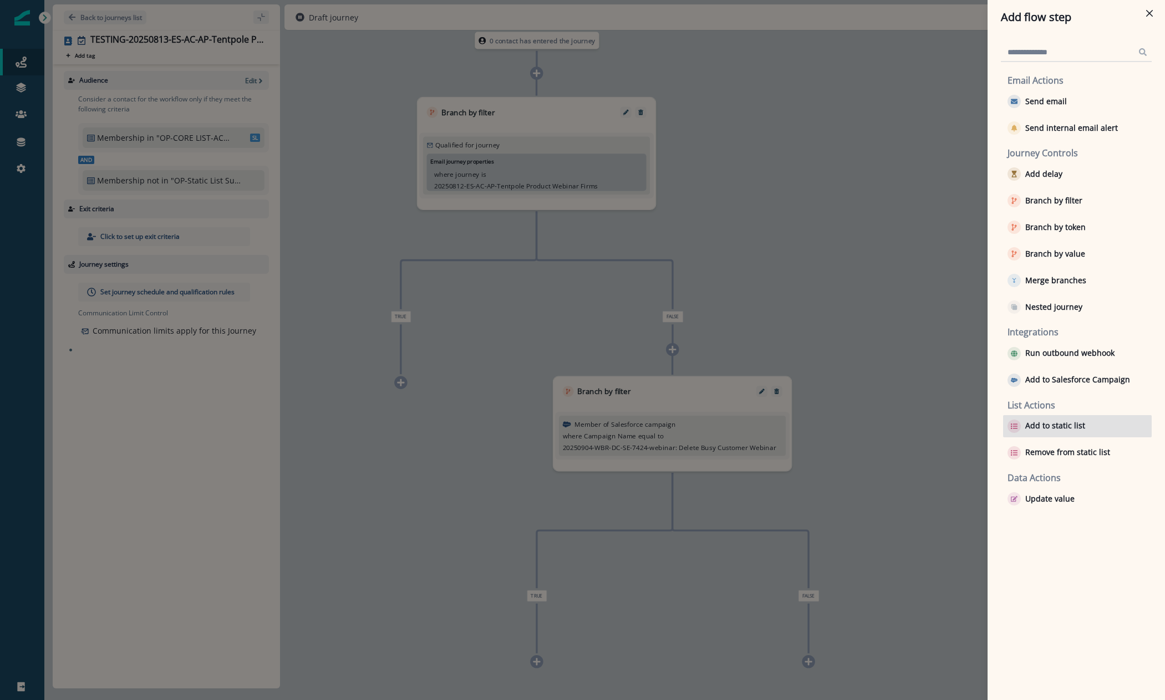
click at [1028, 425] on p "Add to static list" at bounding box center [1055, 425] width 60 height 9
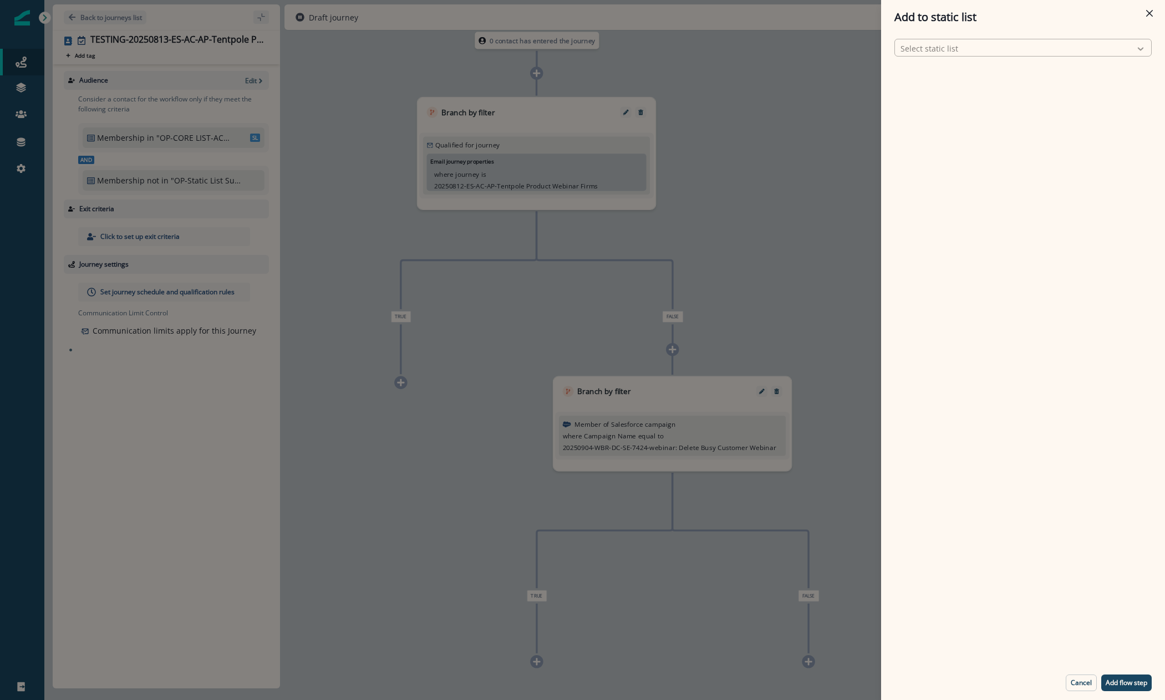
click at [1142, 48] on icon at bounding box center [1141, 48] width 6 height 3
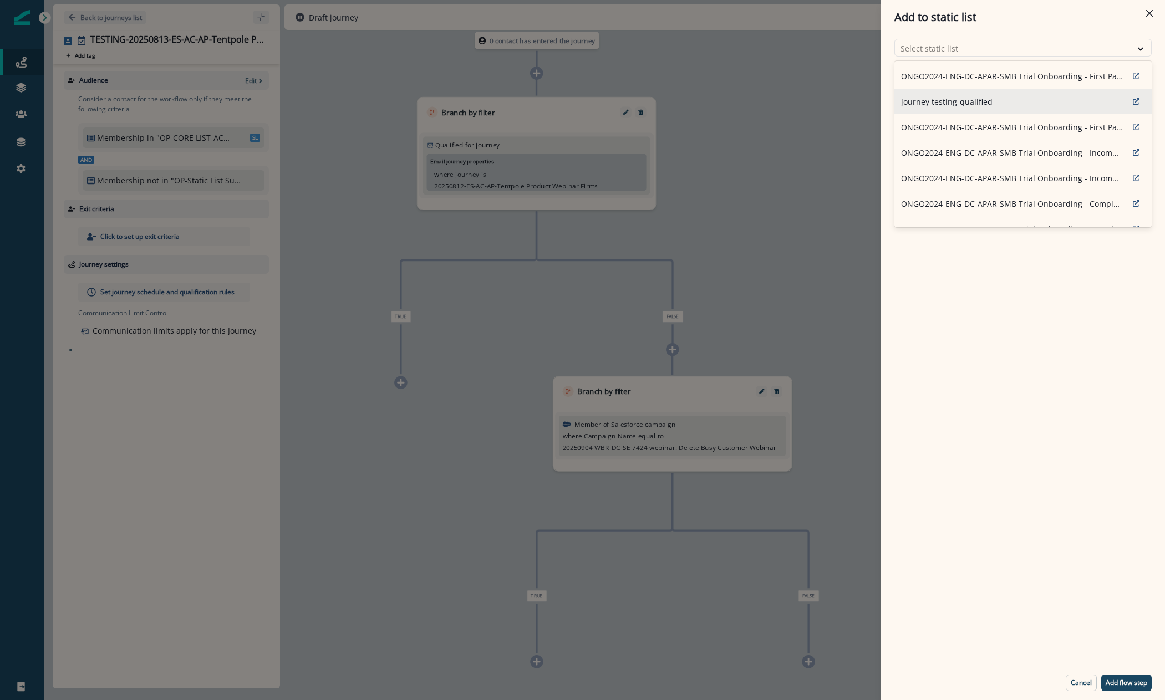
click at [1039, 101] on div "journey testing-qualified" at bounding box center [1022, 102] width 257 height 26
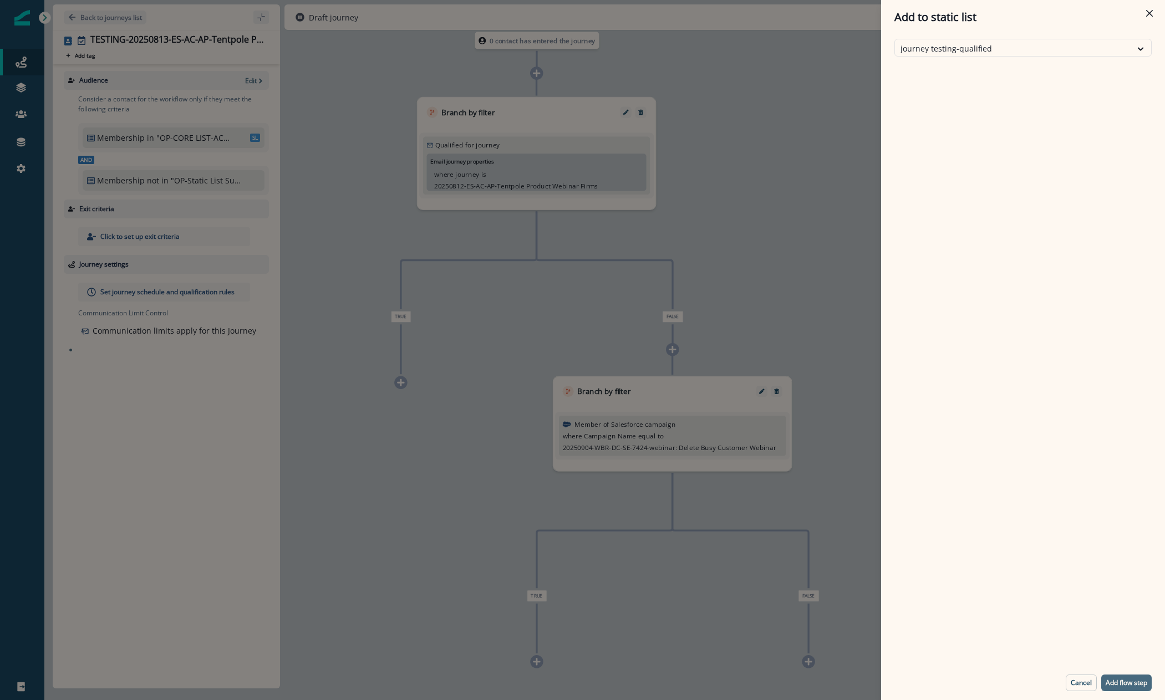
click at [1136, 683] on p "Add flow step" at bounding box center [1127, 683] width 42 height 8
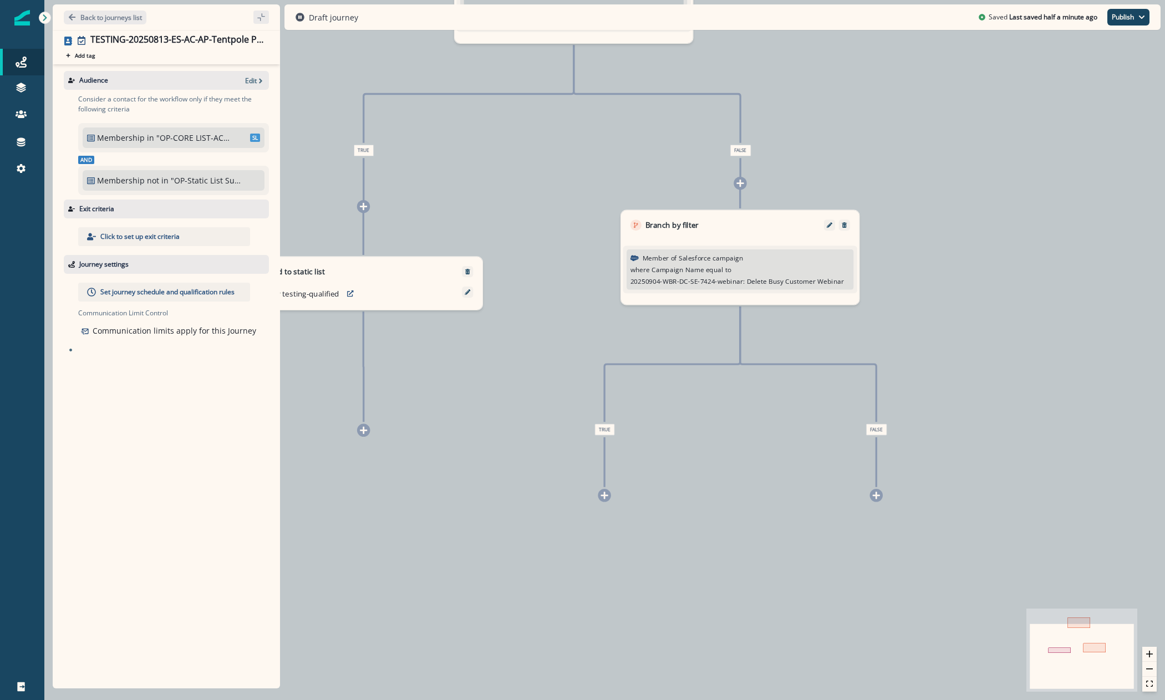
click at [602, 491] on icon at bounding box center [605, 495] width 8 height 8
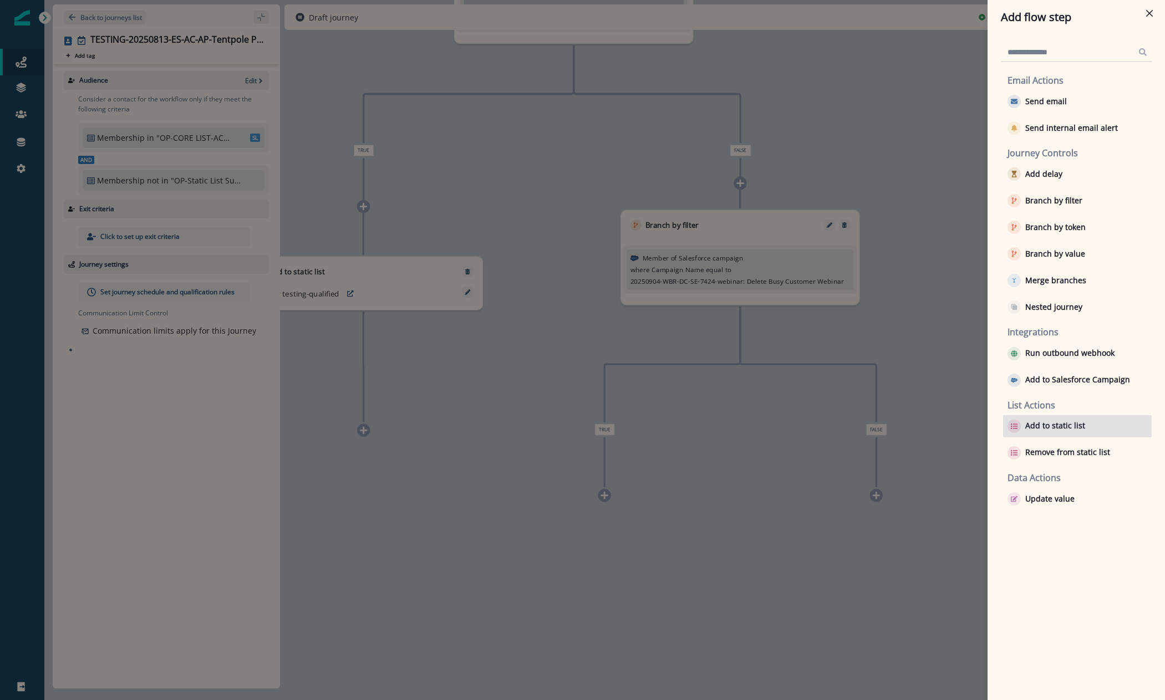
click at [1060, 421] on p "Add to static list" at bounding box center [1055, 425] width 60 height 9
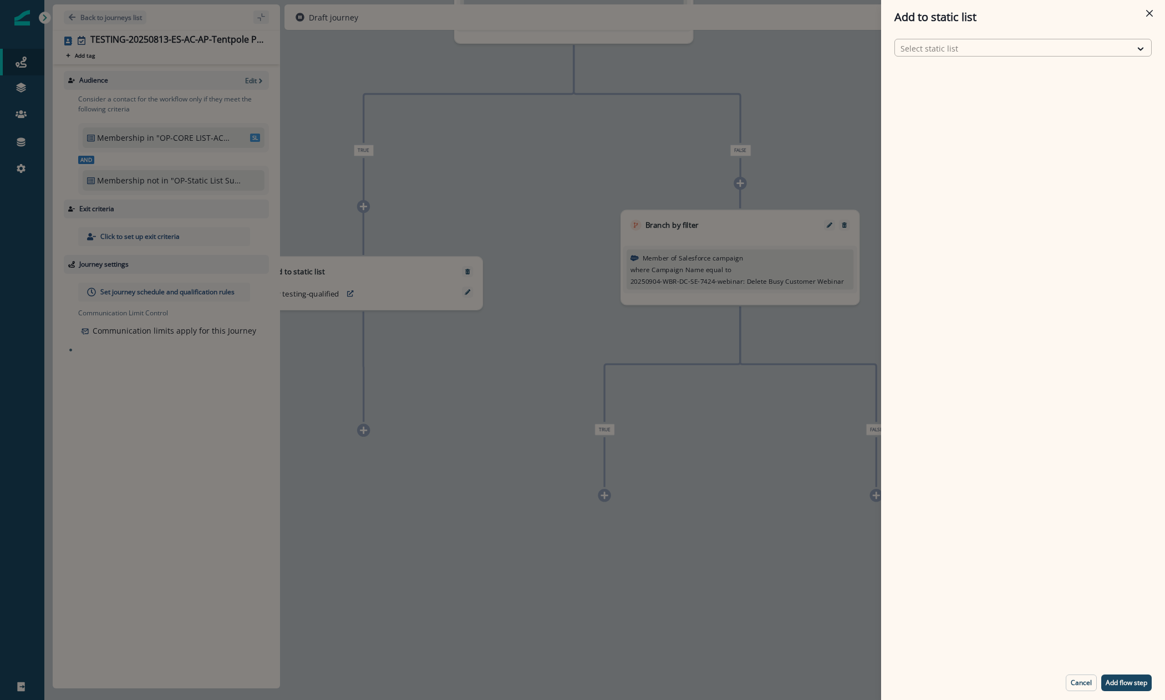
click at [948, 49] on div at bounding box center [1013, 49] width 225 height 14
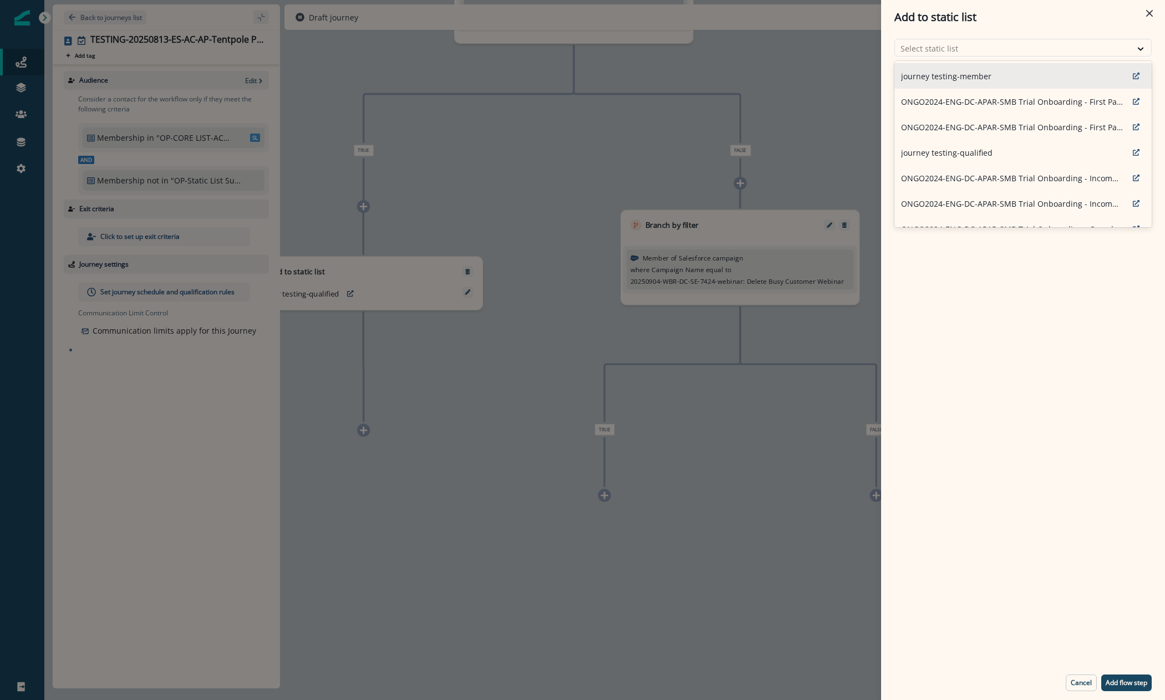
click at [954, 75] on p "journey testing-member" at bounding box center [946, 76] width 90 height 12
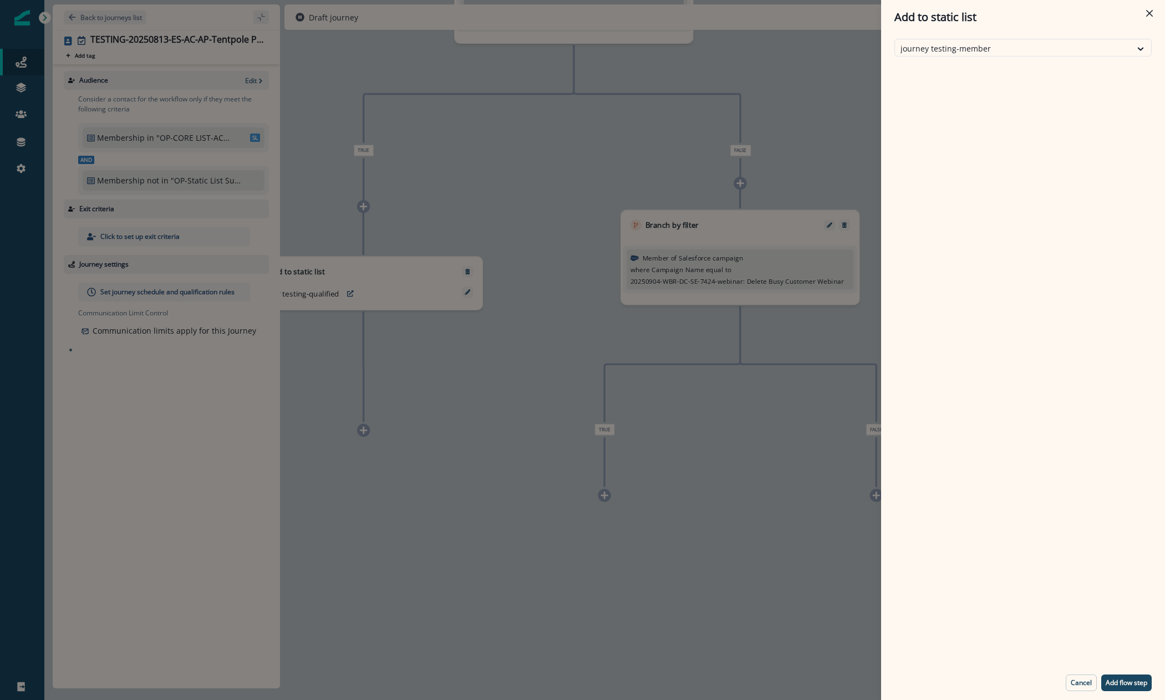
click at [1146, 667] on footer "Cancel Add flow step" at bounding box center [1023, 683] width 284 height 34
click at [1138, 682] on button "Add flow step" at bounding box center [1126, 683] width 50 height 17
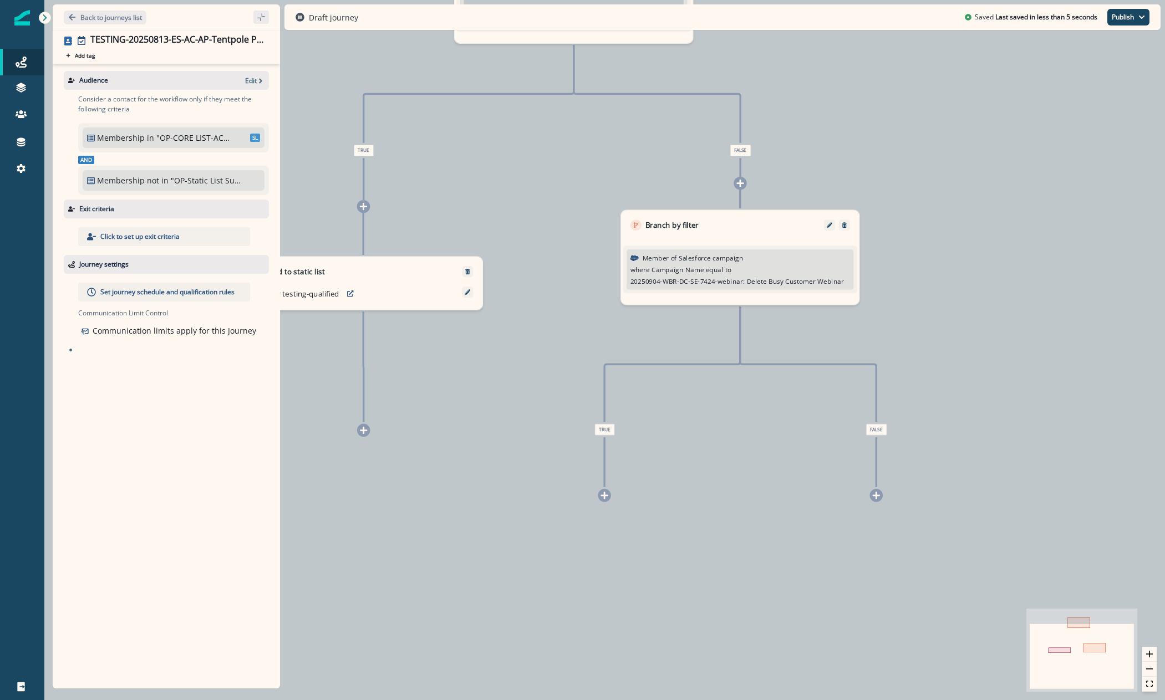
click at [1138, 682] on div "0 contact has entered the journey Branch by filter Qualified for journey Email …" at bounding box center [604, 350] width 1121 height 700
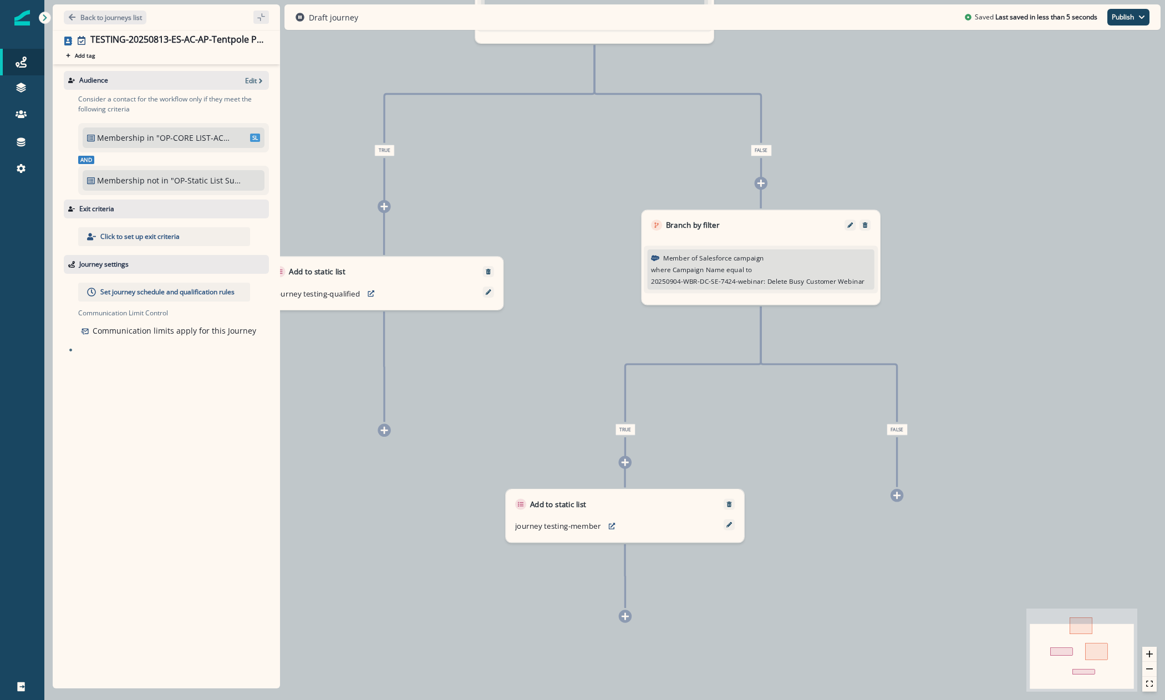
click at [756, 602] on div "0 contact has entered the journey Branch by filter Qualified for journey Email …" at bounding box center [604, 350] width 1121 height 700
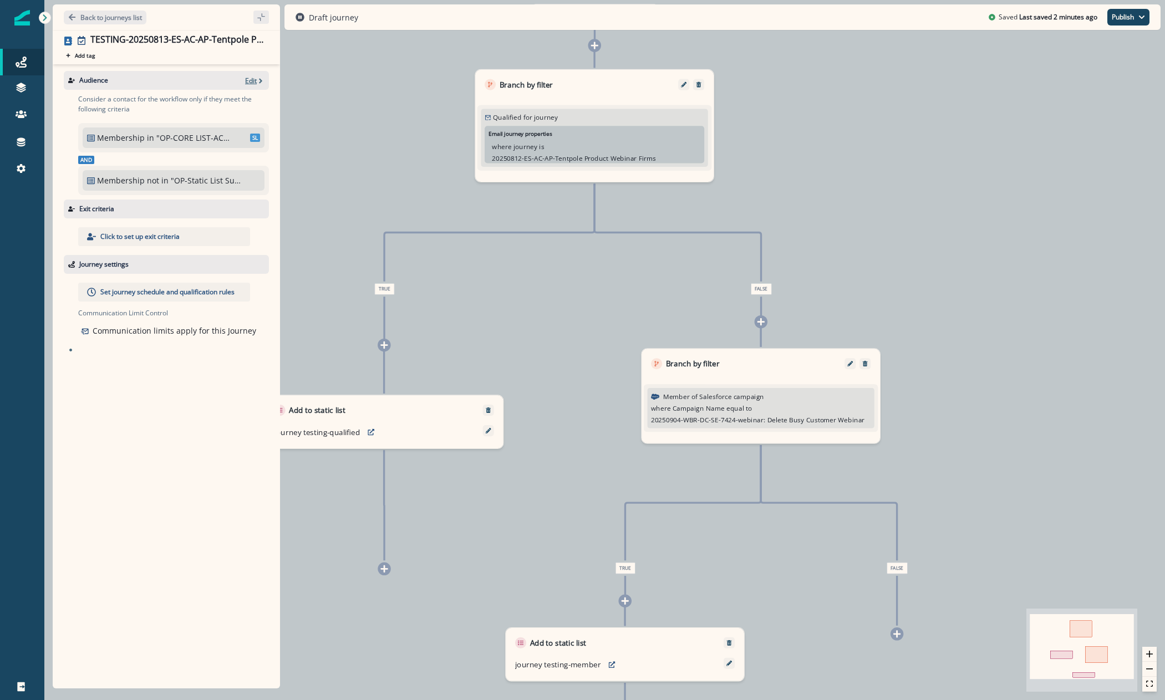
click at [248, 76] on p "Edit" at bounding box center [251, 80] width 12 height 9
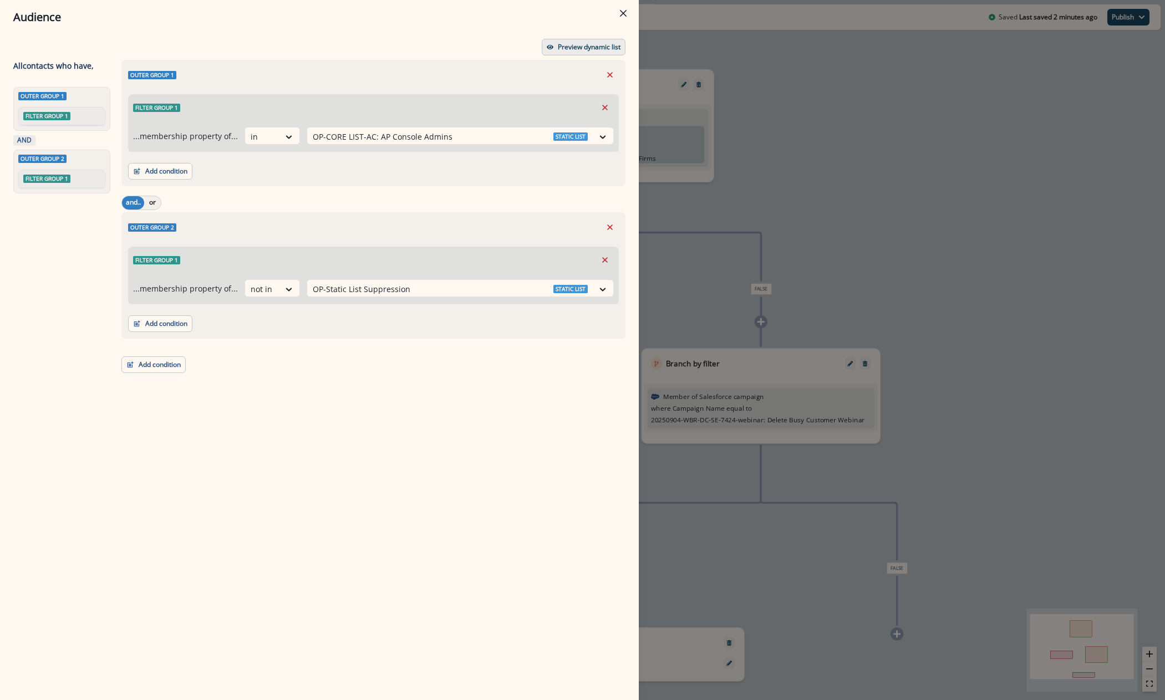
click at [611, 47] on p "Preview dynamic list" at bounding box center [589, 47] width 63 height 8
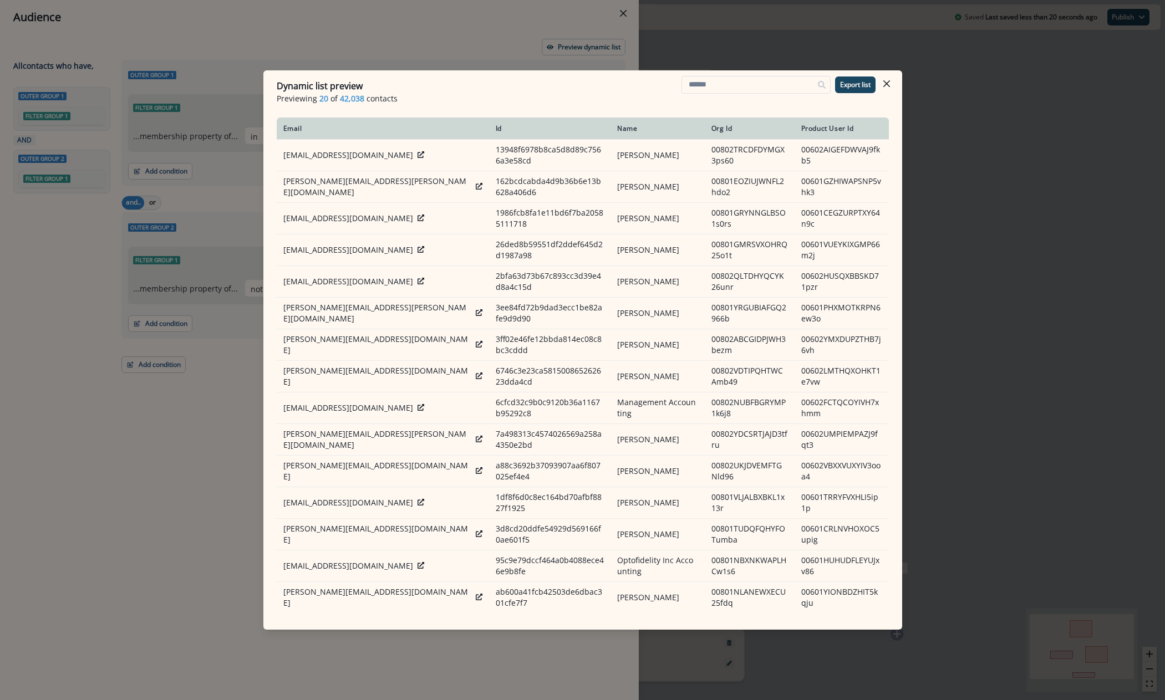
click at [1045, 210] on div "Dynamic list preview Previewing 20 of 42,038 contacts Export list Email Id Name…" at bounding box center [582, 350] width 1165 height 700
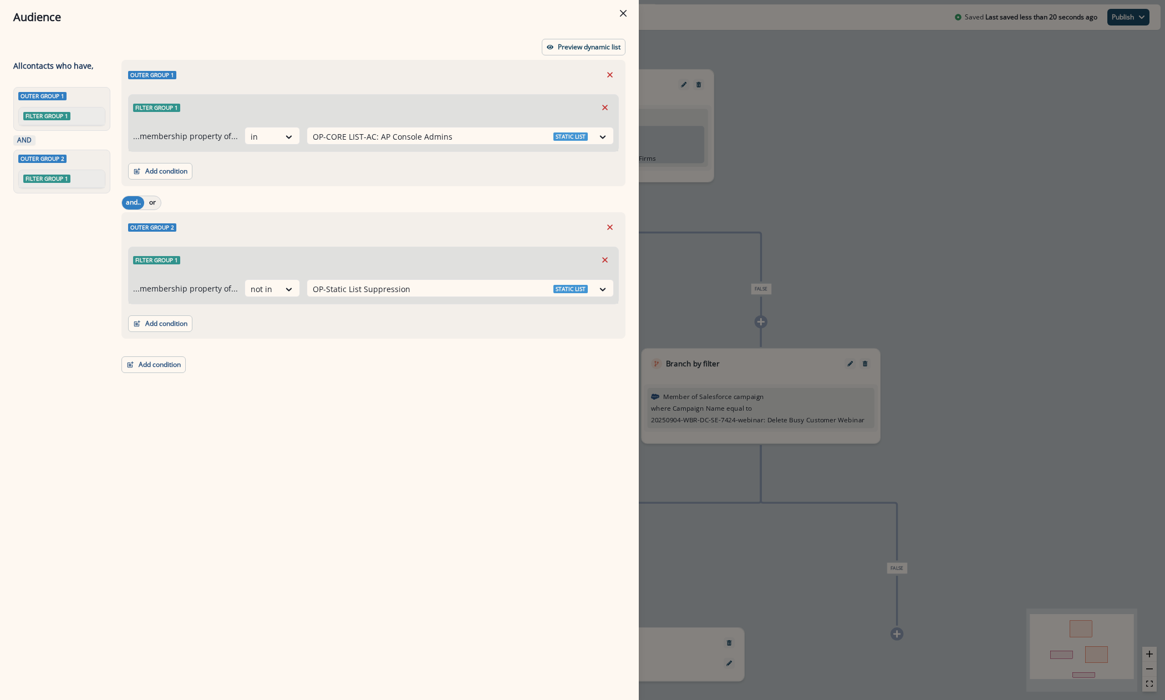
click at [822, 187] on div "Audience Preview dynamic list All contact s who have, Outer group 1 Filter grou…" at bounding box center [582, 350] width 1165 height 700
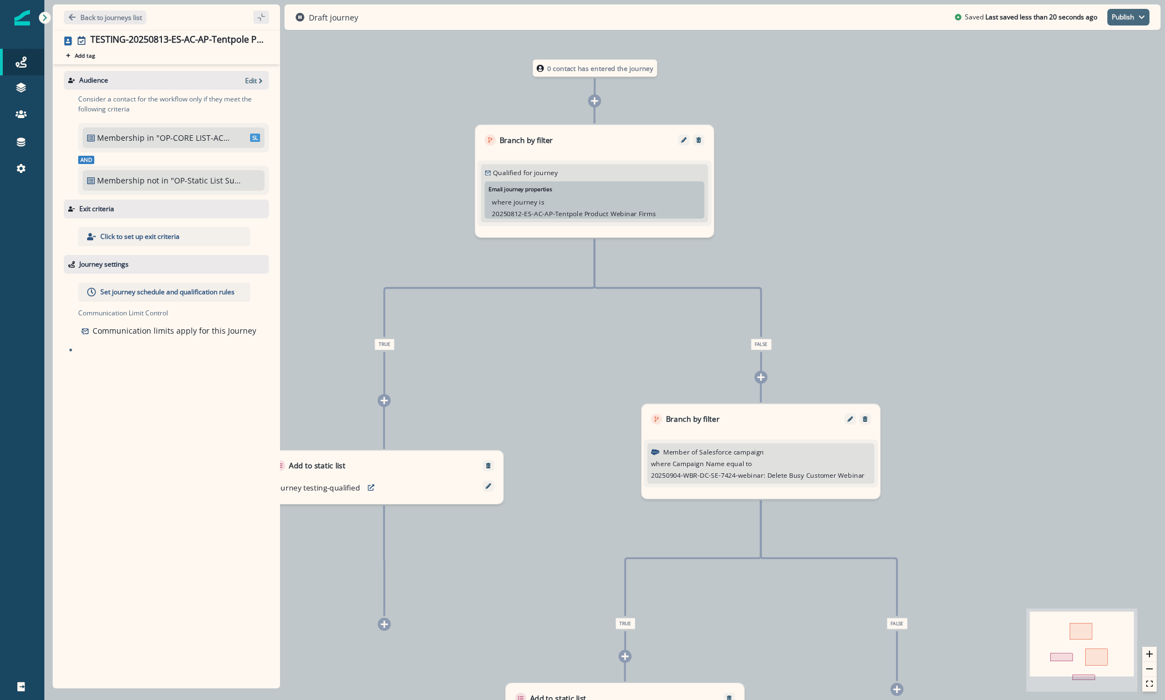
click at [1108, 18] on button "Publish" at bounding box center [1128, 17] width 42 height 17
click at [204, 257] on div "Journey settings" at bounding box center [166, 264] width 205 height 19
click at [126, 310] on p "Communication Limit Control" at bounding box center [173, 313] width 191 height 10
click at [131, 294] on p "Set journey schedule and qualification rules" at bounding box center [167, 292] width 134 height 10
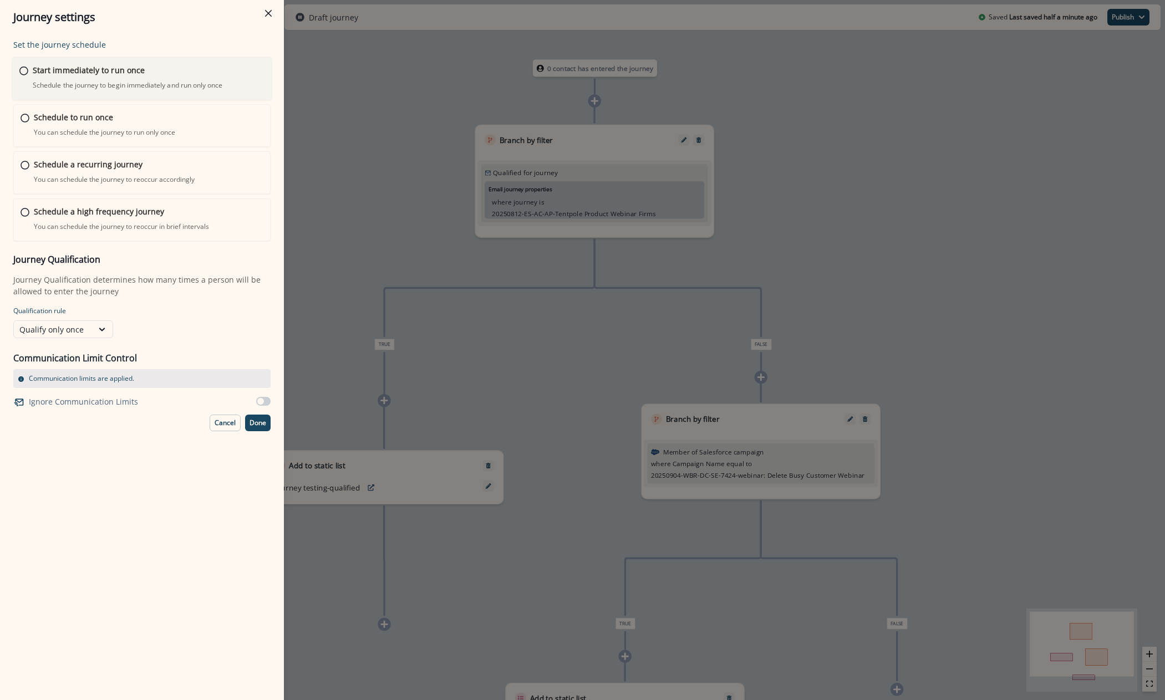
click at [65, 72] on p "Start immediately to run once" at bounding box center [89, 70] width 112 height 12
click at [253, 416] on button "Done" at bounding box center [258, 422] width 26 height 17
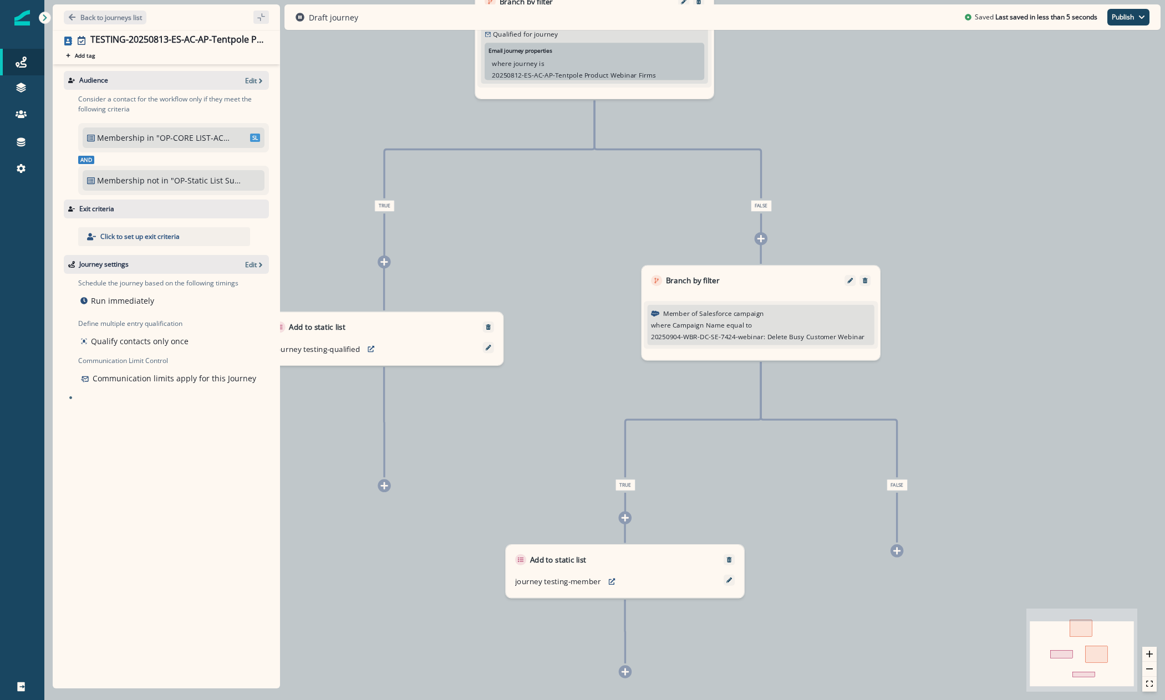
click at [1135, 27] on div "Draft journey Saved Last saved in less than 5 seconds Publish as active journey…" at bounding box center [722, 17] width 876 height 26
click at [1135, 19] on button "Publish" at bounding box center [1128, 17] width 42 height 17
click at [1116, 47] on button "as active journey" at bounding box center [1087, 45] width 123 height 20
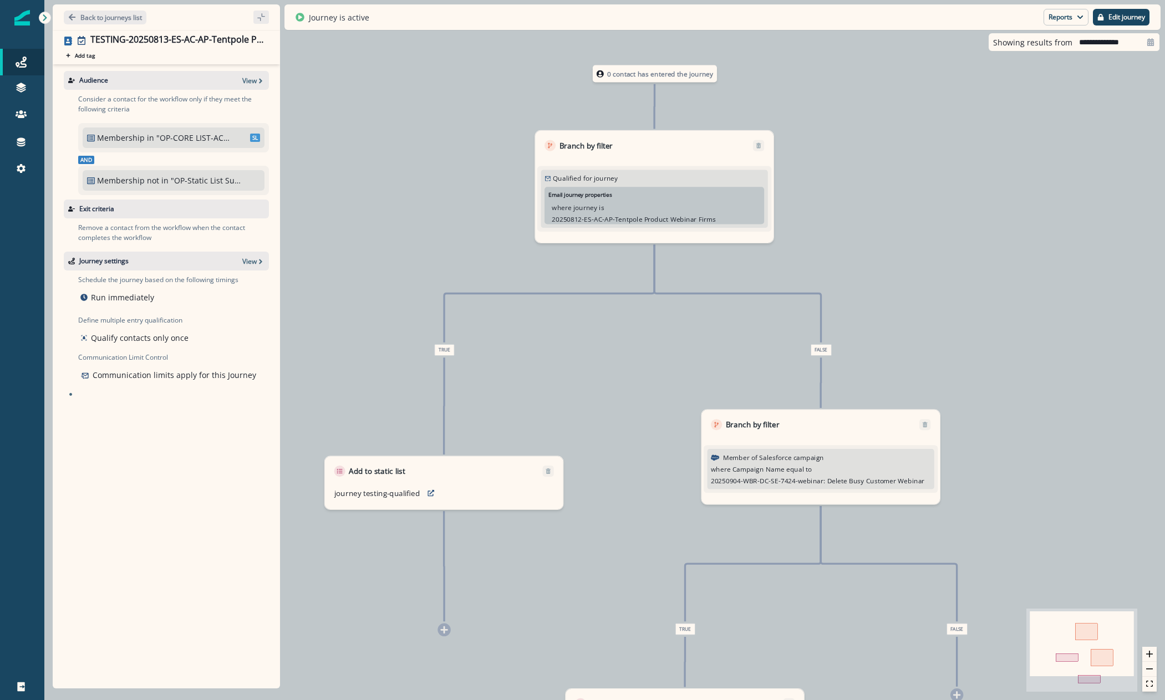
drag, startPoint x: 380, startPoint y: 180, endPoint x: 440, endPoint y: 241, distance: 85.5
click at [440, 241] on div "0 contact has entered the journey Branch by filter Qualified for journey Email …" at bounding box center [604, 350] width 1121 height 700
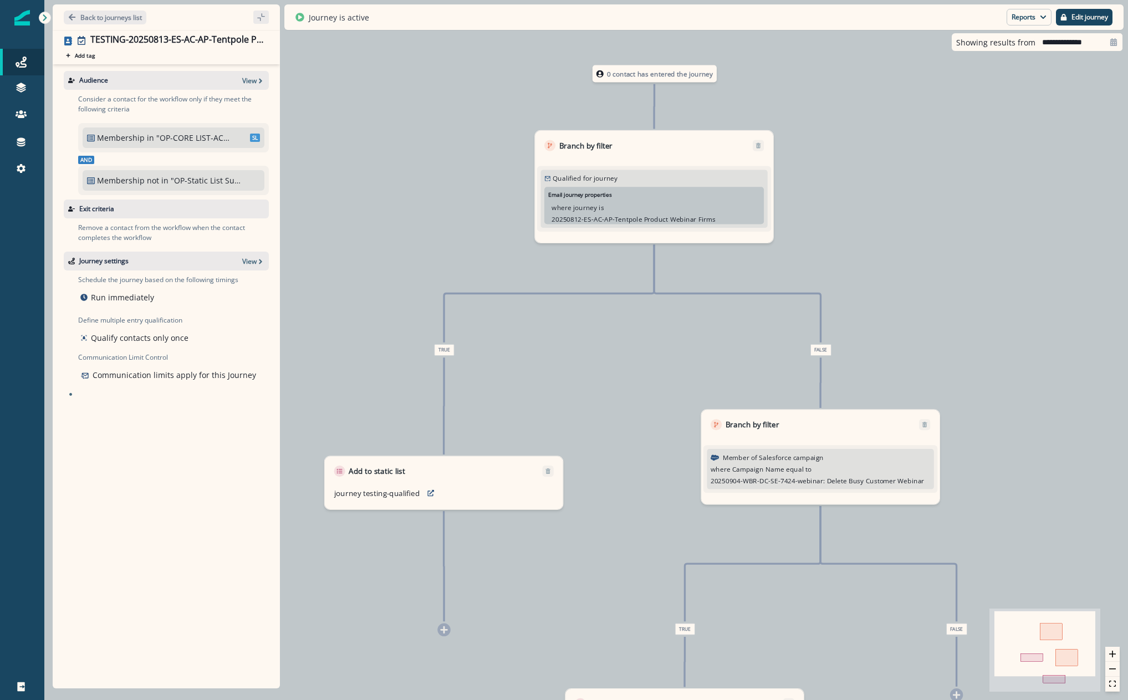
click at [327, 104] on div "0 contact has entered the journey Branch by filter Qualified for journey Email …" at bounding box center [586, 350] width 1084 height 700
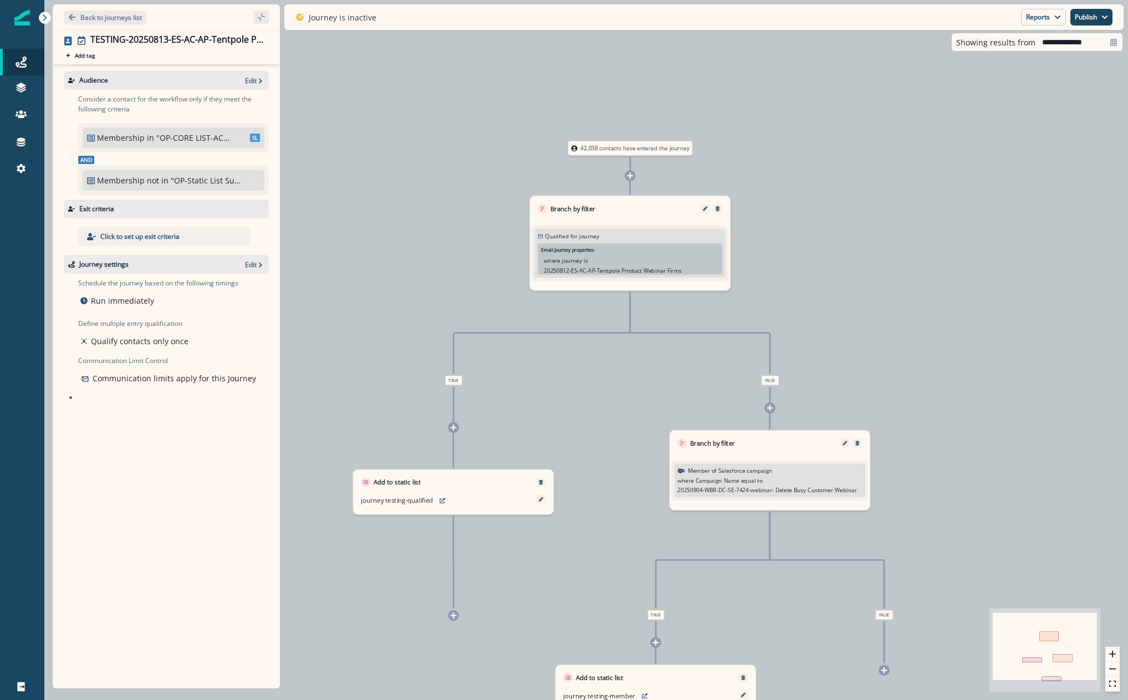
drag, startPoint x: 798, startPoint y: 116, endPoint x: 868, endPoint y: 198, distance: 107.4
click at [868, 198] on div "42,038 contacts have entered the journey Branch by filter Qualified for journey…" at bounding box center [586, 350] width 1084 height 700
